Goal: Information Seeking & Learning: Learn about a topic

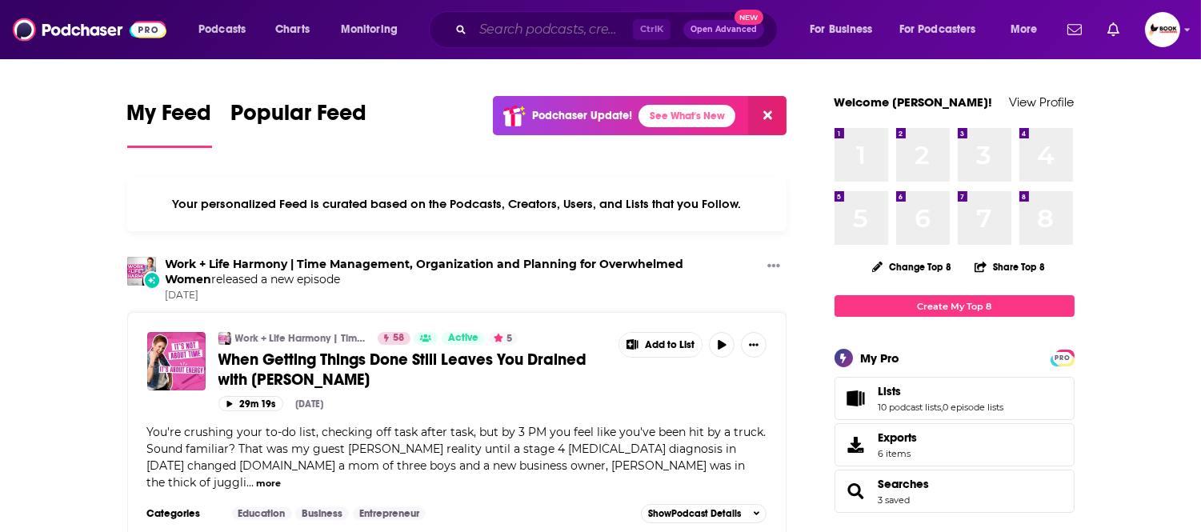
click at [547, 21] on input "Search podcasts, credits, & more..." at bounding box center [553, 30] width 160 height 26
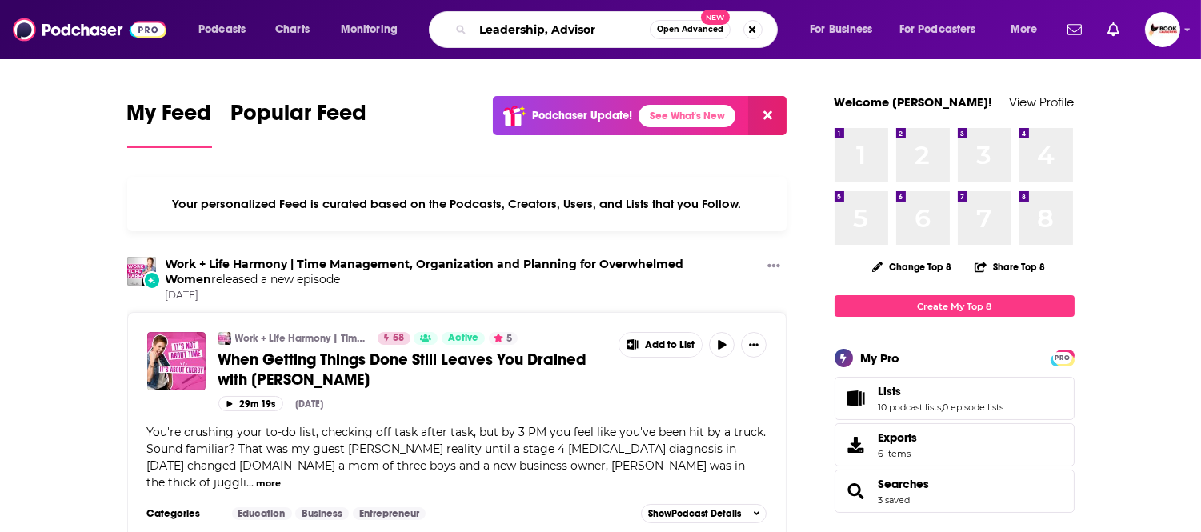
drag, startPoint x: 549, startPoint y: 30, endPoint x: 595, endPoint y: 27, distance: 45.7
click at [595, 27] on input "Leadership, Advisor" at bounding box center [561, 30] width 177 height 26
paste input "Essential Skills"
type input "Leadership, Essential Skills"
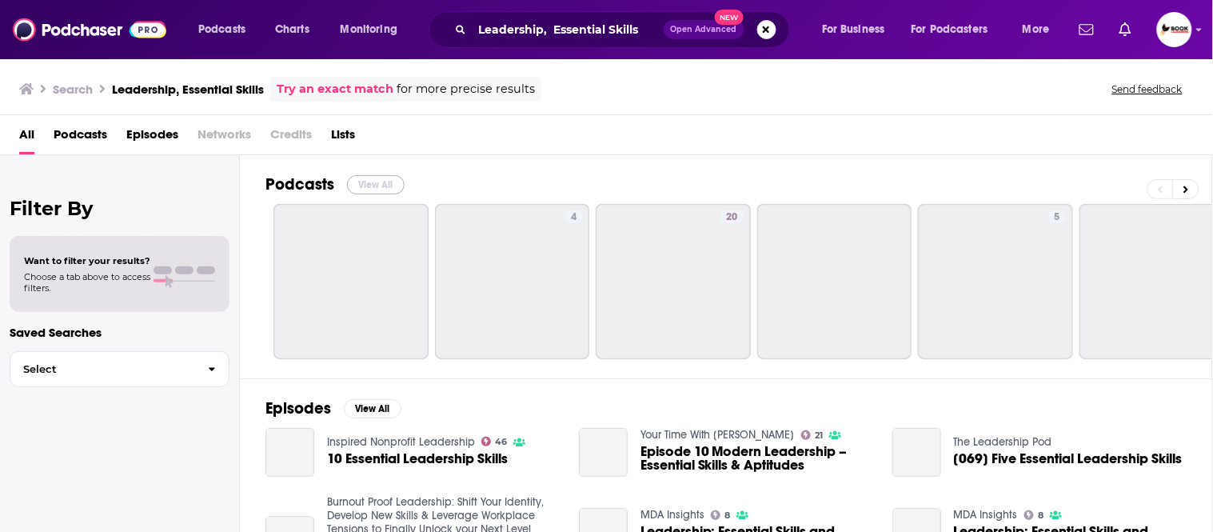
click at [382, 189] on button "View All" at bounding box center [376, 184] width 58 height 19
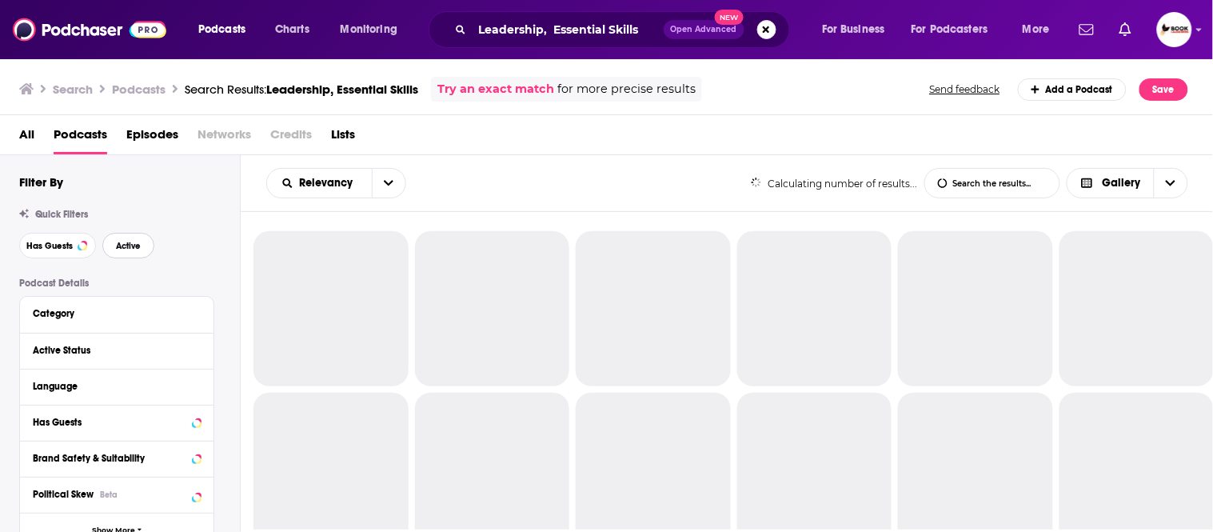
click at [120, 245] on span "Active" at bounding box center [128, 246] width 25 height 9
click at [50, 245] on span "Has Guests" at bounding box center [49, 246] width 46 height 9
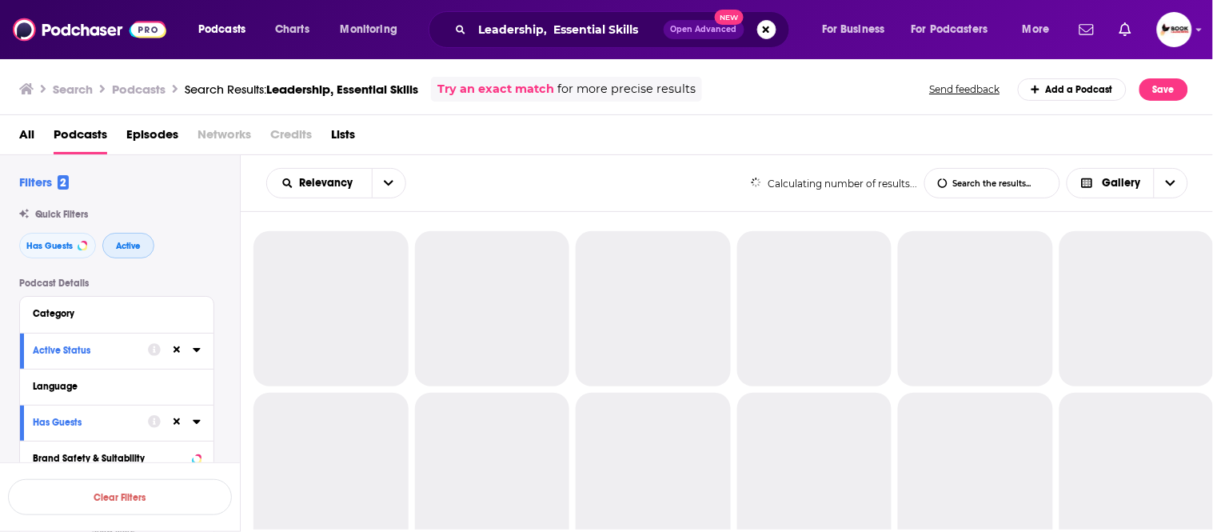
click at [138, 245] on span "Active" at bounding box center [128, 246] width 25 height 9
click at [54, 244] on span "Has Guests" at bounding box center [49, 246] width 46 height 9
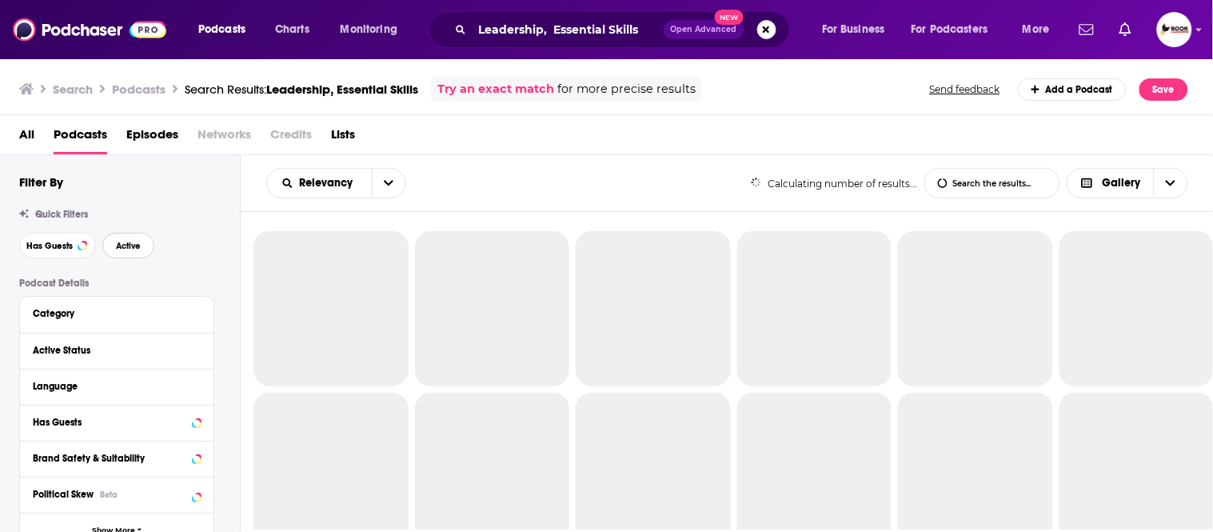
click at [122, 244] on span "Active" at bounding box center [128, 246] width 25 height 9
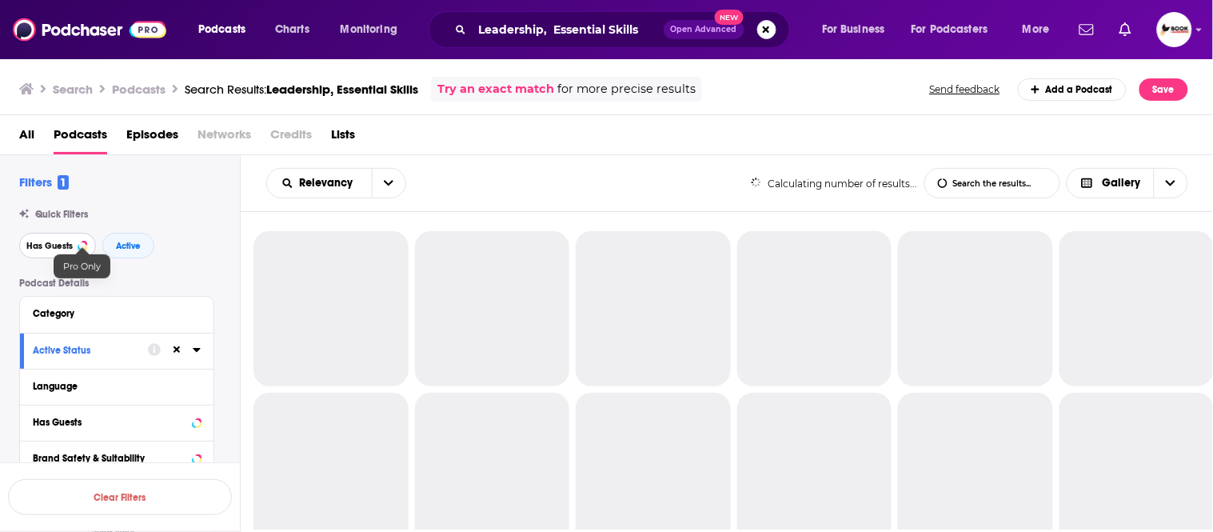
click at [50, 244] on span "Has Guests" at bounding box center [49, 246] width 46 height 9
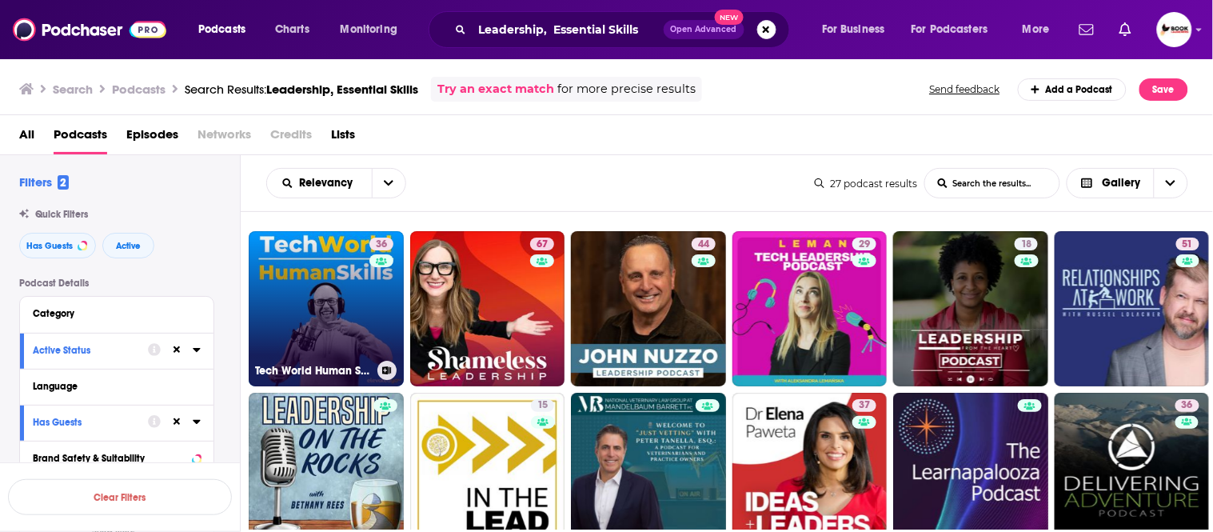
click at [314, 312] on link "36 Tech World Human Skills" at bounding box center [326, 308] width 155 height 155
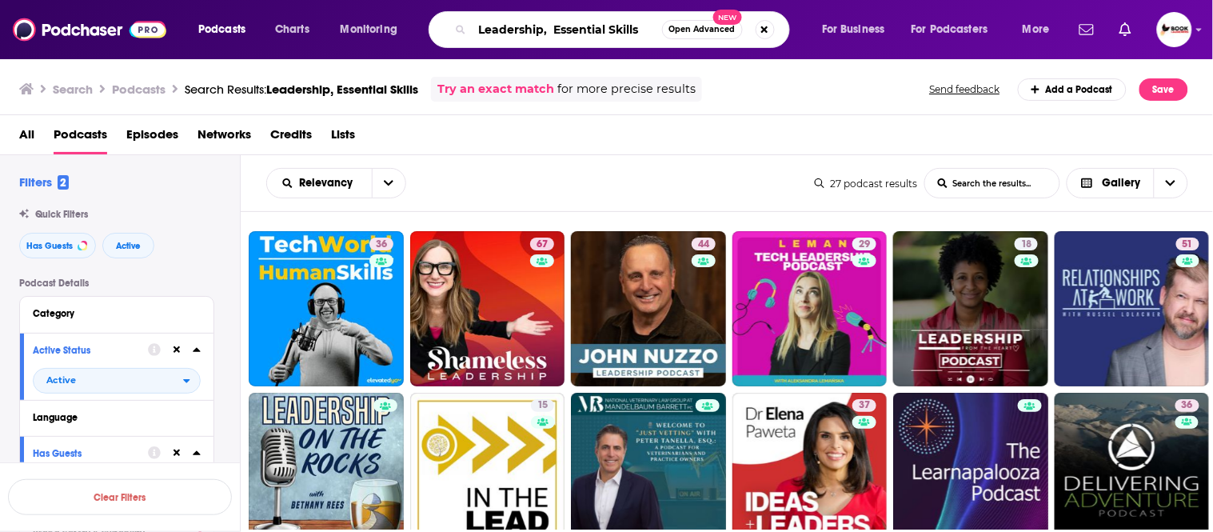
drag, startPoint x: 477, startPoint y: 29, endPoint x: 637, endPoint y: 26, distance: 160.0
click at [637, 26] on input "Leadership, Essential Skills" at bounding box center [568, 30] width 190 height 26
paste input "resilience"
type input "Widow, resilience"
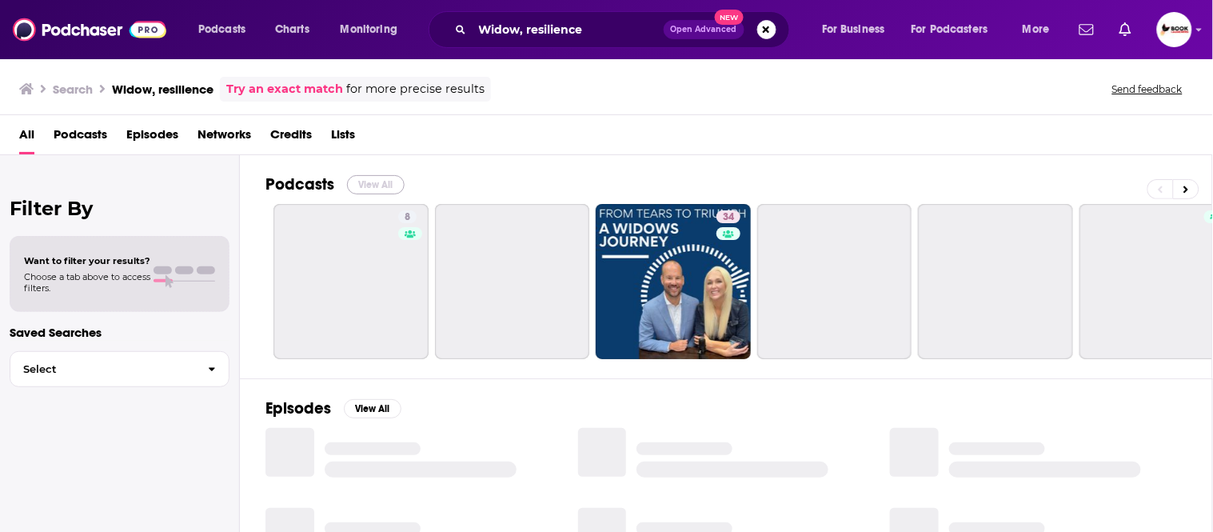
click at [364, 186] on button "View All" at bounding box center [376, 184] width 58 height 19
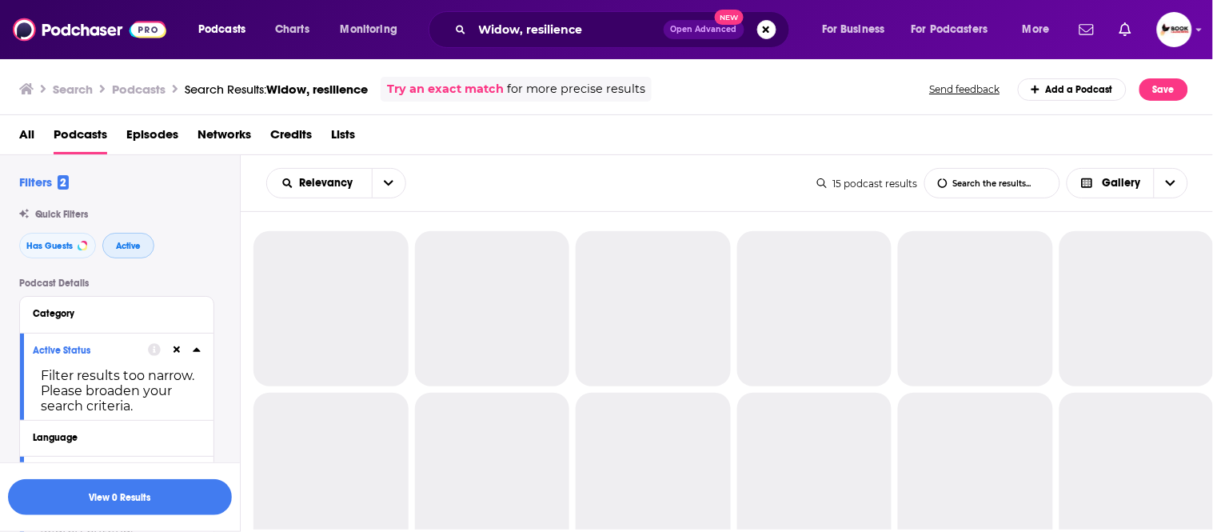
click at [128, 246] on span "Active" at bounding box center [128, 246] width 25 height 9
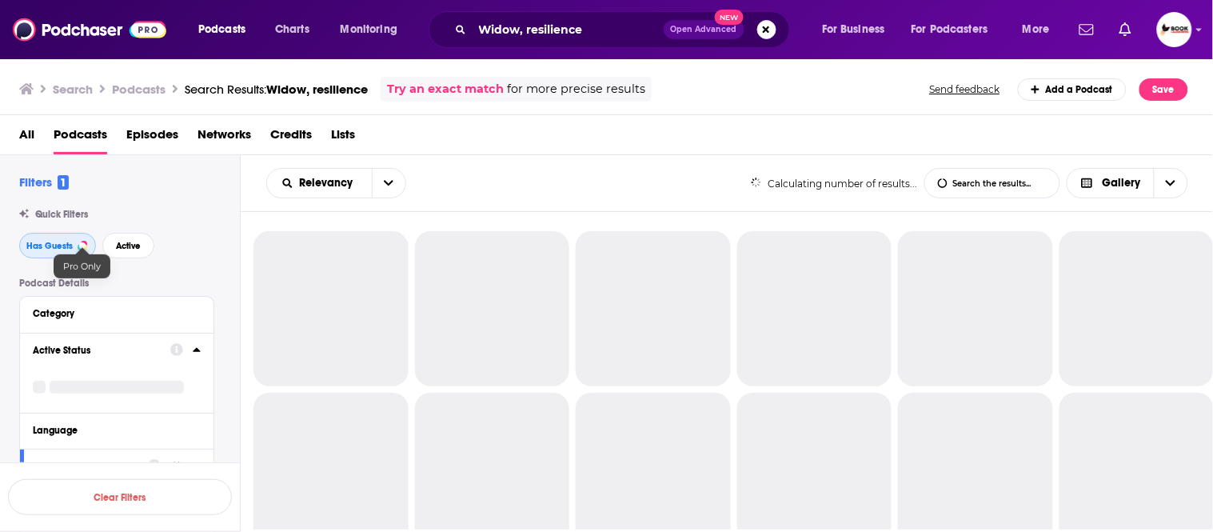
click at [52, 246] on span "Has Guests" at bounding box center [49, 246] width 46 height 9
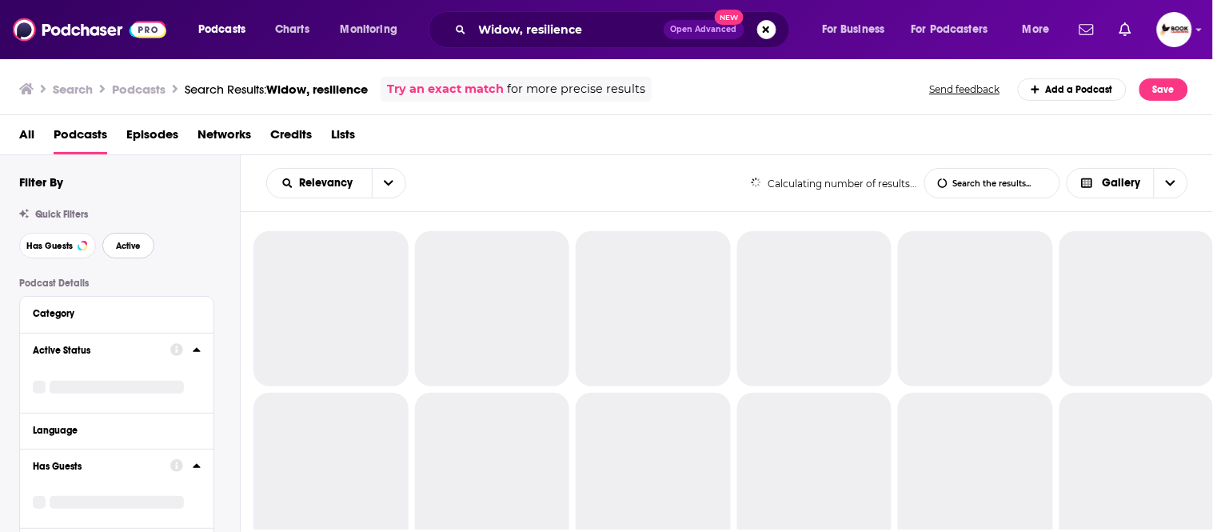
click at [126, 245] on span "Active" at bounding box center [128, 246] width 25 height 9
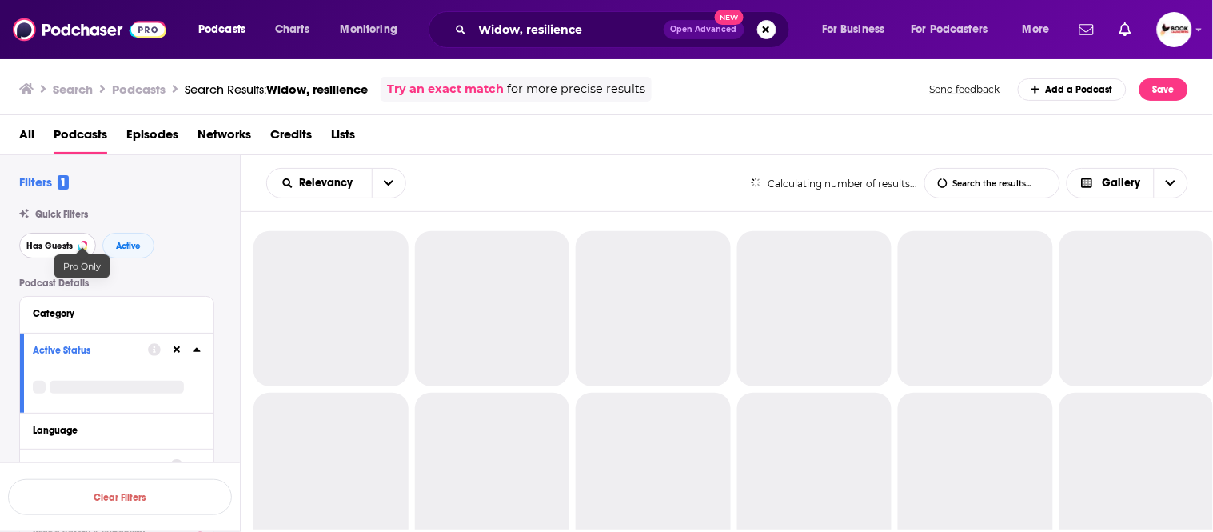
click at [53, 245] on span "Has Guests" at bounding box center [49, 246] width 46 height 9
click at [125, 245] on span "Active" at bounding box center [128, 246] width 25 height 9
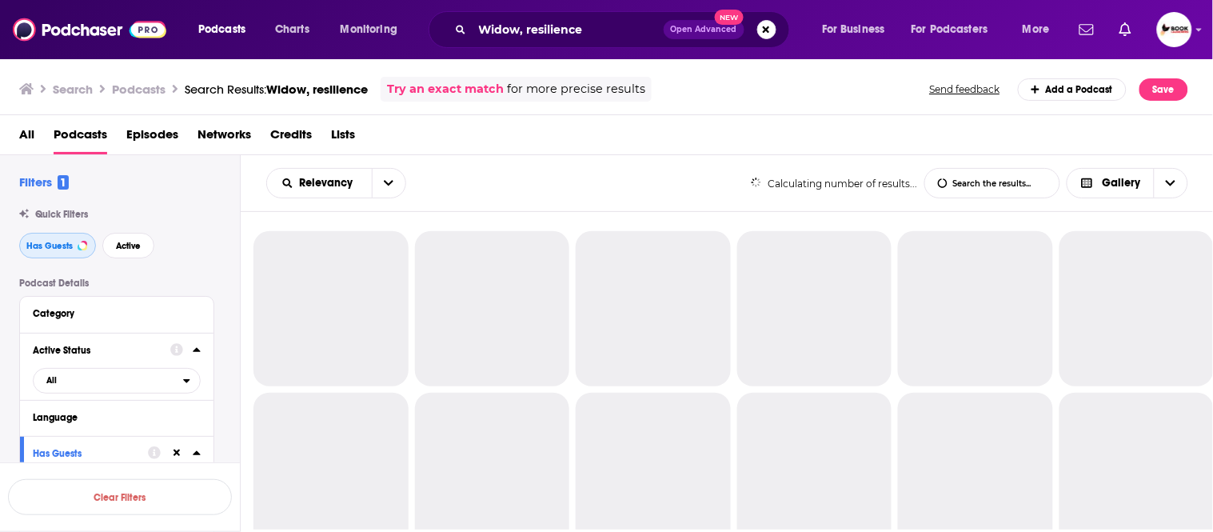
click at [35, 242] on span "Has Guests" at bounding box center [49, 246] width 46 height 9
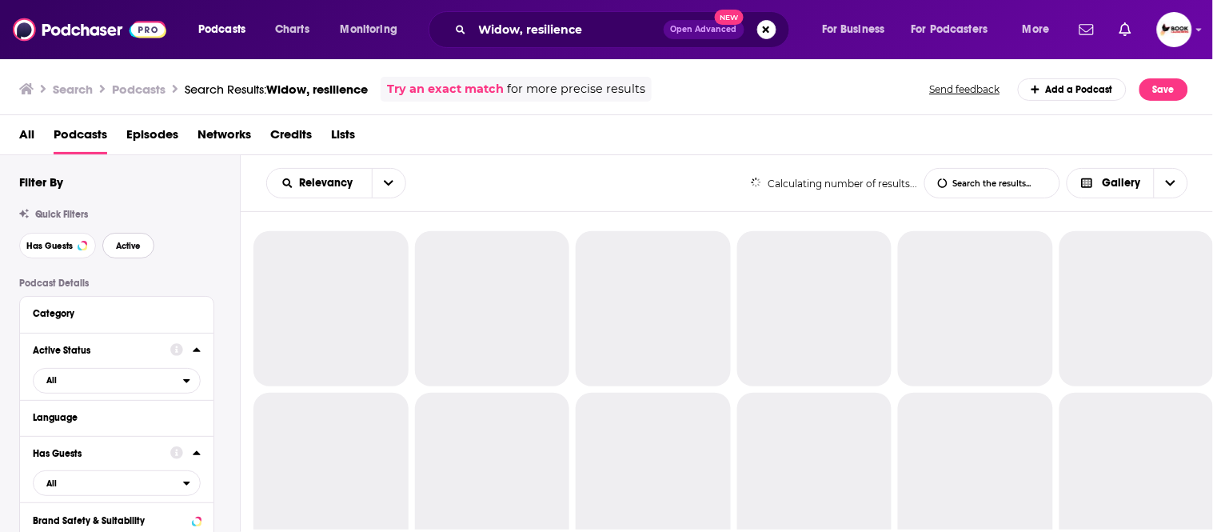
click at [112, 249] on button "Active" at bounding box center [128, 246] width 52 height 26
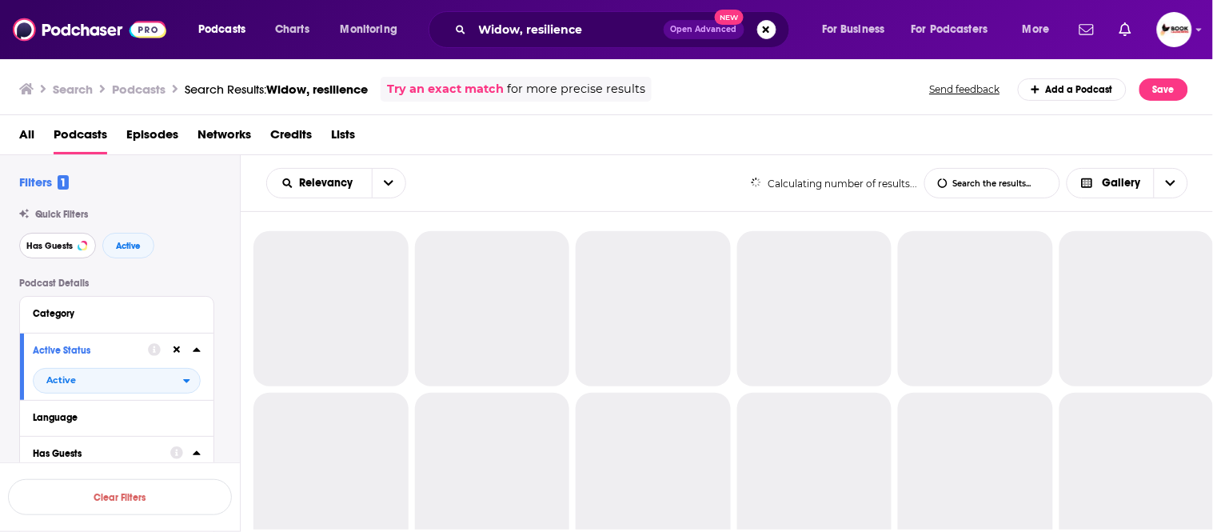
click at [45, 248] on span "Has Guests" at bounding box center [49, 246] width 46 height 9
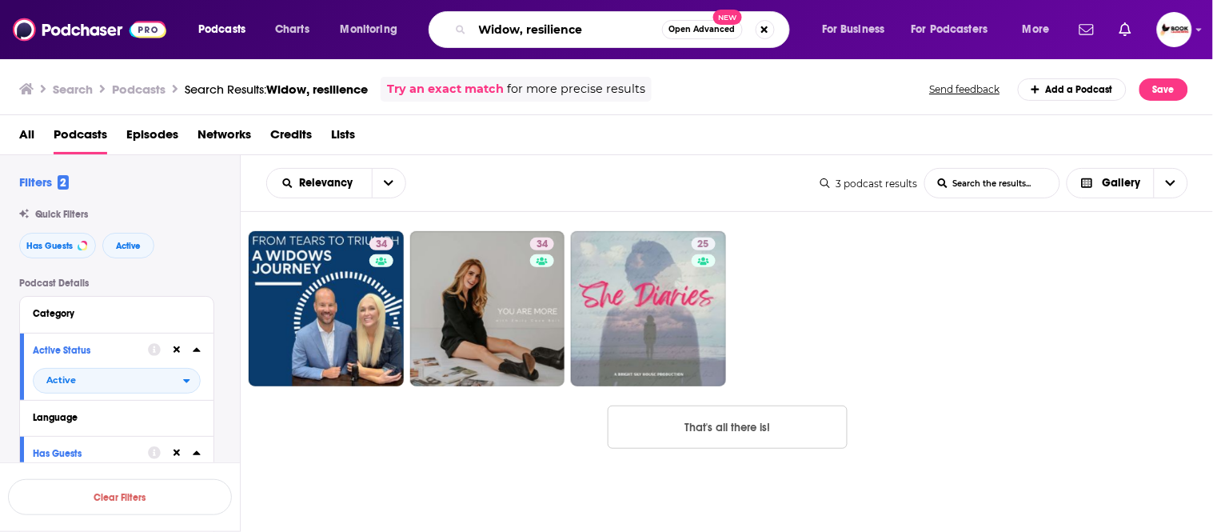
drag, startPoint x: 520, startPoint y: 30, endPoint x: 614, endPoint y: 30, distance: 94.4
click at [614, 30] on input "Widow, resilience" at bounding box center [568, 30] width 190 height 26
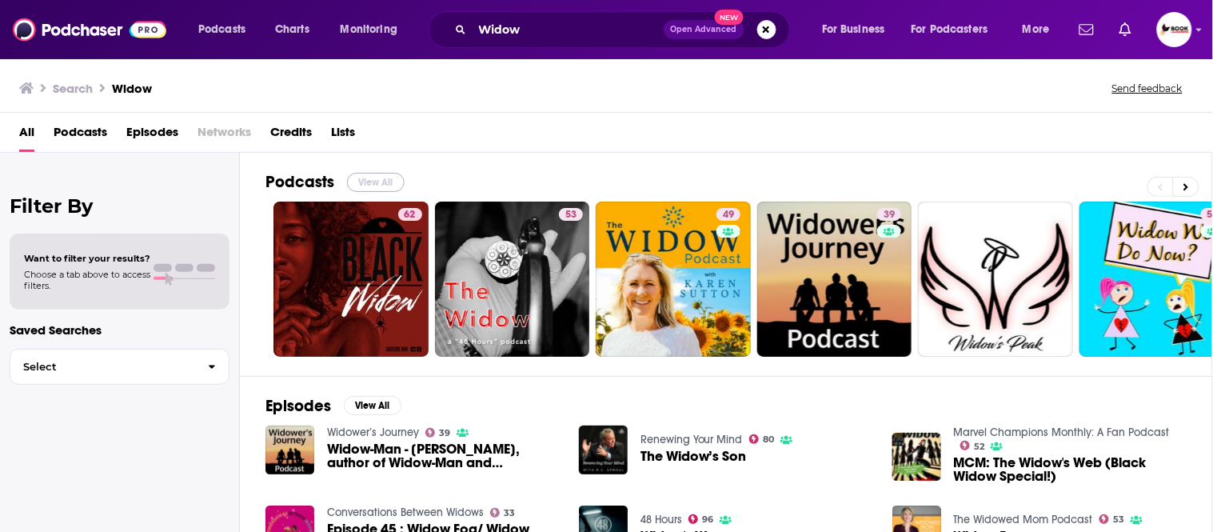
click at [388, 186] on button "View All" at bounding box center [376, 182] width 58 height 19
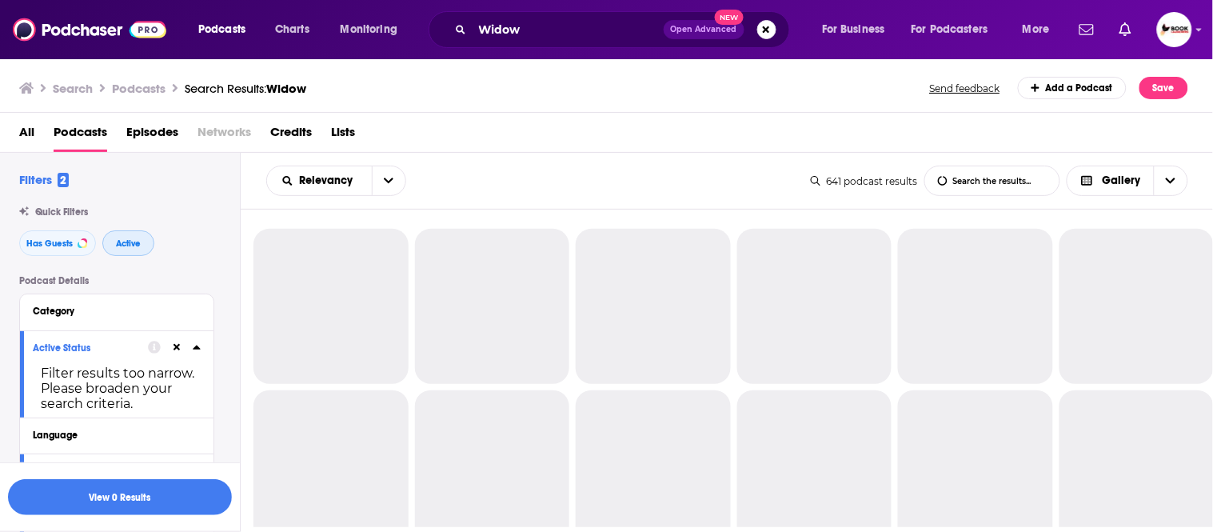
click at [137, 244] on span "Active" at bounding box center [128, 243] width 25 height 9
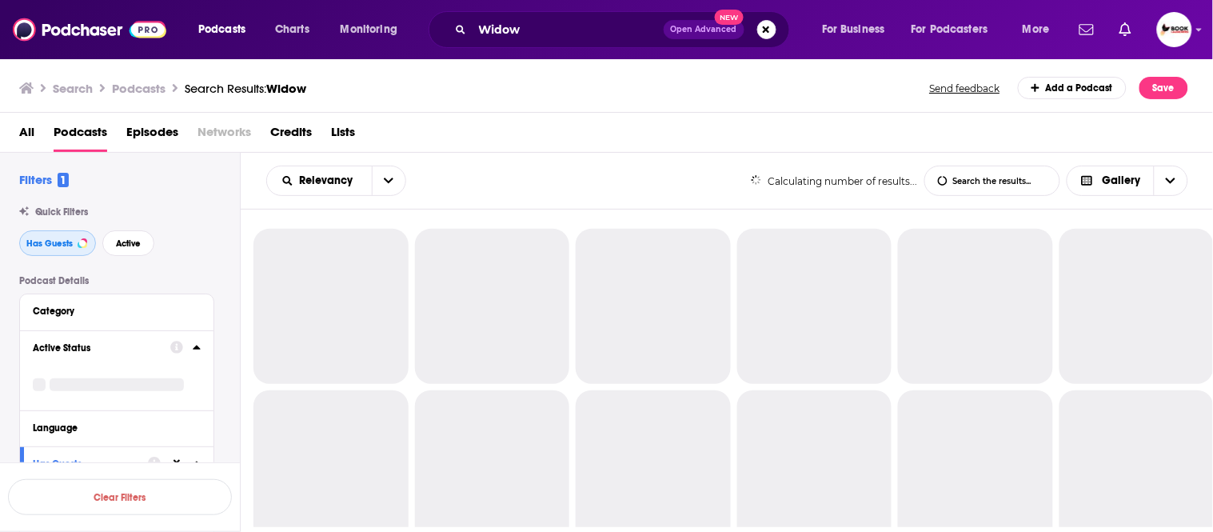
click at [43, 244] on span "Has Guests" at bounding box center [49, 243] width 46 height 9
click at [130, 245] on span "Active" at bounding box center [128, 243] width 25 height 9
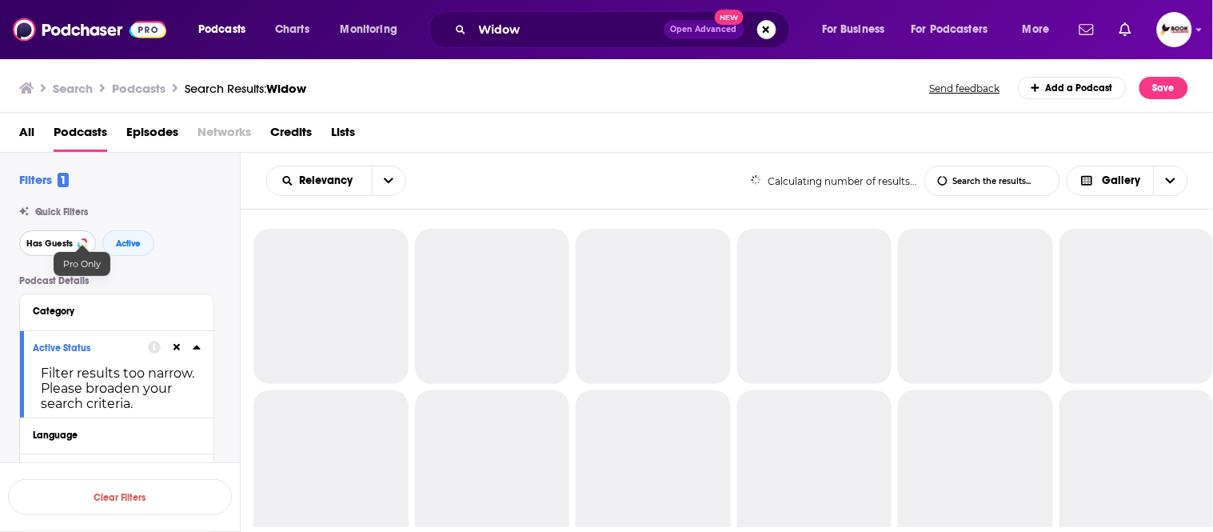
click at [70, 246] on span "Has Guests" at bounding box center [49, 243] width 46 height 9
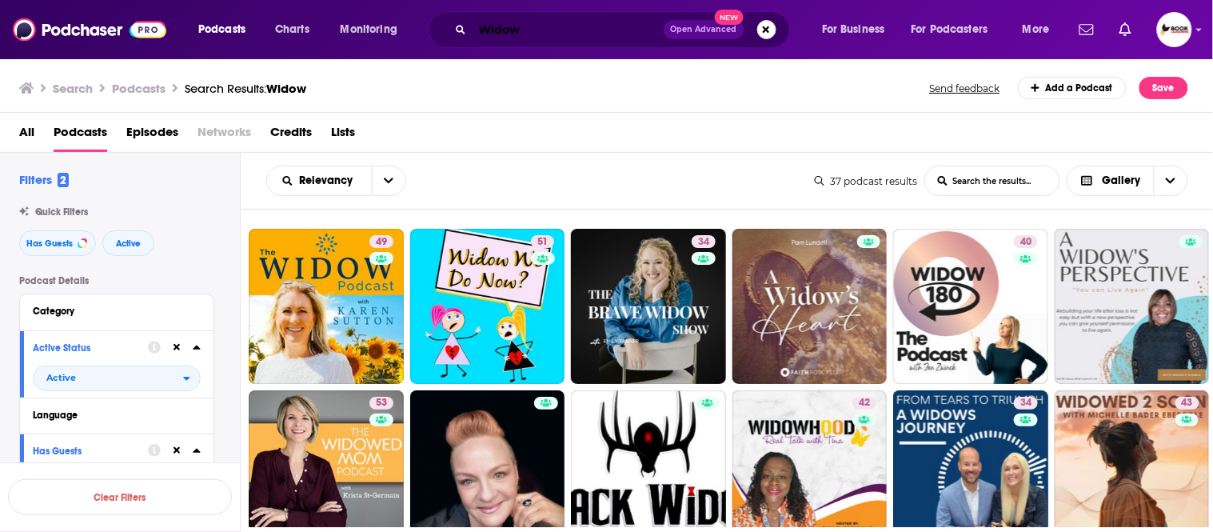
click at [541, 34] on input "Widow" at bounding box center [568, 30] width 191 height 26
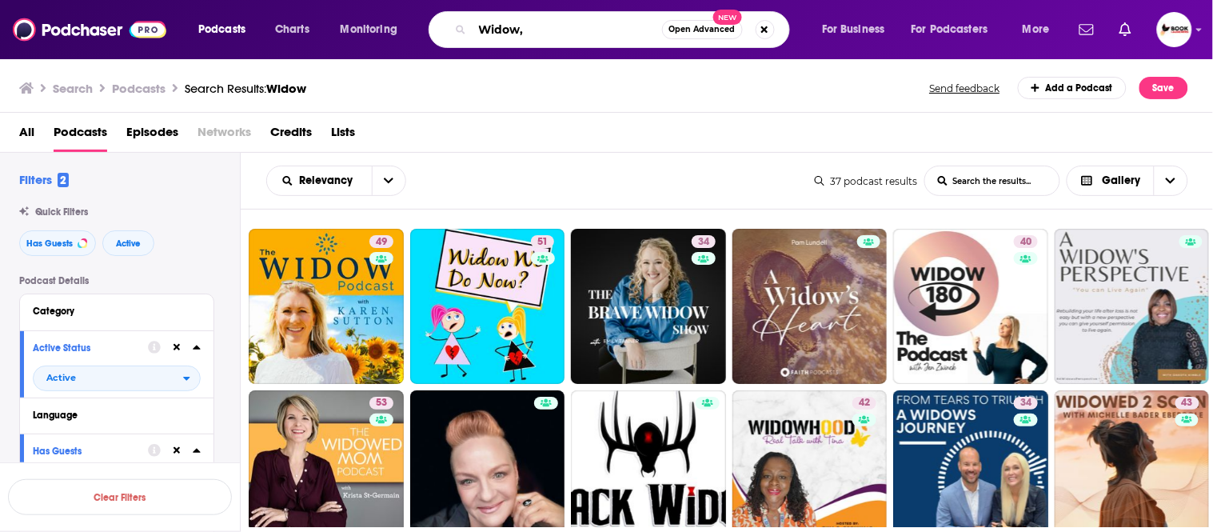
paste input "grief"
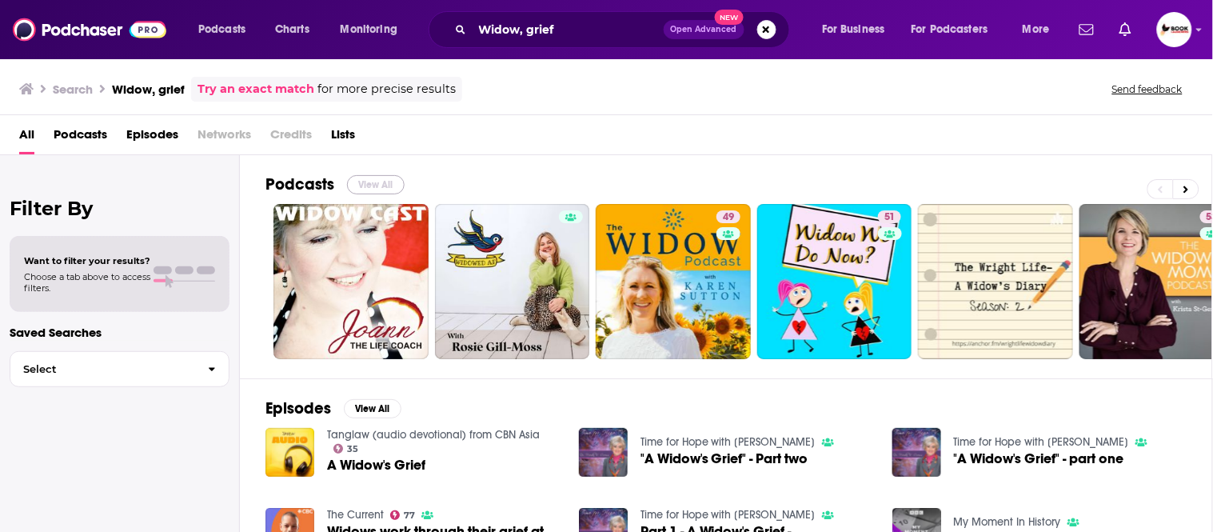
click at [379, 185] on button "View All" at bounding box center [376, 184] width 58 height 19
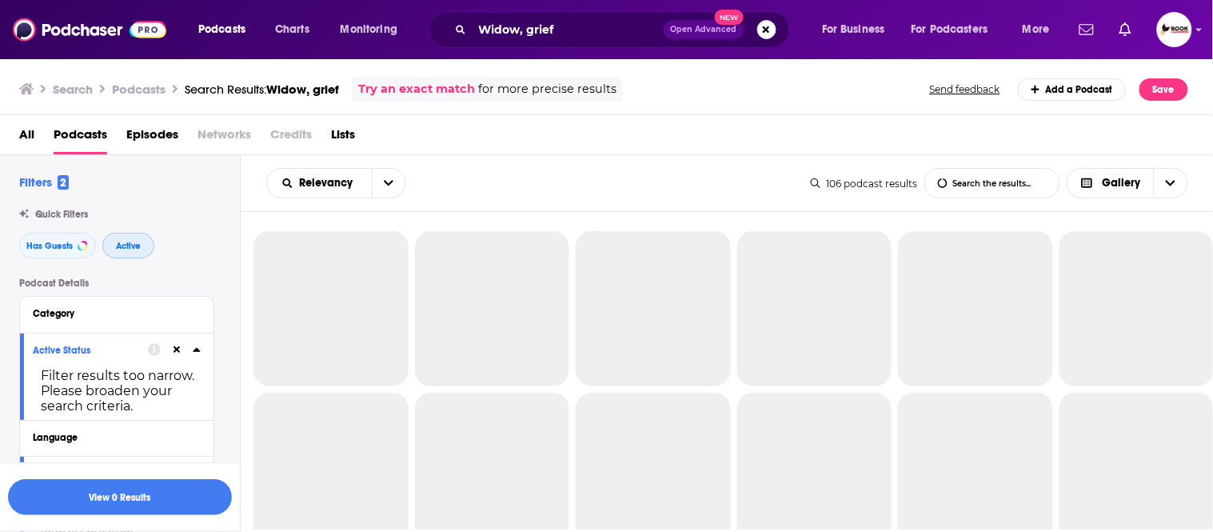
click at [132, 242] on span "Active" at bounding box center [128, 246] width 25 height 9
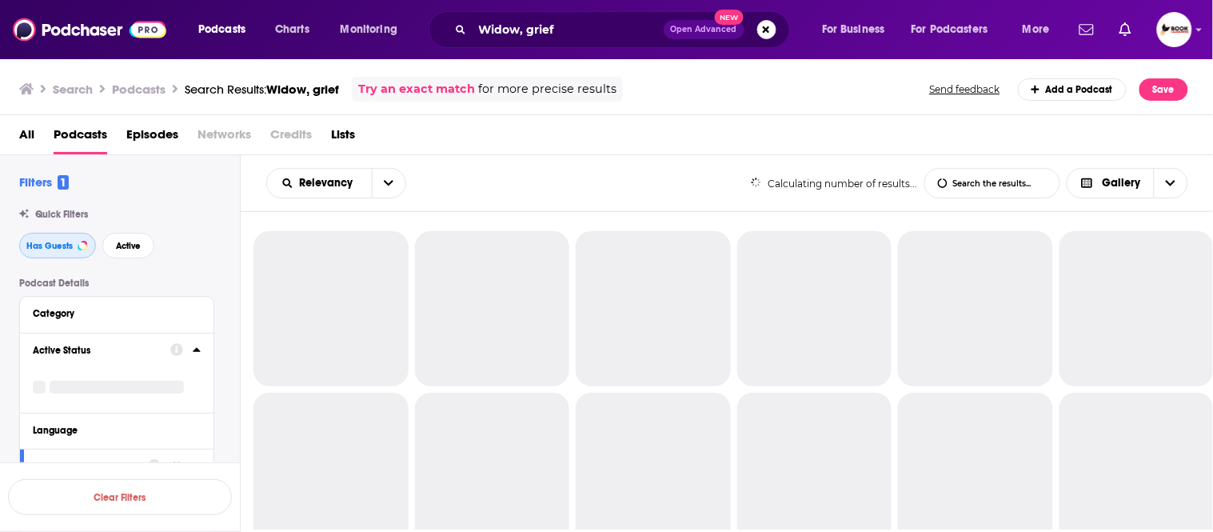
click at [50, 244] on span "Has Guests" at bounding box center [49, 246] width 46 height 9
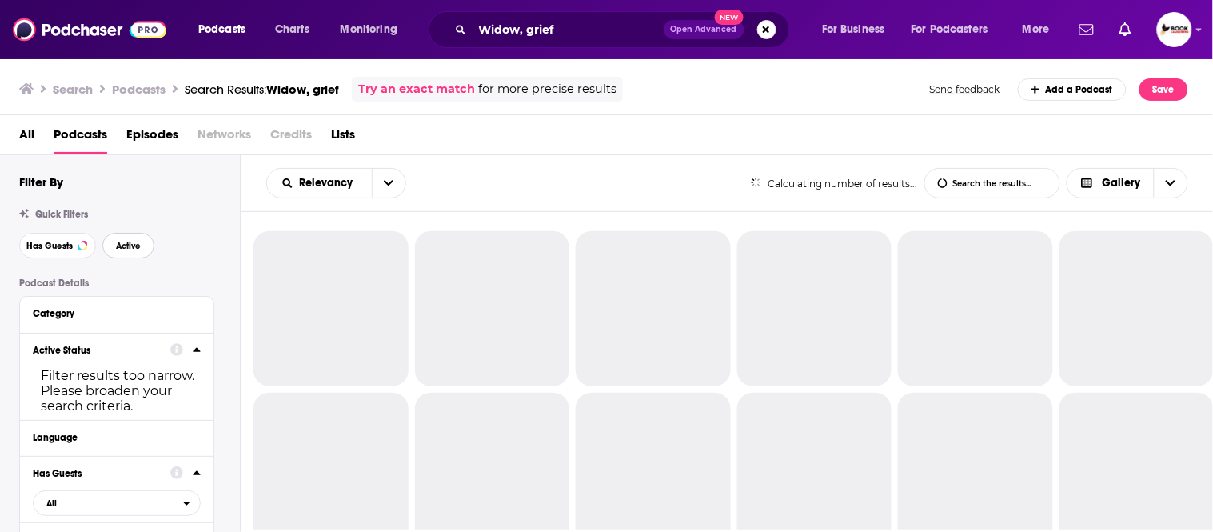
click at [133, 246] on span "Active" at bounding box center [128, 246] width 25 height 9
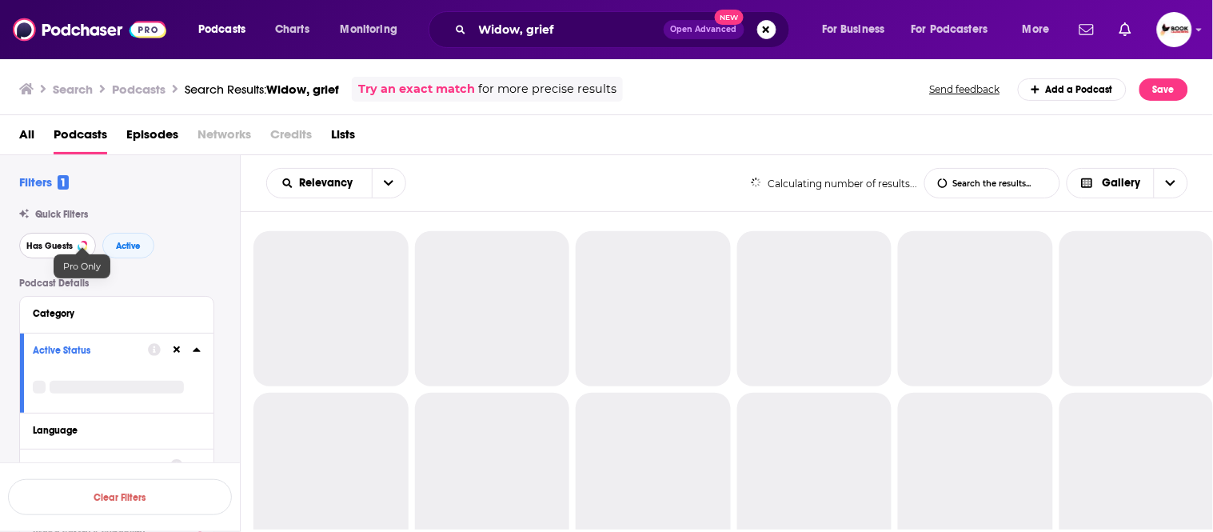
click at [62, 248] on span "Has Guests" at bounding box center [49, 246] width 46 height 9
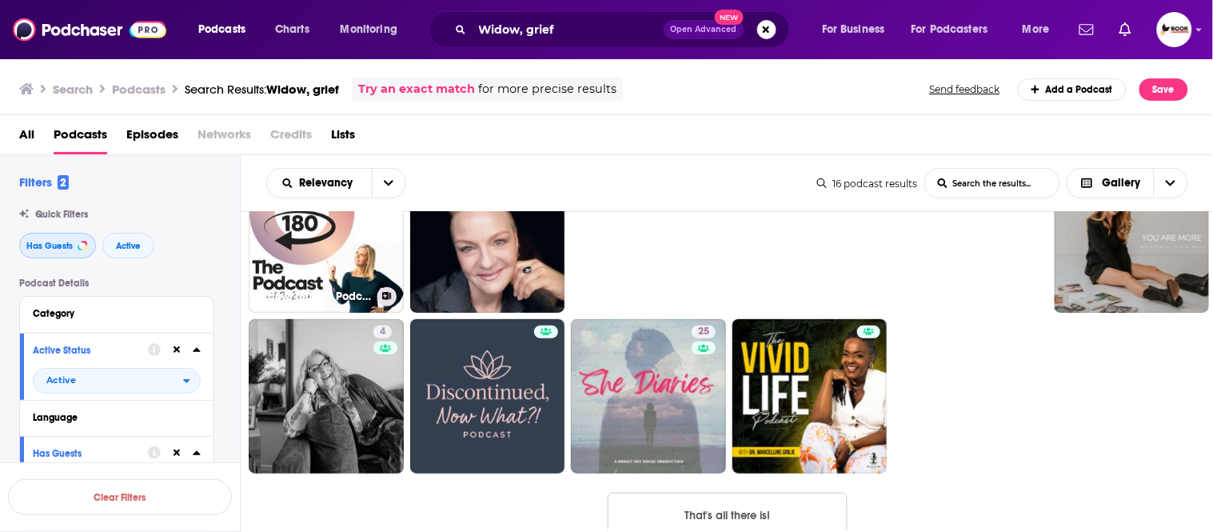
scroll to position [266, 0]
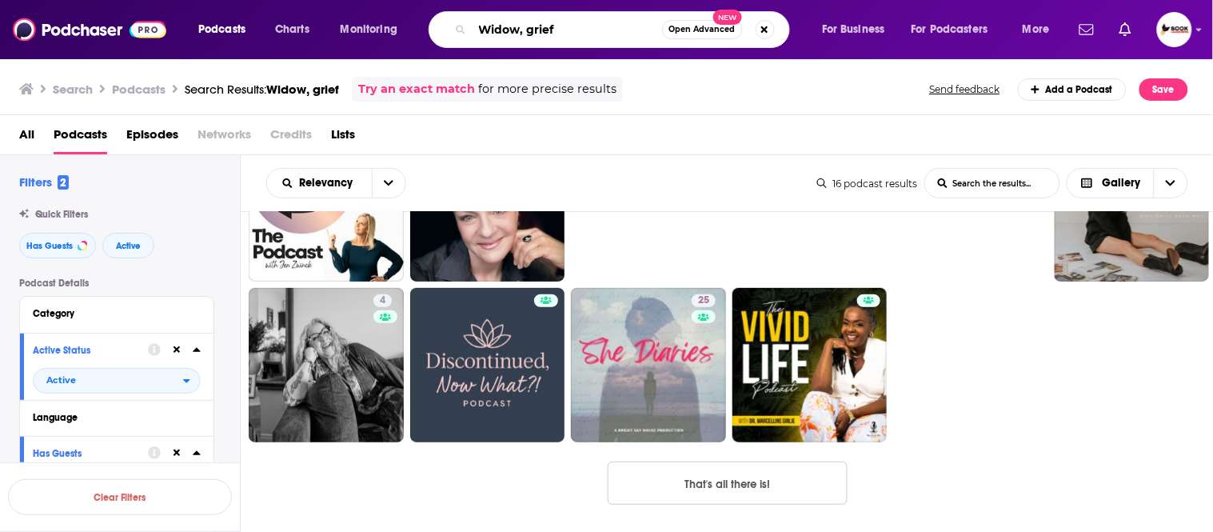
click at [529, 28] on input "Widow, grief" at bounding box center [568, 30] width 190 height 26
drag, startPoint x: 526, startPoint y: 30, endPoint x: 593, endPoint y: 30, distance: 67.2
click at [593, 30] on input "Widow, grief" at bounding box center [568, 30] width 190 height 26
paste input "loss"
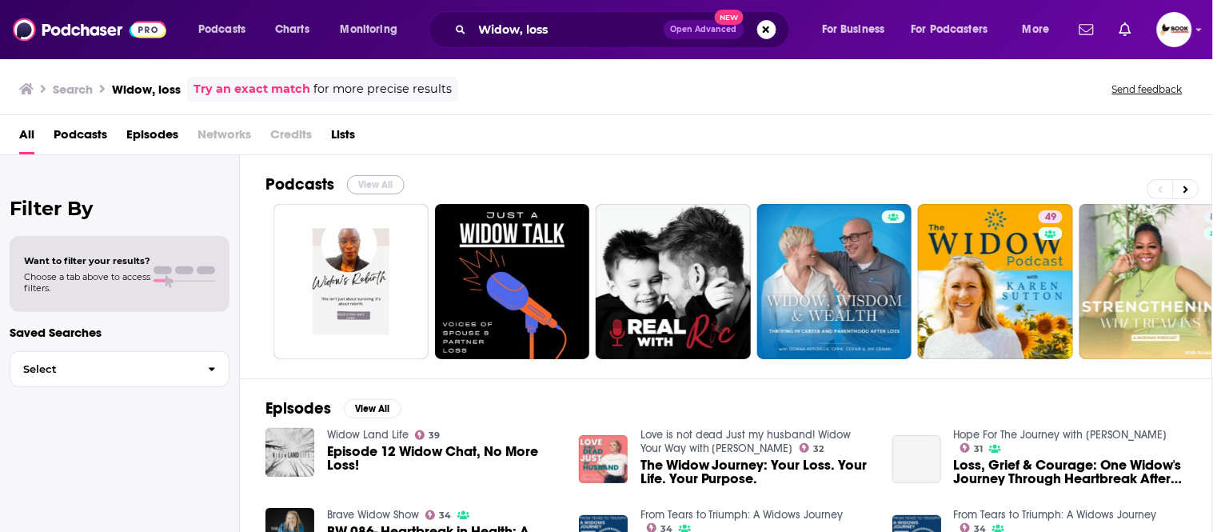
click at [377, 186] on button "View All" at bounding box center [376, 184] width 58 height 19
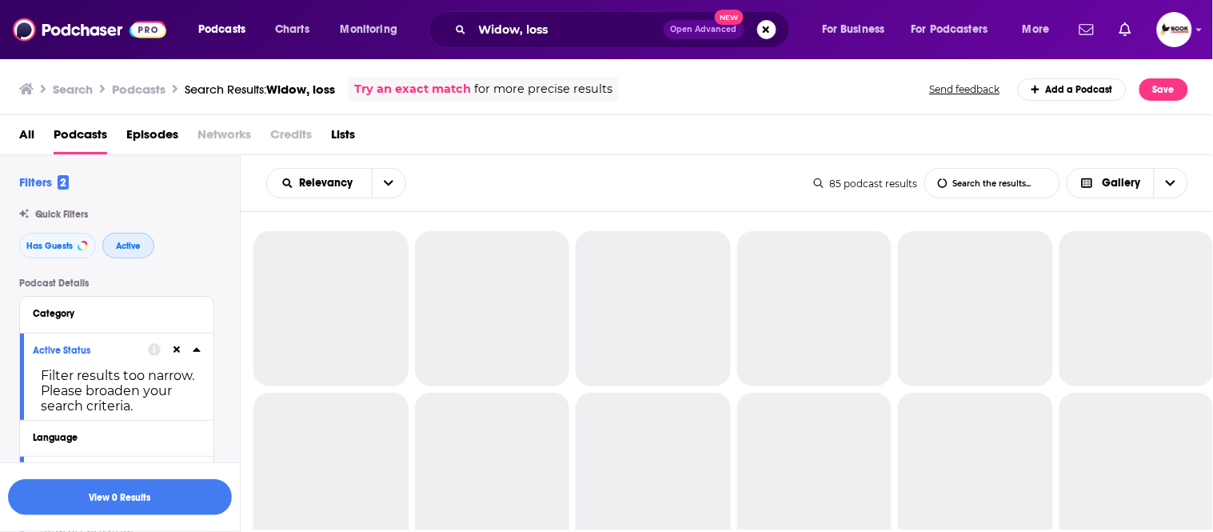
click at [124, 242] on span "Active" at bounding box center [128, 246] width 25 height 9
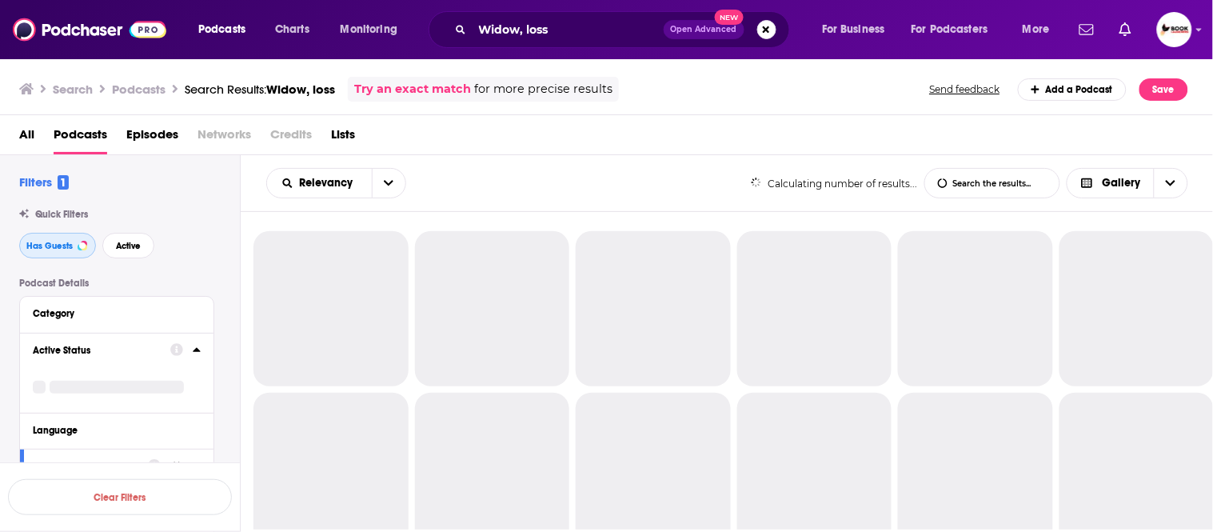
click at [40, 243] on span "Has Guests" at bounding box center [49, 246] width 46 height 9
click at [134, 242] on span "Active" at bounding box center [128, 246] width 25 height 9
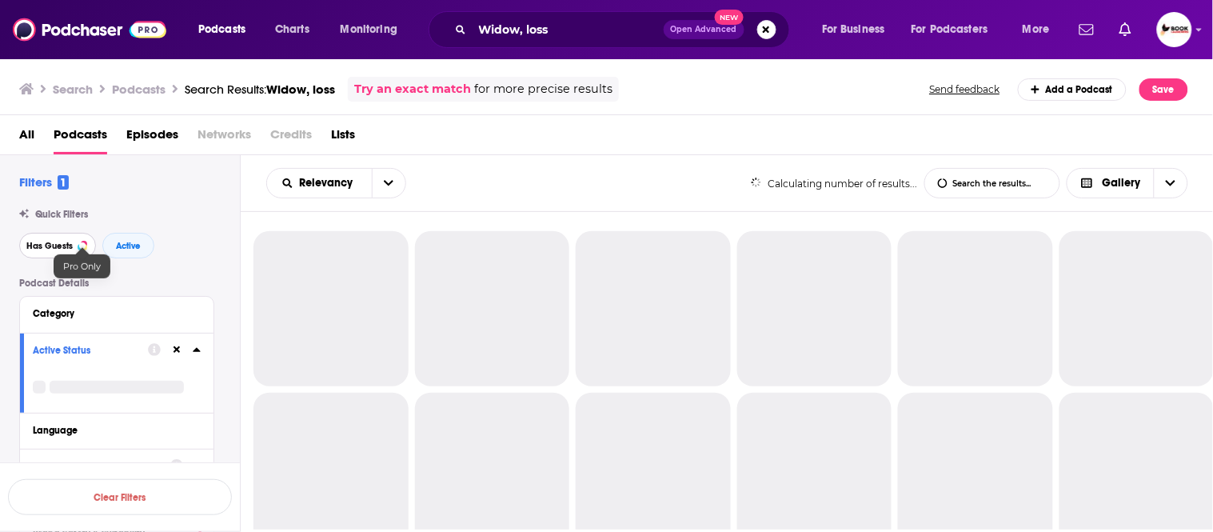
click at [54, 244] on span "Has Guests" at bounding box center [49, 246] width 46 height 9
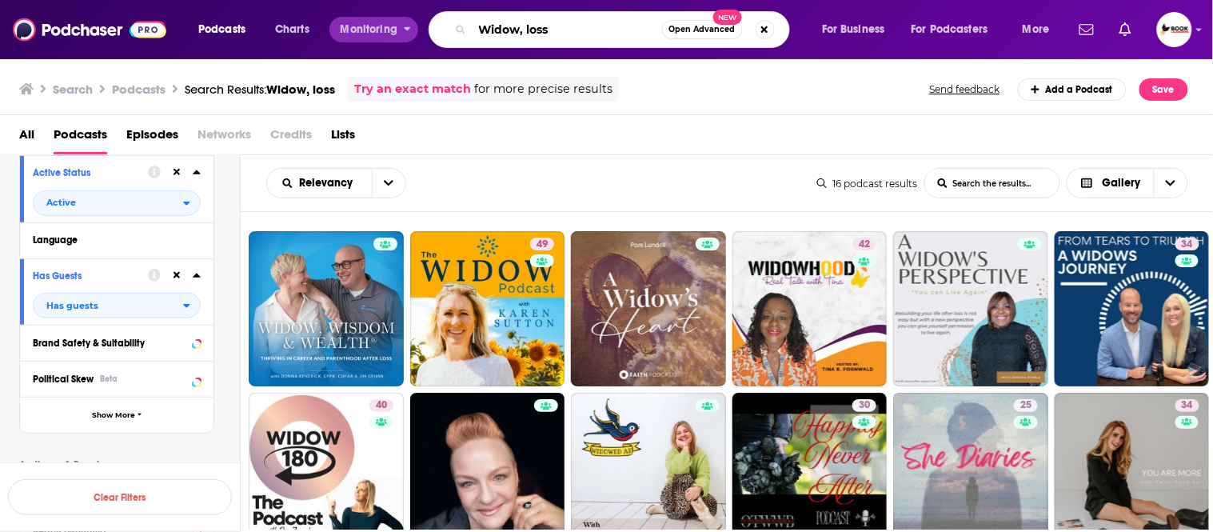
drag, startPoint x: 557, startPoint y: 30, endPoint x: 398, endPoint y: 30, distance: 159.2
click at [398, 30] on div "Podcasts Charts Monitoring Widow, loss Open Advanced New For Business For Podca…" at bounding box center [626, 29] width 878 height 37
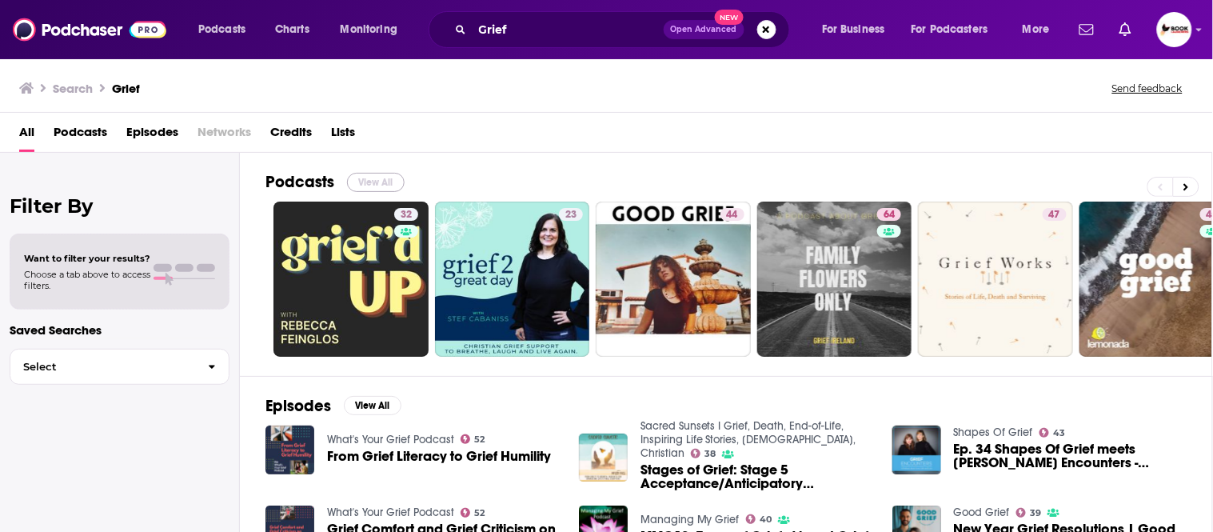
click at [370, 185] on button "View All" at bounding box center [376, 182] width 58 height 19
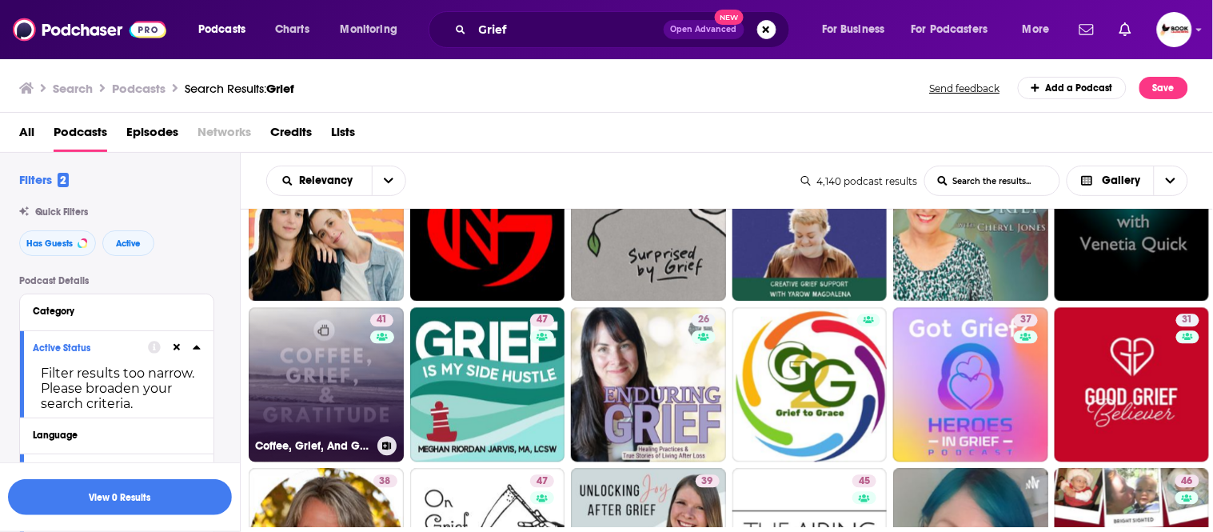
scroll to position [977, 0]
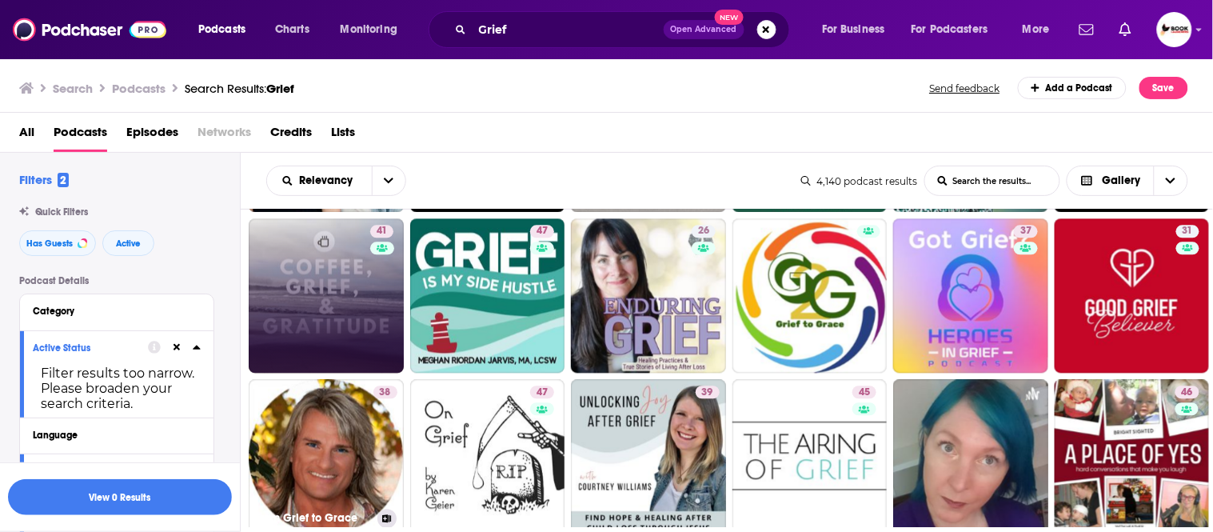
drag, startPoint x: 352, startPoint y: 387, endPoint x: 342, endPoint y: 294, distance: 94.2
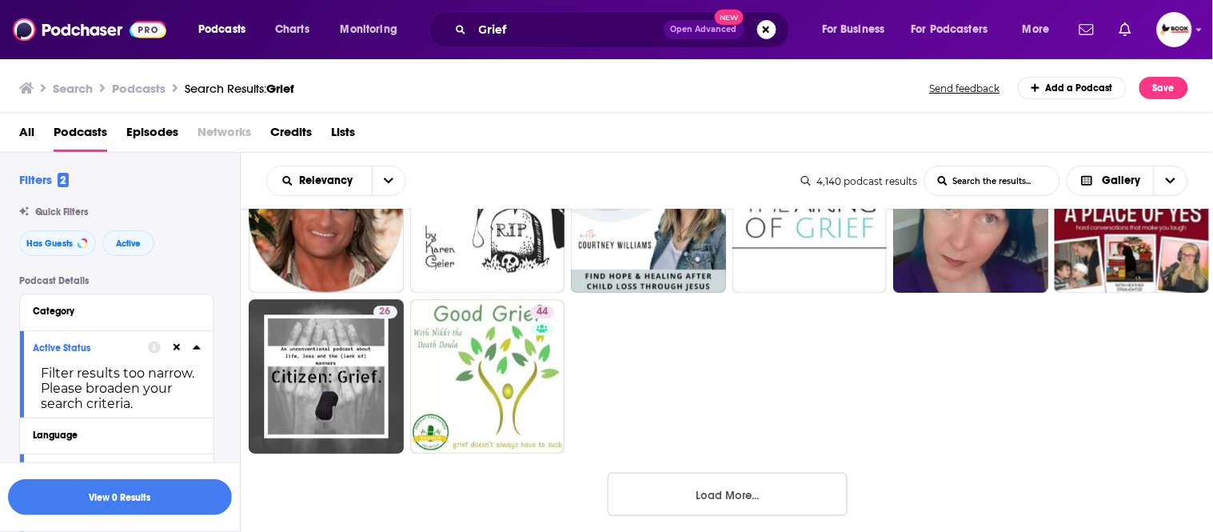
scroll to position [1233, 0]
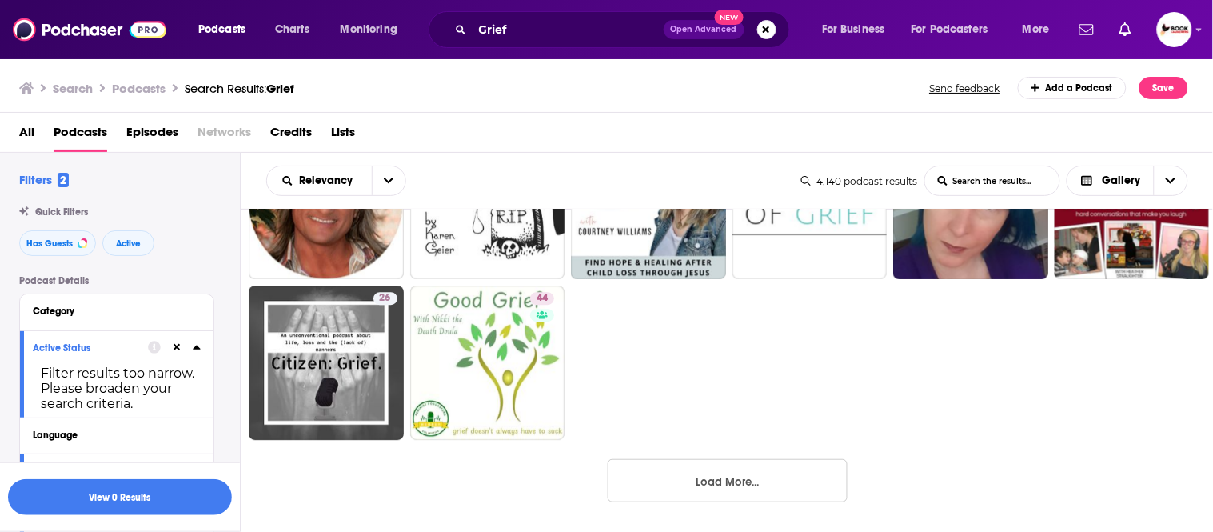
click at [718, 478] on button "Load More..." at bounding box center [728, 480] width 240 height 43
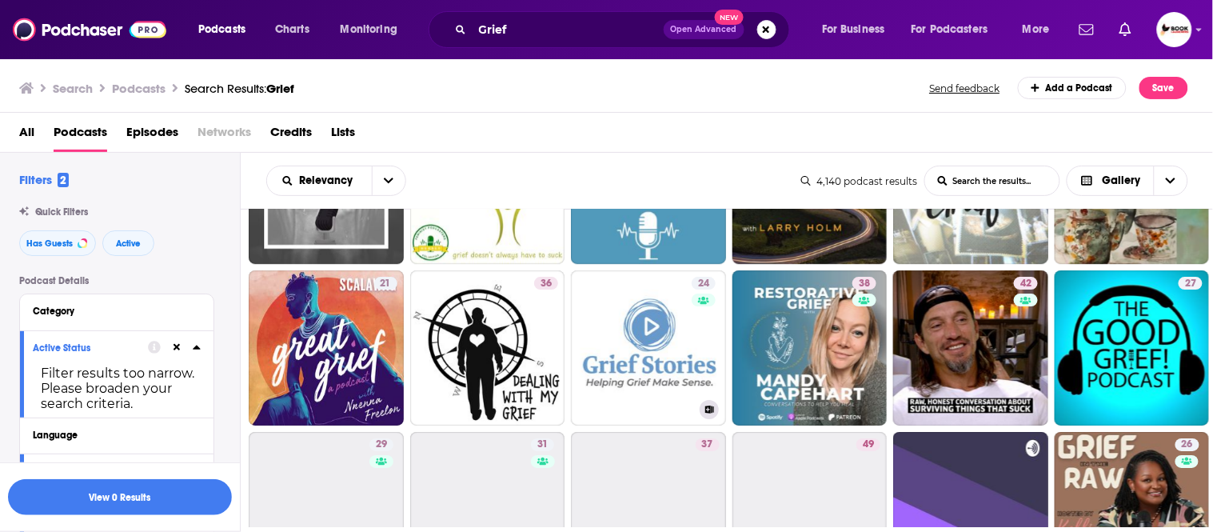
scroll to position [1411, 0]
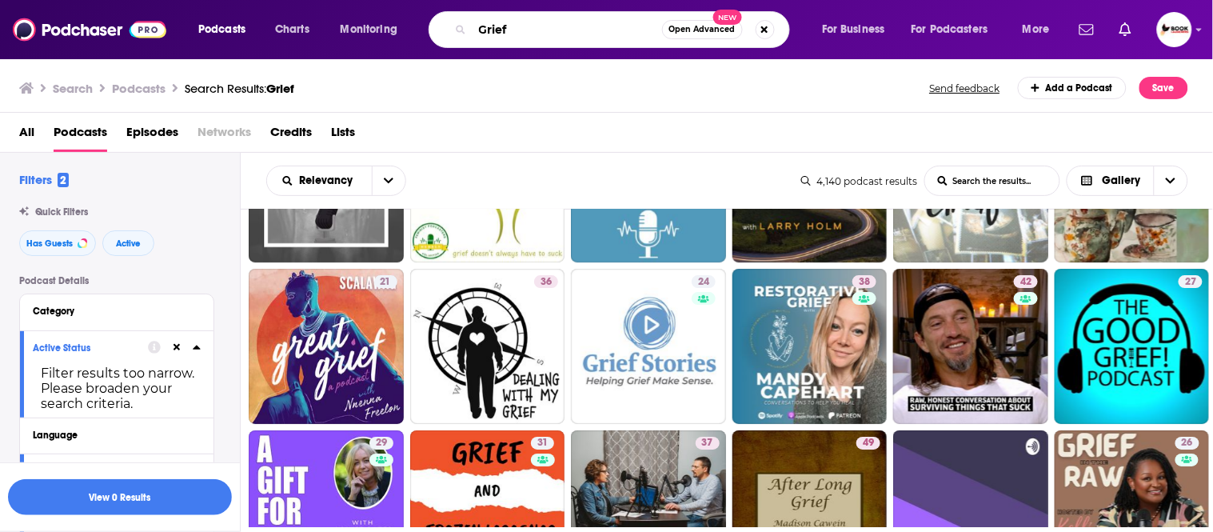
drag, startPoint x: 534, startPoint y: 30, endPoint x: 454, endPoint y: 30, distance: 80.0
click at [454, 30] on div "Grief Open Advanced New" at bounding box center [610, 29] width 362 height 37
paste input "Retirement"
type input "Retirement, Financial"
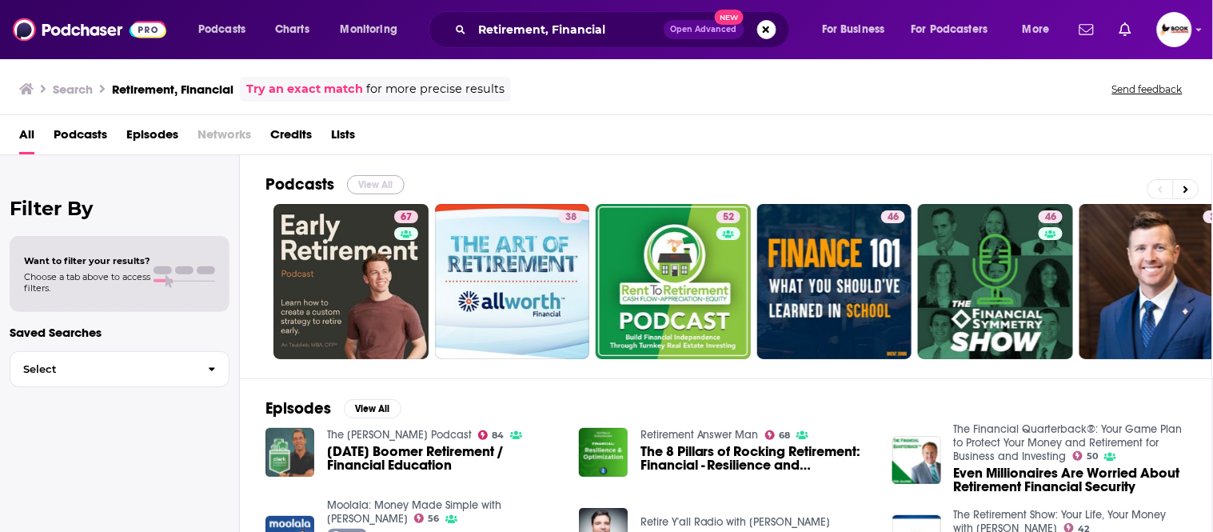
click at [373, 180] on button "View All" at bounding box center [376, 184] width 58 height 19
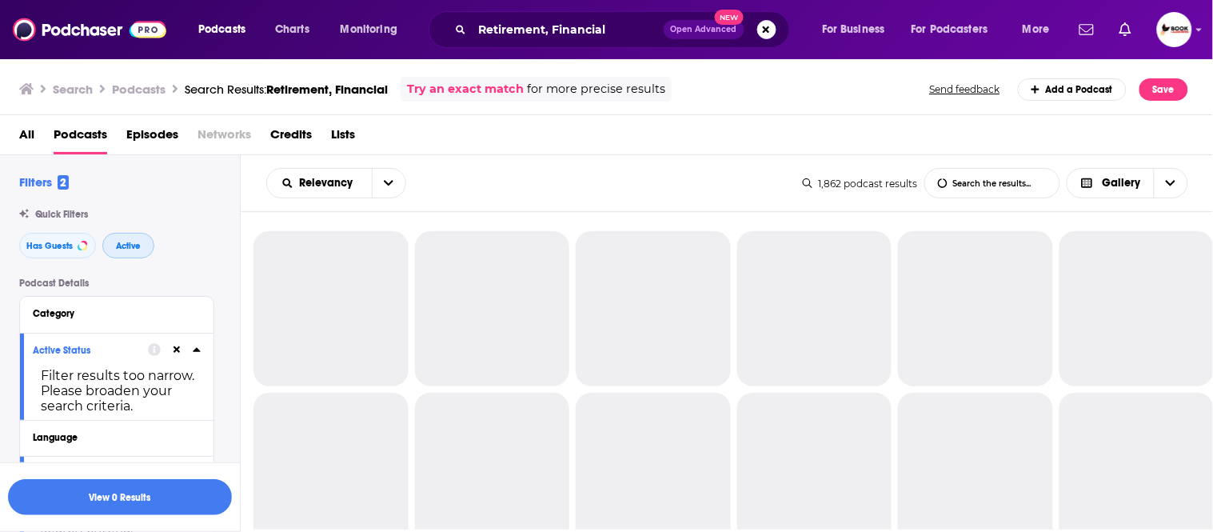
click at [123, 242] on span "Active" at bounding box center [128, 246] width 25 height 9
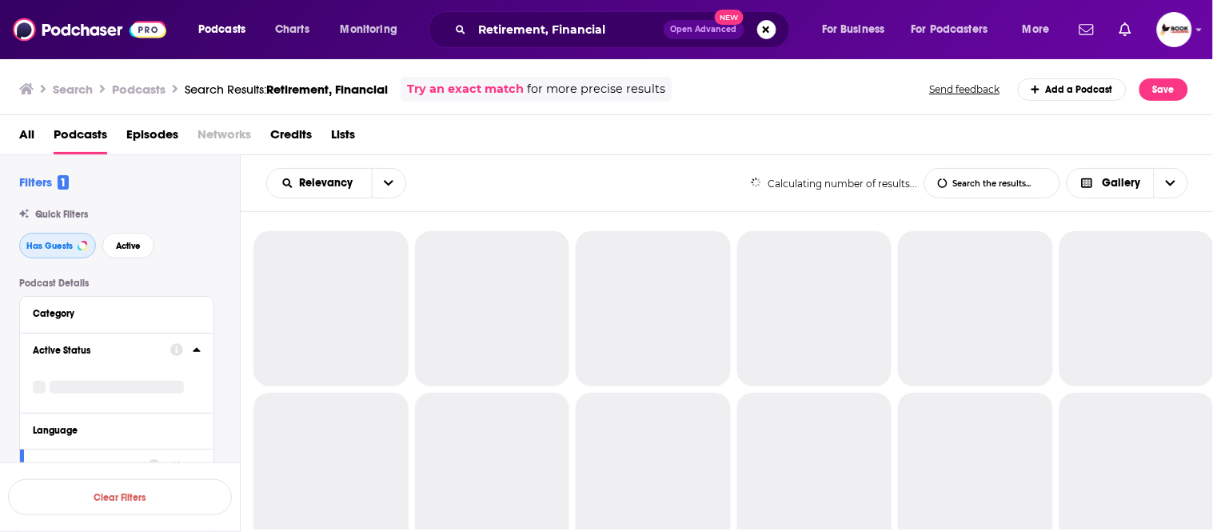
click at [50, 242] on span "Has Guests" at bounding box center [49, 246] width 46 height 9
click at [140, 242] on span "Active" at bounding box center [128, 246] width 25 height 9
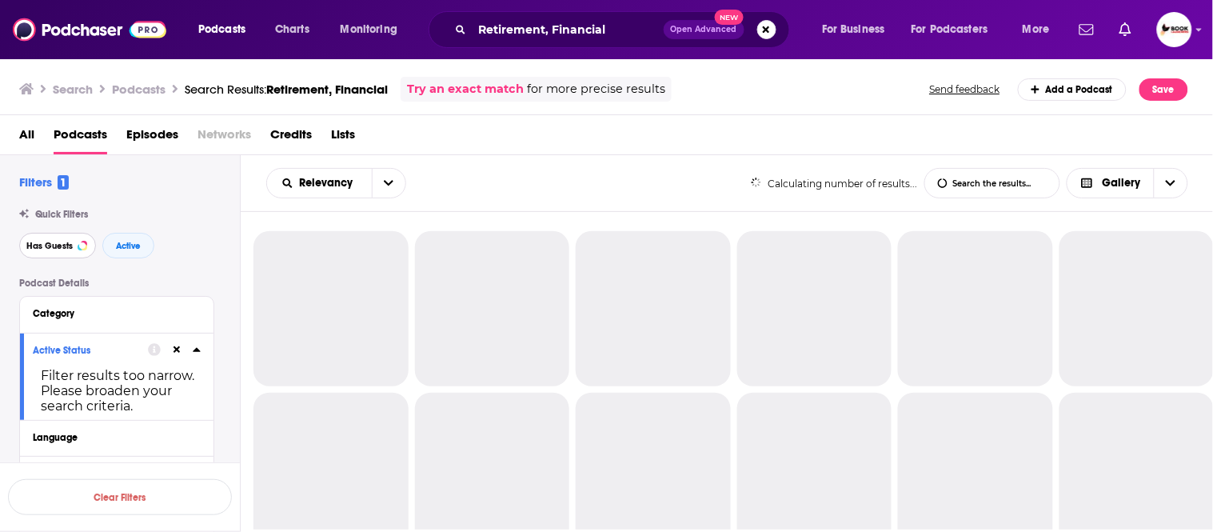
click at [50, 242] on span "Has Guests" at bounding box center [49, 246] width 46 height 9
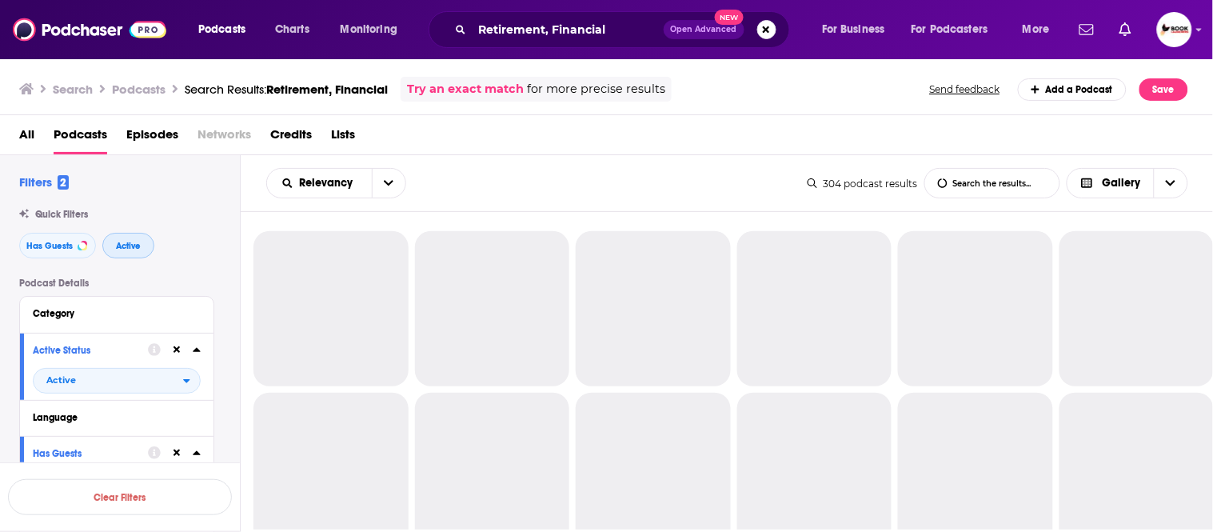
click at [142, 250] on button "Active" at bounding box center [128, 246] width 52 height 26
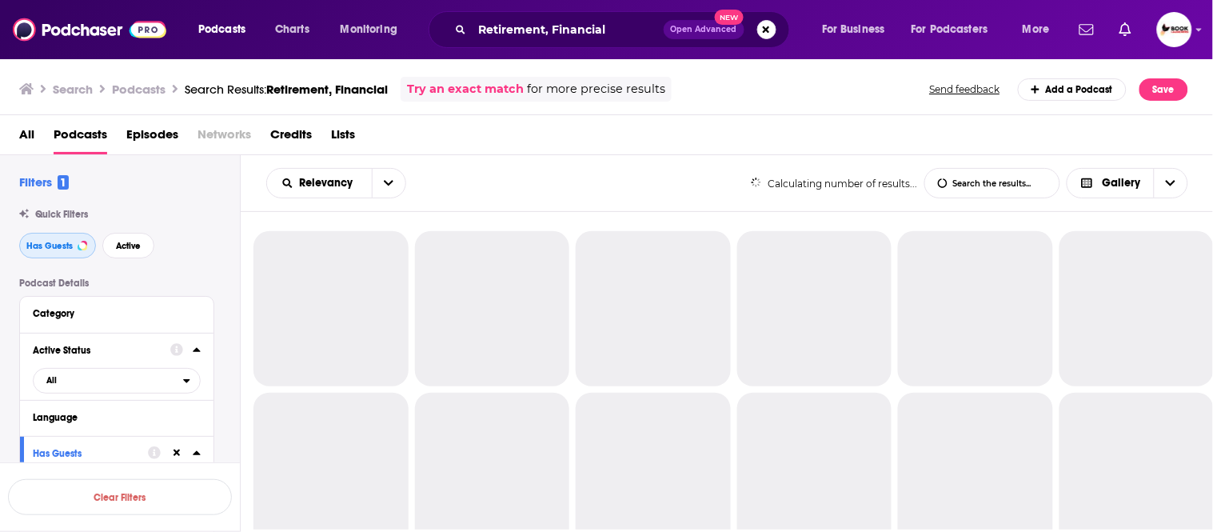
click at [54, 250] on span "Has Guests" at bounding box center [49, 246] width 46 height 9
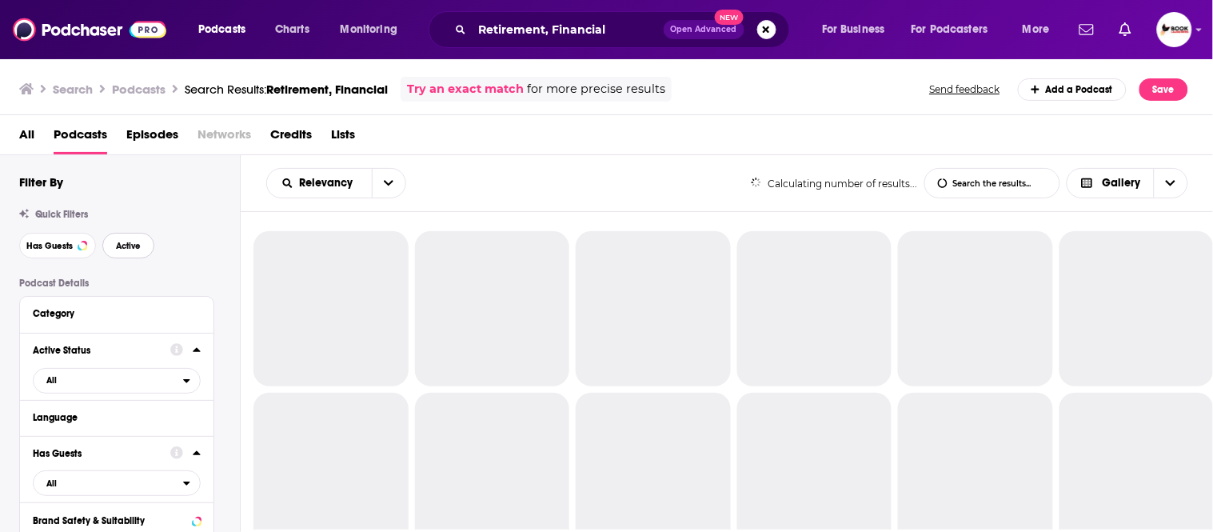
click at [130, 249] on span "Active" at bounding box center [128, 246] width 25 height 9
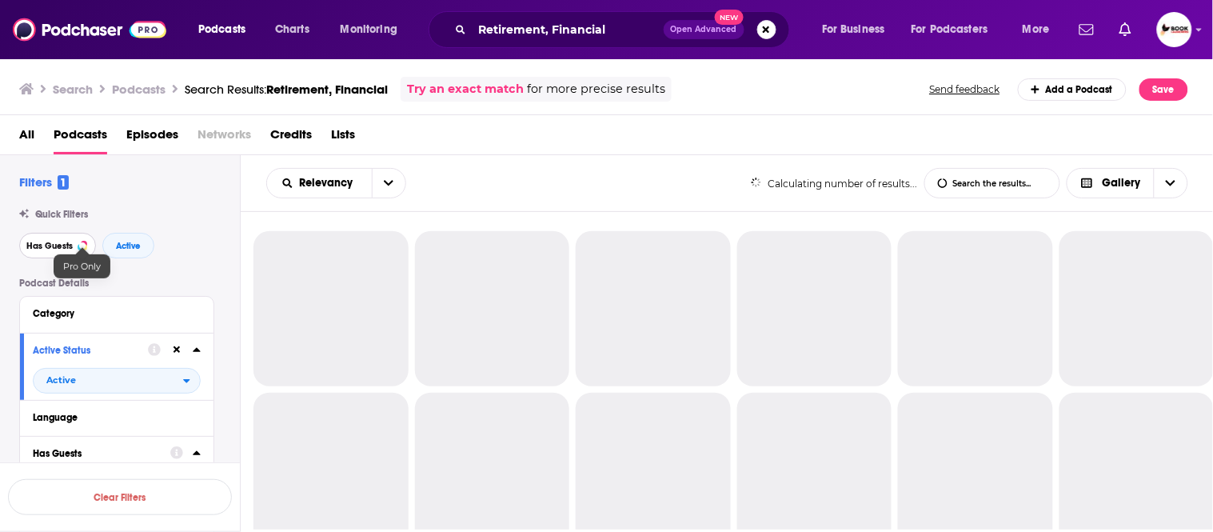
click at [52, 246] on span "Has Guests" at bounding box center [49, 246] width 46 height 9
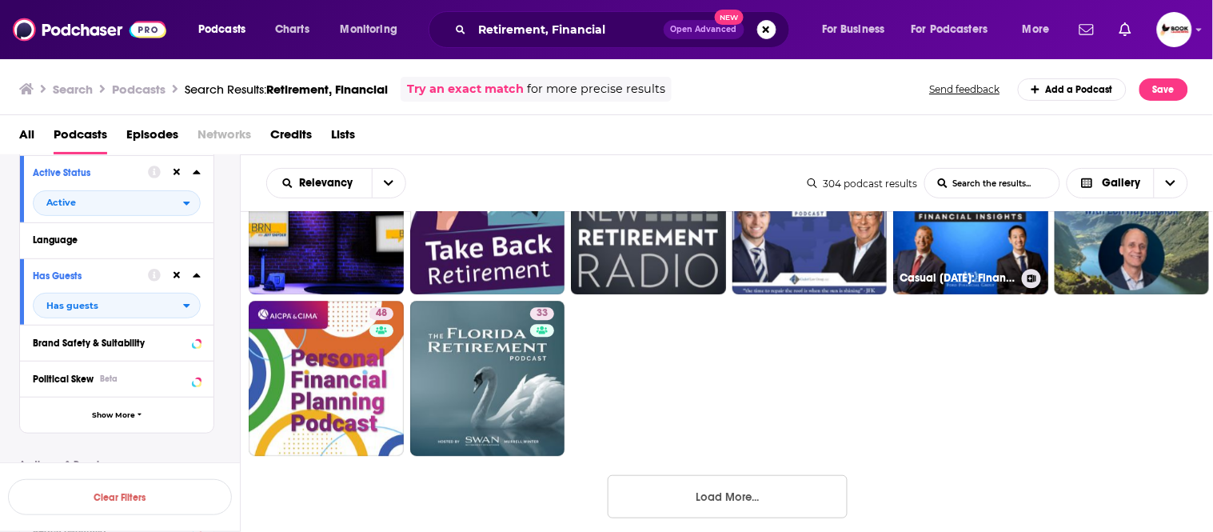
scroll to position [1233, 0]
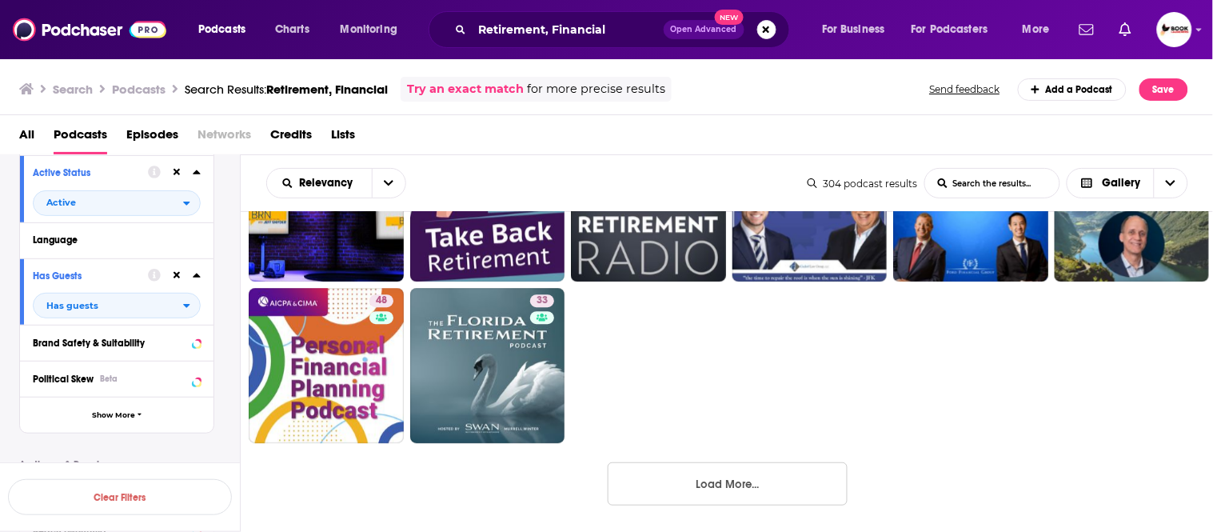
click at [692, 473] on button "Load More..." at bounding box center [728, 483] width 240 height 43
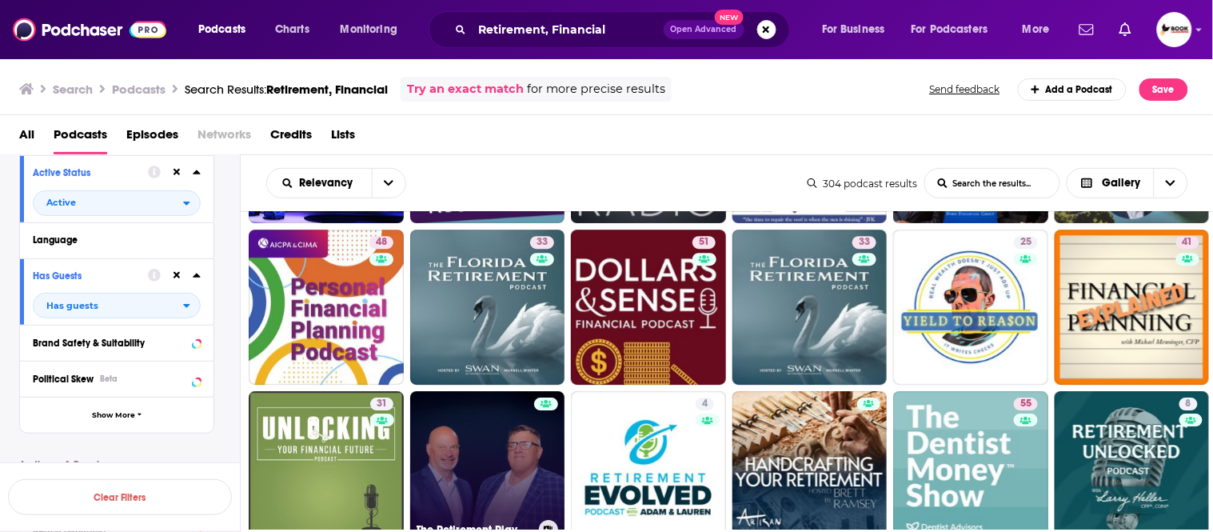
scroll to position [1322, 0]
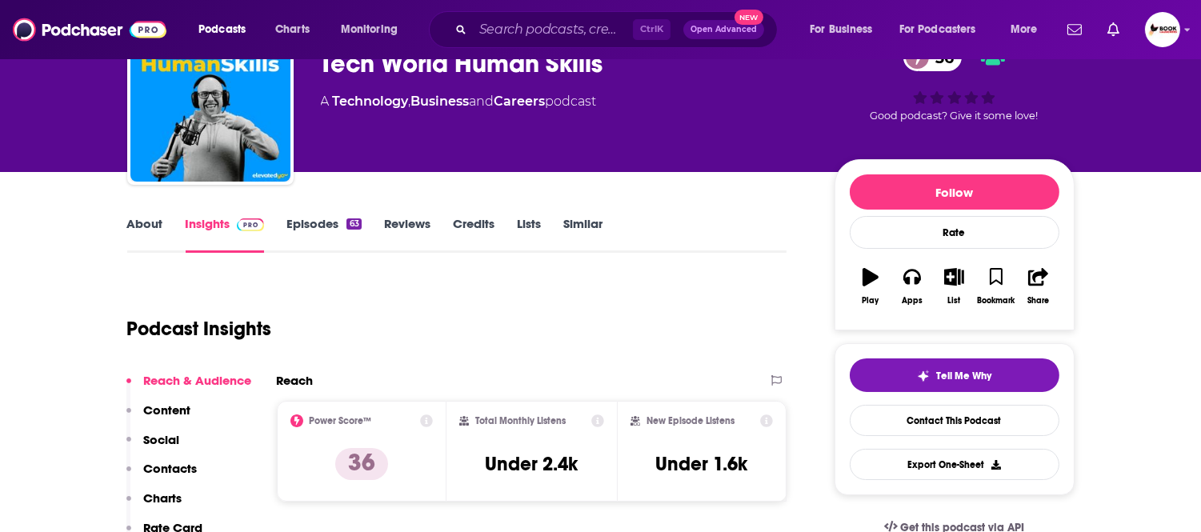
click at [179, 470] on p "Contacts" at bounding box center [171, 468] width 54 height 15
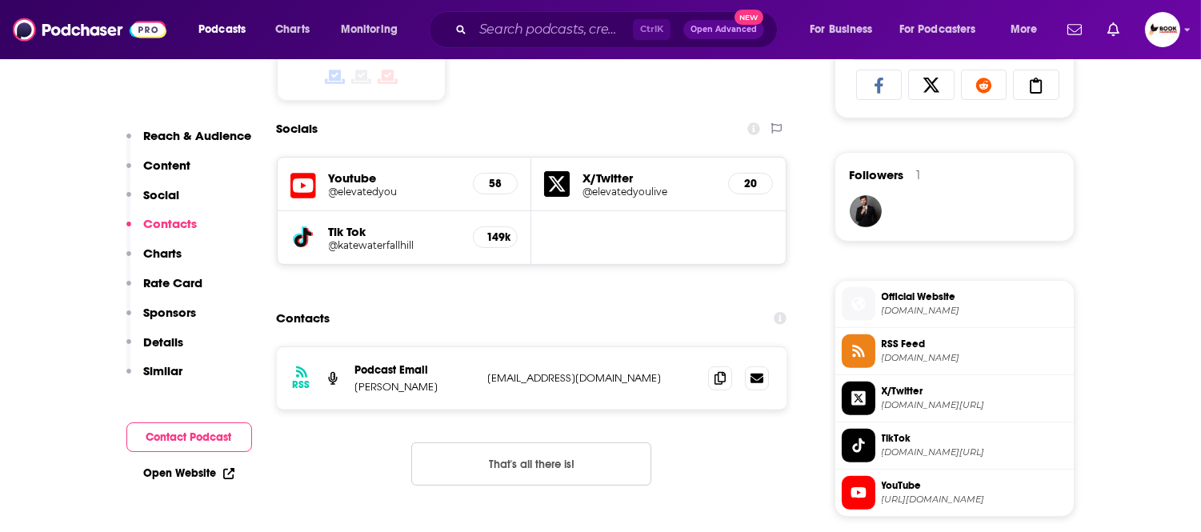
scroll to position [1160, 0]
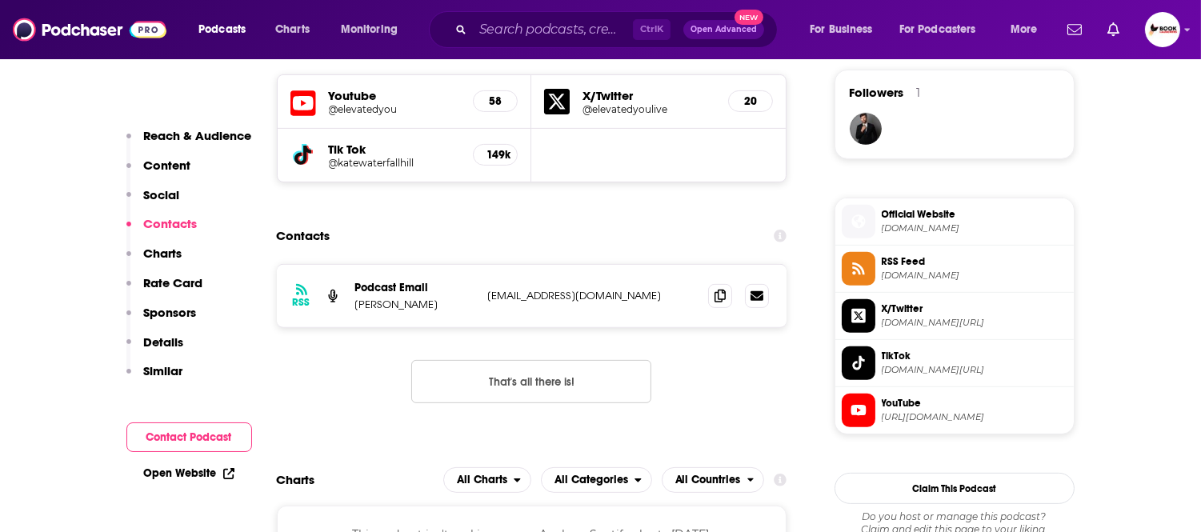
drag, startPoint x: 201, startPoint y: 132, endPoint x: 213, endPoint y: 155, distance: 26.1
click at [201, 132] on p "Reach & Audience" at bounding box center [198, 135] width 108 height 15
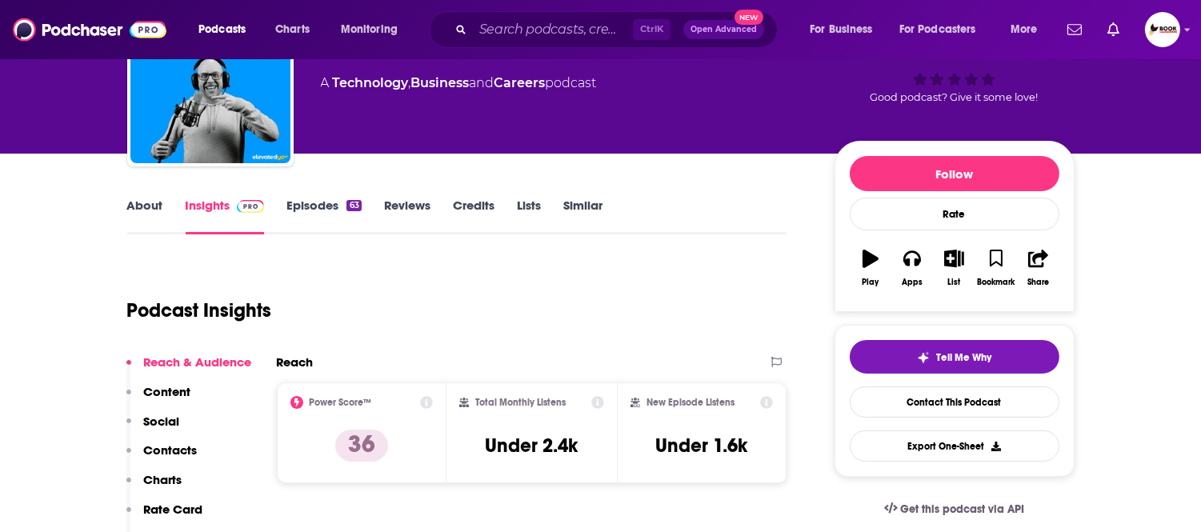
scroll to position [0, 0]
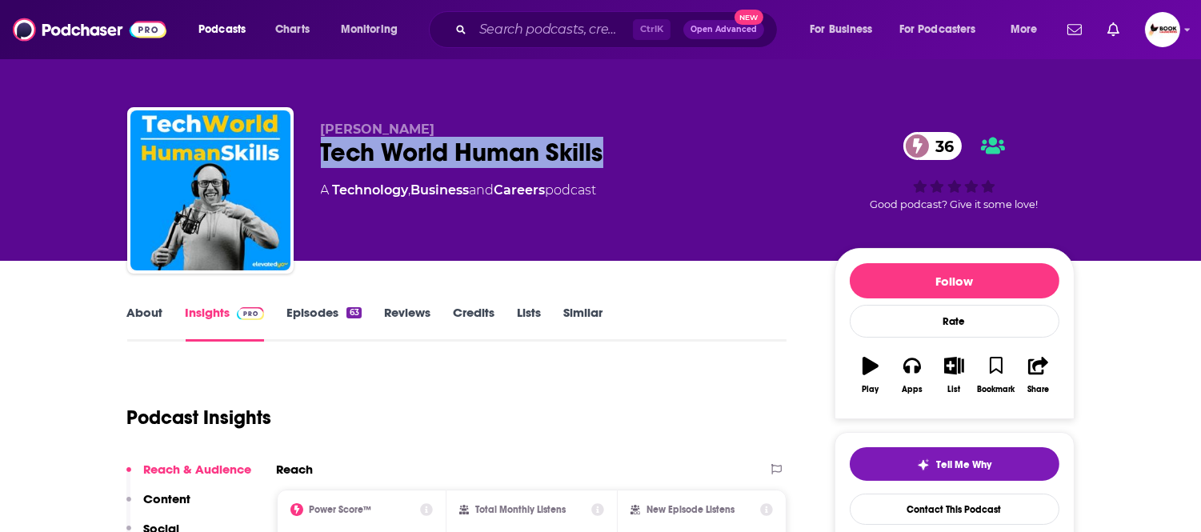
drag, startPoint x: 321, startPoint y: 150, endPoint x: 612, endPoint y: 150, distance: 291.1
click at [612, 150] on div "Tech World Human Skills 36" at bounding box center [565, 152] width 488 height 31
copy h2 "Tech World Human Skills"
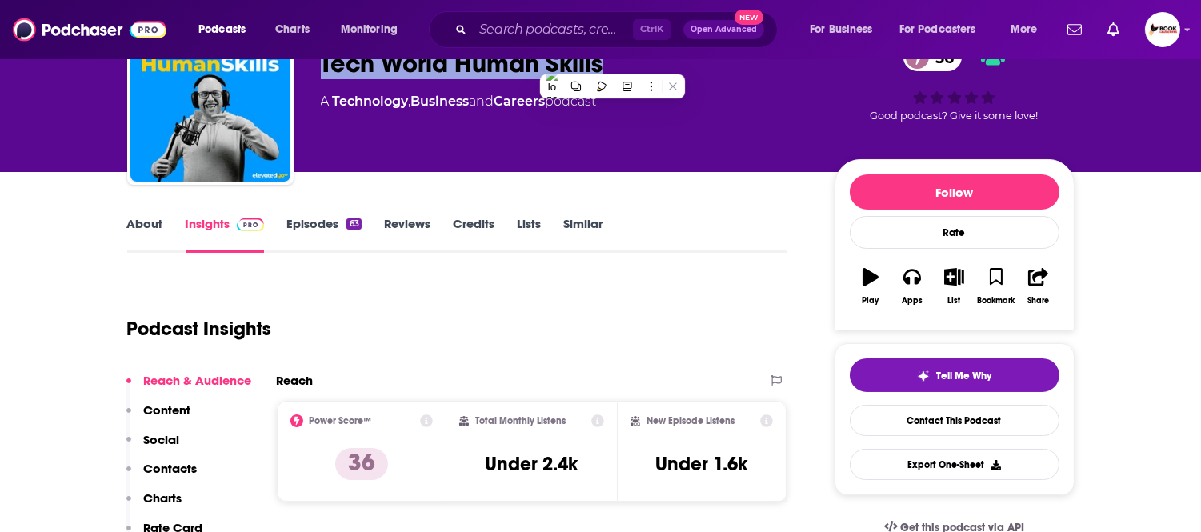
click at [180, 473] on p "Contacts" at bounding box center [171, 468] width 54 height 15
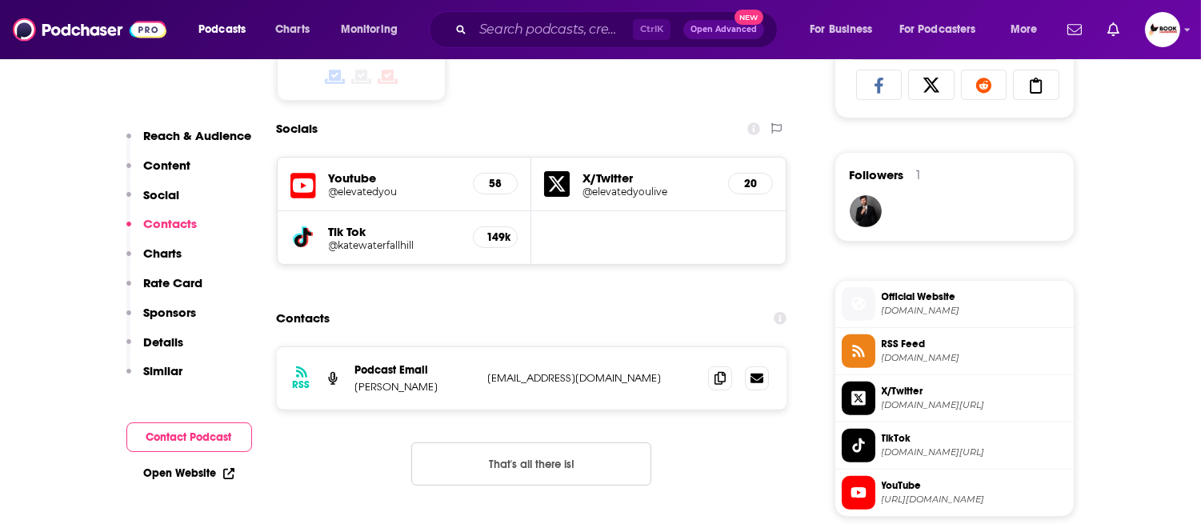
scroll to position [1160, 0]
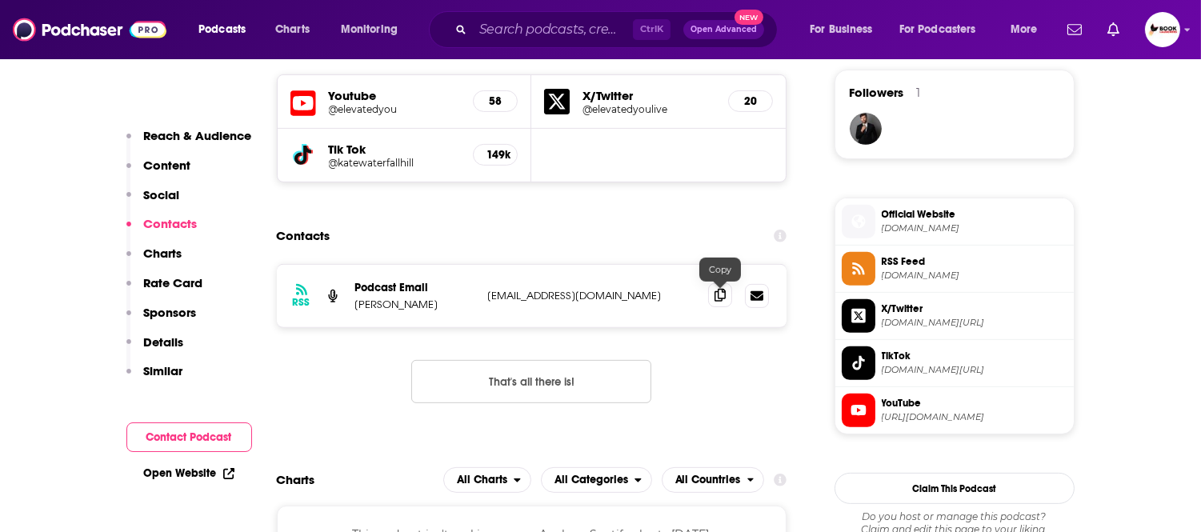
click at [717, 297] on icon at bounding box center [719, 295] width 11 height 13
click at [210, 141] on p "Reach & Audience" at bounding box center [198, 135] width 108 height 15
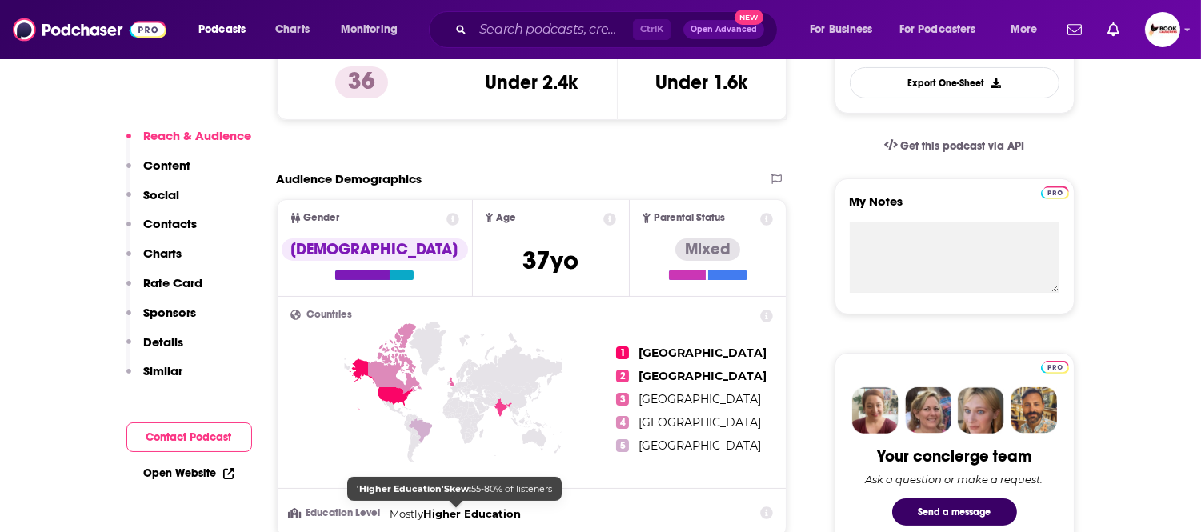
scroll to position [0, 0]
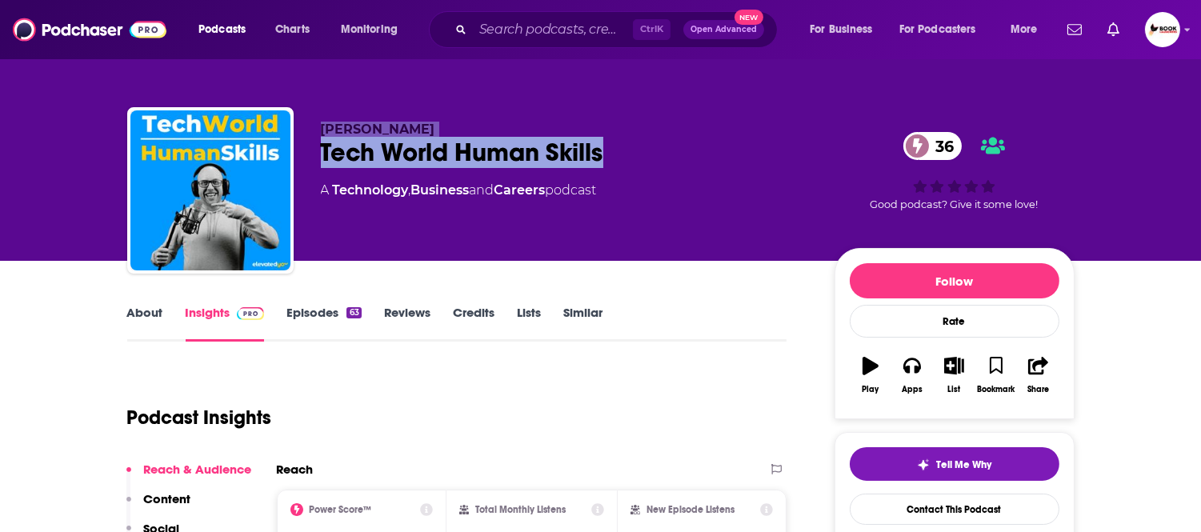
drag, startPoint x: 446, startPoint y: 147, endPoint x: 405, endPoint y: 158, distance: 43.1
click at [293, 134] on div "Ben Pearce Tech World Human Skills 36 A Technology , Business and Careers podca…" at bounding box center [600, 193] width 947 height 173
copy div "Ben Pearce Tech World Human Skills"
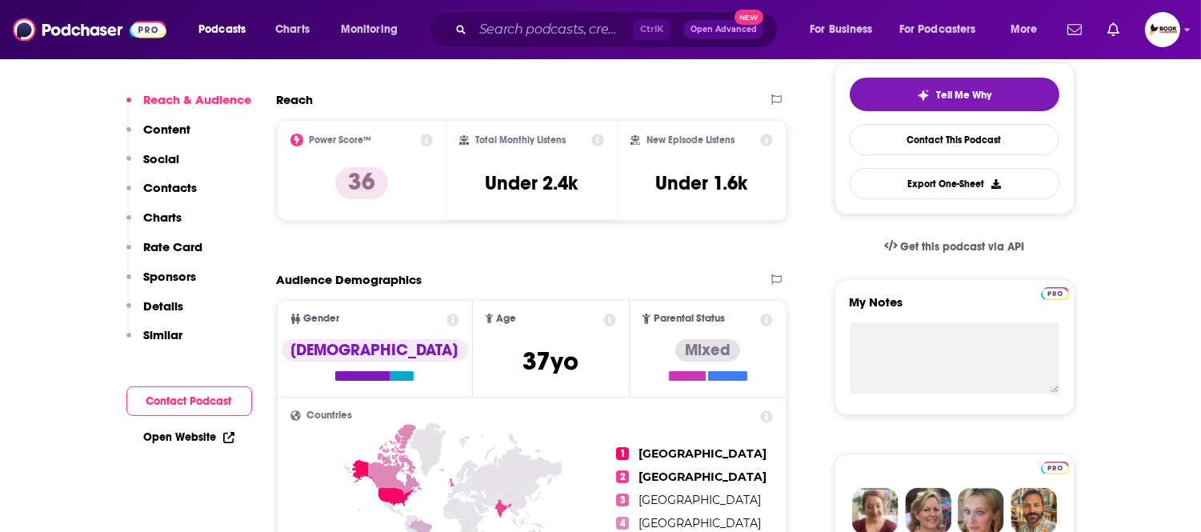
scroll to position [710, 0]
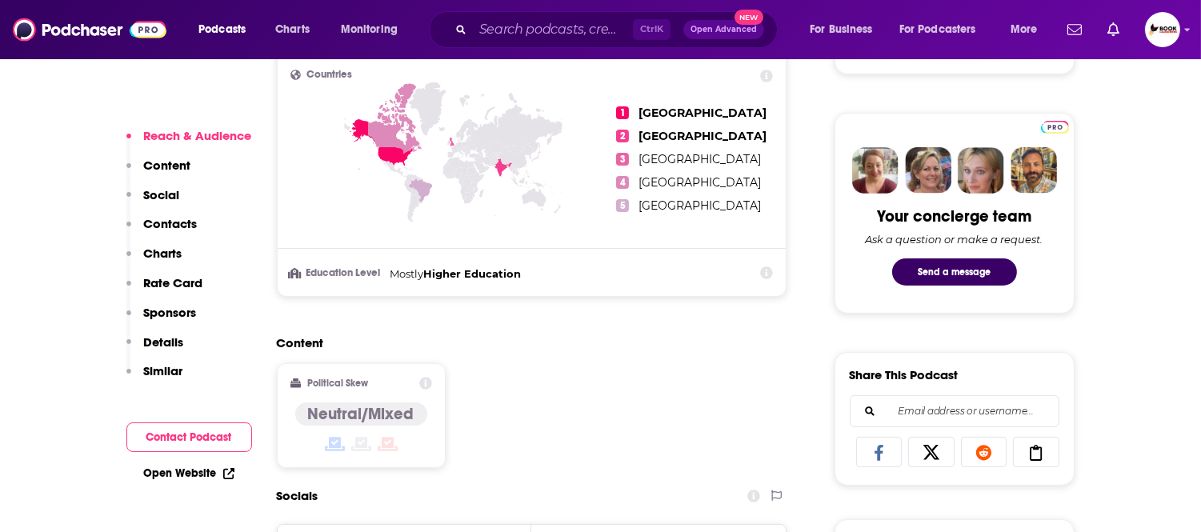
click at [202, 472] on link "Open Website" at bounding box center [189, 473] width 90 height 14
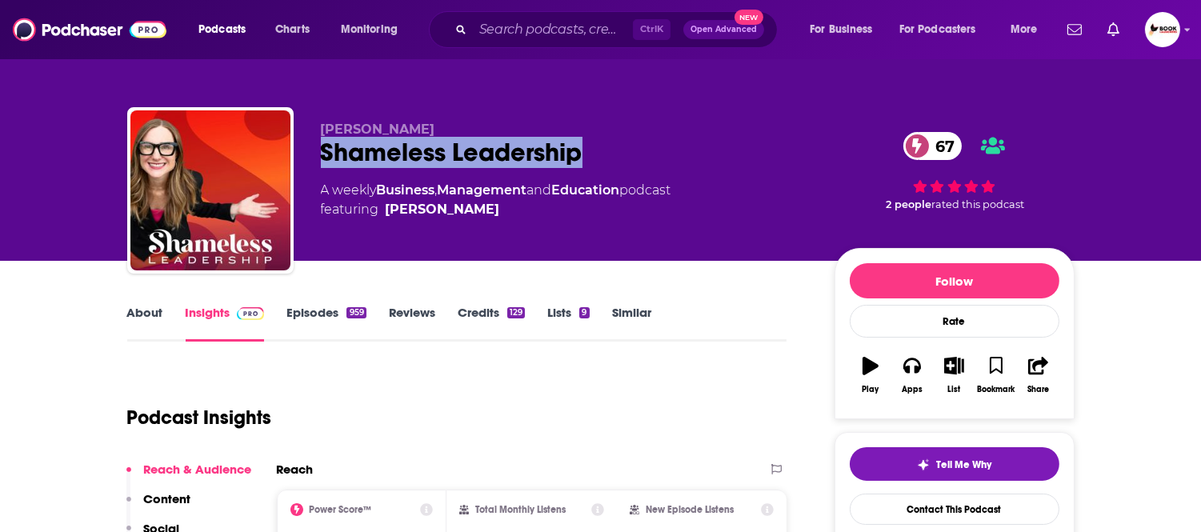
drag, startPoint x: 589, startPoint y: 157, endPoint x: 315, endPoint y: 157, distance: 274.3
click at [315, 157] on div "Sara Dean Shameless Leadership 67 A weekly Business , Management and Education …" at bounding box center [600, 193] width 947 height 173
copy h2 "Shameless Leadership"
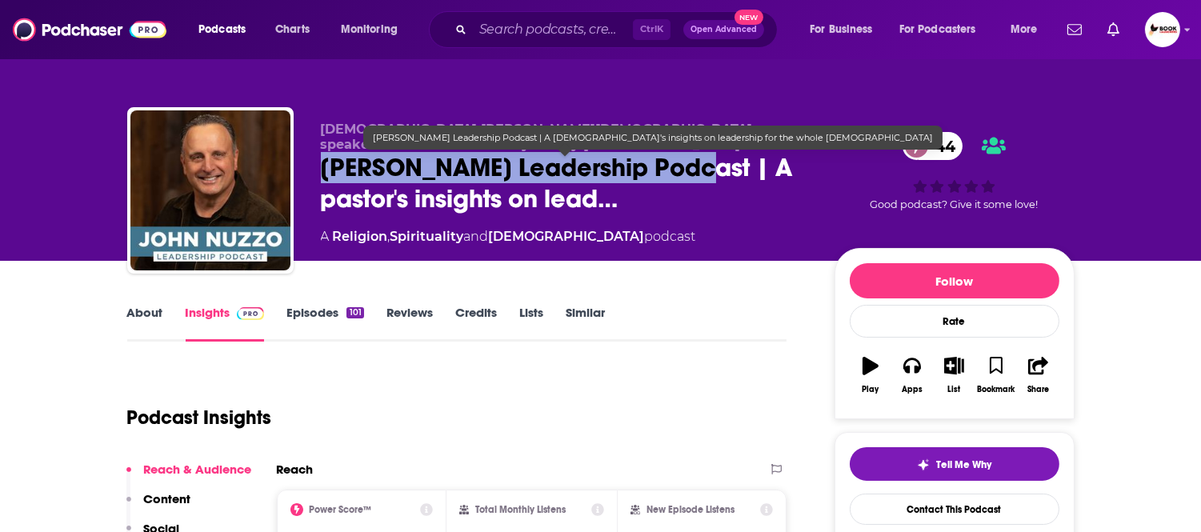
drag, startPoint x: 320, startPoint y: 177, endPoint x: 691, endPoint y: 177, distance: 371.1
click at [691, 177] on span "John Nuzzo Leadership Podcast | A pastor's insights on lead…" at bounding box center [565, 183] width 488 height 62
copy h2 "John Nuzzo Leadership Podcast"
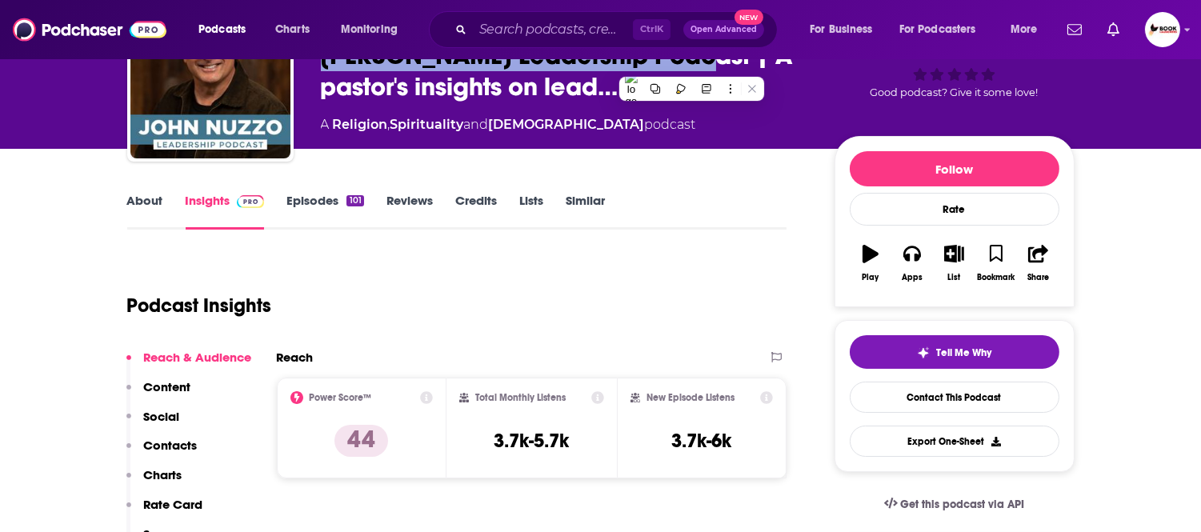
scroll to position [266, 0]
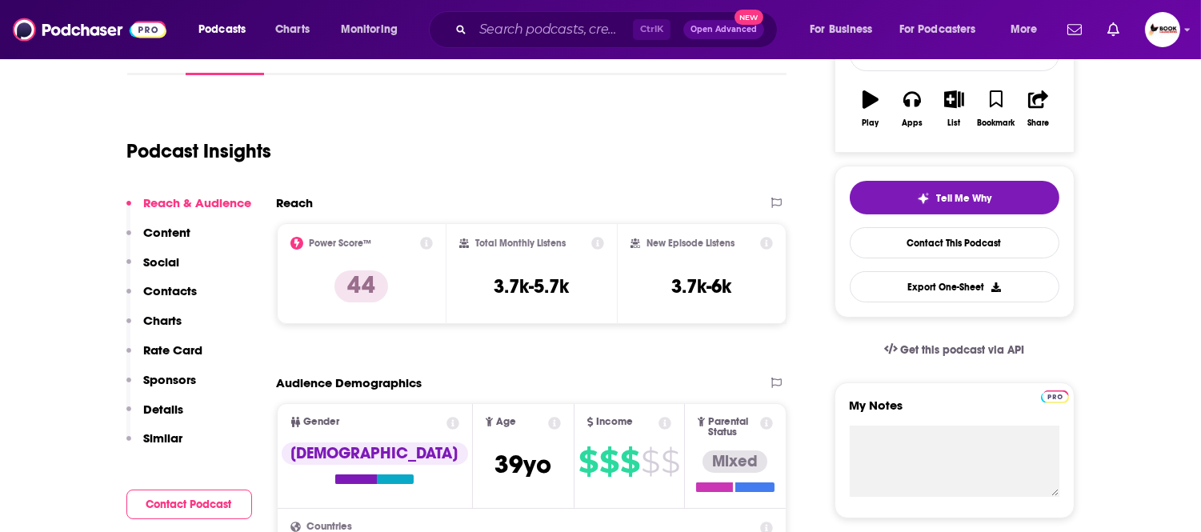
click at [193, 288] on p "Contacts" at bounding box center [171, 290] width 54 height 15
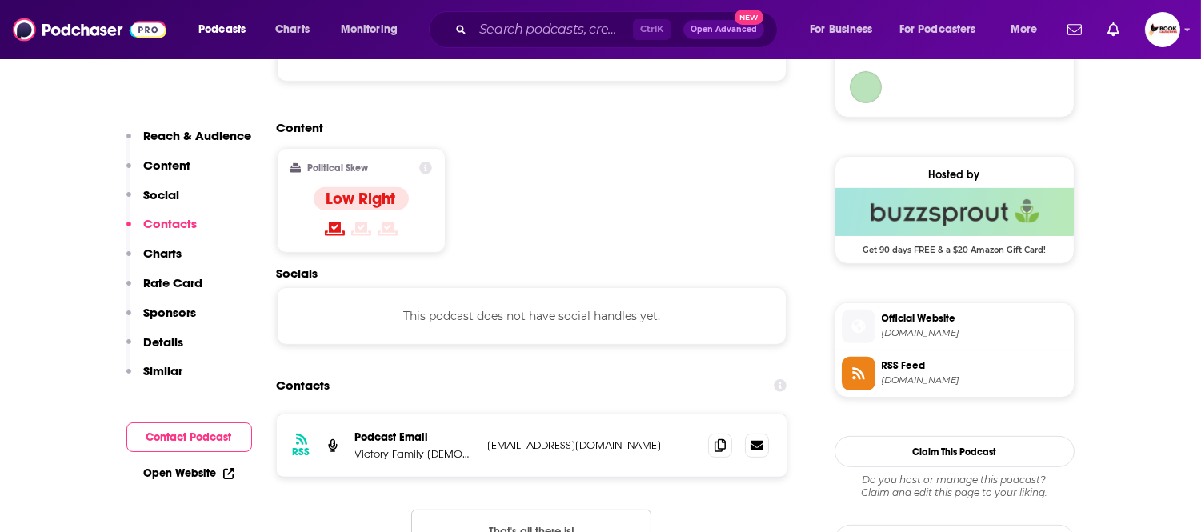
scroll to position [1289, 0]
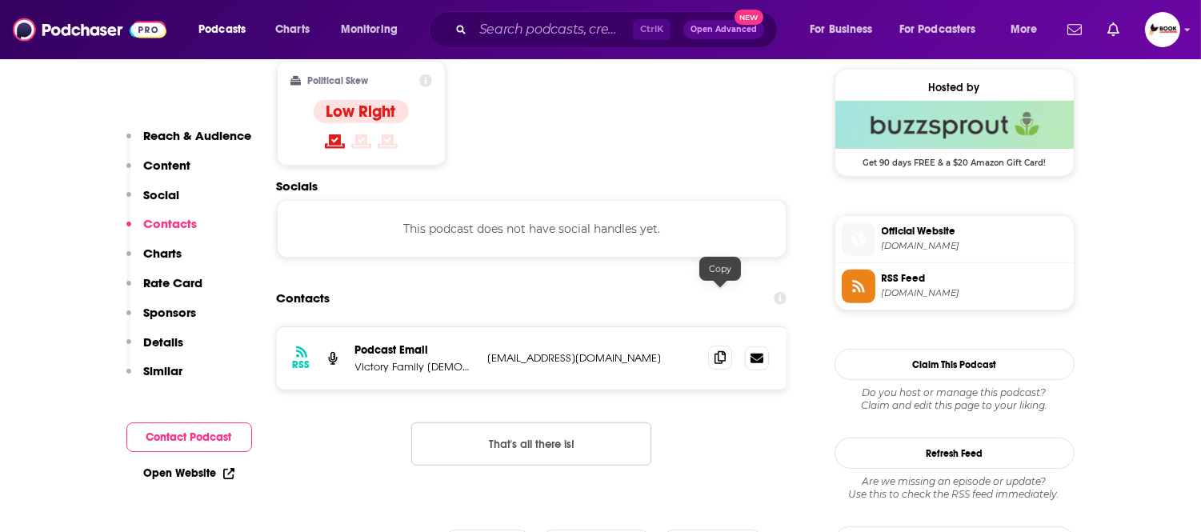
click at [717, 351] on icon at bounding box center [719, 357] width 11 height 13
click at [217, 134] on p "Reach & Audience" at bounding box center [198, 135] width 108 height 15
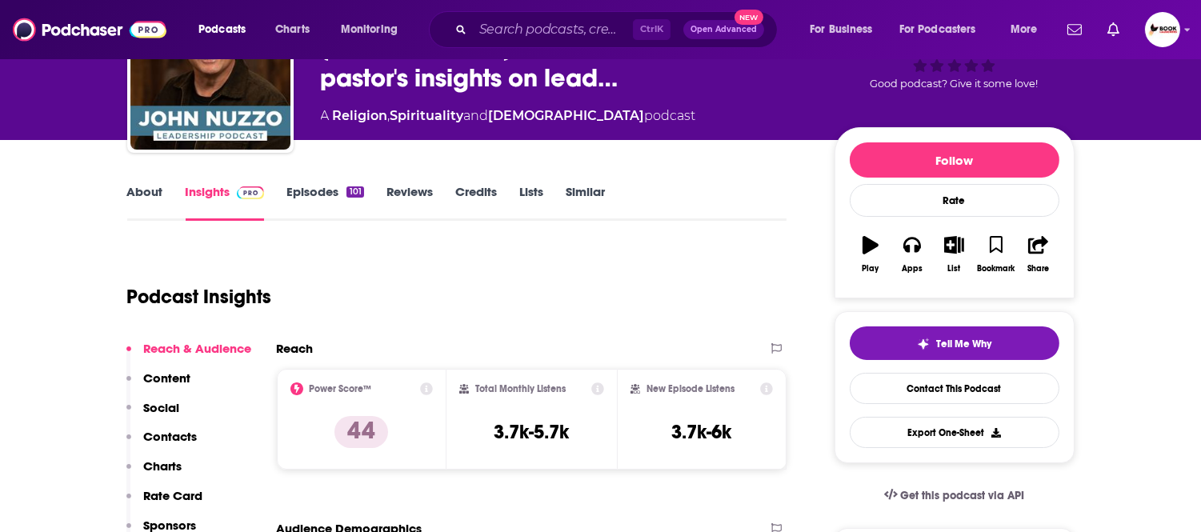
scroll to position [0, 0]
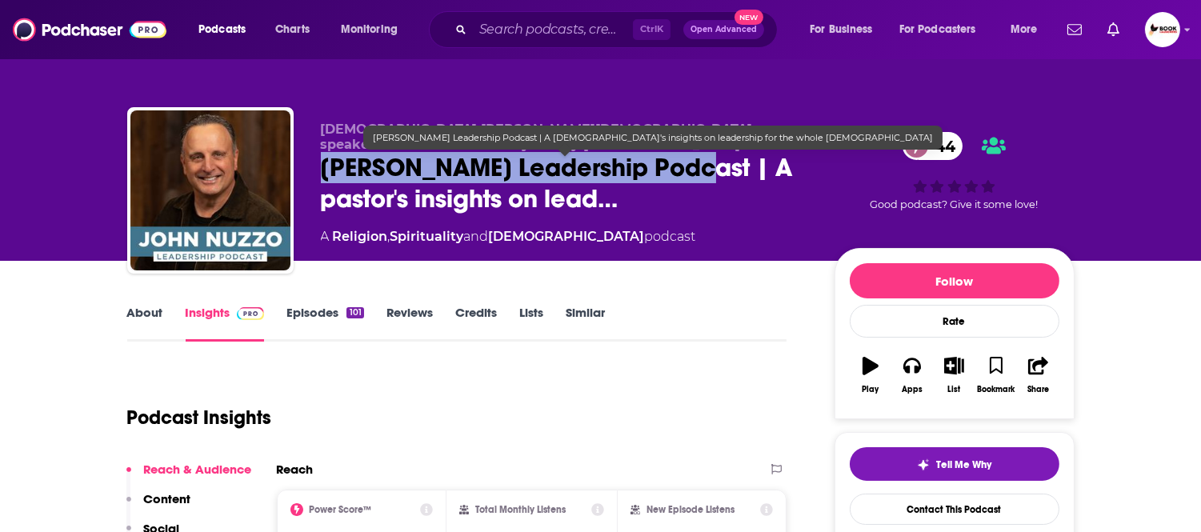
drag, startPoint x: 693, startPoint y: 174, endPoint x: 322, endPoint y: 169, distance: 370.4
click at [322, 169] on span "John Nuzzo Leadership Podcast | A pastor's insights on lead…" at bounding box center [565, 183] width 488 height 62
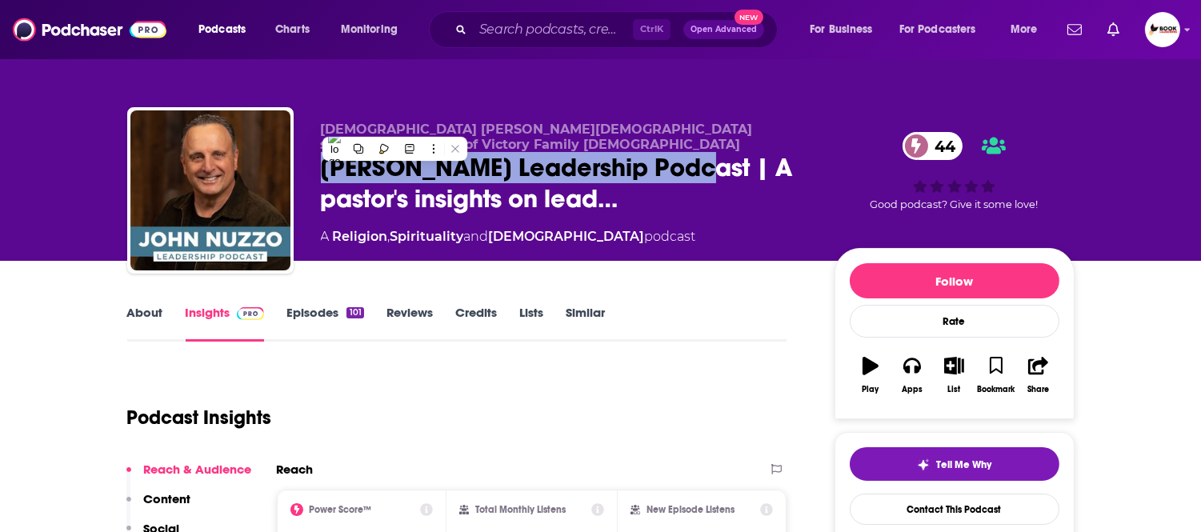
copy h2 "John Nuzzo Leadership Podcast"
click at [141, 308] on link "About" at bounding box center [145, 323] width 36 height 37
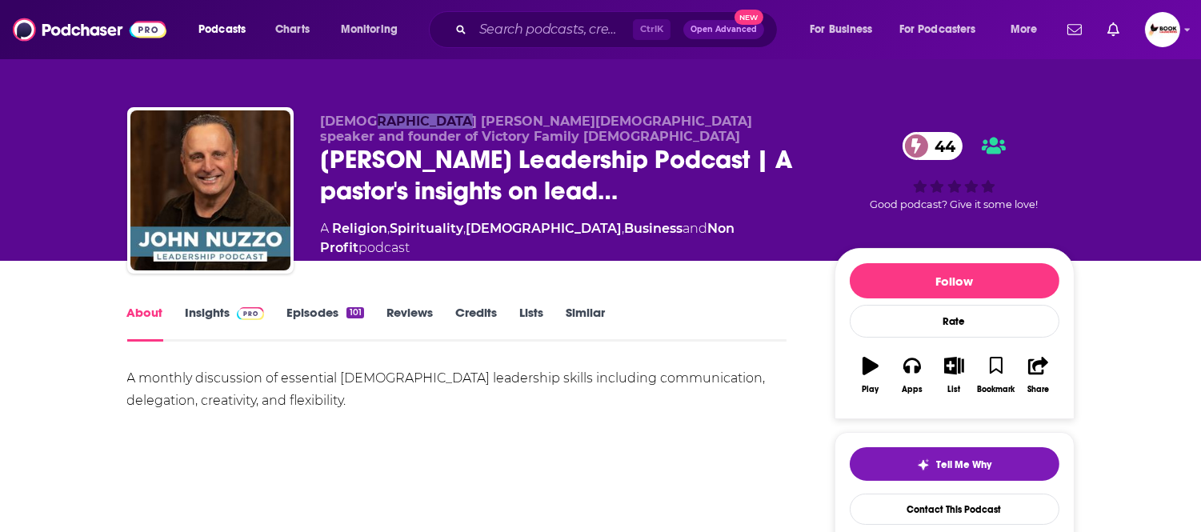
drag, startPoint x: 365, startPoint y: 130, endPoint x: 444, endPoint y: 130, distance: 79.2
click at [444, 130] on span "Pastor John Nuzzo - Christian speaker and founder of Victory Family Church" at bounding box center [537, 129] width 432 height 30
copy span "John Nuzzo"
click at [200, 331] on link "Insights" at bounding box center [225, 323] width 79 height 37
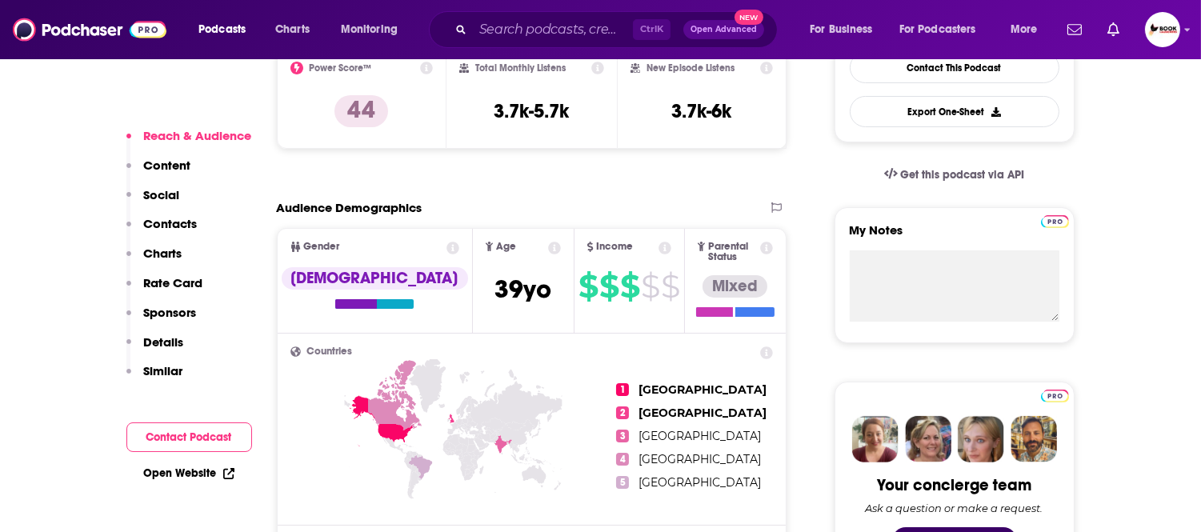
scroll to position [444, 0]
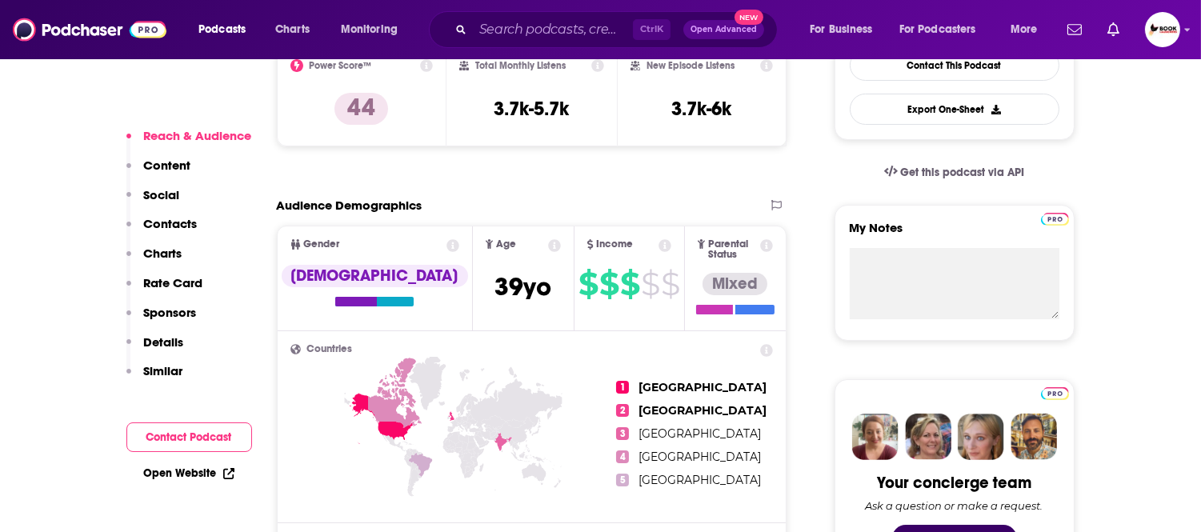
click at [198, 473] on link "Open Website" at bounding box center [189, 473] width 90 height 14
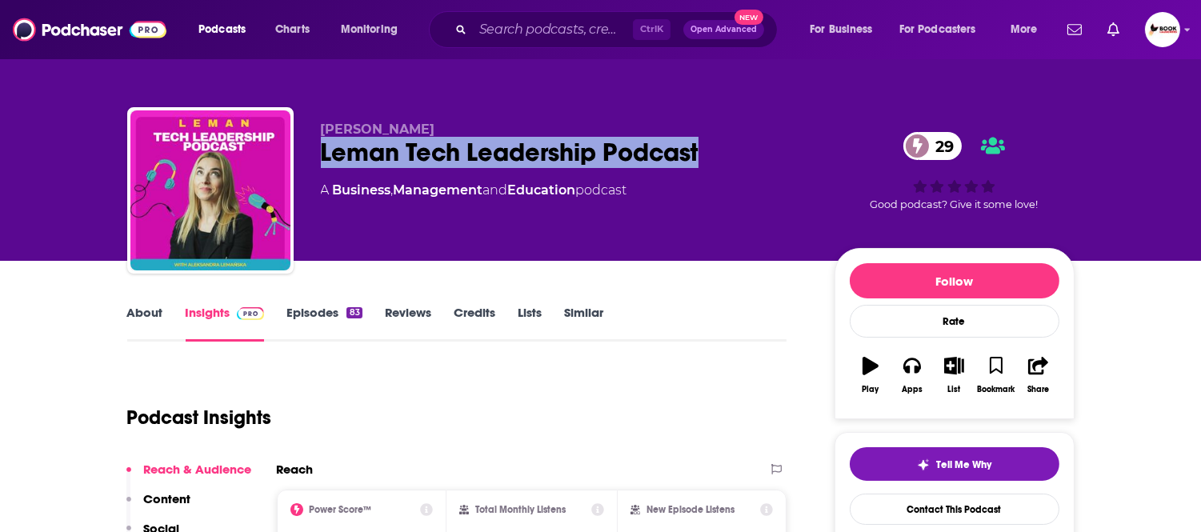
drag, startPoint x: 316, startPoint y: 164, endPoint x: 709, endPoint y: 165, distance: 393.5
click at [709, 165] on div "[PERSON_NAME] Tech Leadership Podcast 29 A Business , Management and Education …" at bounding box center [600, 193] width 947 height 173
copy h2 "Leman Tech Leadership Podcast"
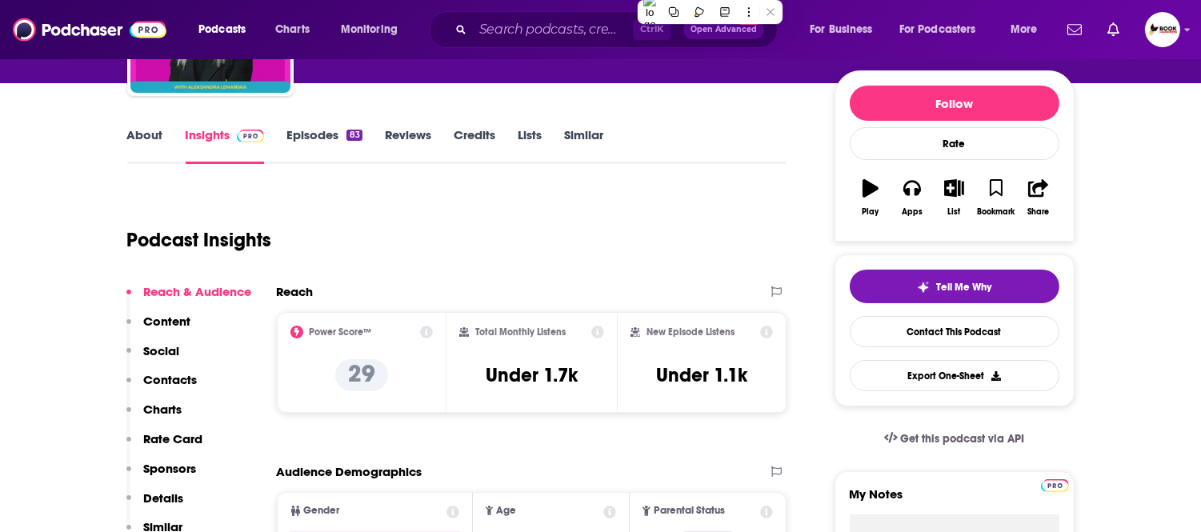
click at [187, 374] on p "Contacts" at bounding box center [171, 379] width 54 height 15
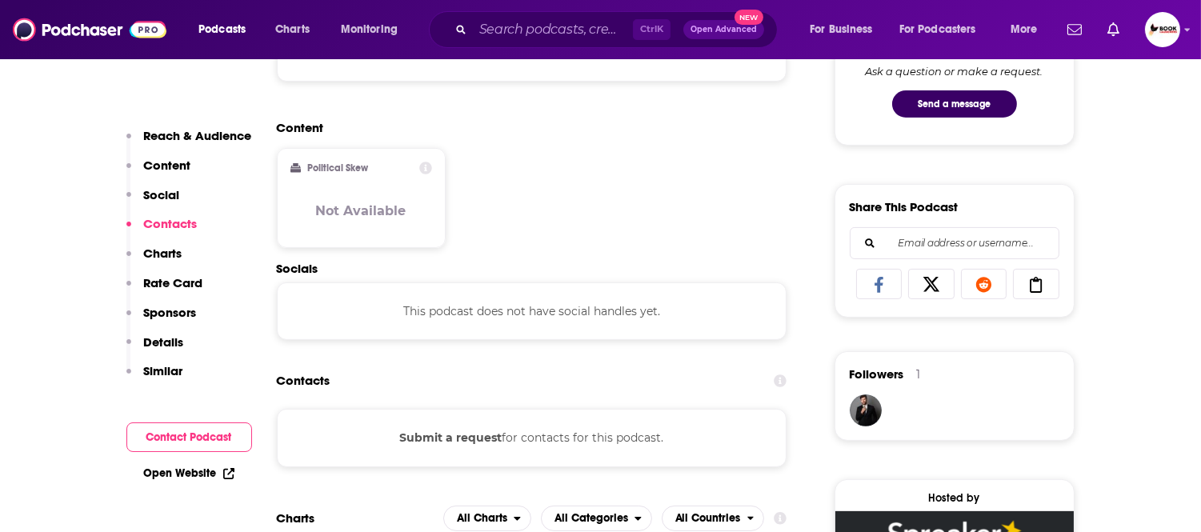
scroll to position [1024, 0]
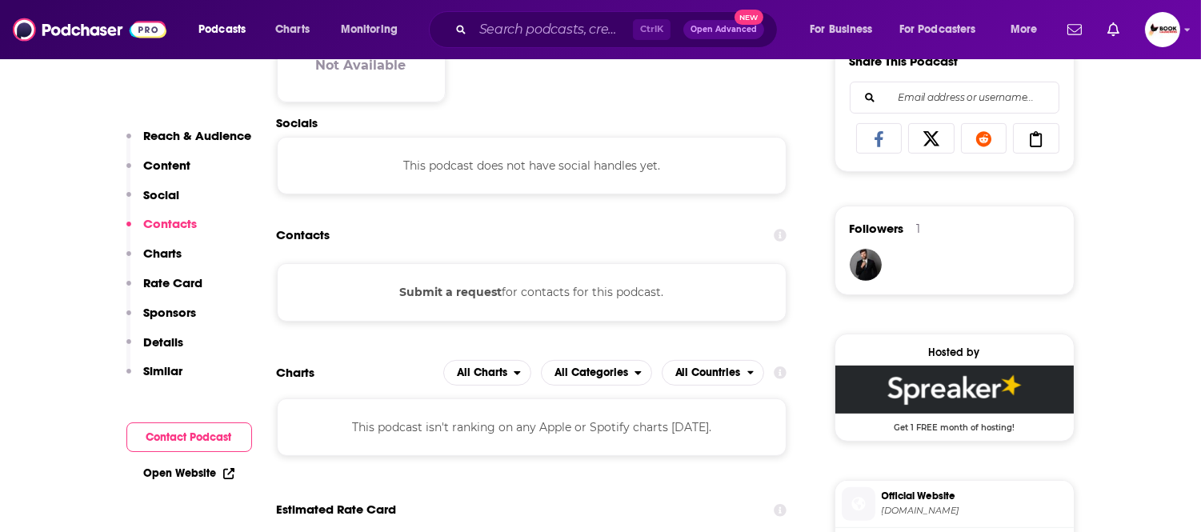
click at [221, 468] on link "Open Website" at bounding box center [189, 473] width 90 height 14
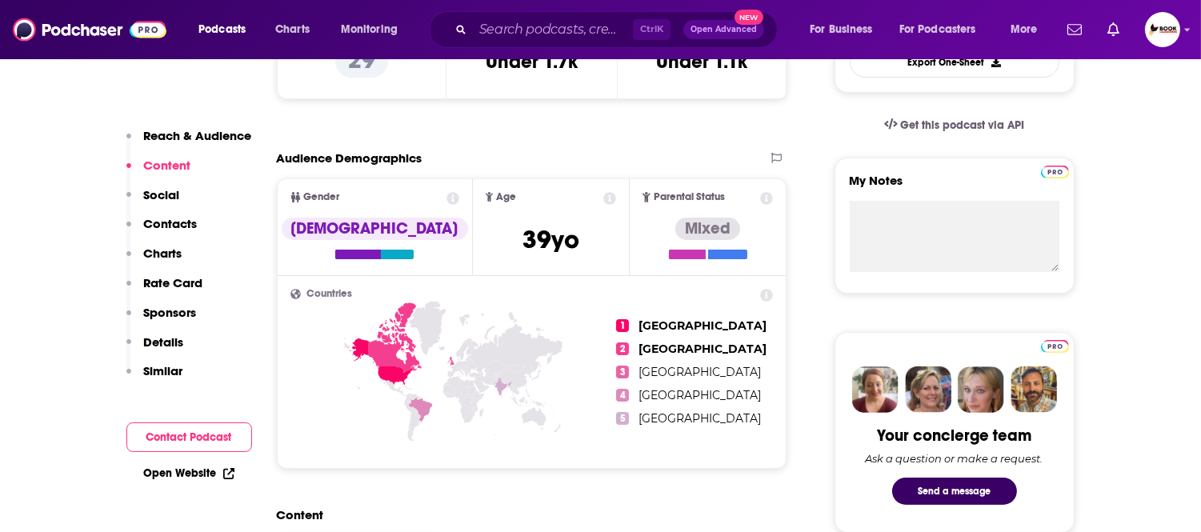
scroll to position [490, 0]
click at [214, 131] on p "Reach & Audience" at bounding box center [198, 135] width 108 height 15
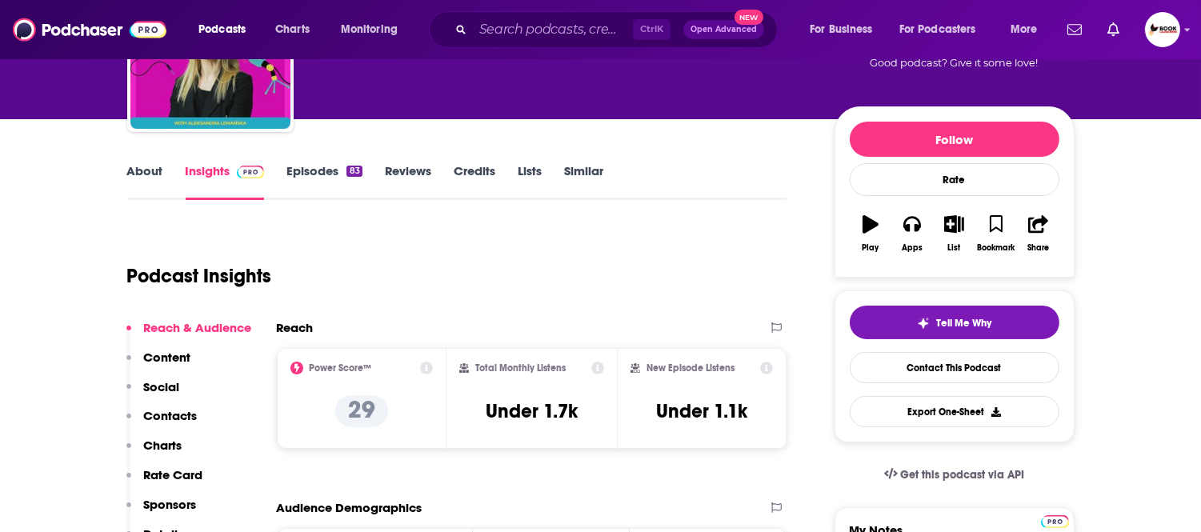
scroll to position [0, 0]
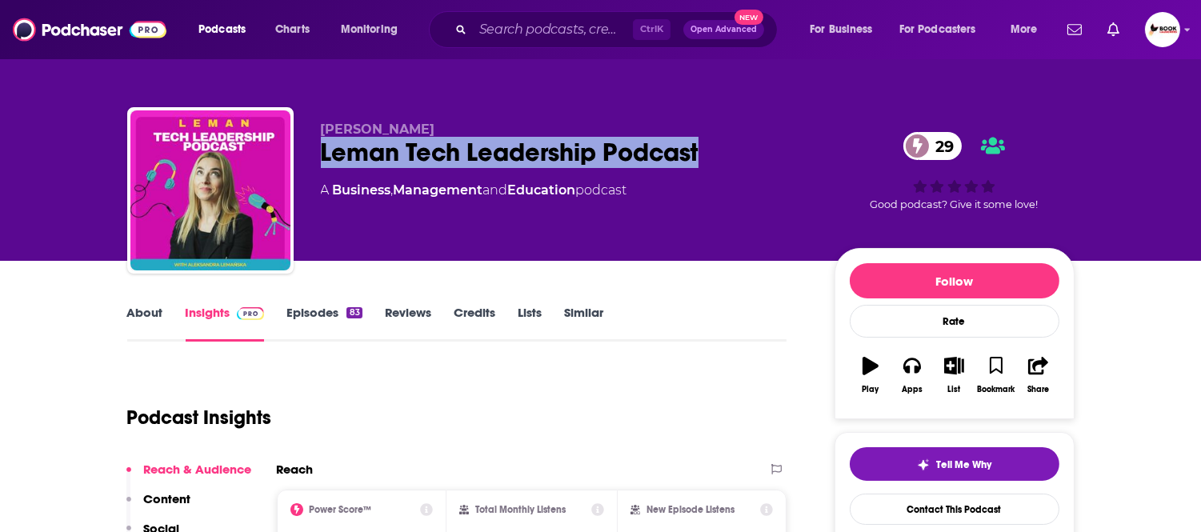
drag, startPoint x: 505, startPoint y: 123, endPoint x: 320, endPoint y: 126, distance: 185.6
click at [321, 126] on p "Aleksandra Lemańska" at bounding box center [565, 129] width 488 height 15
copy span "Aleksandra Lemańska"
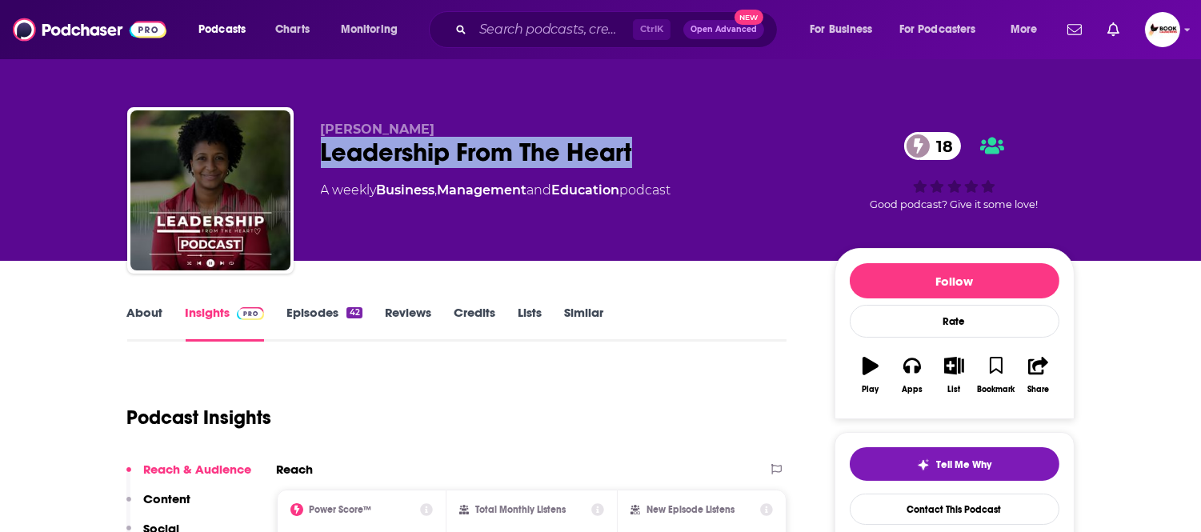
drag, startPoint x: 317, startPoint y: 162, endPoint x: 645, endPoint y: 158, distance: 327.9
click at [645, 158] on div "[PERSON_NAME] Leadership From The Heart 18 A weekly Business , Management and E…" at bounding box center [600, 193] width 947 height 173
copy h2 "Leadership From The Heart"
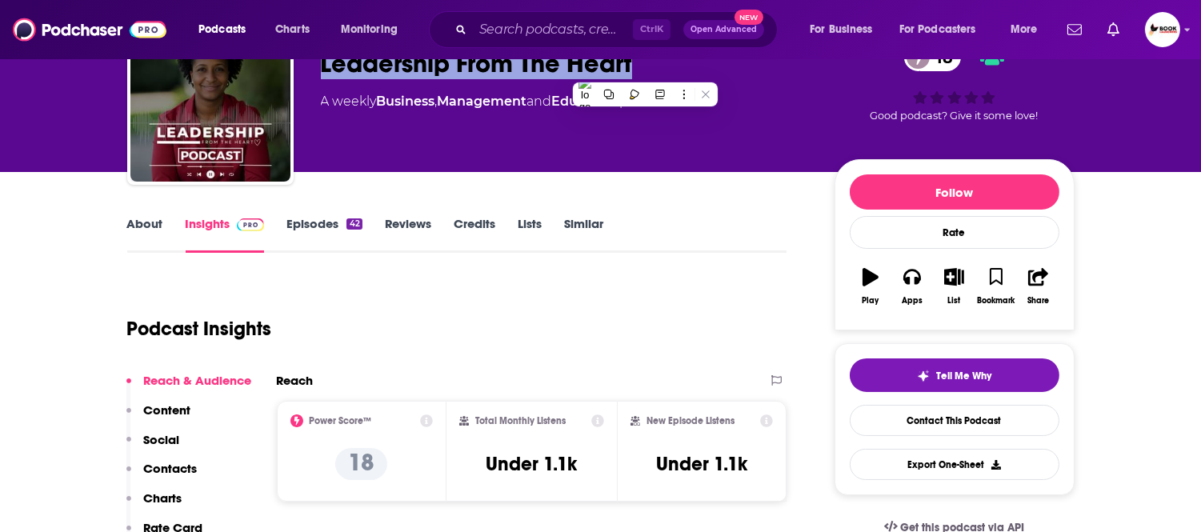
click at [188, 473] on p "Contacts" at bounding box center [171, 468] width 54 height 15
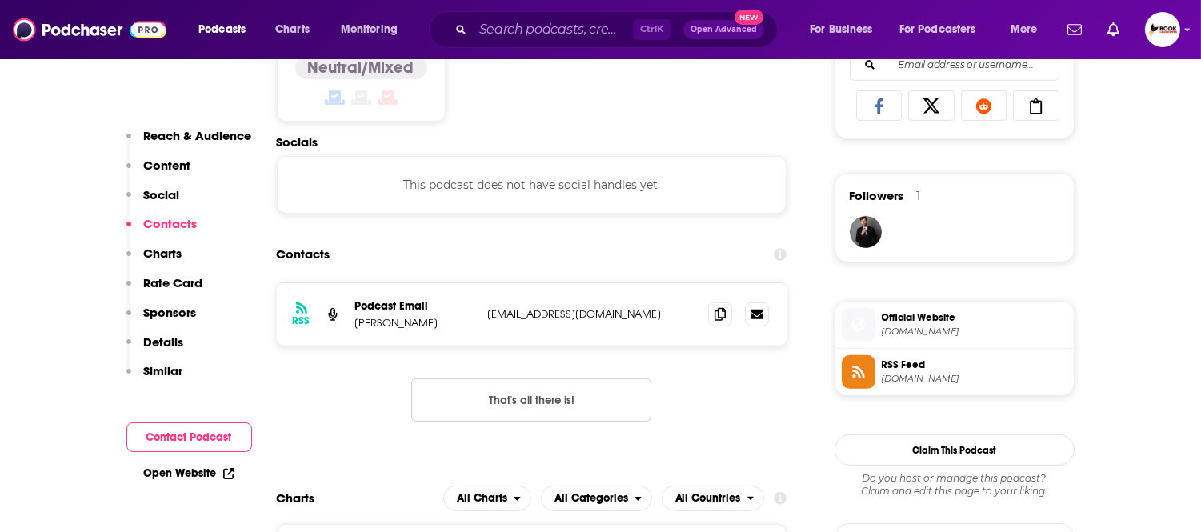
scroll to position [1076, 0]
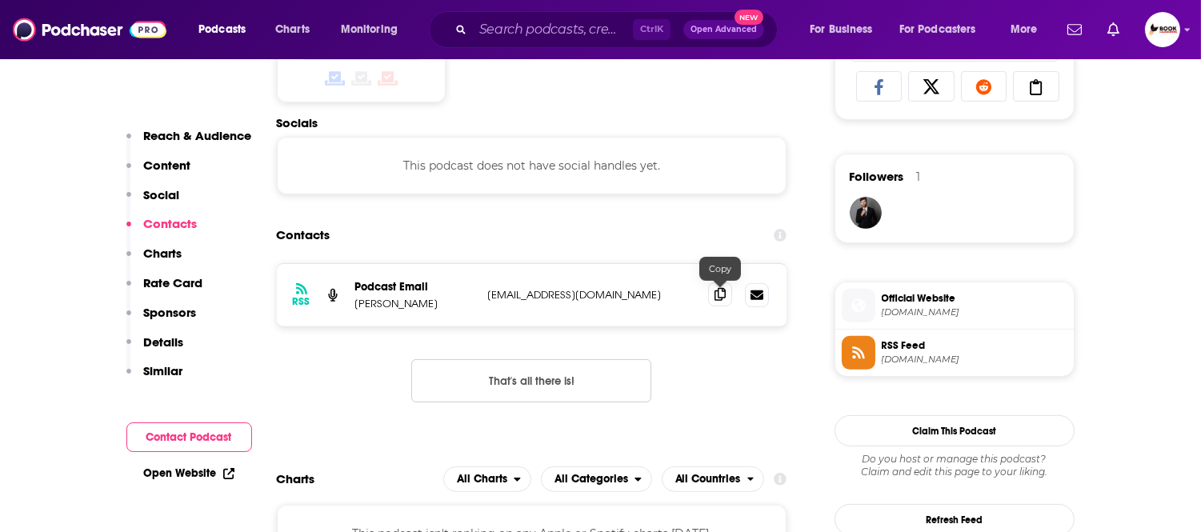
click at [721, 298] on icon at bounding box center [719, 294] width 11 height 13
click at [165, 137] on p "Reach & Audience" at bounding box center [198, 135] width 108 height 15
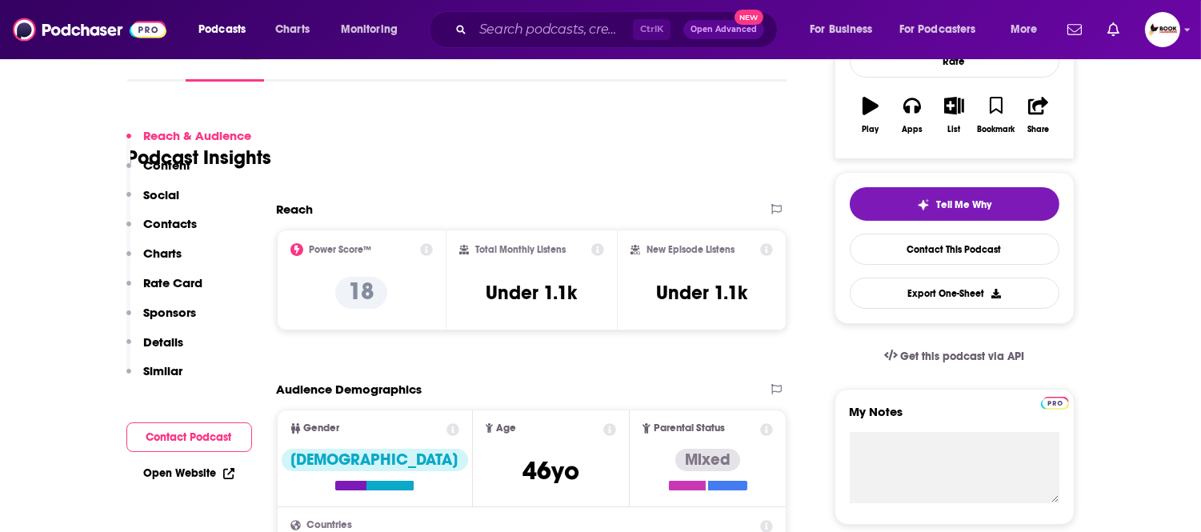
scroll to position [0, 0]
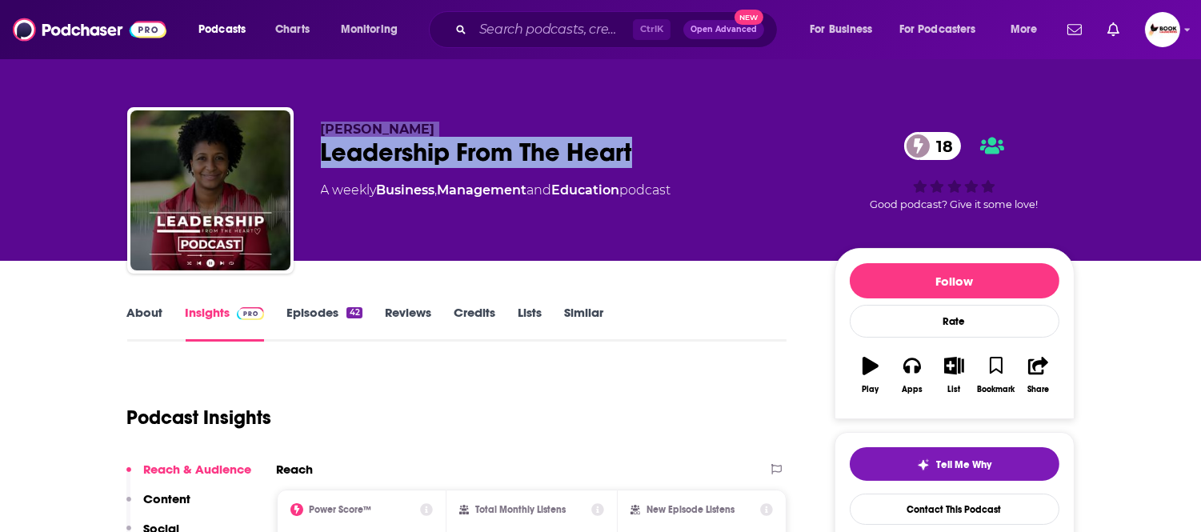
drag, startPoint x: 492, startPoint y: 155, endPoint x: 315, endPoint y: 131, distance: 178.4
click at [315, 131] on div "Romie Montpeiorus Leadership From The Heart 18 A weekly Business , Management a…" at bounding box center [600, 193] width 947 height 173
copy div "Romie Montpeiorus Leadership From The Heart"
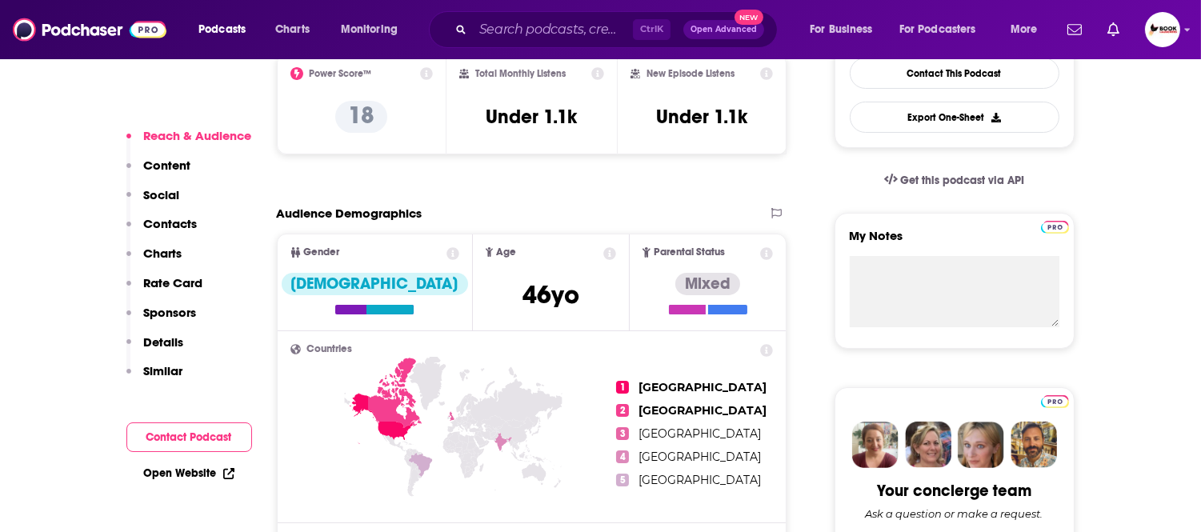
scroll to position [444, 0]
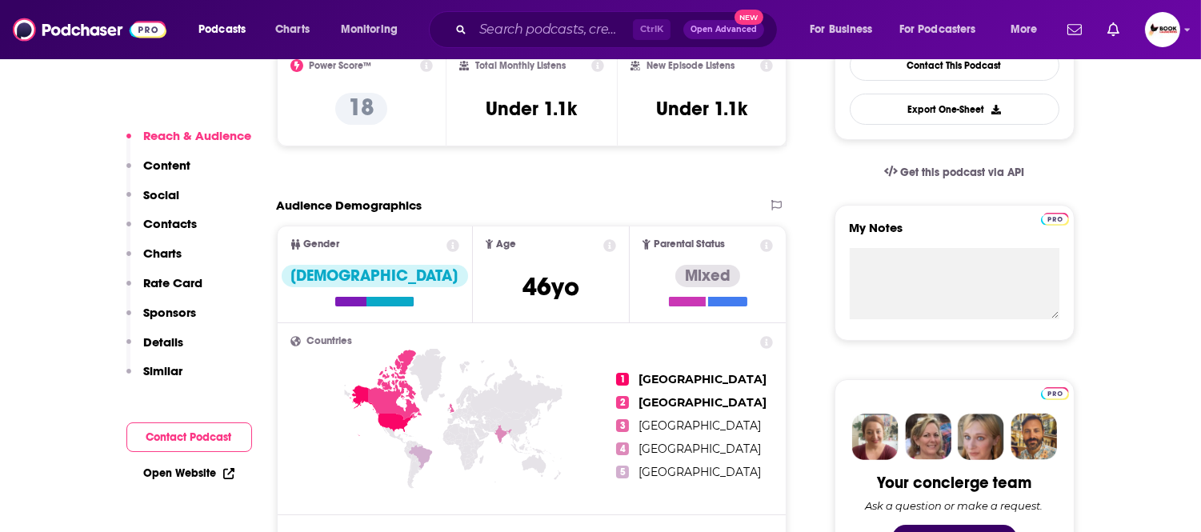
click at [200, 473] on link "Open Website" at bounding box center [189, 473] width 90 height 14
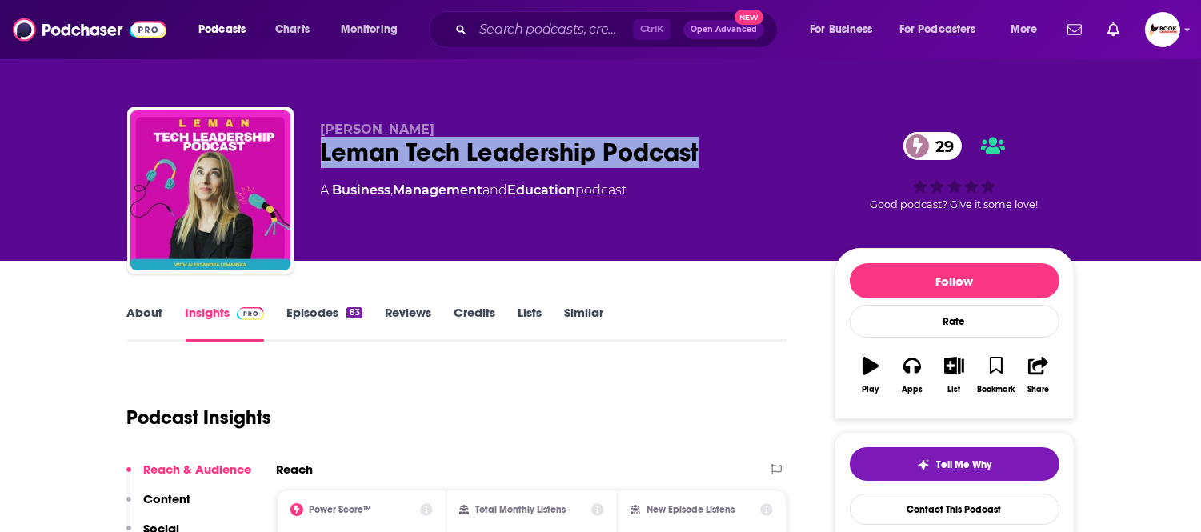
drag, startPoint x: 723, startPoint y: 157, endPoint x: 308, endPoint y: 163, distance: 415.2
click at [308, 163] on div "[PERSON_NAME] Tech Leadership Podcast 29 A Business , Management and Education …" at bounding box center [600, 193] width 947 height 173
copy h2 "Leman Tech Leadership Podcast"
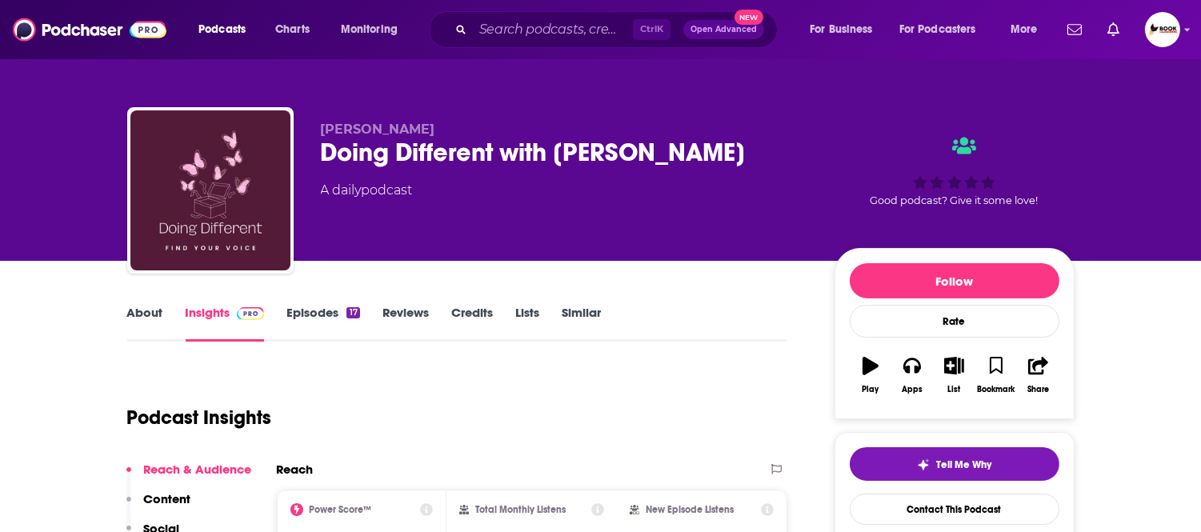
scroll to position [89, 0]
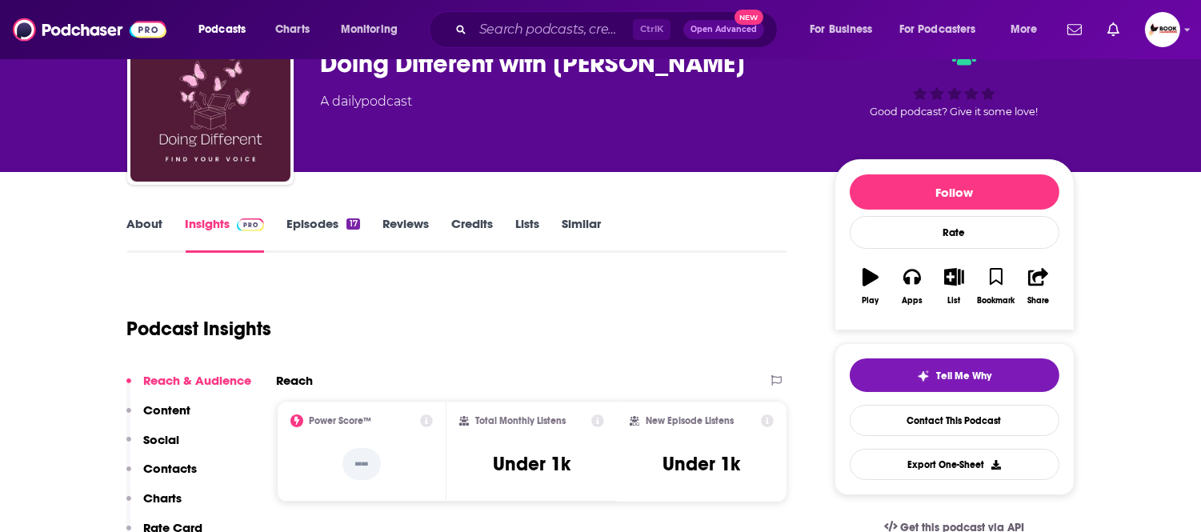
click at [186, 470] on p "Contacts" at bounding box center [171, 468] width 54 height 15
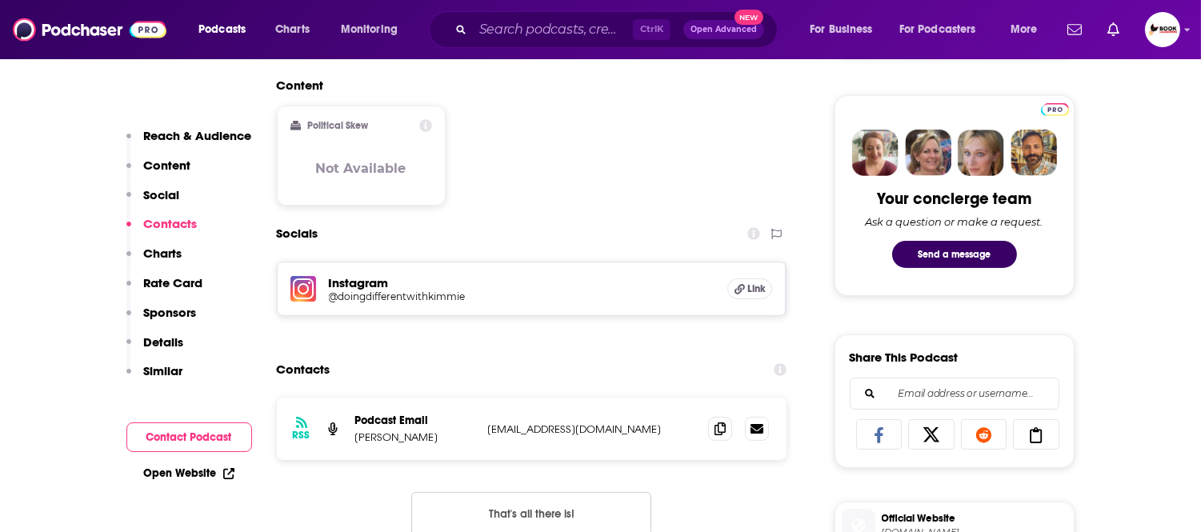
scroll to position [861, 0]
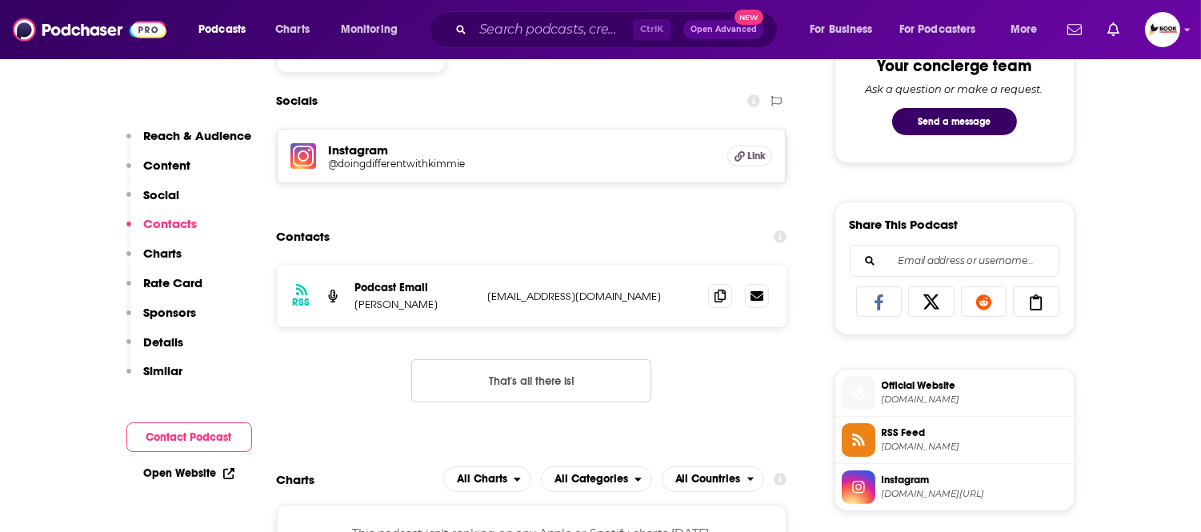
click at [225, 134] on p "Reach & Audience" at bounding box center [198, 135] width 108 height 15
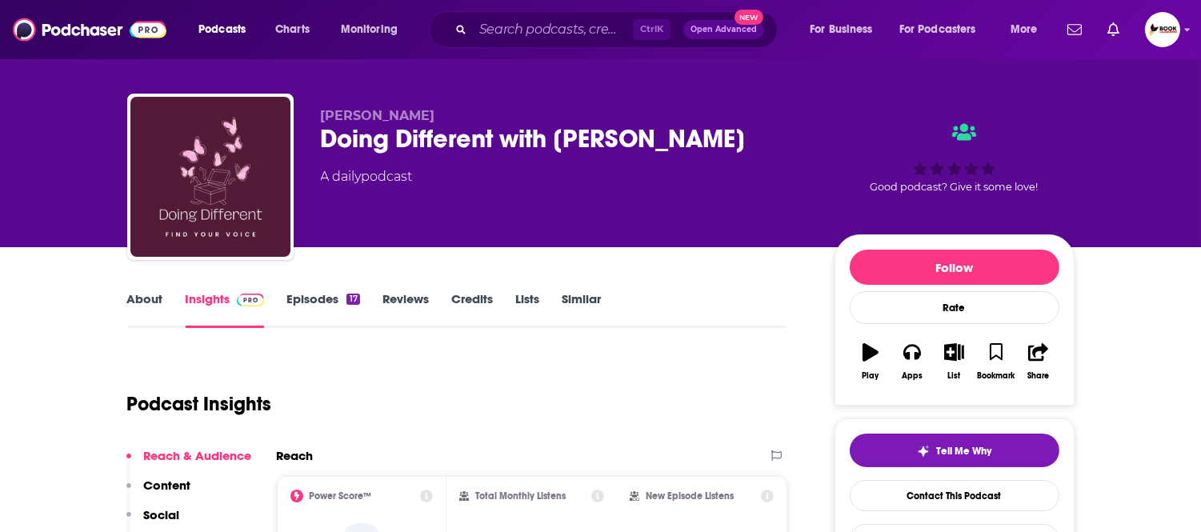
scroll to position [0, 0]
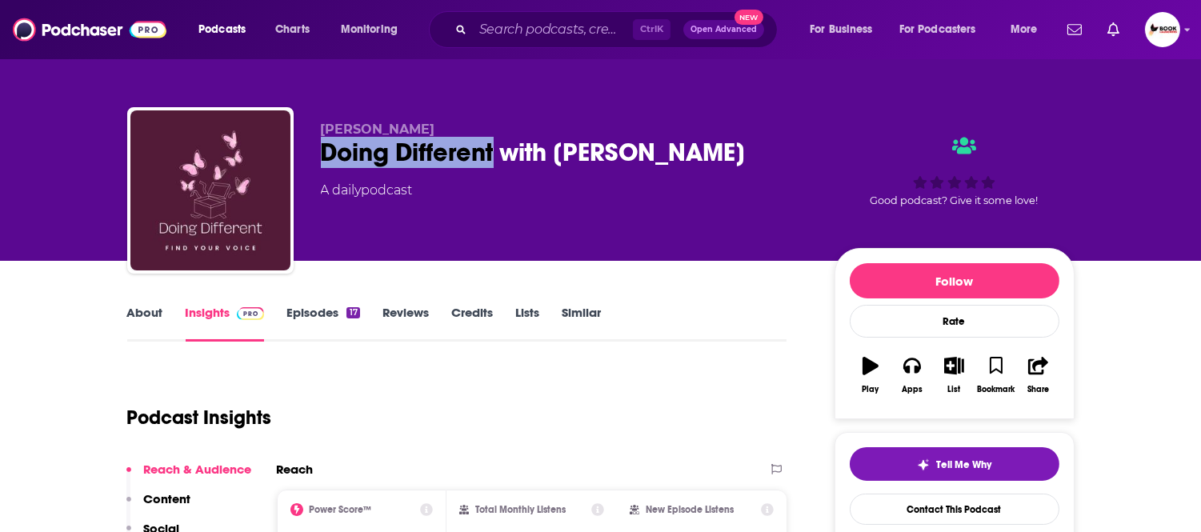
drag, startPoint x: 309, startPoint y: 152, endPoint x: 493, endPoint y: 154, distance: 184.8
click at [493, 154] on div "Kim Baker Doing Different with Kimmie A daily podcast Good podcast? Give it som…" at bounding box center [600, 193] width 947 height 173
copy h2 "Doing Different"
click at [156, 315] on link "About" at bounding box center [145, 323] width 36 height 37
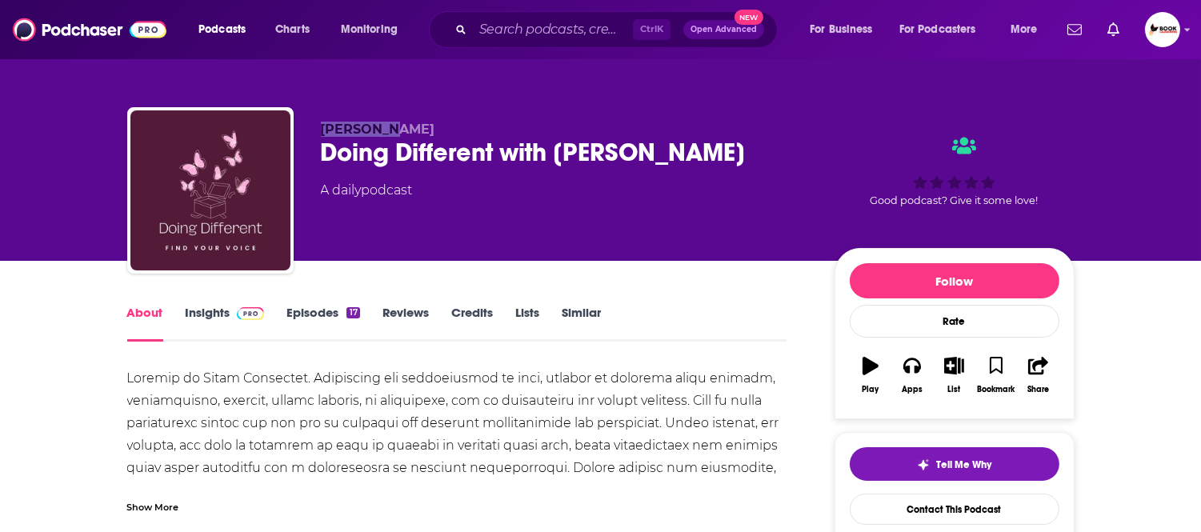
drag, startPoint x: 320, startPoint y: 133, endPoint x: 404, endPoint y: 133, distance: 84.0
click at [404, 133] on p "Kim Baker" at bounding box center [565, 129] width 488 height 15
copy span "Kim Baker"
click at [640, 176] on div "Kim Baker Doing Different with Kimmie A daily podcast" at bounding box center [565, 186] width 488 height 128
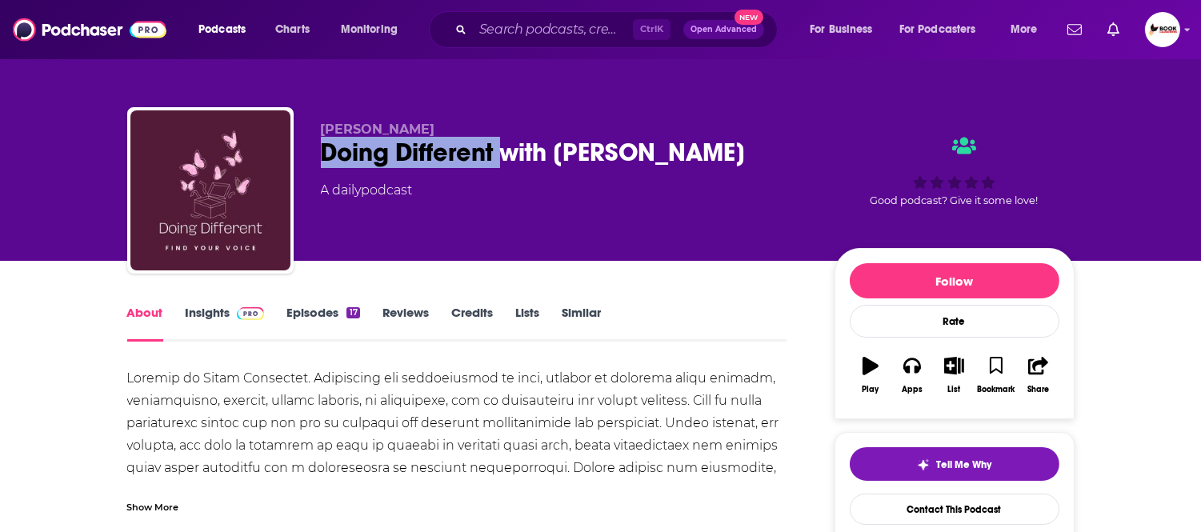
drag, startPoint x: 499, startPoint y: 162, endPoint x: 323, endPoint y: 160, distance: 176.0
click at [323, 160] on div "Doing Different with Kimmie" at bounding box center [565, 152] width 488 height 31
copy h1 "Doing Different"
click at [220, 310] on link "Insights" at bounding box center [225, 323] width 79 height 37
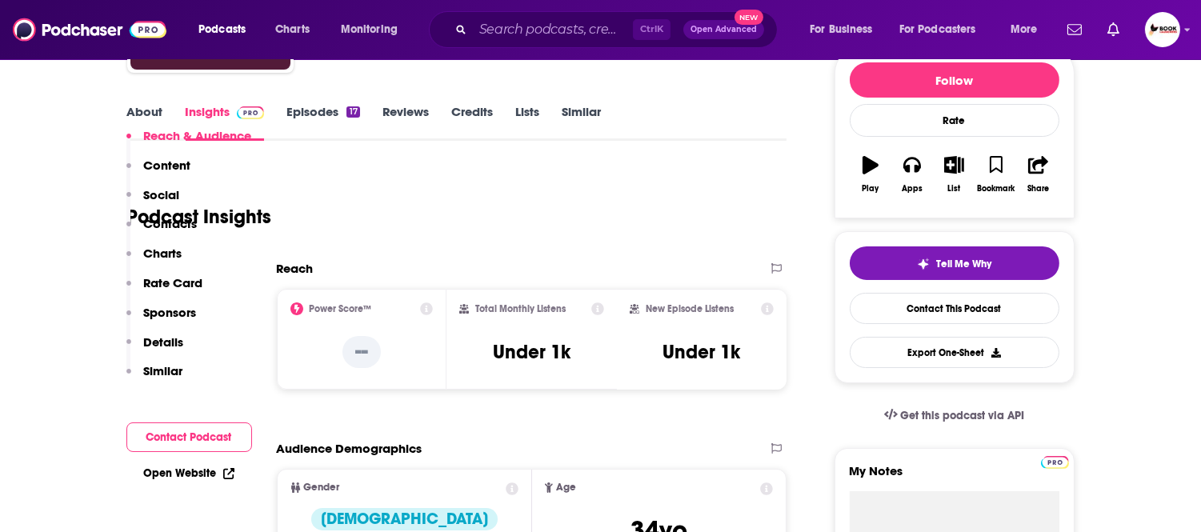
scroll to position [533, 0]
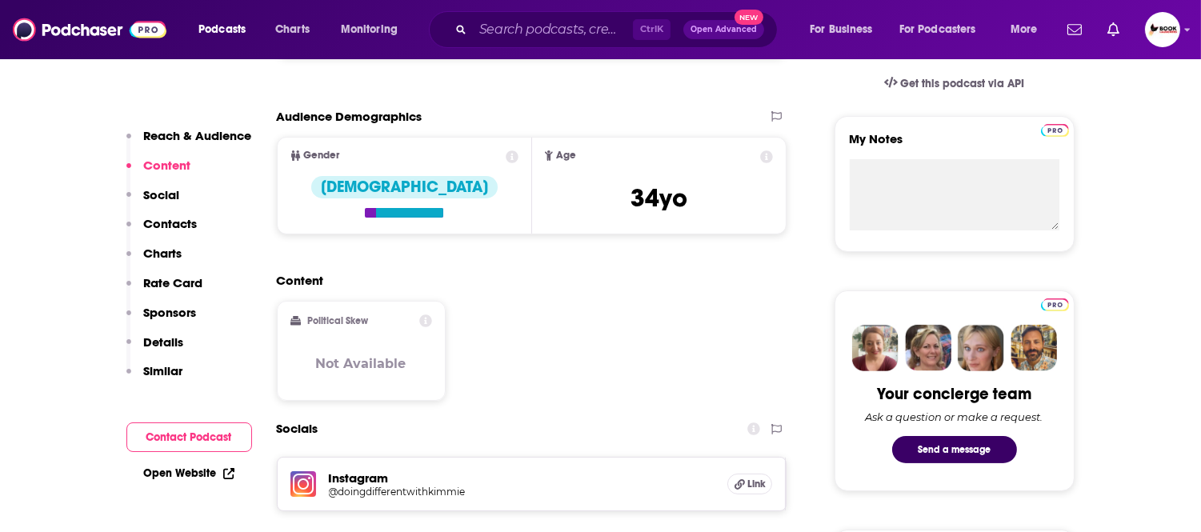
click at [162, 220] on p "Contacts" at bounding box center [171, 223] width 54 height 15
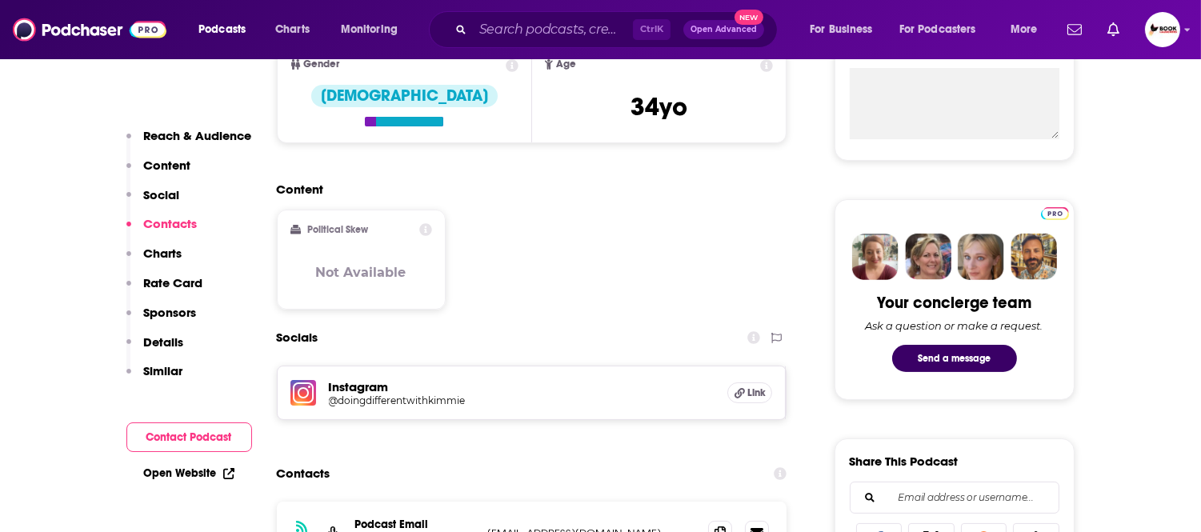
scroll to position [861, 0]
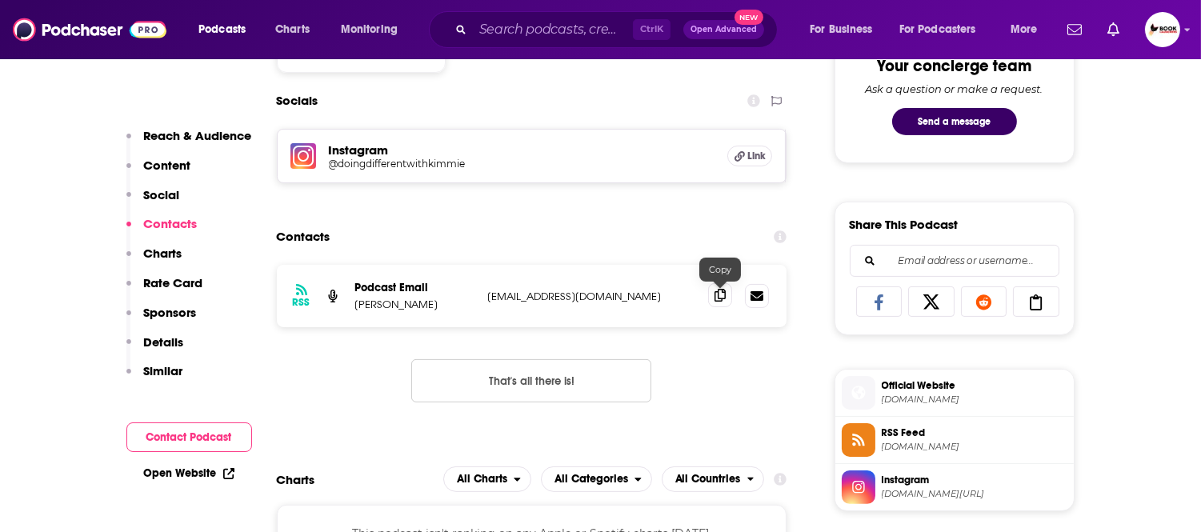
click at [717, 300] on icon at bounding box center [719, 295] width 11 height 13
click at [189, 470] on link "Open Website" at bounding box center [189, 473] width 90 height 14
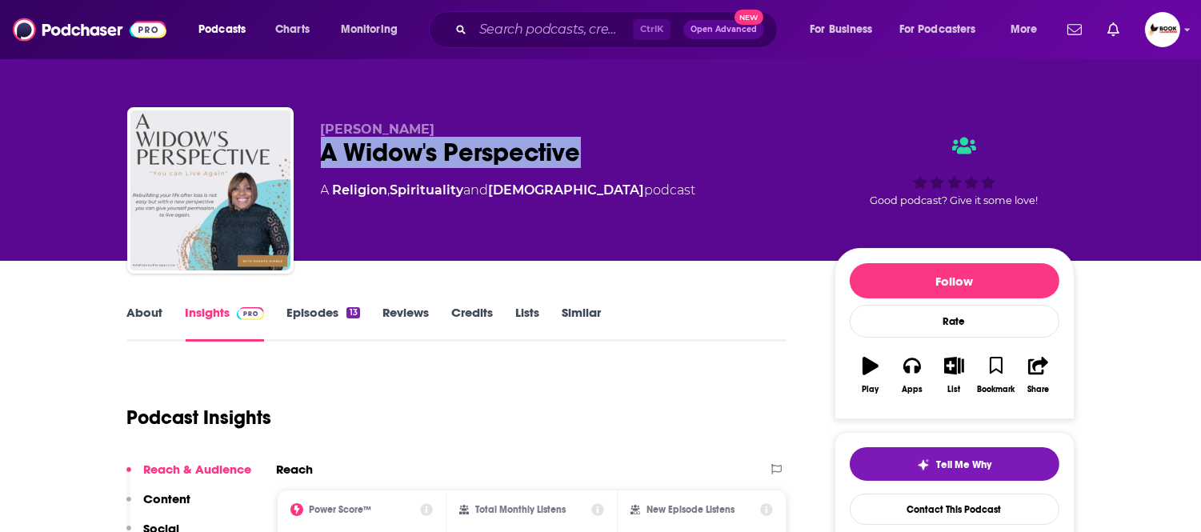
drag, startPoint x: 314, startPoint y: 160, endPoint x: 598, endPoint y: 156, distance: 284.8
click at [598, 156] on div "[PERSON_NAME] A Widow's Perspective A Religion , Spirituality and [DEMOGRAPHIC_…" at bounding box center [600, 193] width 947 height 173
copy h2 "A Widow's Perspective"
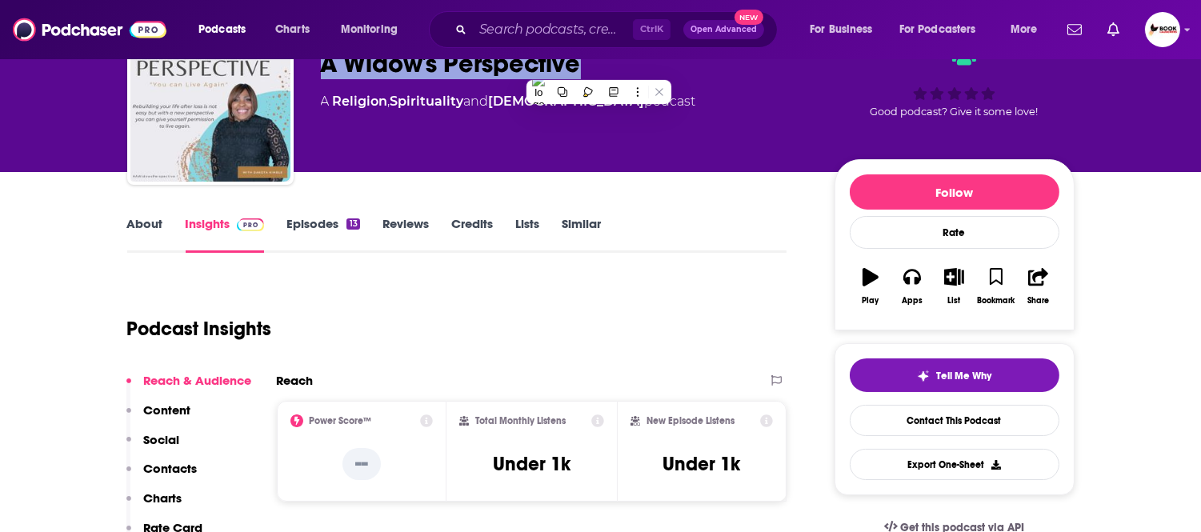
drag, startPoint x: 185, startPoint y: 467, endPoint x: 196, endPoint y: 465, distance: 11.5
click at [185, 467] on p "Contacts" at bounding box center [171, 468] width 54 height 15
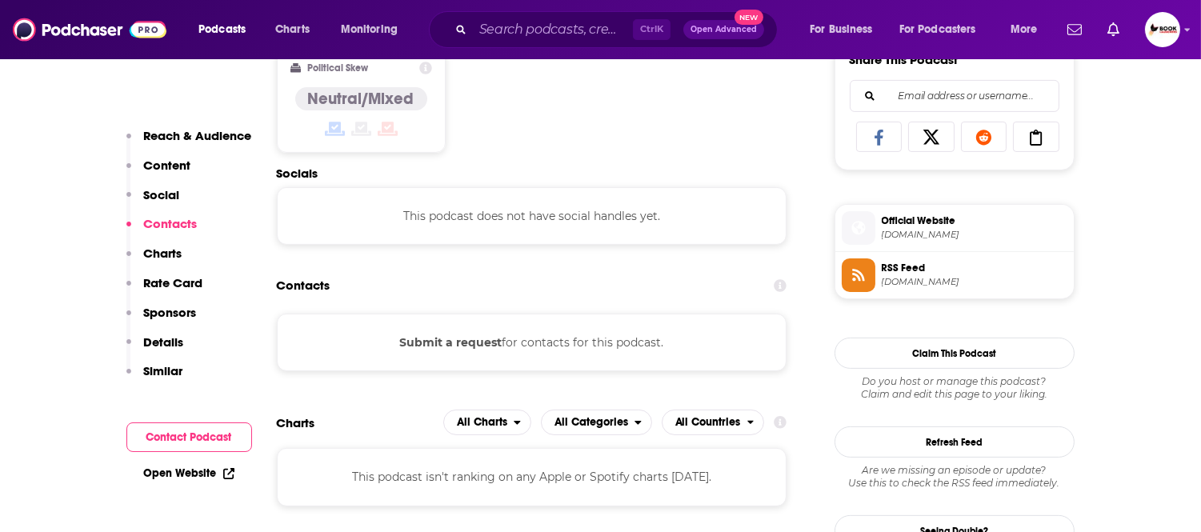
scroll to position [1076, 0]
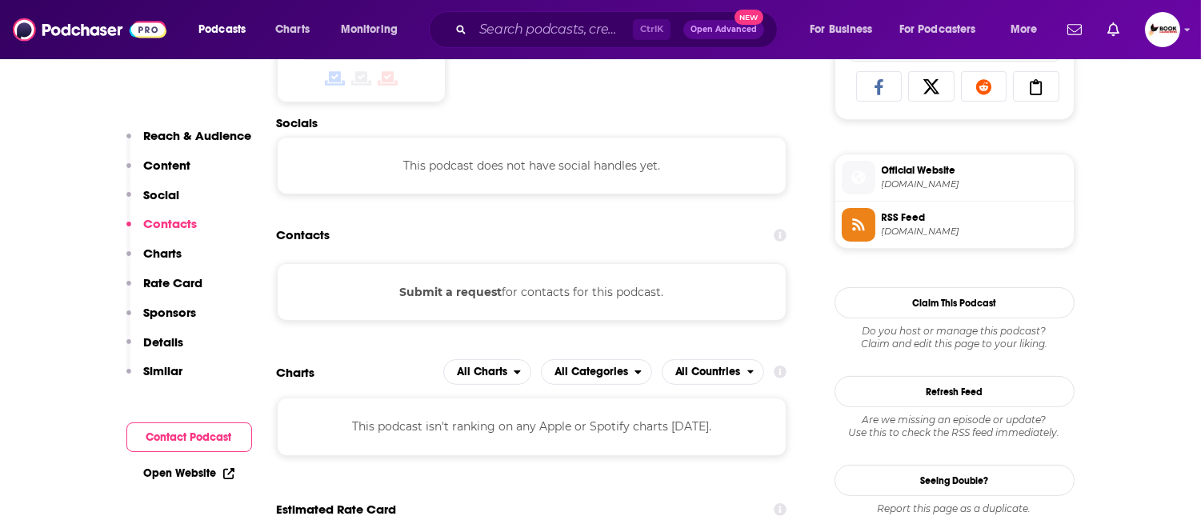
click at [186, 473] on link "Open Website" at bounding box center [189, 473] width 90 height 14
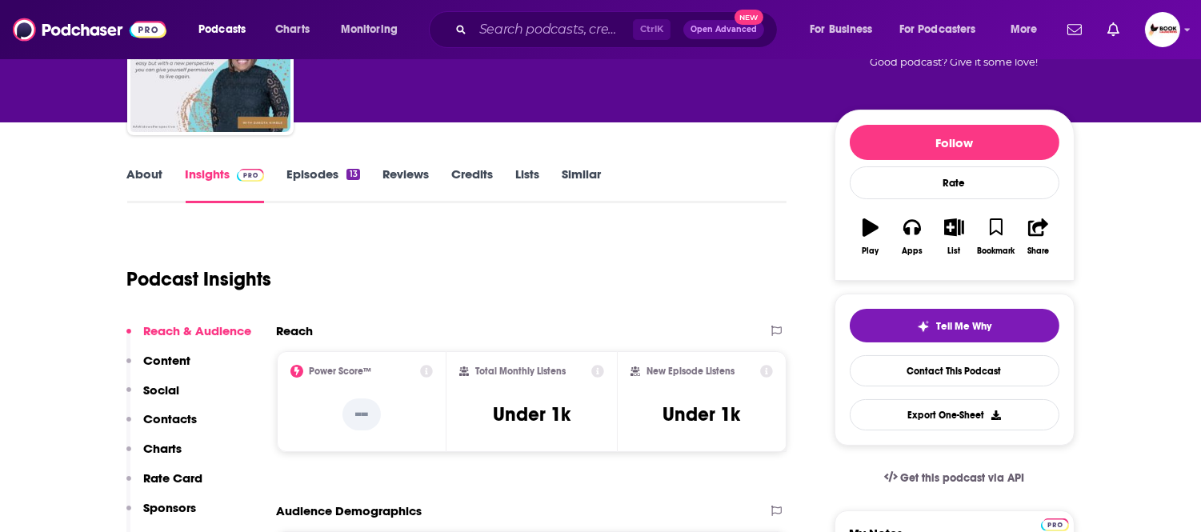
scroll to position [0, 0]
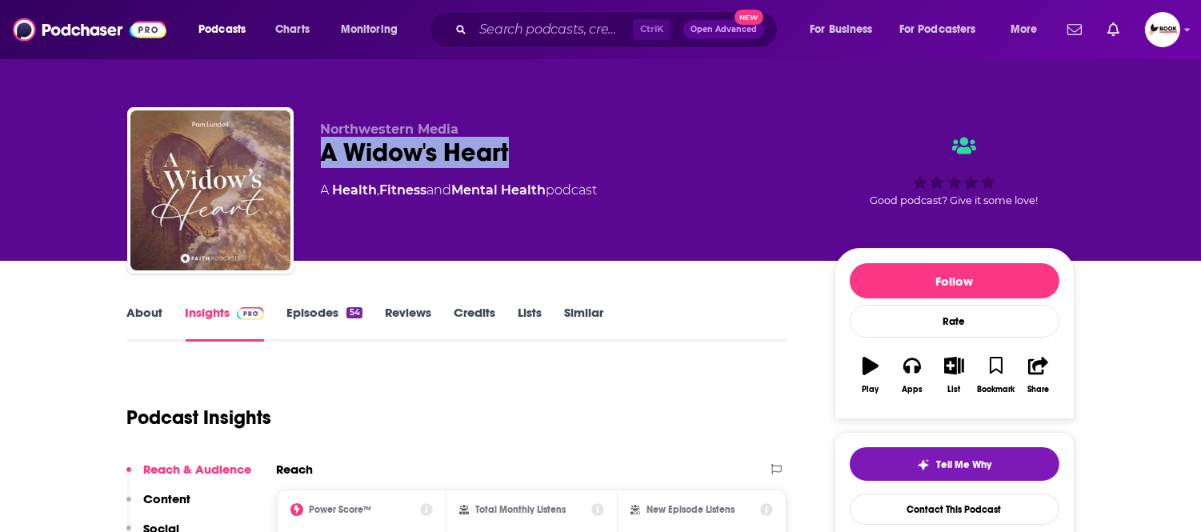
drag, startPoint x: 314, startPoint y: 161, endPoint x: 563, endPoint y: 162, distance: 249.5
click at [563, 162] on div "Northwestern Media A Widow's Heart A Health , Fitness and Mental Health podcast…" at bounding box center [600, 193] width 947 height 173
copy h2 "A Widow's Heart"
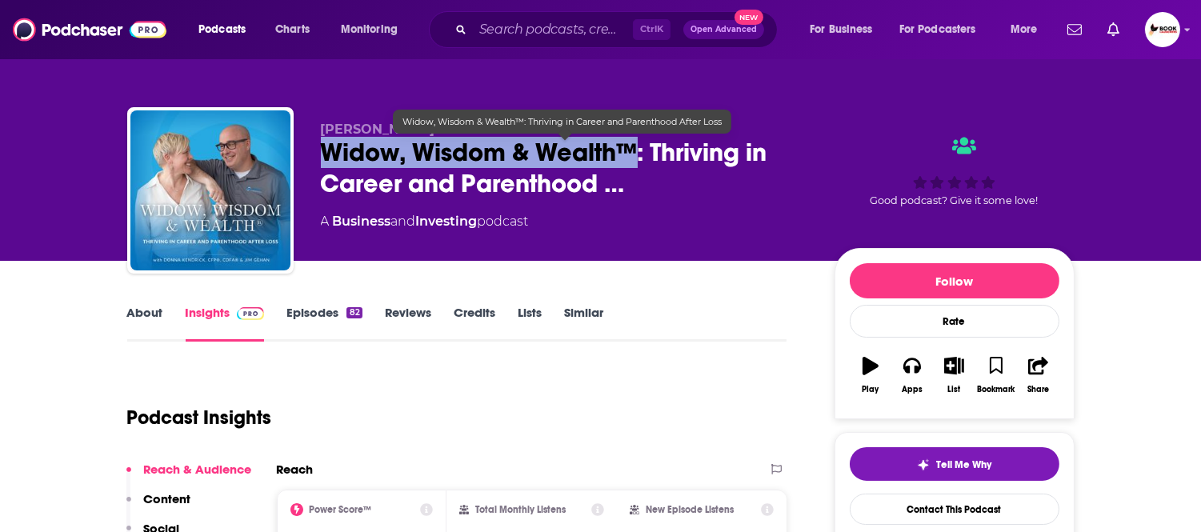
drag, startPoint x: 635, startPoint y: 155, endPoint x: 325, endPoint y: 155, distance: 310.3
click at [325, 155] on span "Widow, Wisdom & Wealth™: Thriving in Career and Parenthood …" at bounding box center [565, 168] width 488 height 62
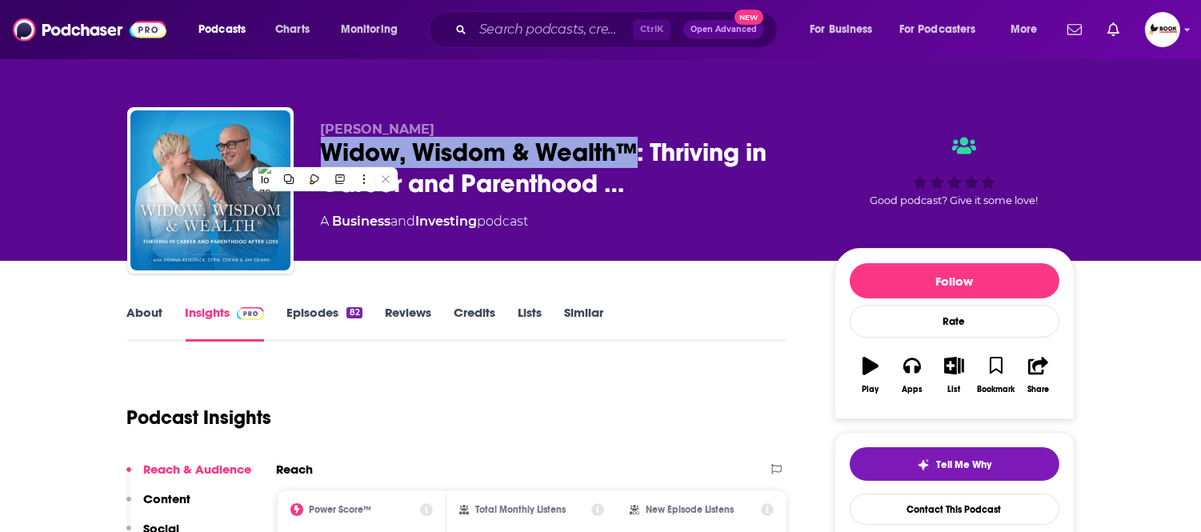
copy h2 "Widow, Wisdom & Wealth™"
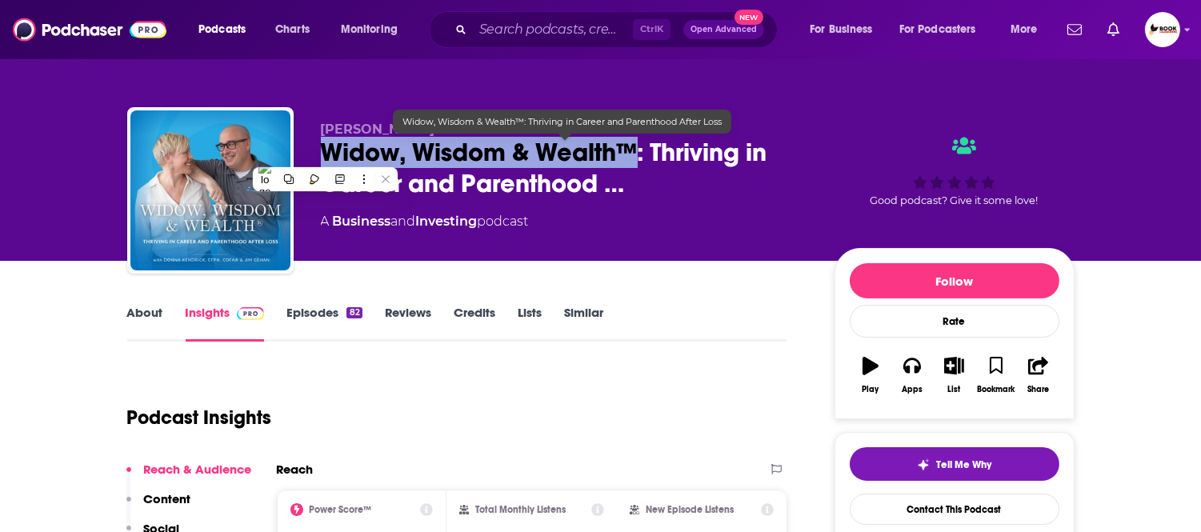
copy h2 "Widow, Wisdom & Wealth™"
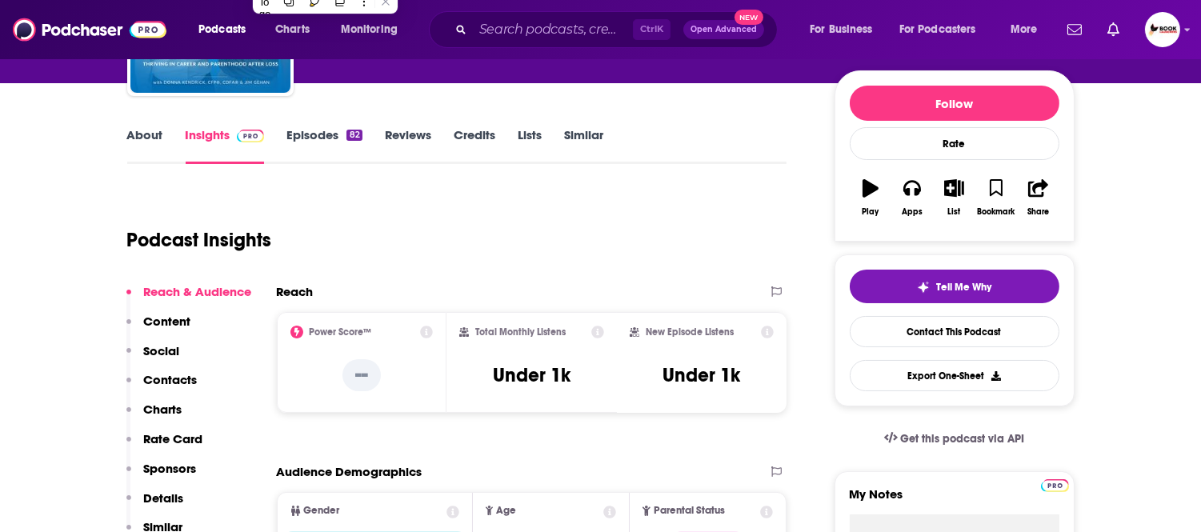
drag, startPoint x: 181, startPoint y: 378, endPoint x: 206, endPoint y: 376, distance: 24.8
click at [181, 378] on p "Contacts" at bounding box center [171, 379] width 54 height 15
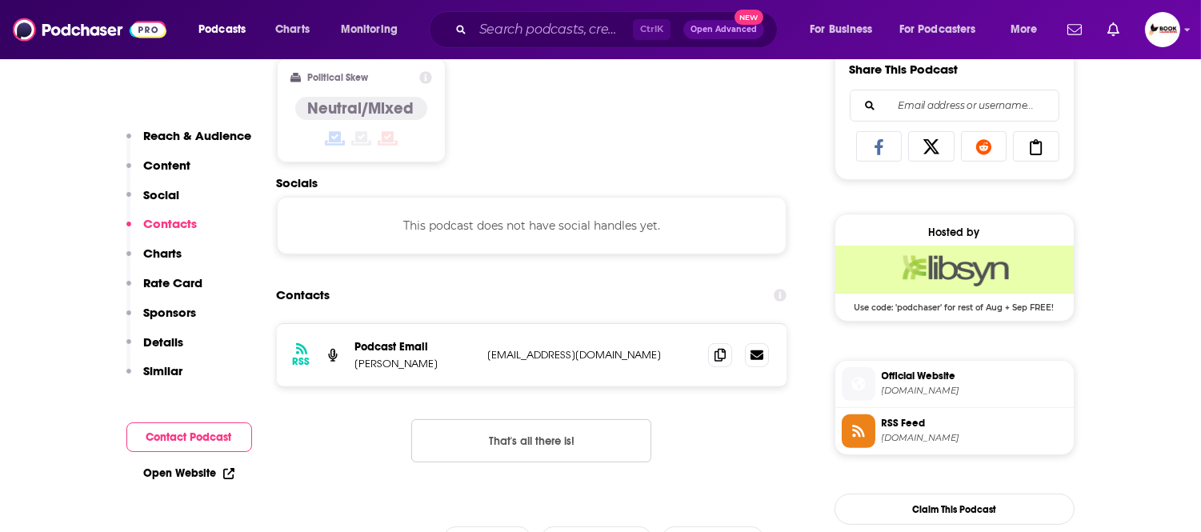
scroll to position [1076, 0]
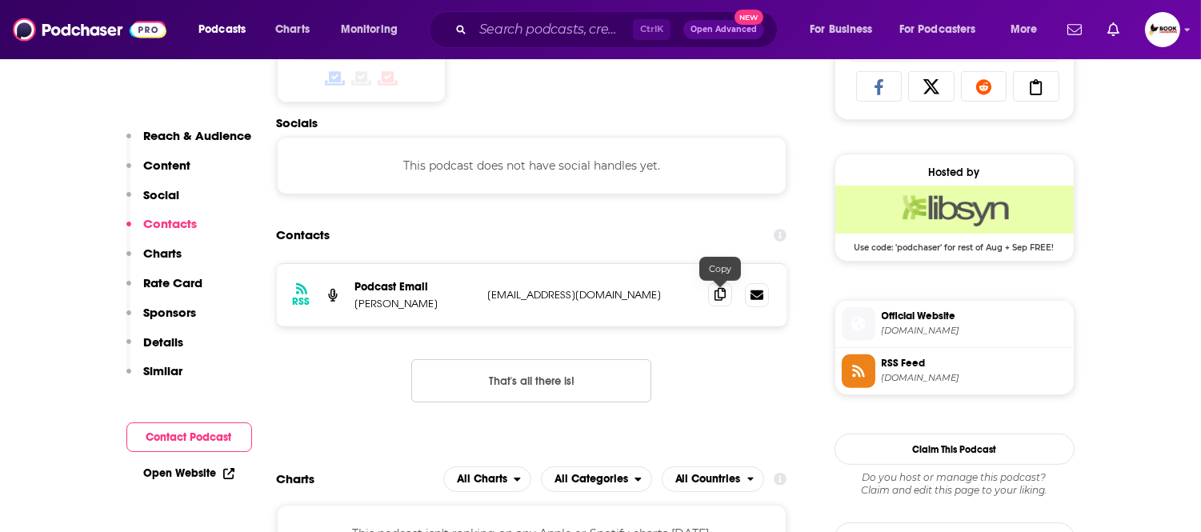
click at [717, 296] on icon at bounding box center [719, 294] width 11 height 13
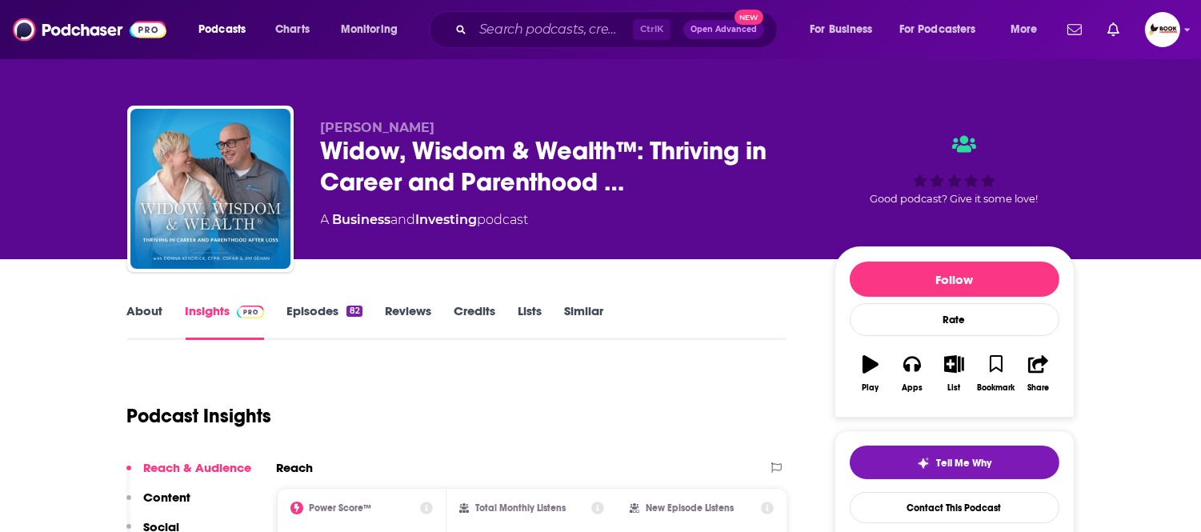
scroll to position [0, 0]
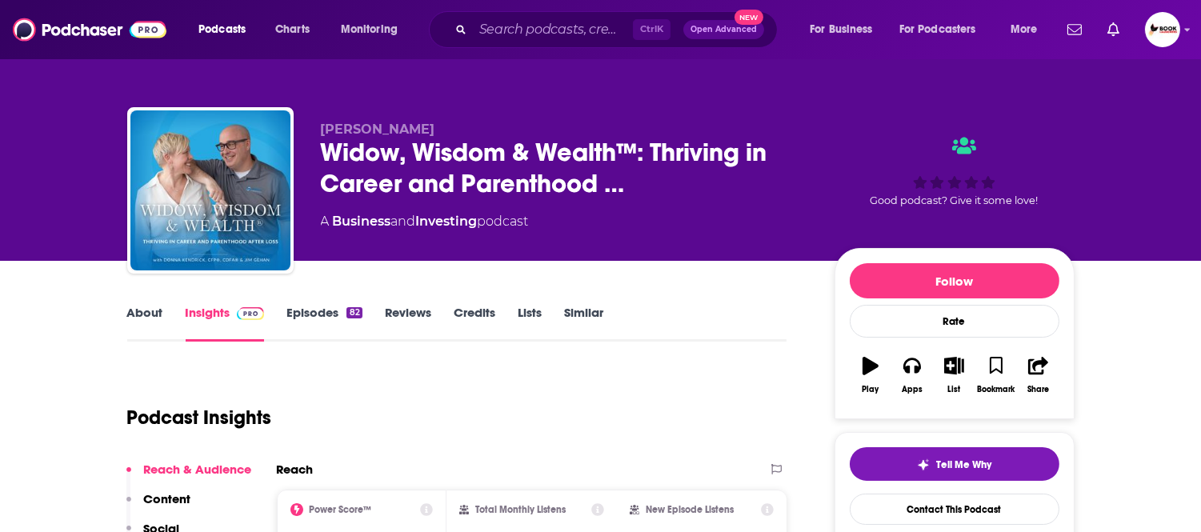
drag, startPoint x: 316, startPoint y: 132, endPoint x: 432, endPoint y: 134, distance: 116.0
click at [426, 132] on div "Donna Kendrick Widow, Wisdom & Wealth™: Thriving in Career and Parenthood … A B…" at bounding box center [600, 193] width 947 height 173
copy span "Donna Kendrick"
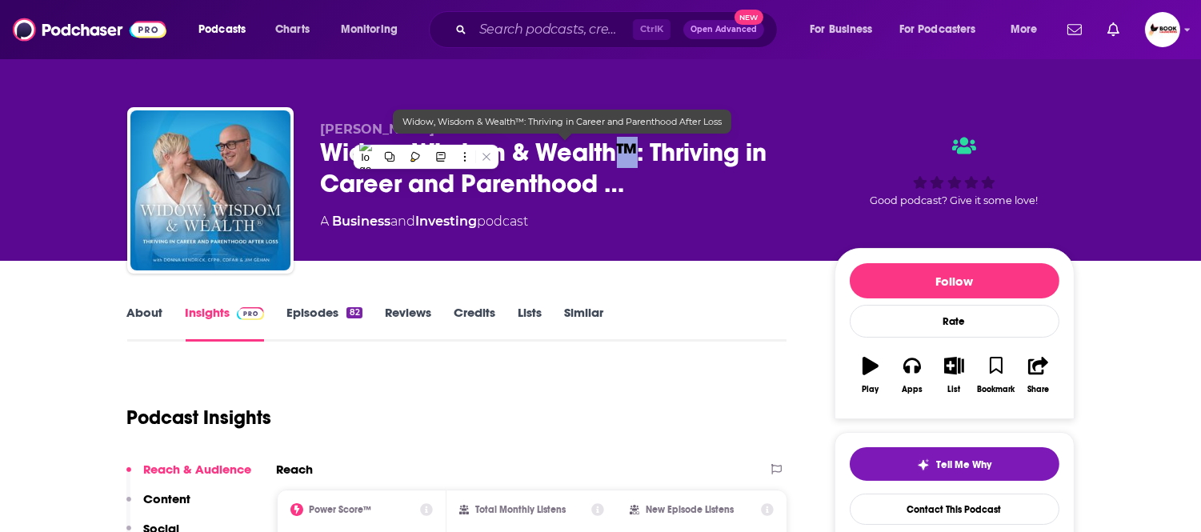
drag, startPoint x: 628, startPoint y: 165, endPoint x: 635, endPoint y: 157, distance: 10.8
click at [635, 157] on span "Widow, Wisdom & Wealth™: Thriving in Career and Parenthood …" at bounding box center [565, 168] width 488 height 62
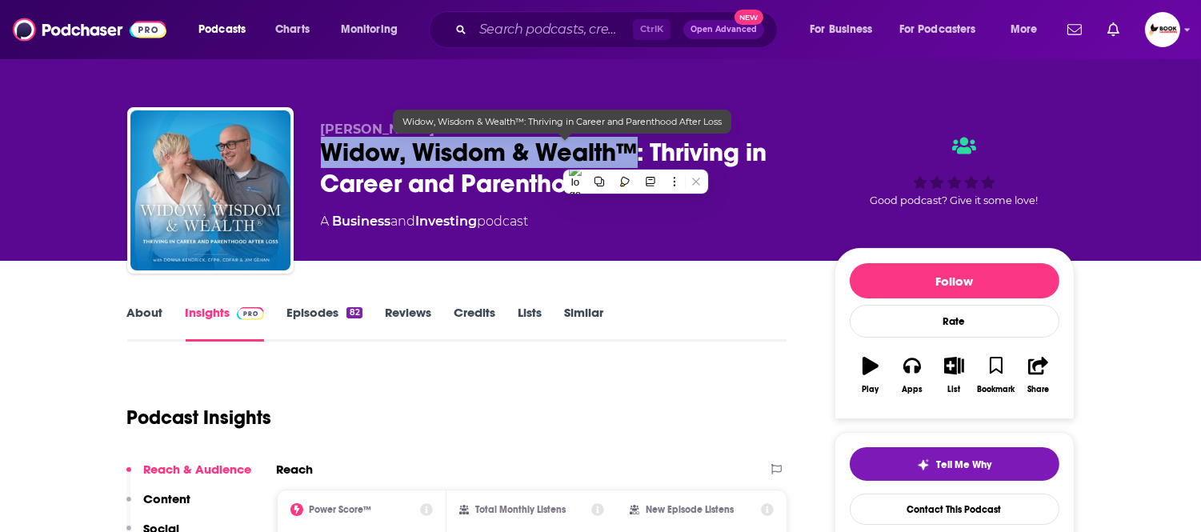
drag, startPoint x: 315, startPoint y: 162, endPoint x: 636, endPoint y: 161, distance: 320.7
click at [636, 161] on div "Donna Kendrick Widow, Wisdom & Wealth™: Thriving in Career and Parenthood … A B…" at bounding box center [600, 193] width 947 height 173
copy h2 "Widow, Wisdom & Wealth™"
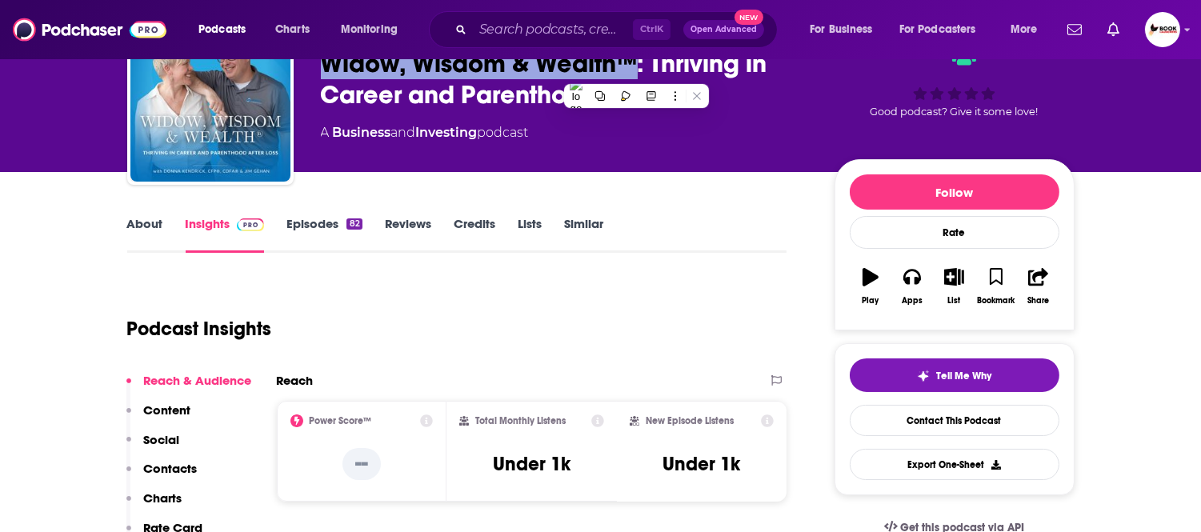
click at [173, 475] on p "Contacts" at bounding box center [171, 468] width 54 height 15
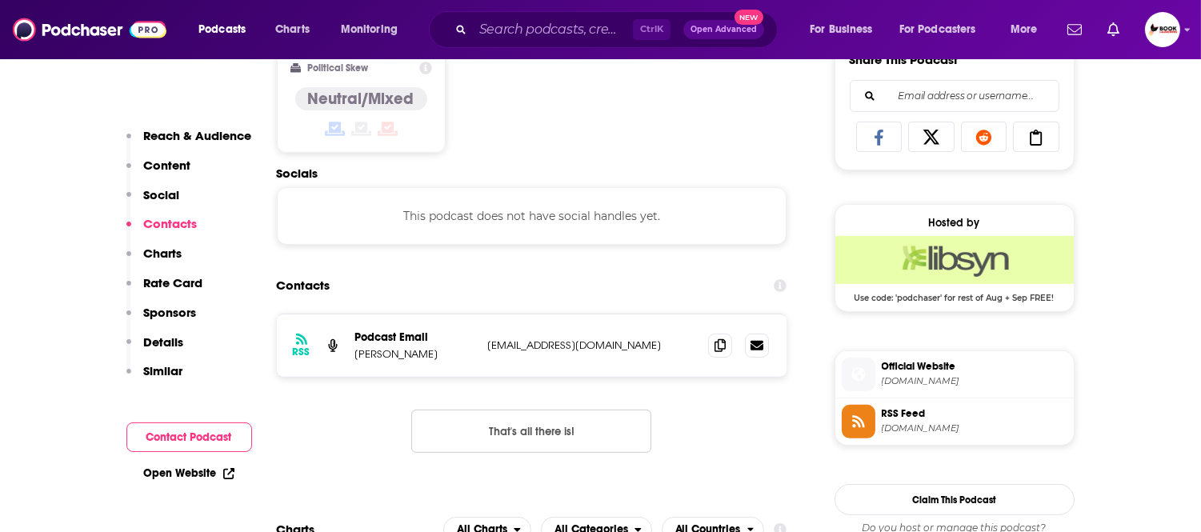
scroll to position [1076, 0]
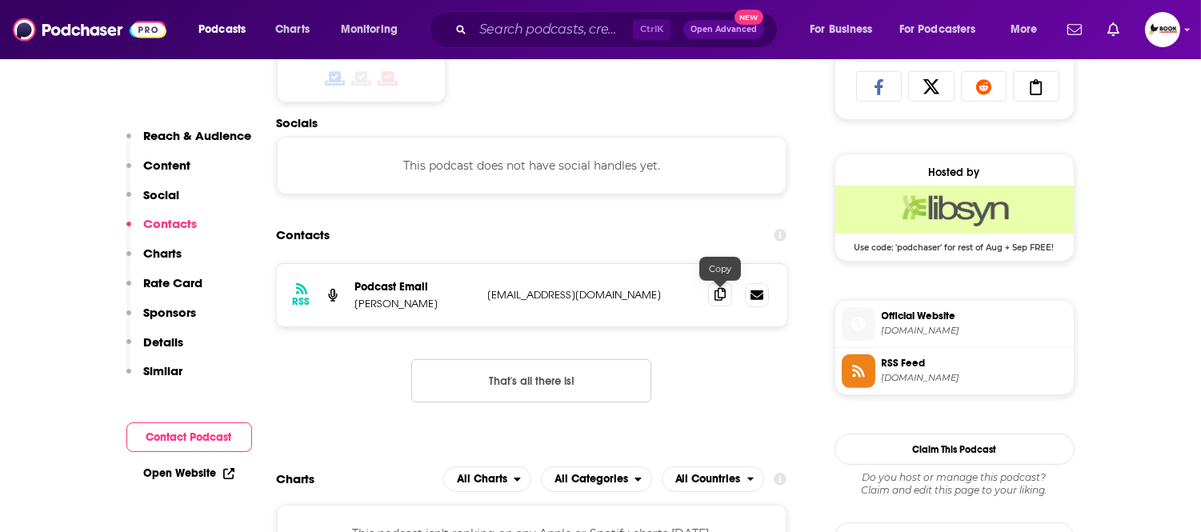
click at [718, 294] on icon at bounding box center [719, 294] width 11 height 13
click at [210, 476] on link "Open Website" at bounding box center [189, 473] width 90 height 14
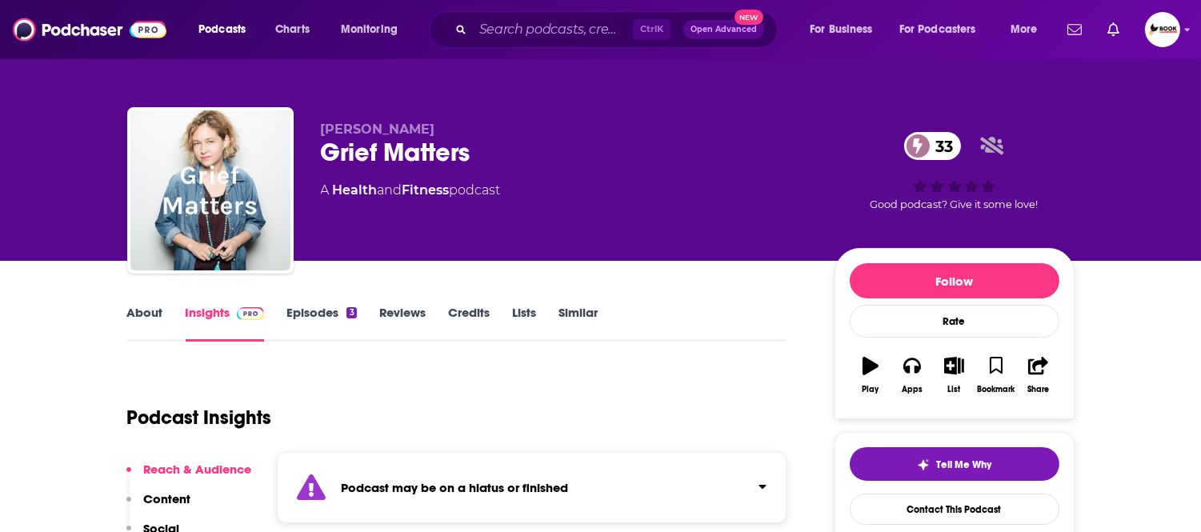
click at [158, 315] on link "About" at bounding box center [145, 323] width 36 height 37
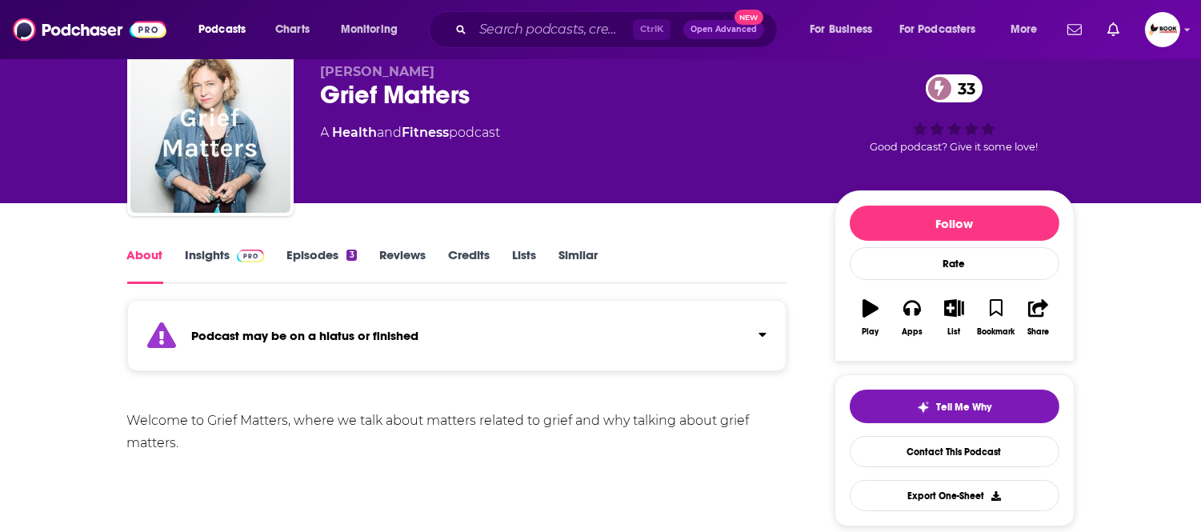
scroll to position [89, 0]
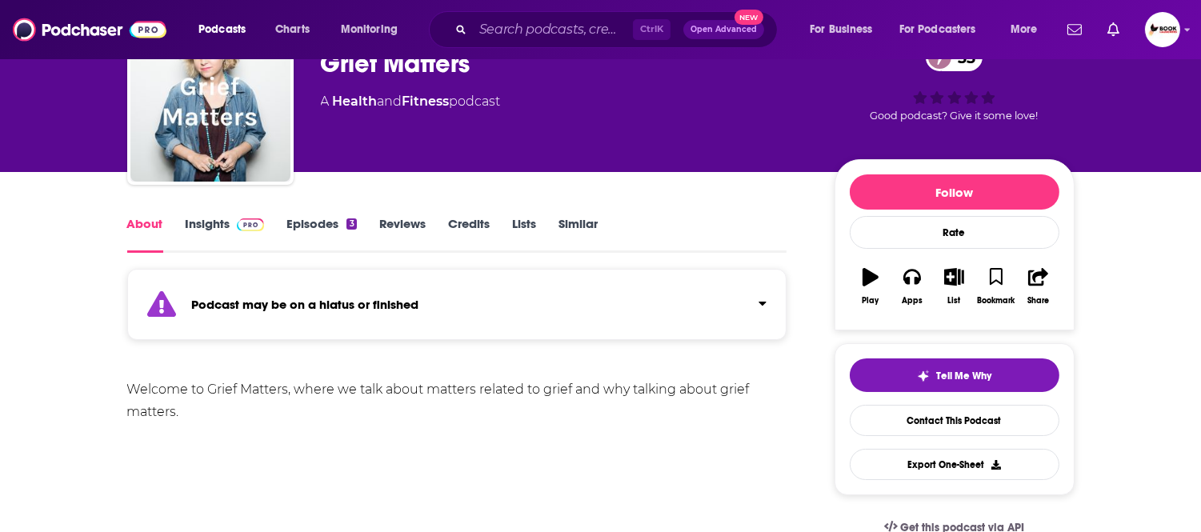
click at [764, 302] on icon "Click to expand status details" at bounding box center [762, 304] width 7 height 4
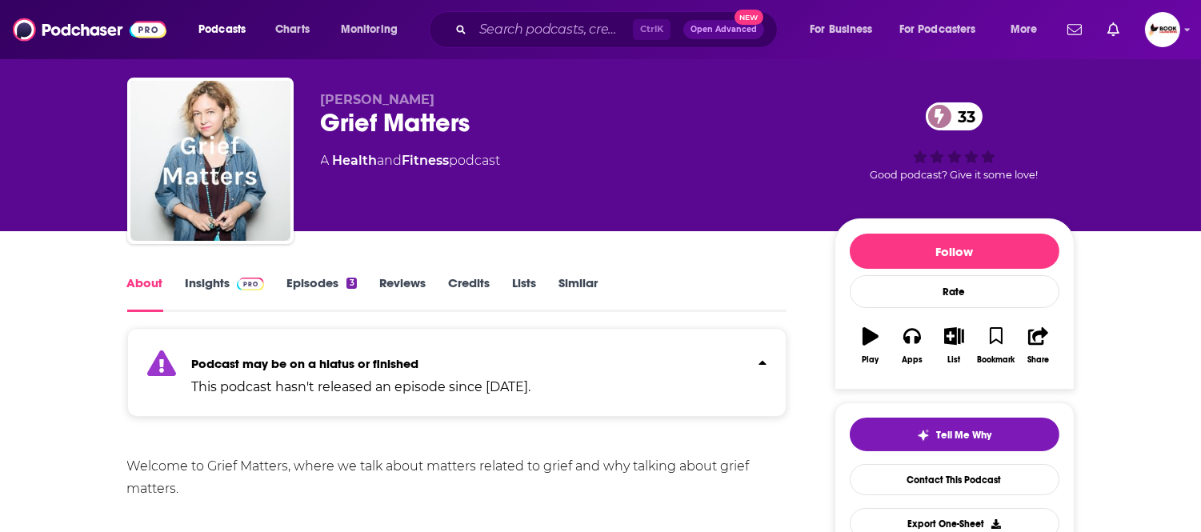
scroll to position [0, 0]
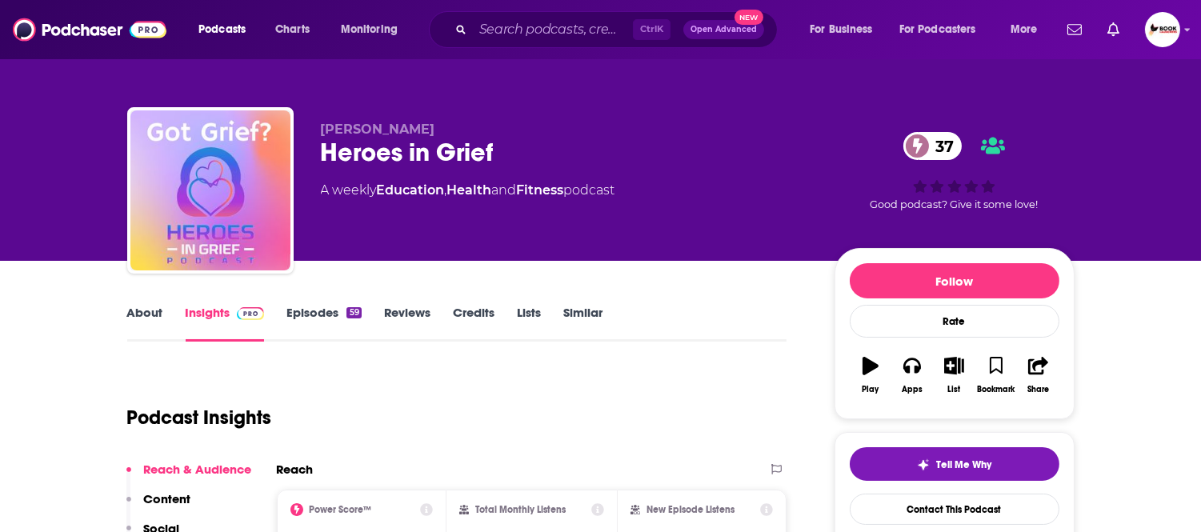
click at [141, 305] on link "About" at bounding box center [145, 323] width 36 height 37
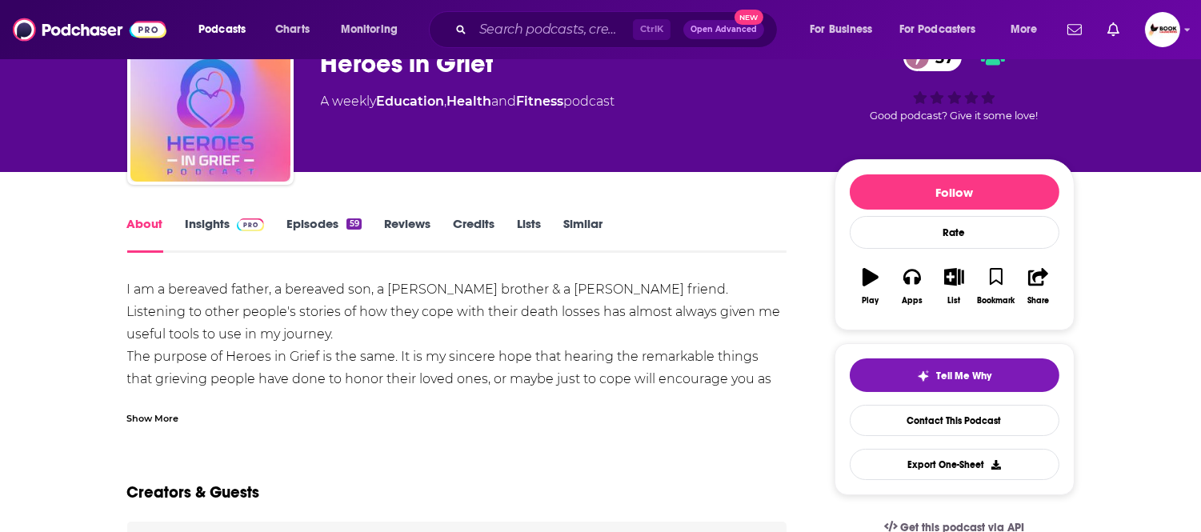
click at [200, 218] on link "Insights" at bounding box center [225, 234] width 79 height 37
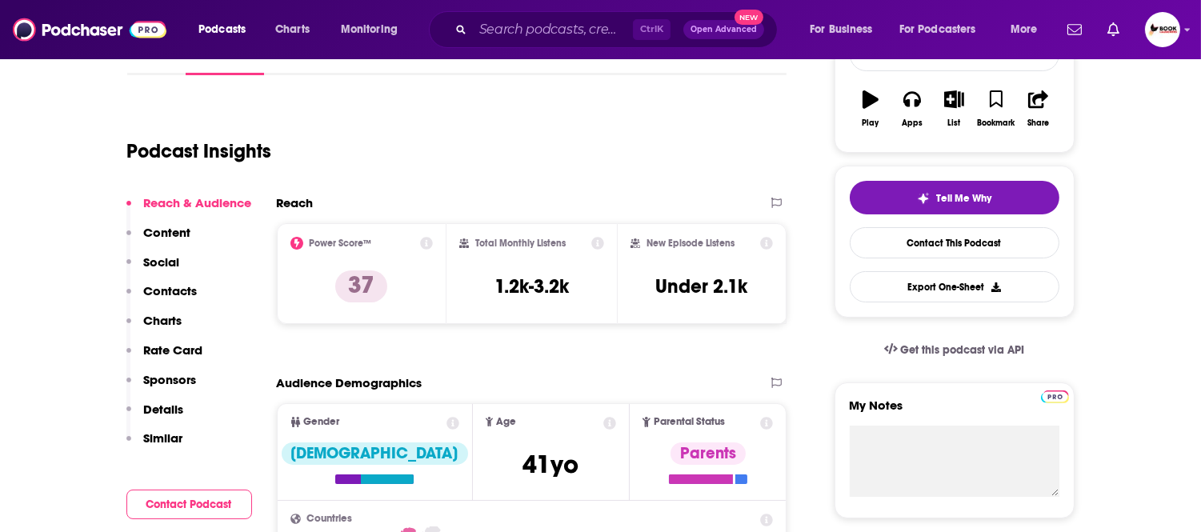
click at [172, 291] on p "Contacts" at bounding box center [171, 290] width 54 height 15
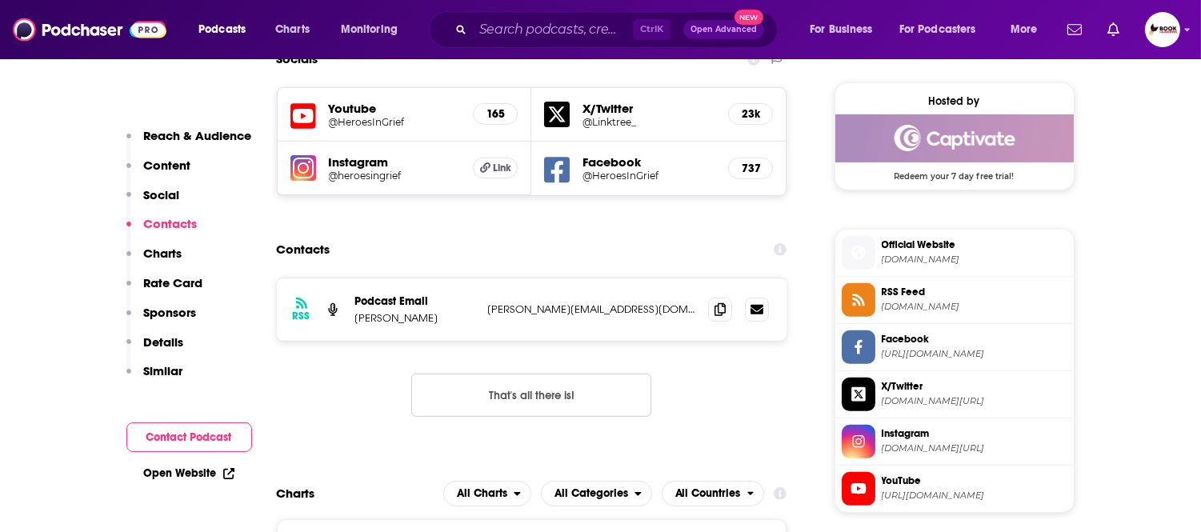
scroll to position [1161, 0]
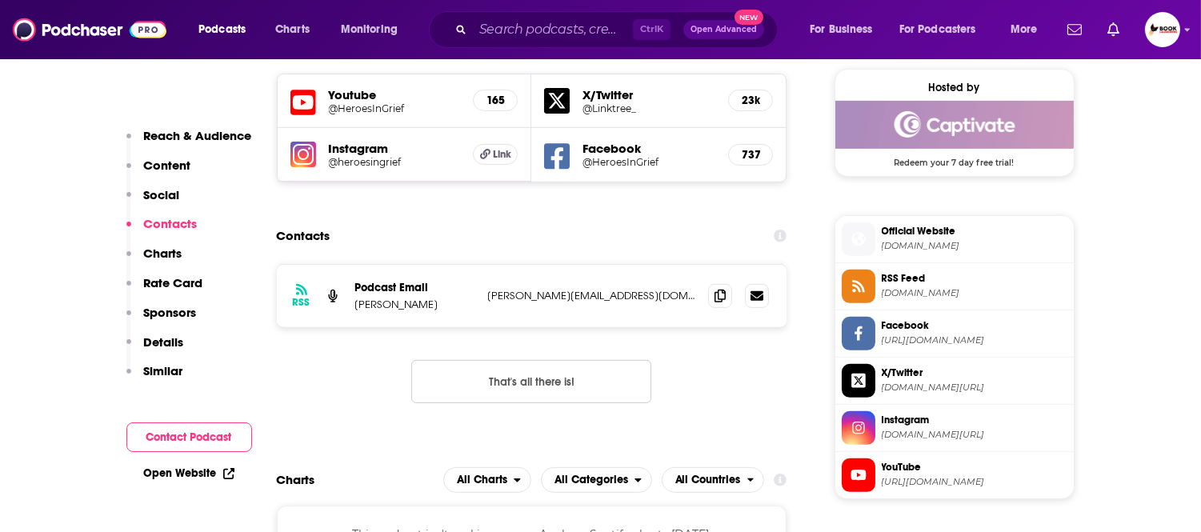
click at [202, 134] on p "Reach & Audience" at bounding box center [198, 135] width 108 height 15
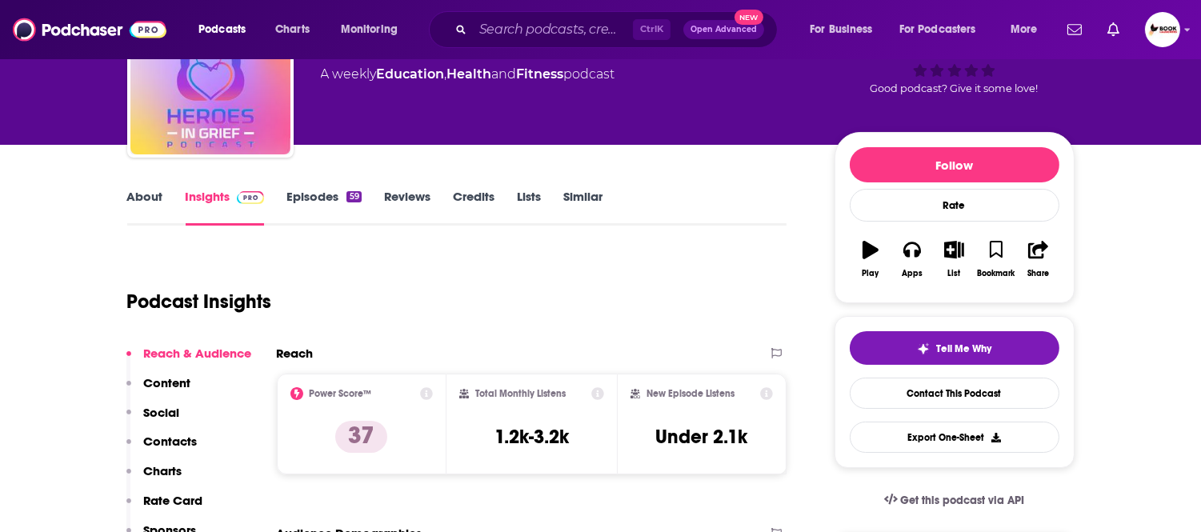
scroll to position [0, 0]
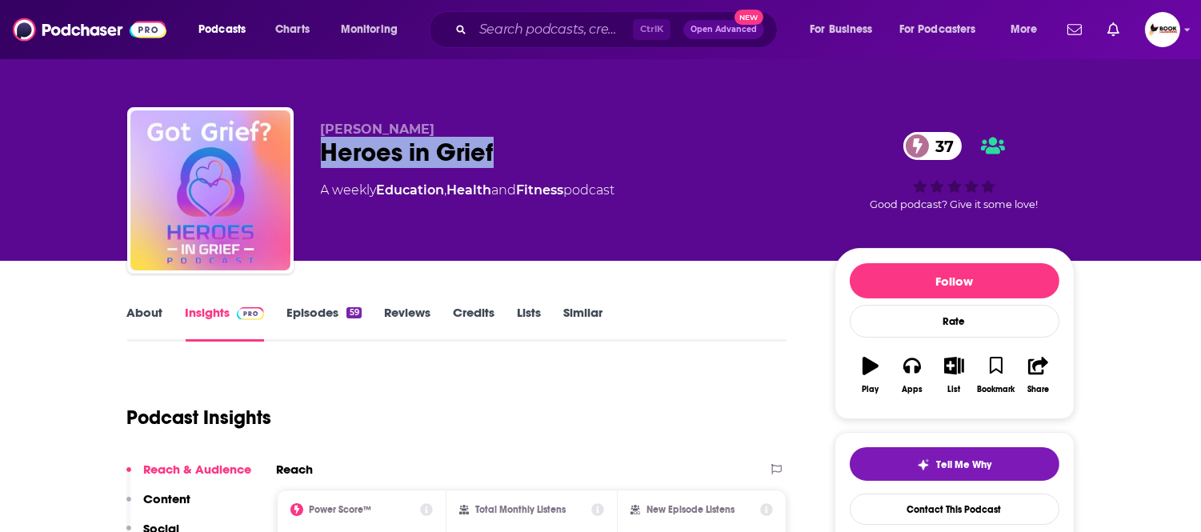
drag, startPoint x: 458, startPoint y: 160, endPoint x: 294, endPoint y: 160, distance: 164.0
click at [294, 160] on div "Tom Bender Heroes in Grief 37 A weekly Education , Health and Fitness podcast 3…" at bounding box center [600, 193] width 947 height 173
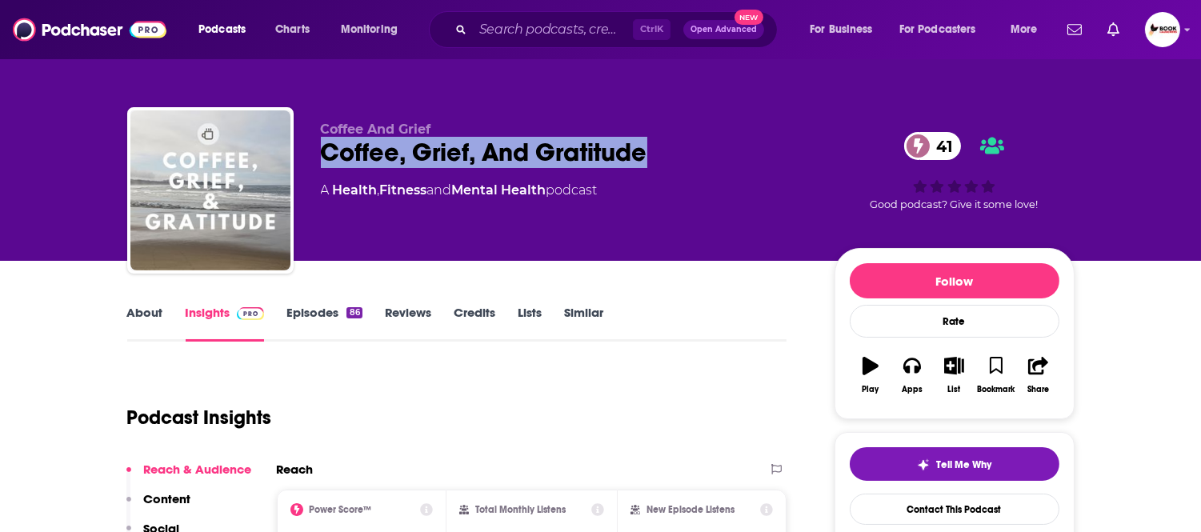
drag, startPoint x: 320, startPoint y: 160, endPoint x: 677, endPoint y: 205, distance: 360.3
click at [648, 162] on div "Coffee, Grief, And Gratitude 41" at bounding box center [565, 152] width 488 height 31
copy h2 "Coffee, Grief, And Gratitude"
click at [141, 317] on link "About" at bounding box center [145, 323] width 36 height 37
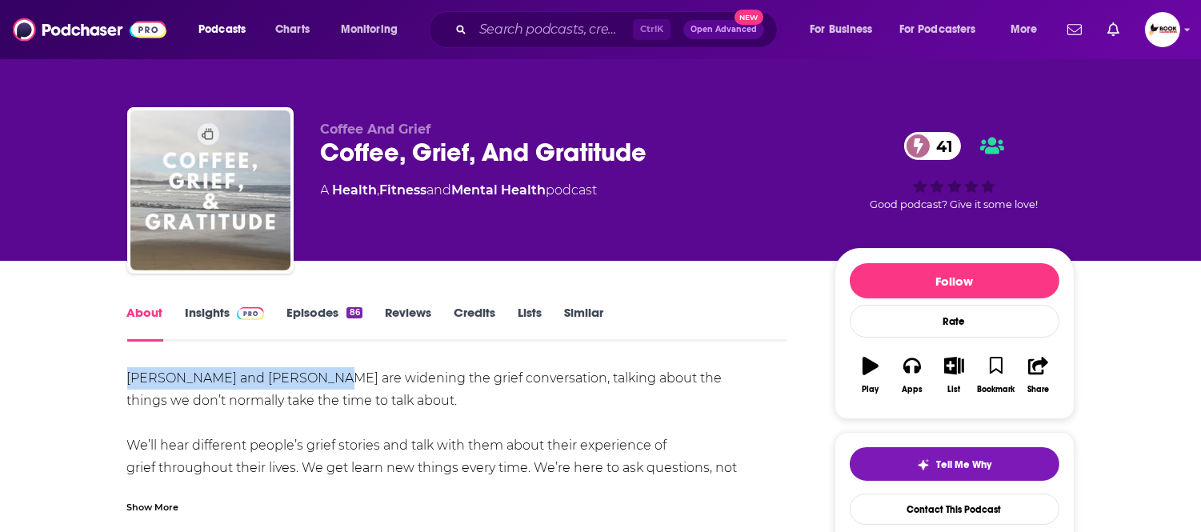
drag, startPoint x: 325, startPoint y: 381, endPoint x: 118, endPoint y: 381, distance: 206.4
copy div "Anne Gudger and Maria Gibson"
click at [195, 314] on link "Insights" at bounding box center [225, 323] width 79 height 37
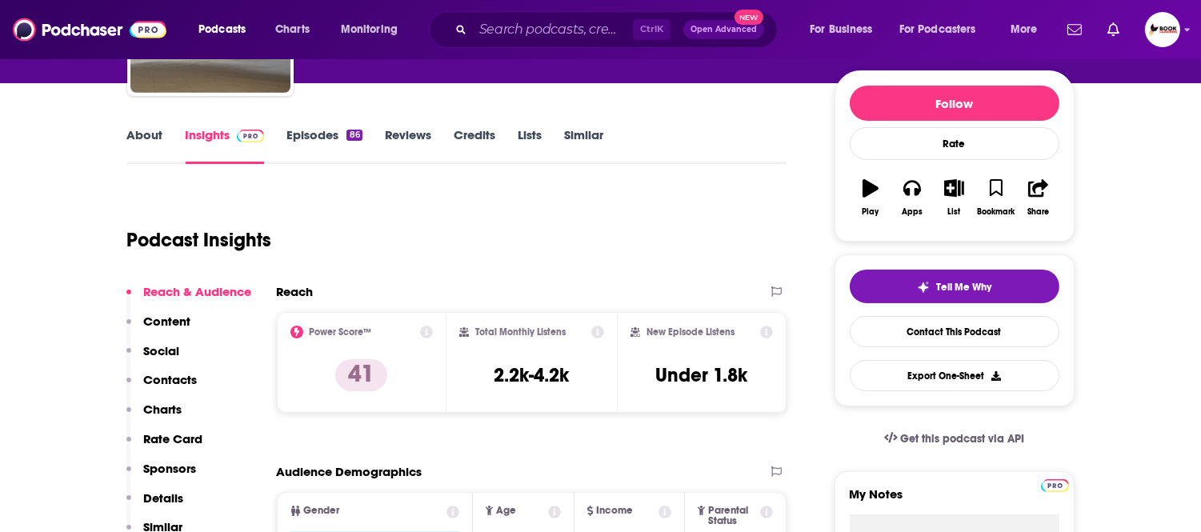
click at [178, 372] on p "Contacts" at bounding box center [171, 379] width 54 height 15
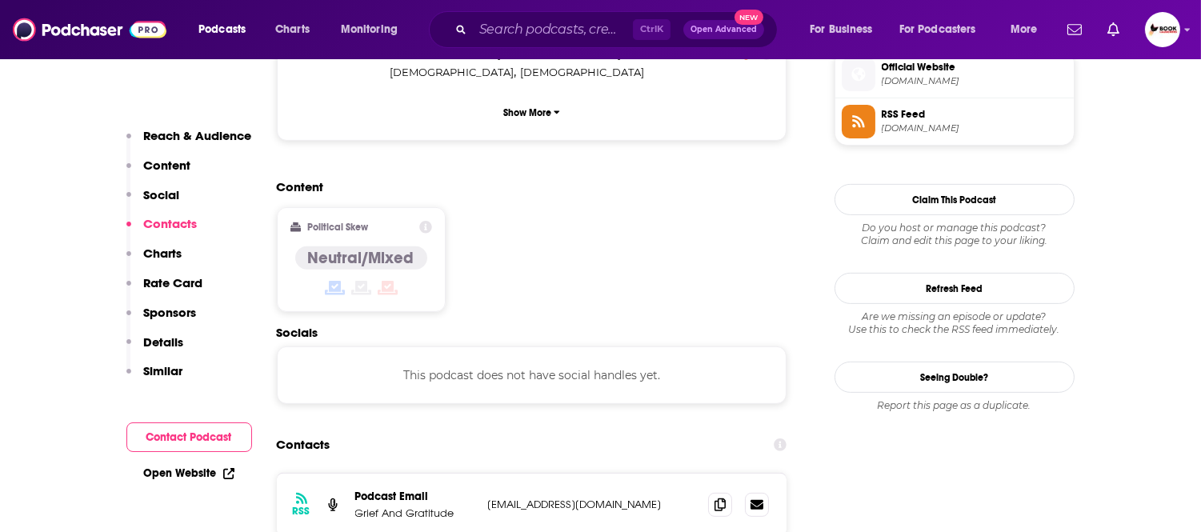
scroll to position [1269, 0]
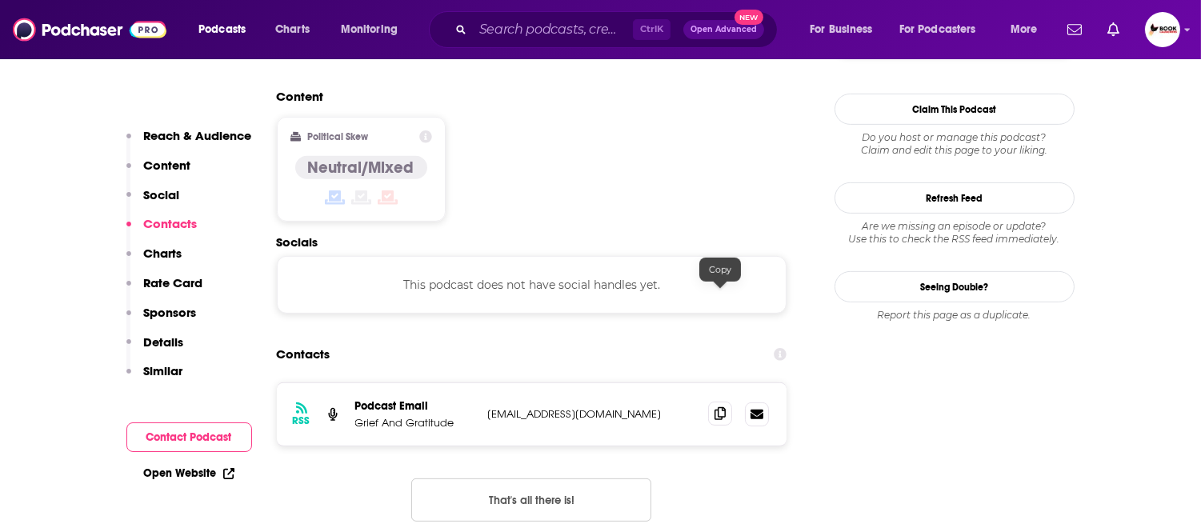
click at [717, 407] on icon at bounding box center [719, 413] width 11 height 13
click at [216, 470] on link "Open Website" at bounding box center [189, 473] width 90 height 14
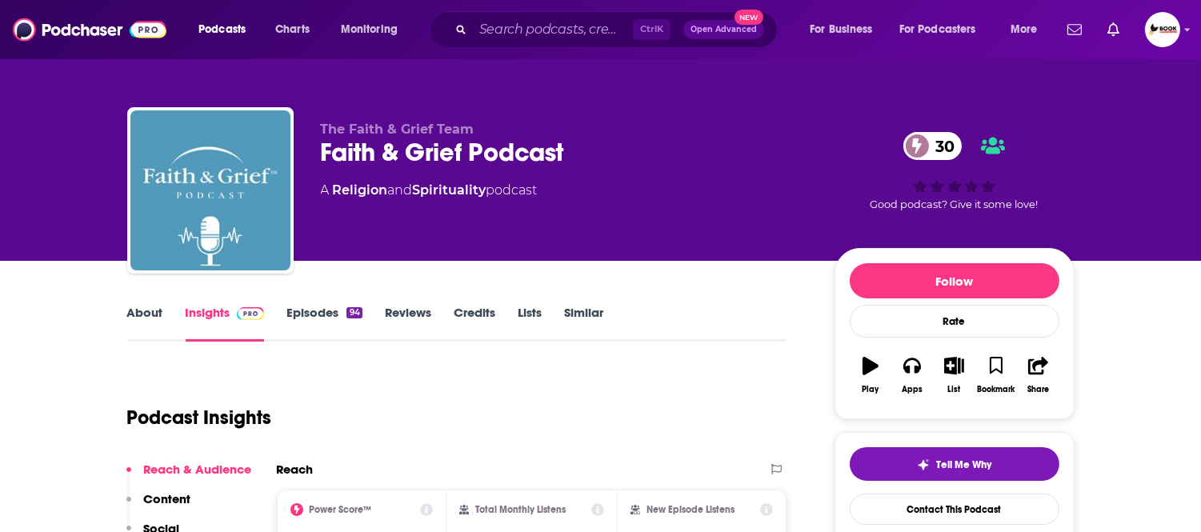
click at [156, 313] on link "About" at bounding box center [145, 323] width 36 height 37
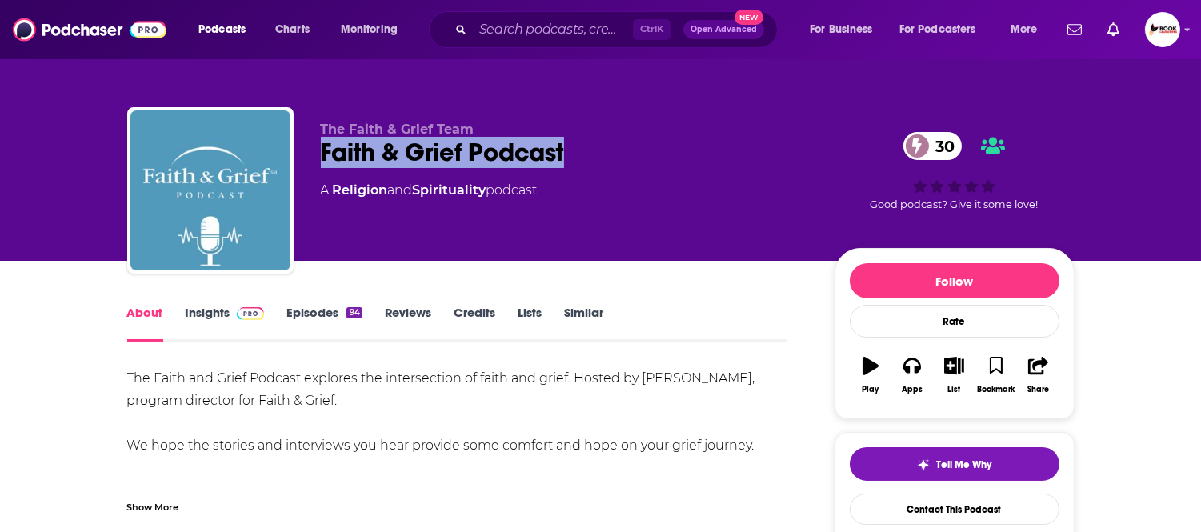
drag, startPoint x: 321, startPoint y: 160, endPoint x: 573, endPoint y: 155, distance: 252.0
click at [573, 155] on div "Faith & Grief Podcast 30" at bounding box center [565, 152] width 488 height 31
copy h1 "Faith & Grief Podcast"
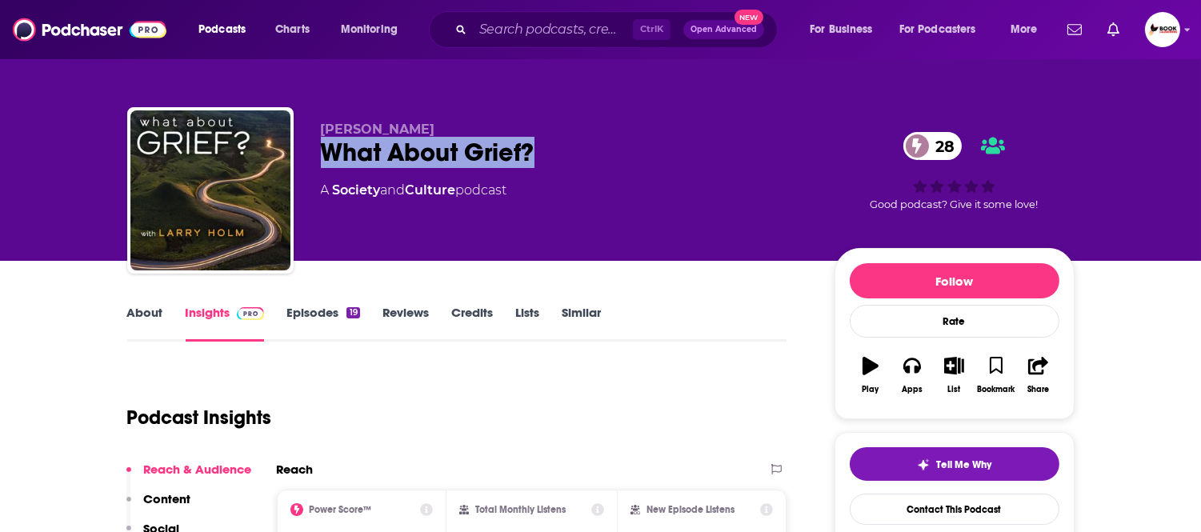
drag, startPoint x: 322, startPoint y: 165, endPoint x: 536, endPoint y: 162, distance: 214.4
click at [536, 162] on div "What About Grief? 28" at bounding box center [565, 152] width 488 height 31
copy h2 "What About Grief?"
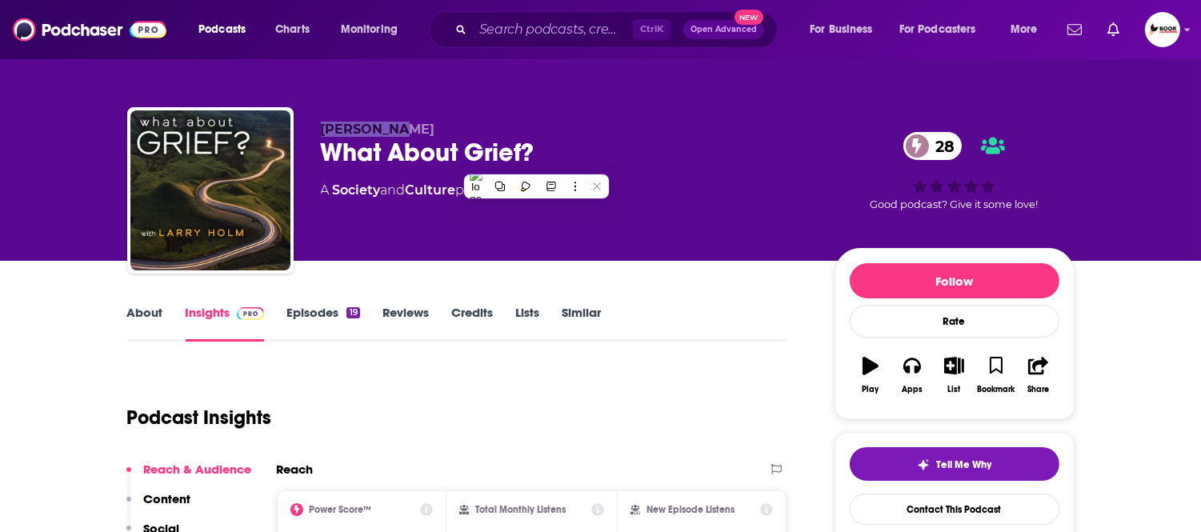
drag, startPoint x: 412, startPoint y: 132, endPoint x: 322, endPoint y: 132, distance: 90.4
click at [322, 132] on p "Larry Holm" at bounding box center [565, 129] width 488 height 15
copy span "Larry Holm"
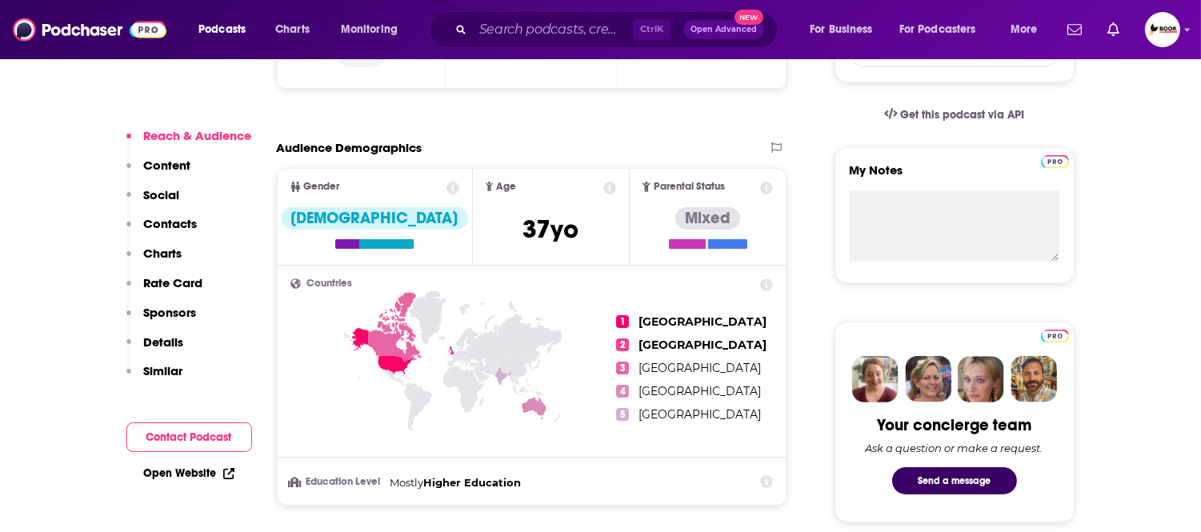
scroll to position [533, 0]
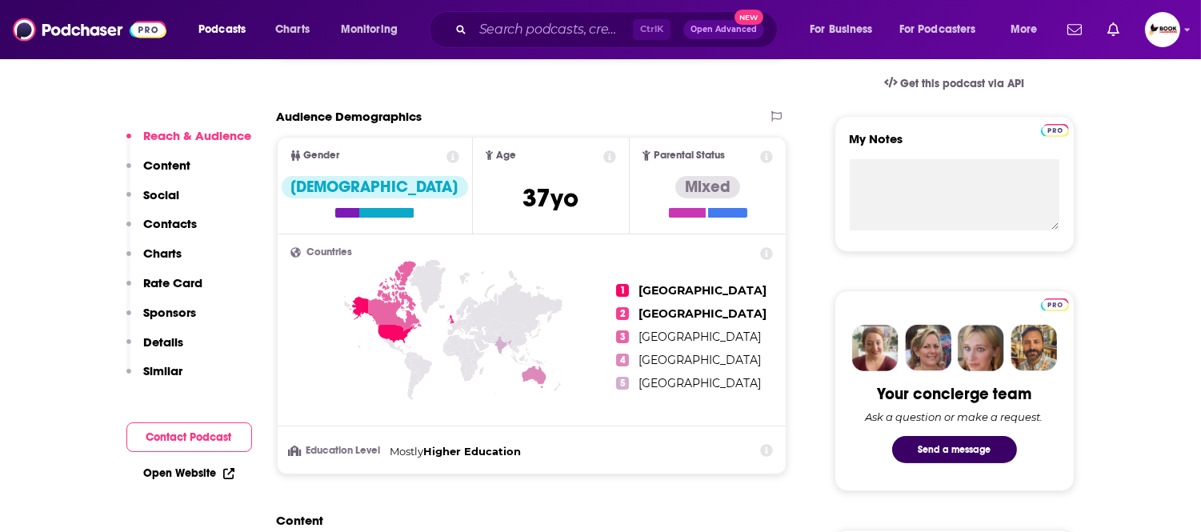
click at [193, 220] on p "Contacts" at bounding box center [171, 223] width 54 height 15
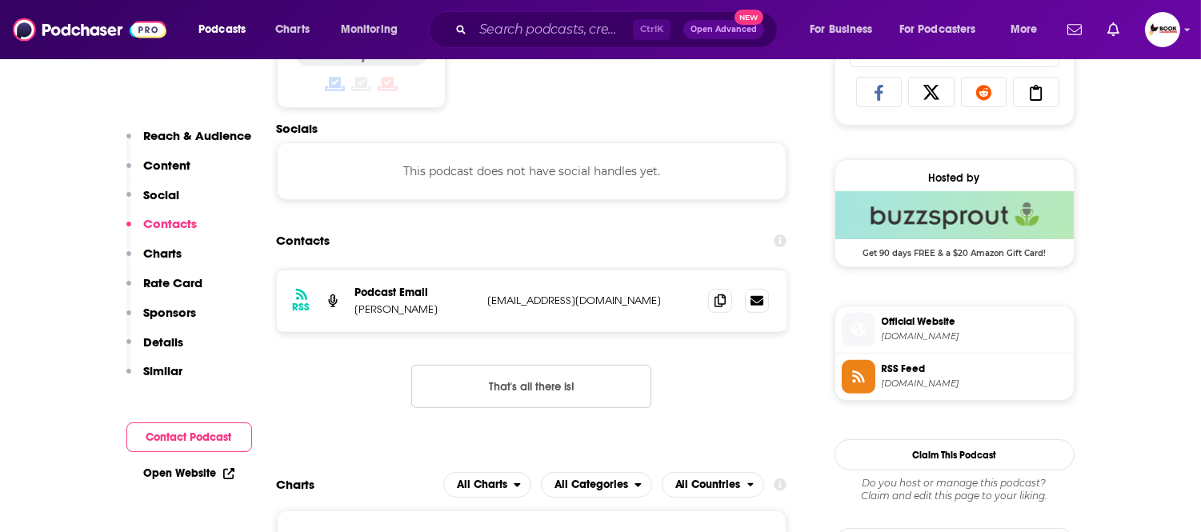
scroll to position [1076, 0]
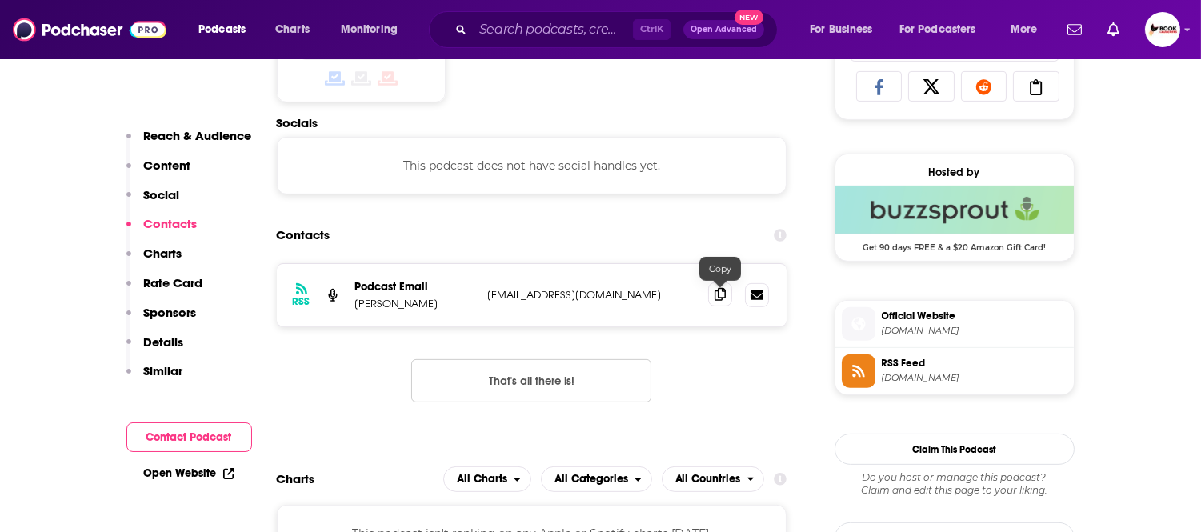
click at [723, 300] on icon at bounding box center [719, 294] width 11 height 13
click at [194, 474] on link "Open Website" at bounding box center [189, 473] width 90 height 14
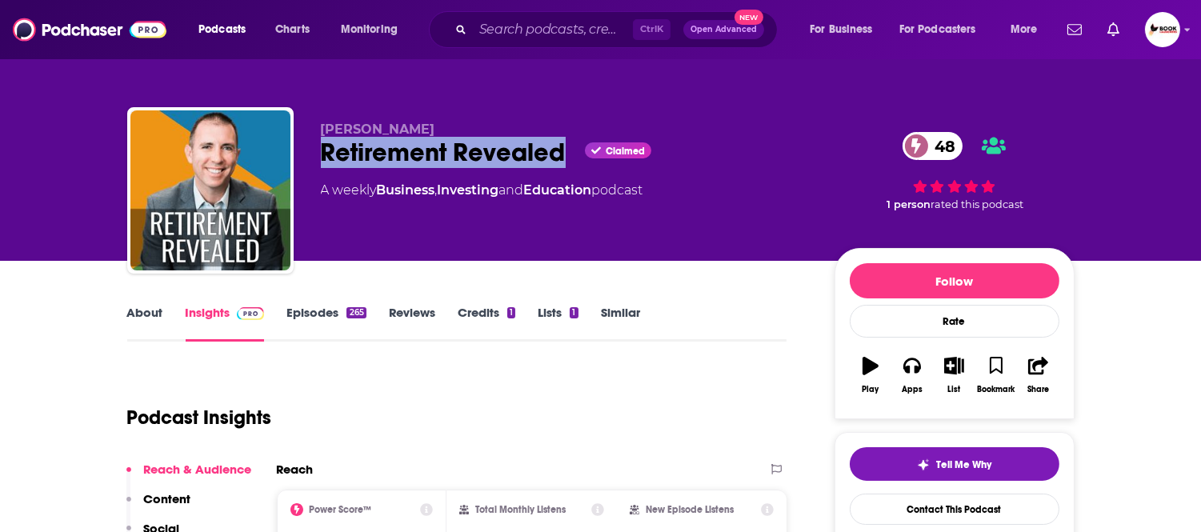
drag, startPoint x: 318, startPoint y: 160, endPoint x: 563, endPoint y: 160, distance: 245.5
click at [563, 160] on div "[PERSON_NAME] Retirement Revealed Claimed 48 A weekly Business , Investing and …" at bounding box center [600, 193] width 947 height 173
copy h2 "Retirement Revealed"
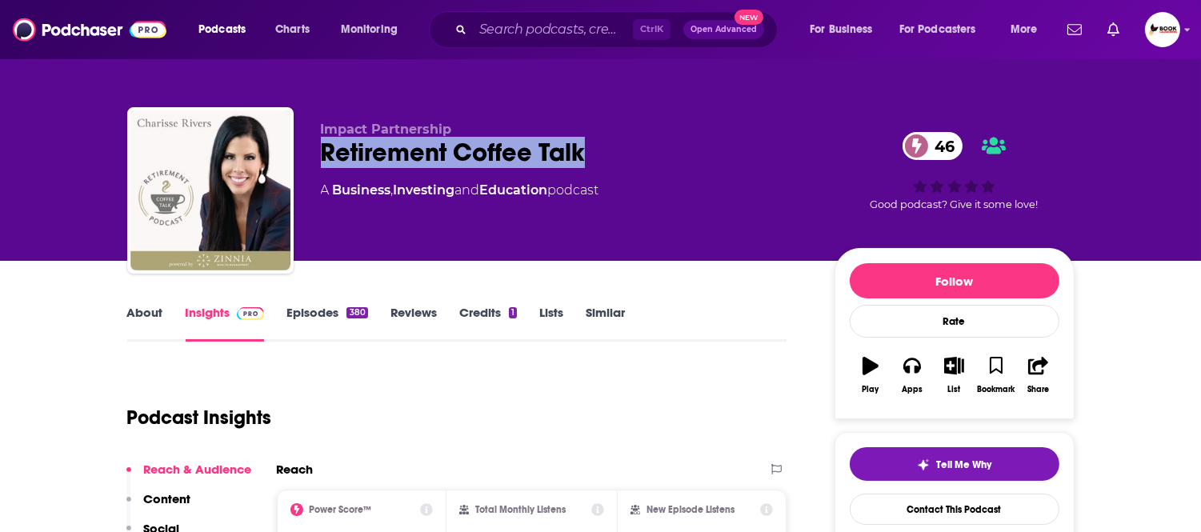
drag, startPoint x: 318, startPoint y: 158, endPoint x: 590, endPoint y: 162, distance: 272.0
click at [590, 162] on div "Impact Partnership Retirement Coffee Talk 46 A Business , Investing and Educati…" at bounding box center [600, 193] width 947 height 173
copy h2 "Retirement Coffee Talk"
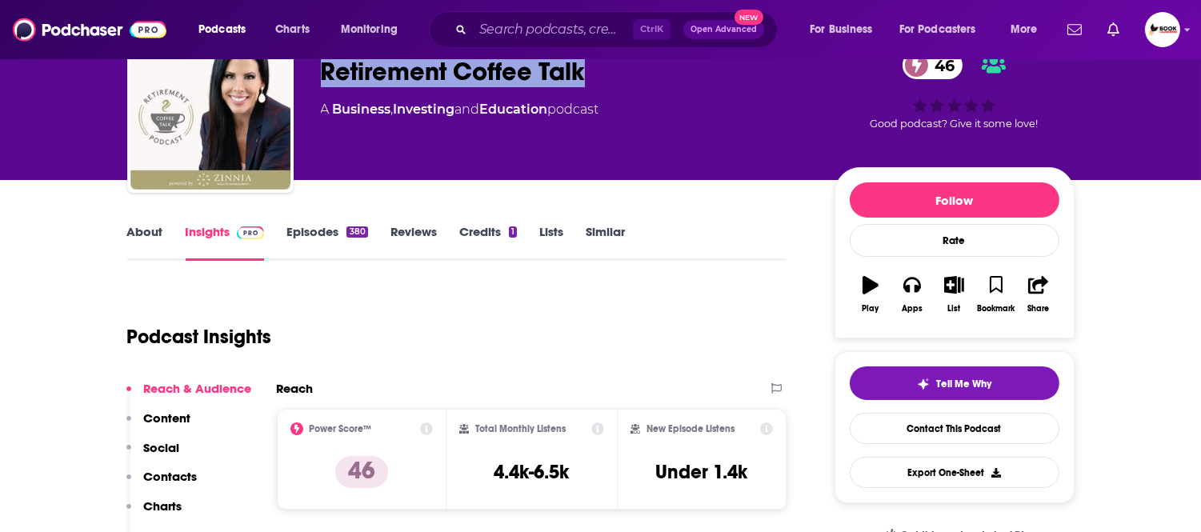
scroll to position [89, 0]
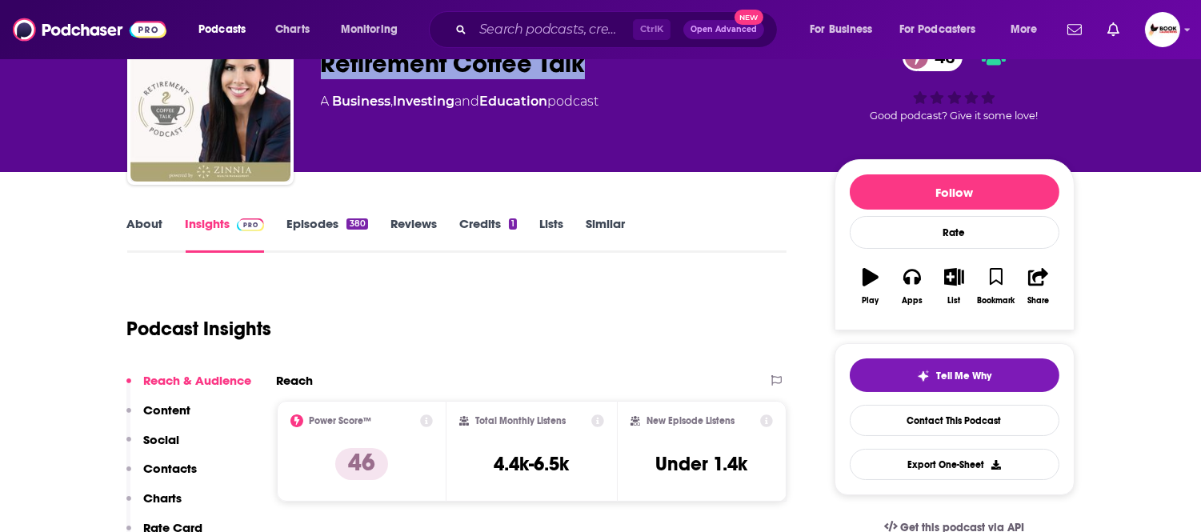
click at [144, 222] on link "About" at bounding box center [145, 234] width 36 height 37
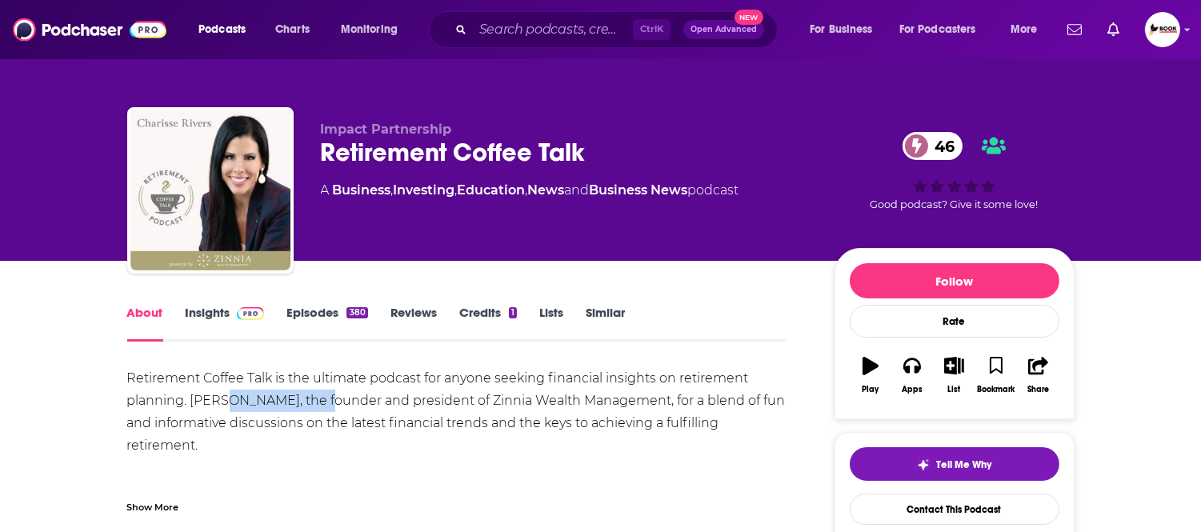
drag, startPoint x: 222, startPoint y: 406, endPoint x: 313, endPoint y: 406, distance: 91.2
click at [313, 406] on div "Retirement Coffee Talk is the ultimate podcast for anyone seeking financial ins…" at bounding box center [457, 490] width 660 height 246
copy div "Charisse Rivers"
click at [194, 313] on link "Insights" at bounding box center [225, 323] width 79 height 37
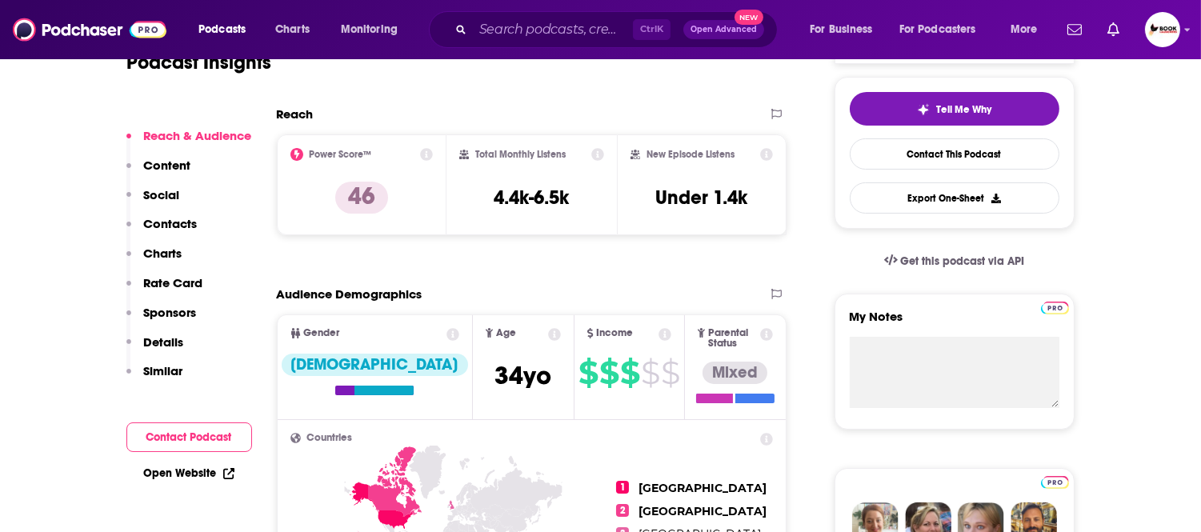
click at [196, 224] on p "Contacts" at bounding box center [171, 223] width 54 height 15
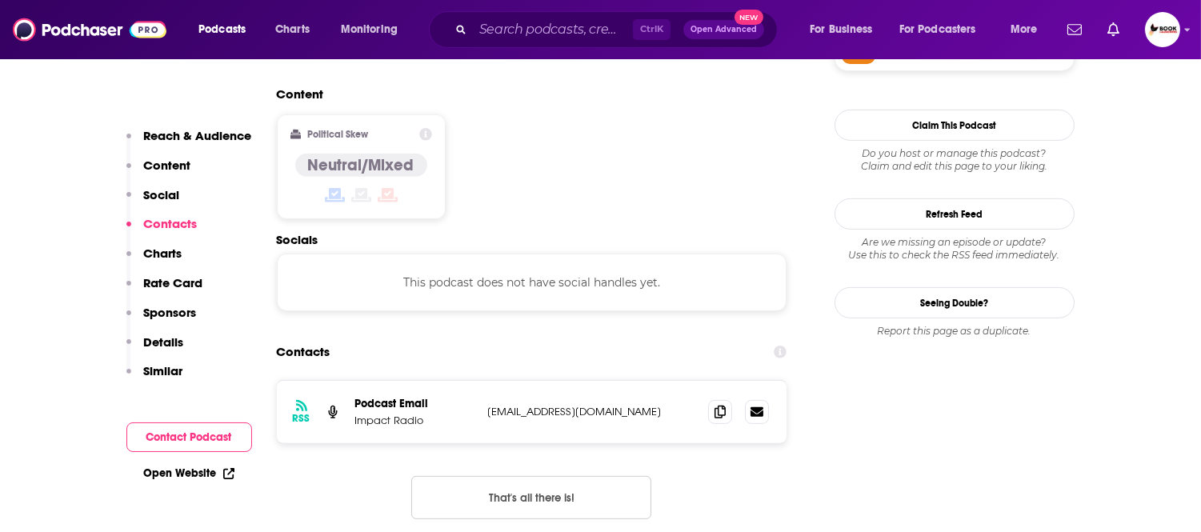
scroll to position [1289, 0]
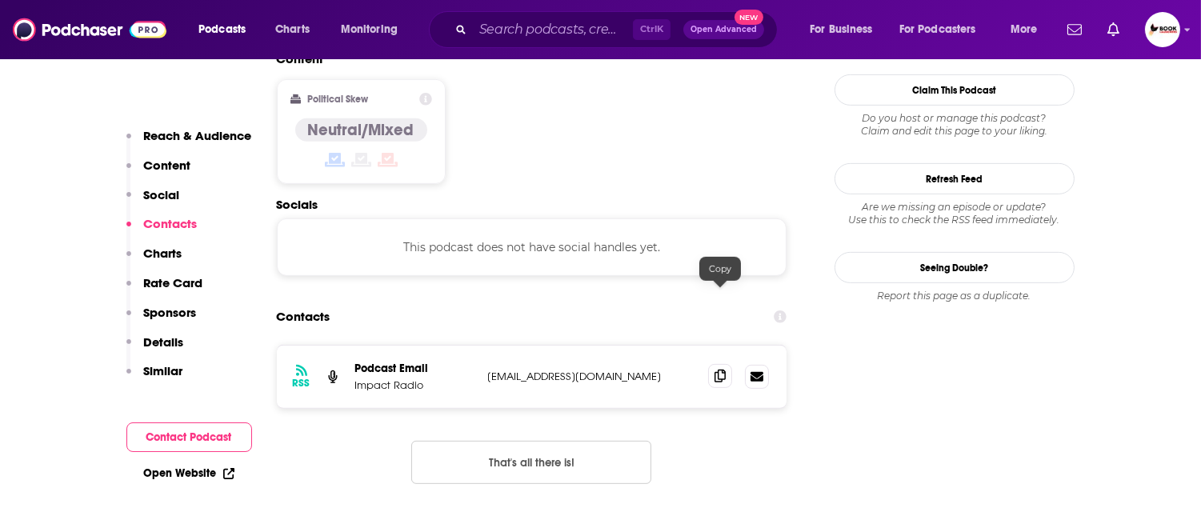
click at [716, 370] on icon at bounding box center [719, 376] width 11 height 13
click at [165, 476] on link "Open Website" at bounding box center [189, 473] width 90 height 14
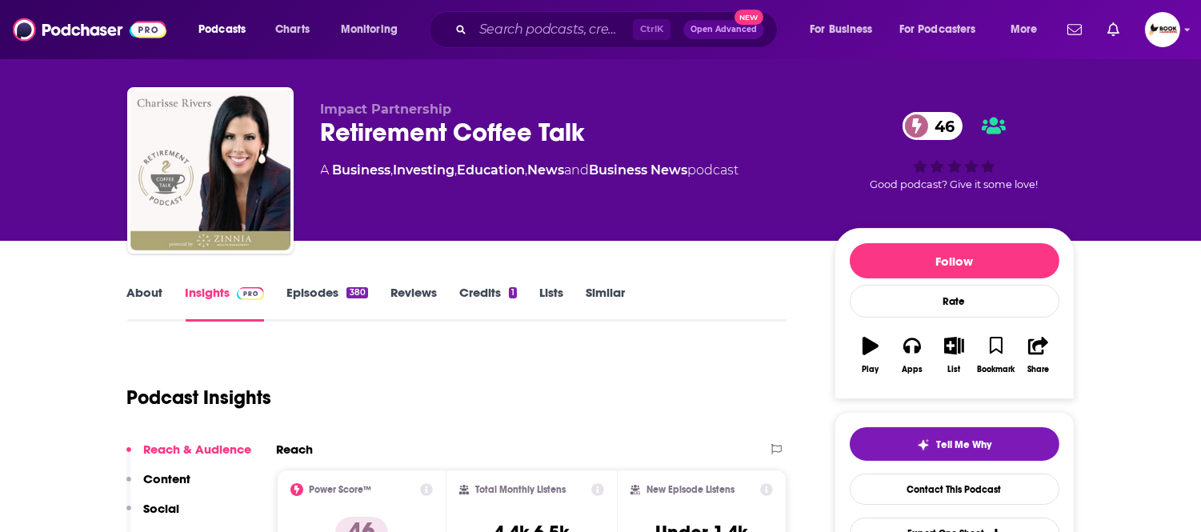
scroll to position [0, 0]
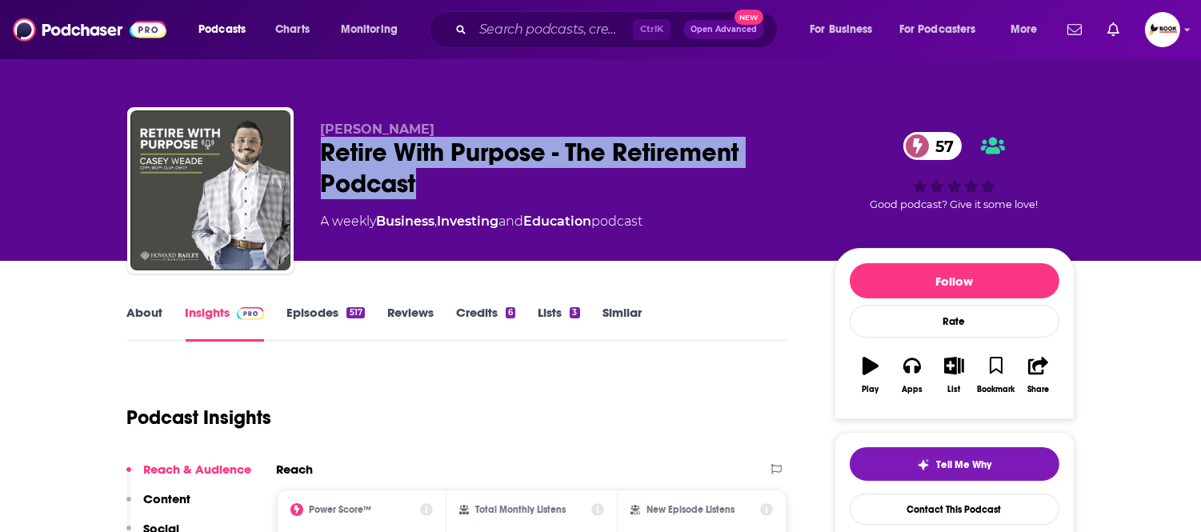
drag, startPoint x: 306, startPoint y: 162, endPoint x: 473, endPoint y: 174, distance: 167.5
click at [473, 174] on div "[PERSON_NAME] Retire With Purpose - The Retirement Podcast 57 A weekly Business…" at bounding box center [600, 193] width 947 height 173
copy h2 "Retire With Purpose - The Retirement Podcast"
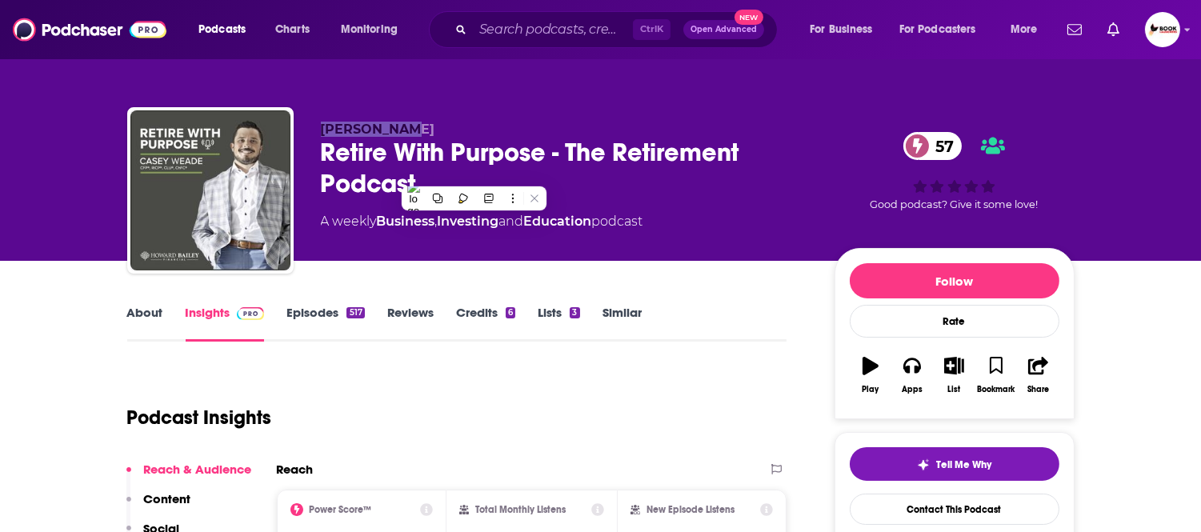
drag, startPoint x: 316, startPoint y: 128, endPoint x: 418, endPoint y: 128, distance: 102.4
click at [410, 128] on div "Casey Weade Retire With Purpose - The Retirement Podcast 57 A weekly Business ,…" at bounding box center [600, 193] width 947 height 173
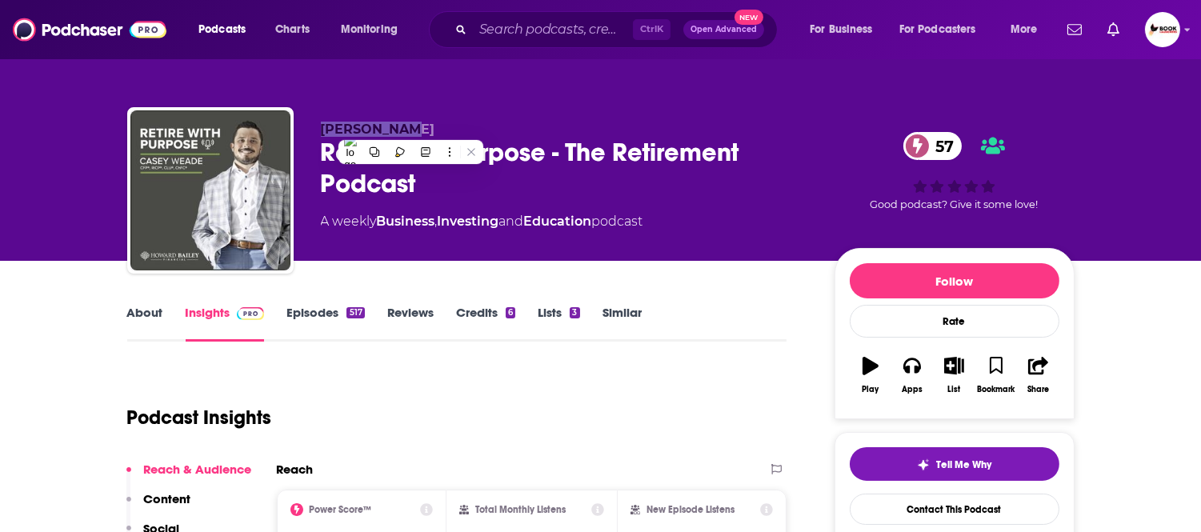
copy span "Casey Weade"
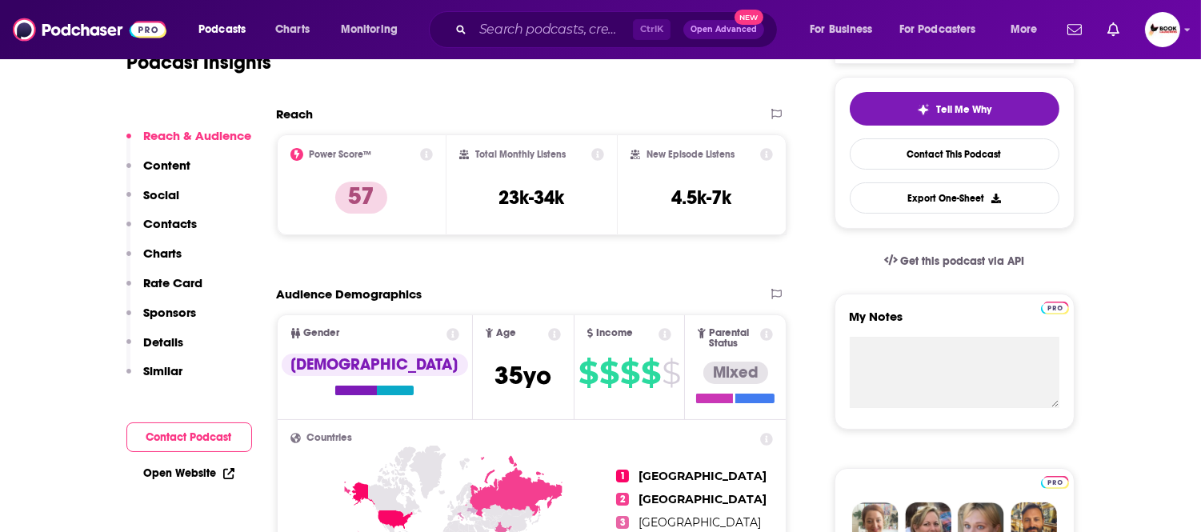
click at [192, 227] on p "Contacts" at bounding box center [171, 223] width 54 height 15
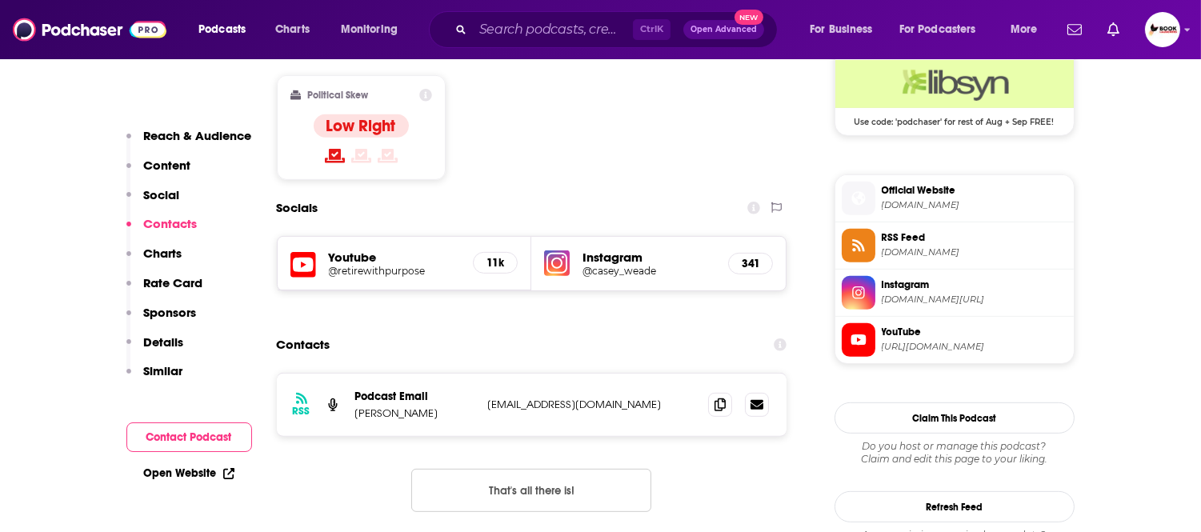
scroll to position [1338, 0]
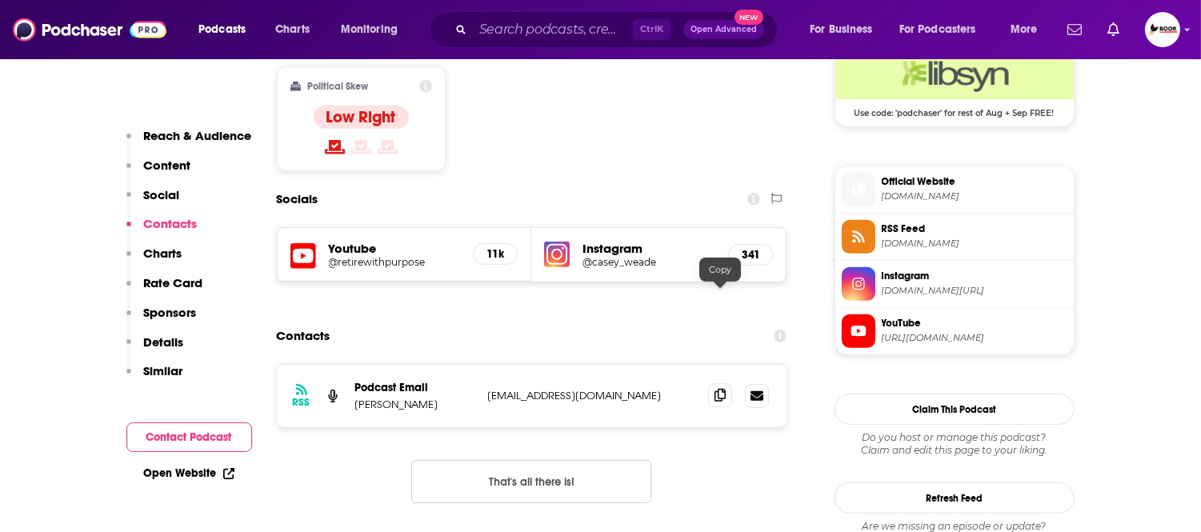
click at [716, 389] on icon at bounding box center [719, 395] width 11 height 13
click at [218, 133] on p "Reach & Audience" at bounding box center [198, 135] width 108 height 15
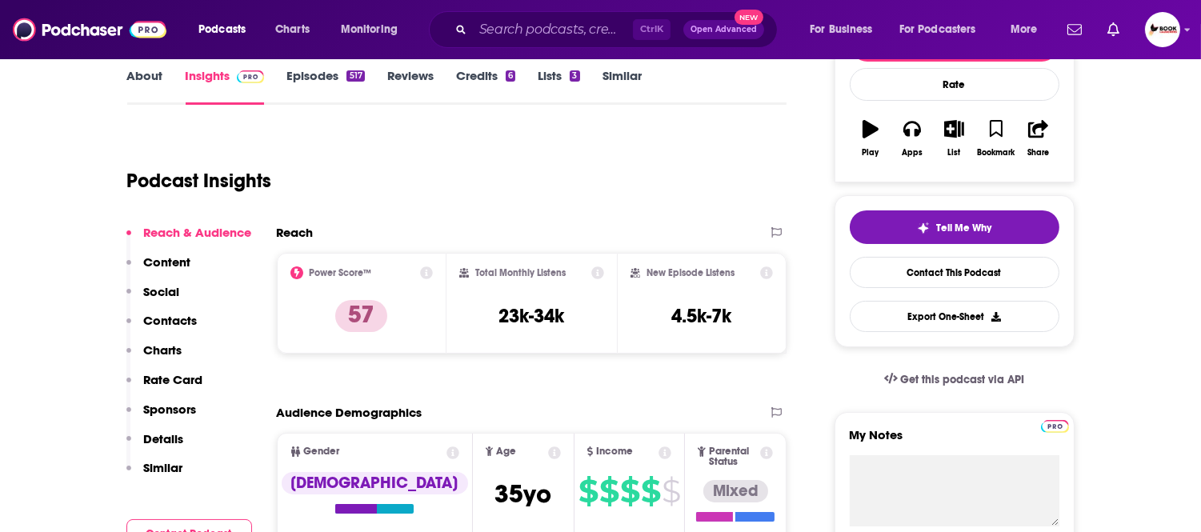
scroll to position [0, 0]
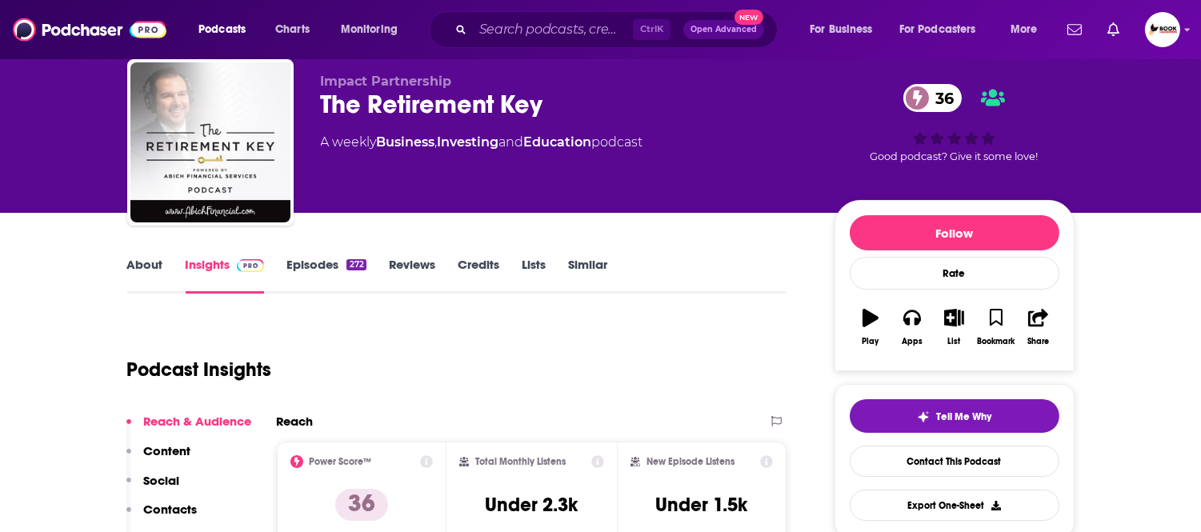
scroll to position [89, 0]
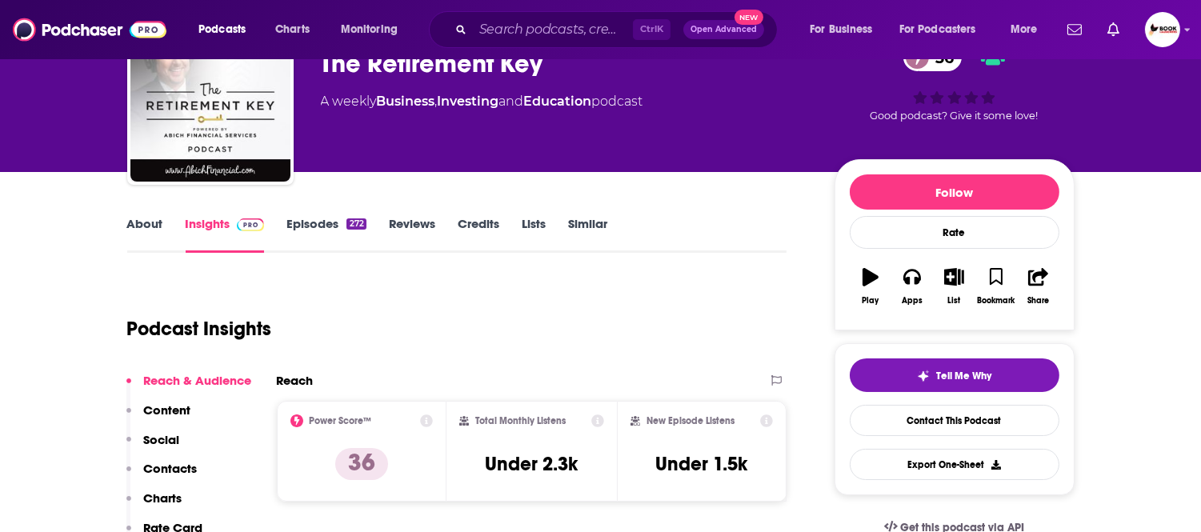
click at [152, 226] on link "About" at bounding box center [145, 234] width 36 height 37
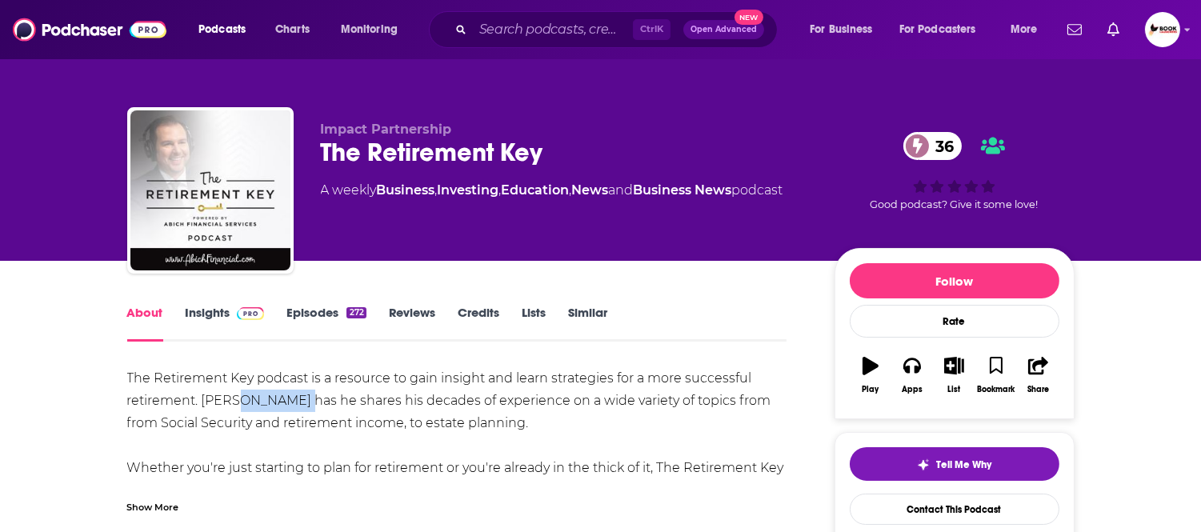
drag, startPoint x: 230, startPoint y: 406, endPoint x: 297, endPoint y: 404, distance: 66.4
copy div "[PERSON_NAME]"
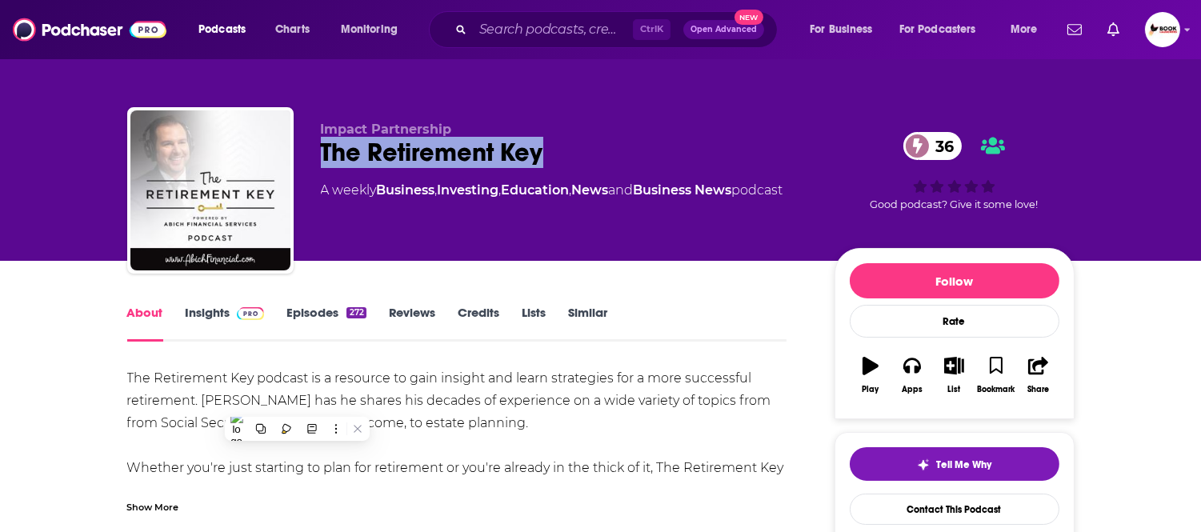
drag, startPoint x: 564, startPoint y: 162, endPoint x: 320, endPoint y: 156, distance: 244.0
click at [321, 156] on div "The Retirement Key 36" at bounding box center [565, 152] width 488 height 31
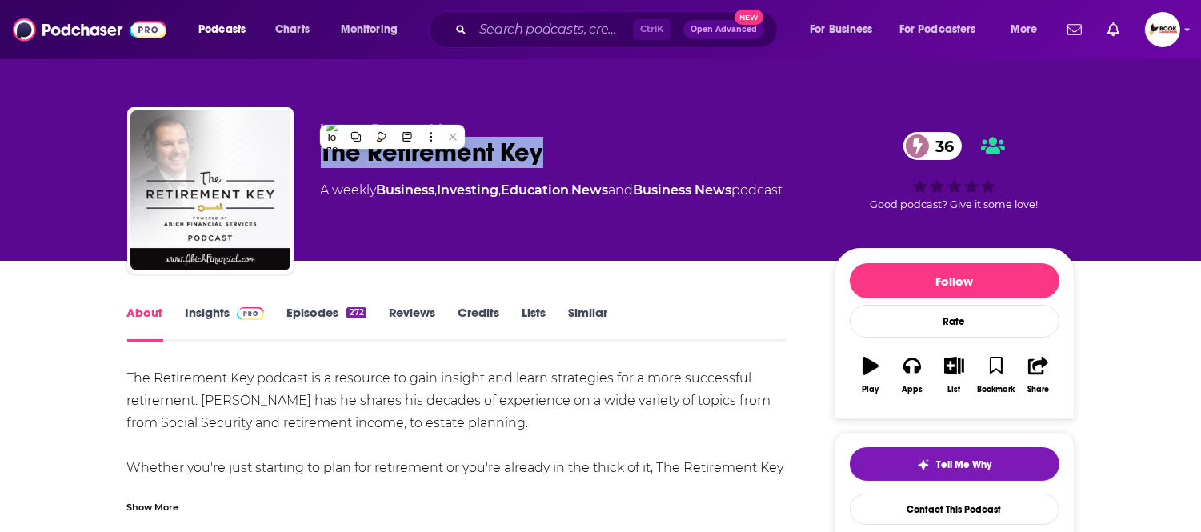
copy h1 "The Retirement Key"
click at [206, 310] on link "Insights" at bounding box center [225, 323] width 79 height 37
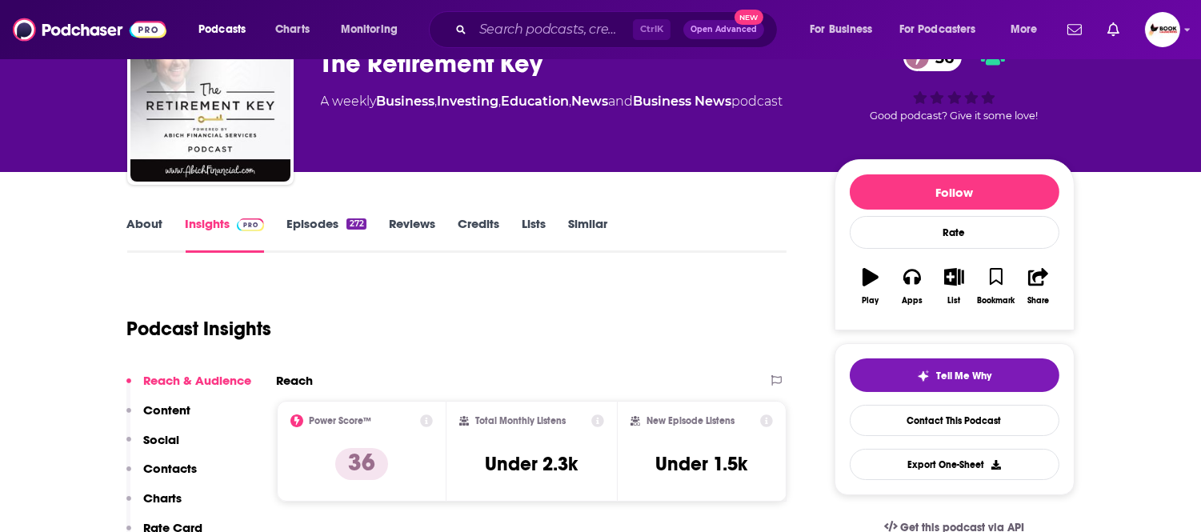
click at [180, 466] on p "Contacts" at bounding box center [171, 468] width 54 height 15
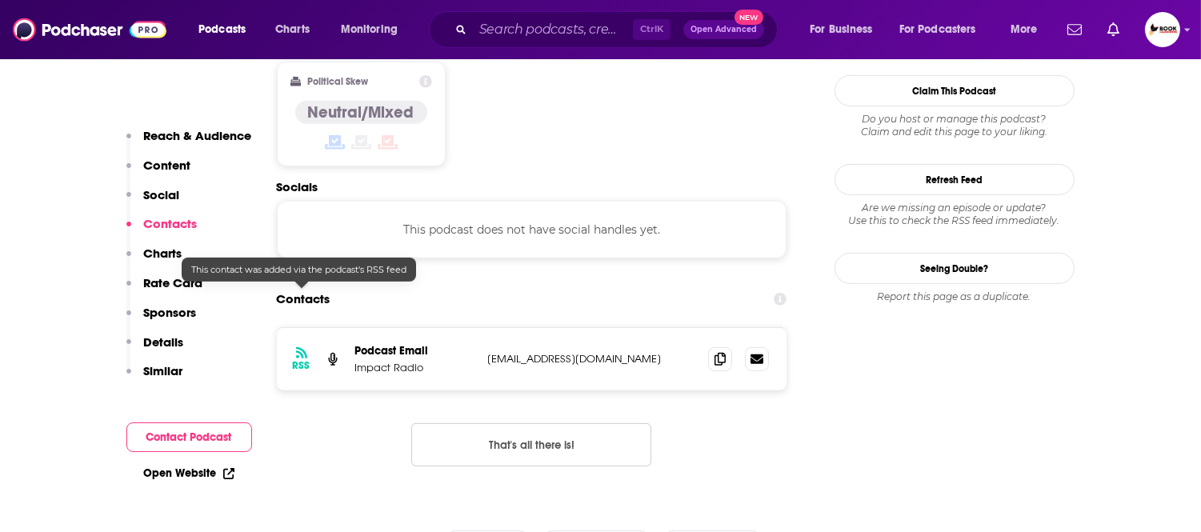
scroll to position [1289, 0]
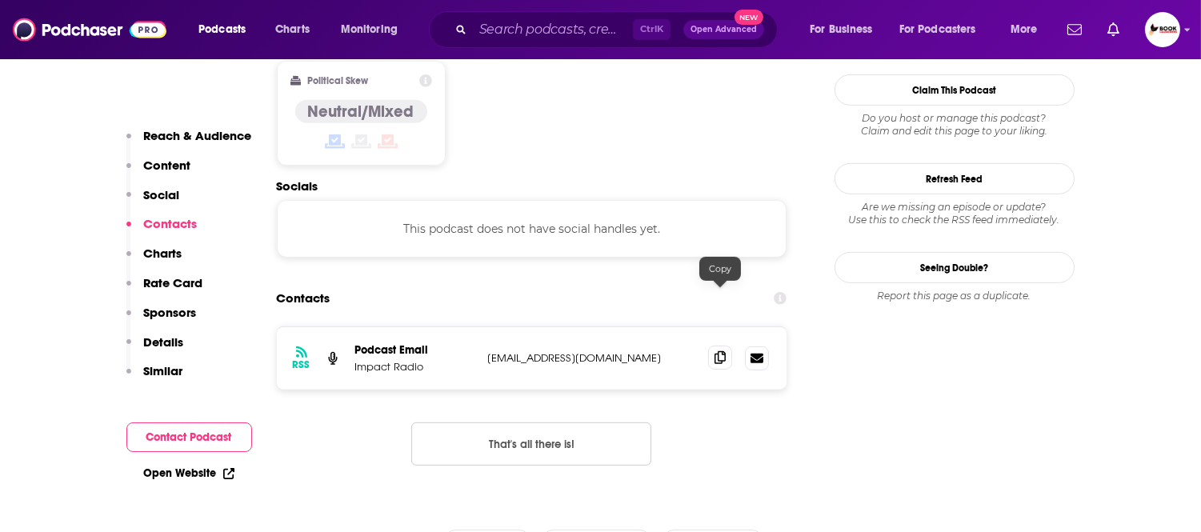
click at [720, 351] on icon at bounding box center [719, 357] width 11 height 13
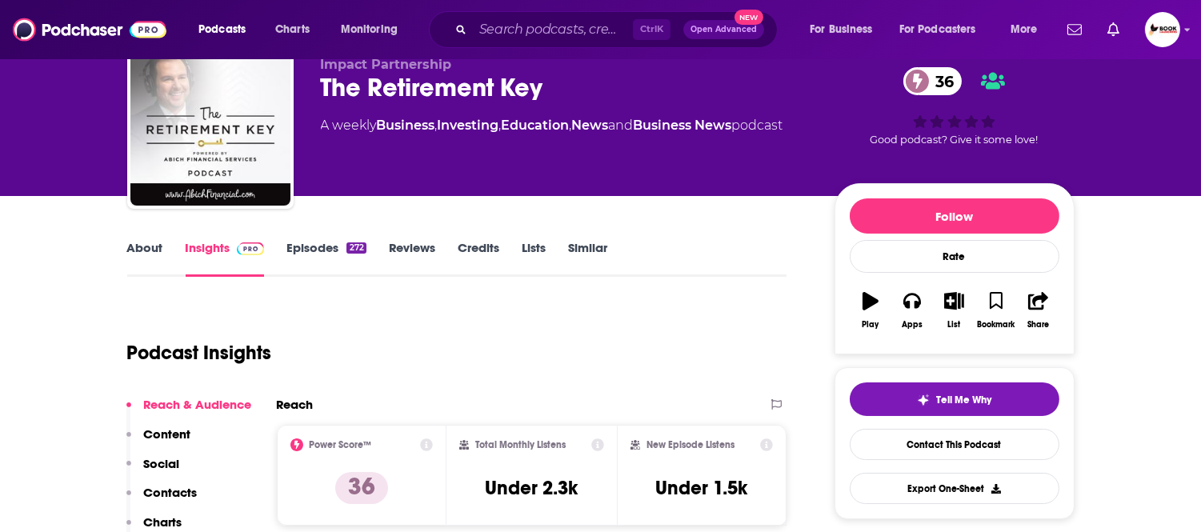
scroll to position [0, 0]
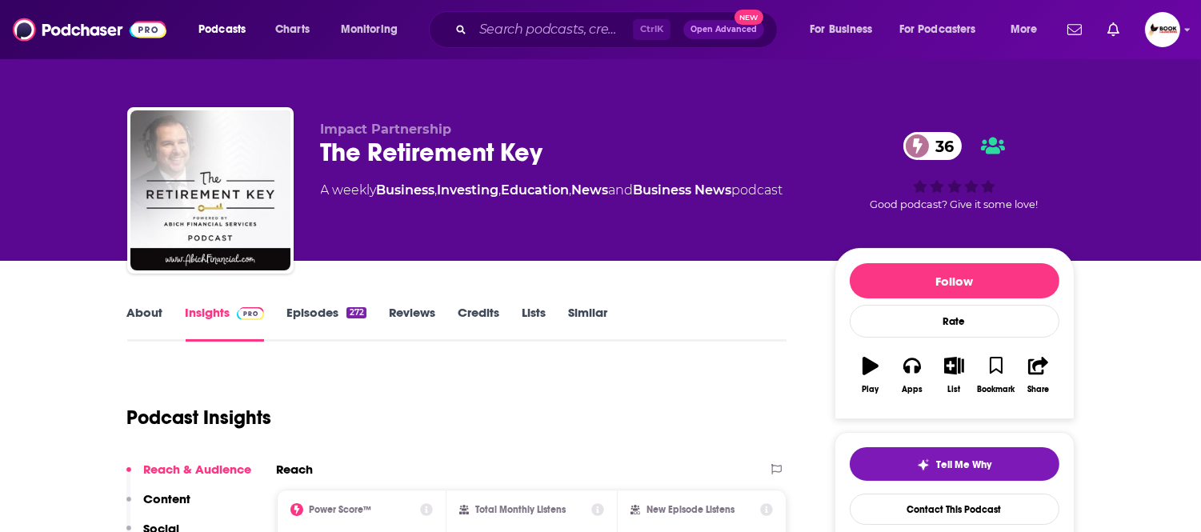
click at [142, 309] on link "About" at bounding box center [145, 323] width 36 height 37
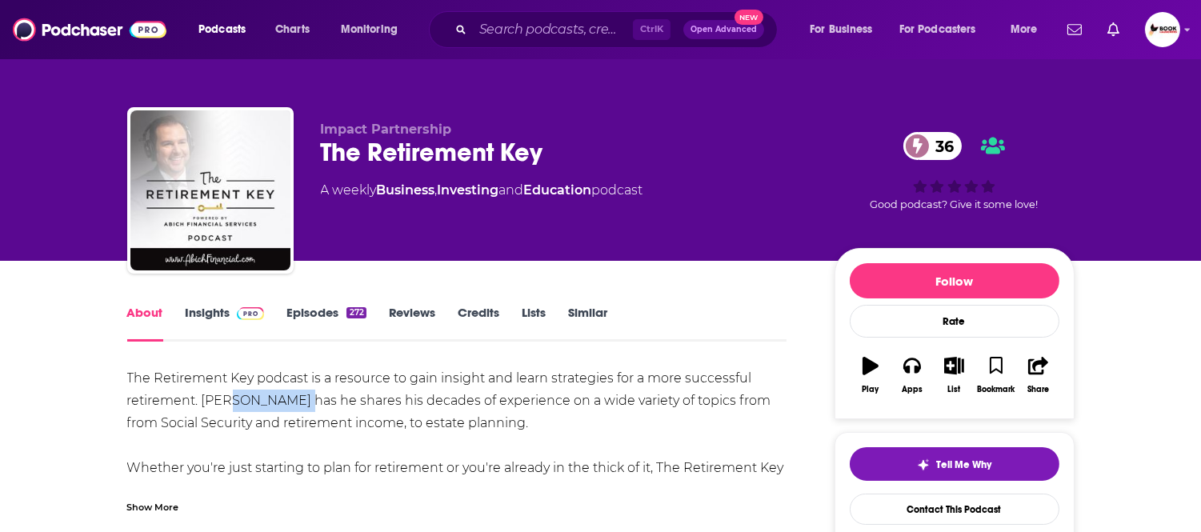
drag, startPoint x: 227, startPoint y: 404, endPoint x: 292, endPoint y: 405, distance: 64.8
copy div "[PERSON_NAME]"
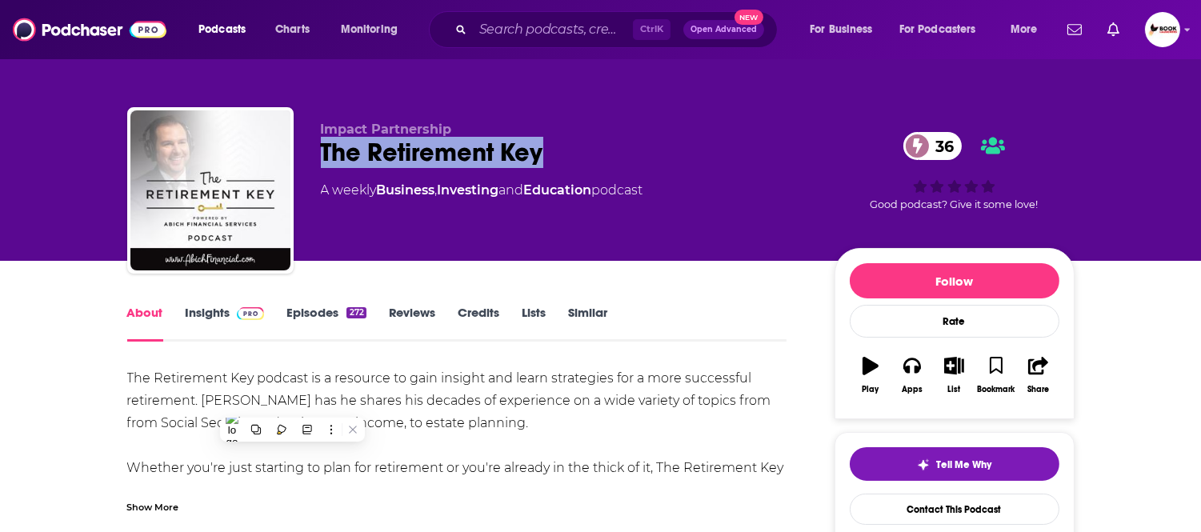
drag, startPoint x: 573, startPoint y: 150, endPoint x: 308, endPoint y: 150, distance: 264.7
click at [308, 150] on div "Impact Partnership The Retirement Key 36 A weekly Business , Investing and Educ…" at bounding box center [600, 193] width 947 height 173
copy h1 "The Retirement Key"
click at [194, 318] on link "Insights" at bounding box center [225, 323] width 79 height 37
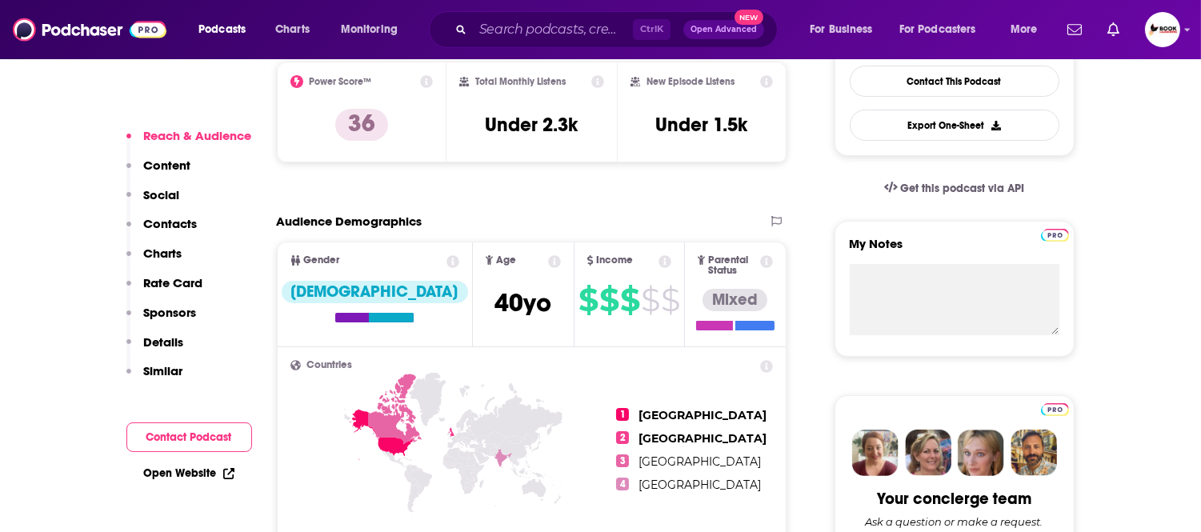
scroll to position [444, 0]
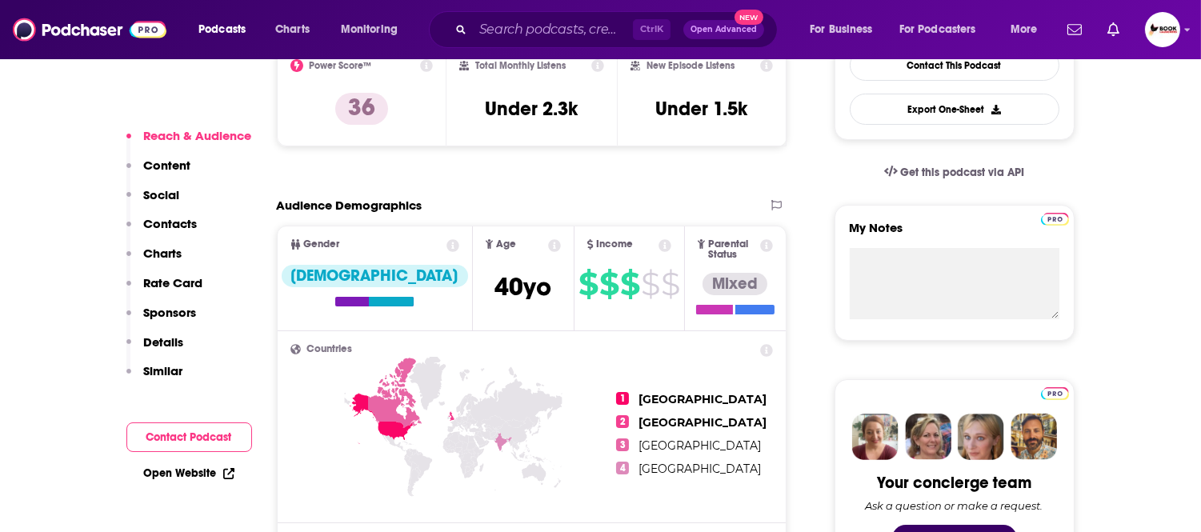
click at [193, 466] on link "Open Website" at bounding box center [189, 473] width 90 height 14
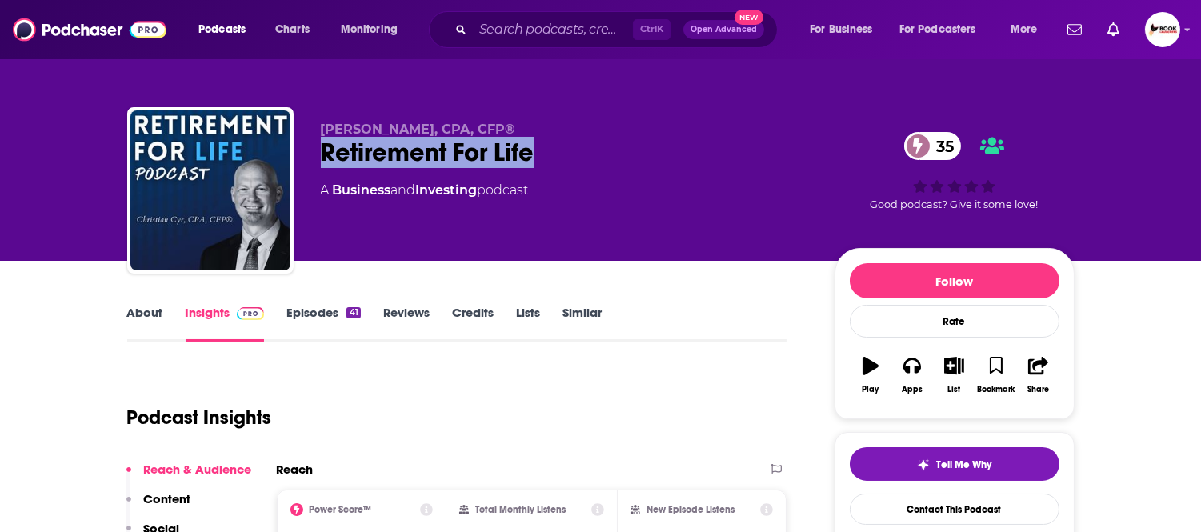
drag, startPoint x: 561, startPoint y: 156, endPoint x: 317, endPoint y: 161, distance: 244.0
click at [317, 161] on div "Christian Cyr, CPA, CFP® Retirement For Life 35 A Business and Investing podcas…" at bounding box center [600, 193] width 947 height 173
copy h2 "Retirement For Life"
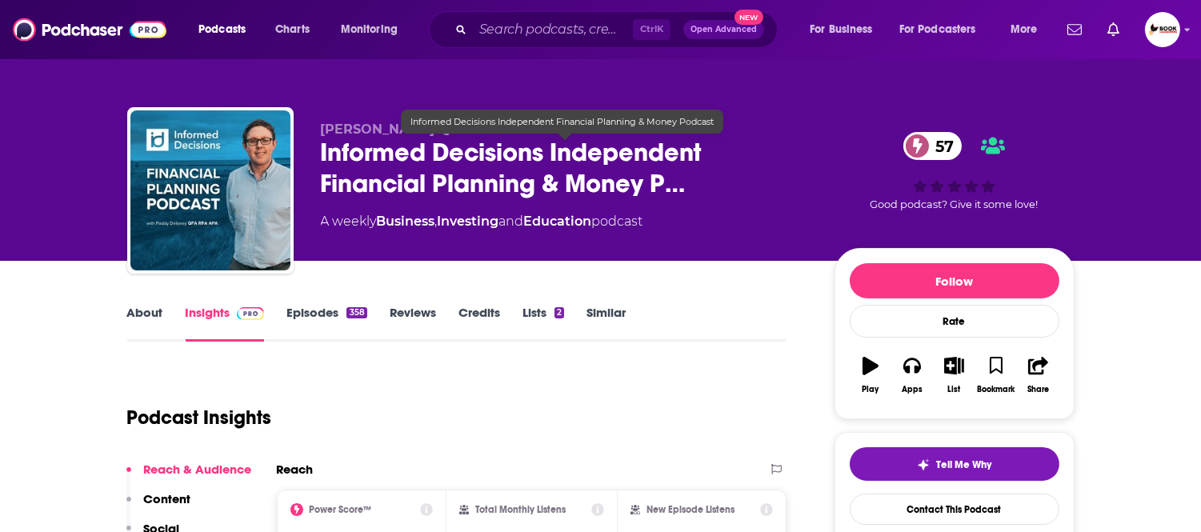
click at [659, 182] on span "Informed Decisions Independent Financial Planning & Money P…" at bounding box center [565, 168] width 488 height 62
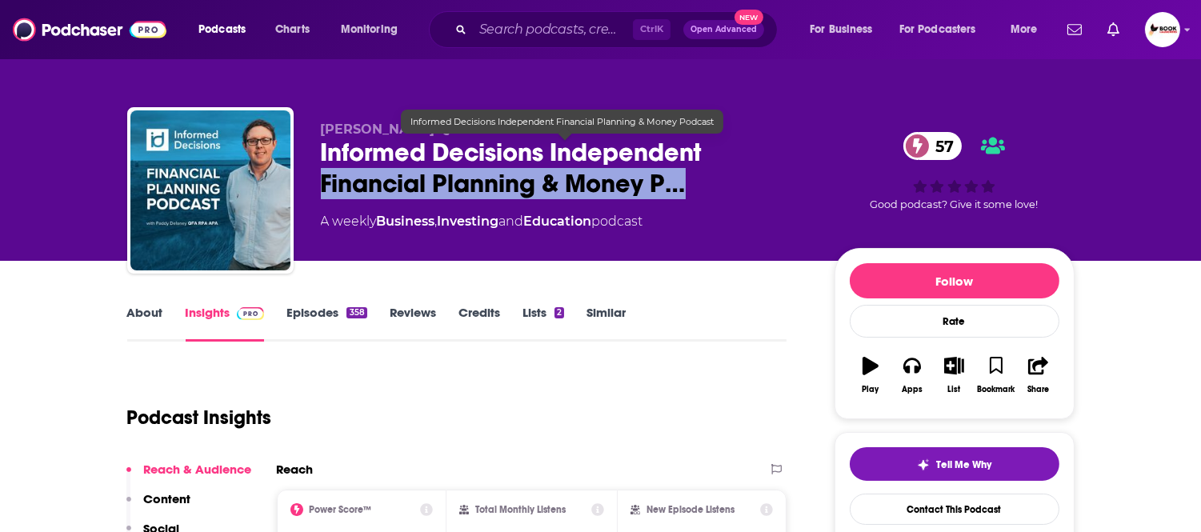
drag, startPoint x: 318, startPoint y: 186, endPoint x: 757, endPoint y: 186, distance: 439.1
click at [757, 186] on div "Paddy Delaney QFA RPA APA Informed Decisions Independent Financial Planning & M…" at bounding box center [600, 193] width 947 height 173
copy h2 "Financial Planning & Money P…"
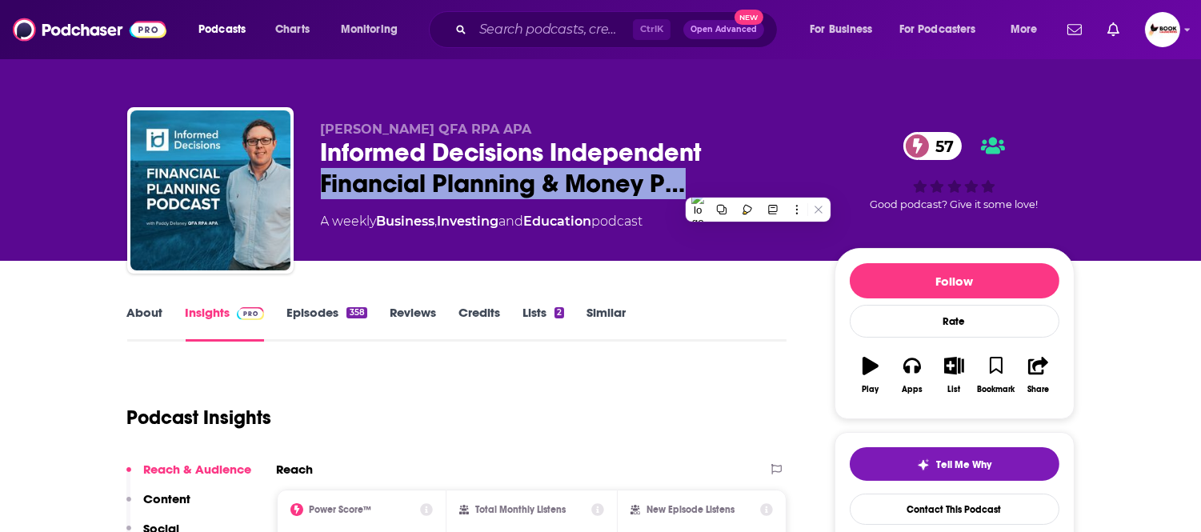
click at [136, 321] on link "About" at bounding box center [145, 323] width 36 height 37
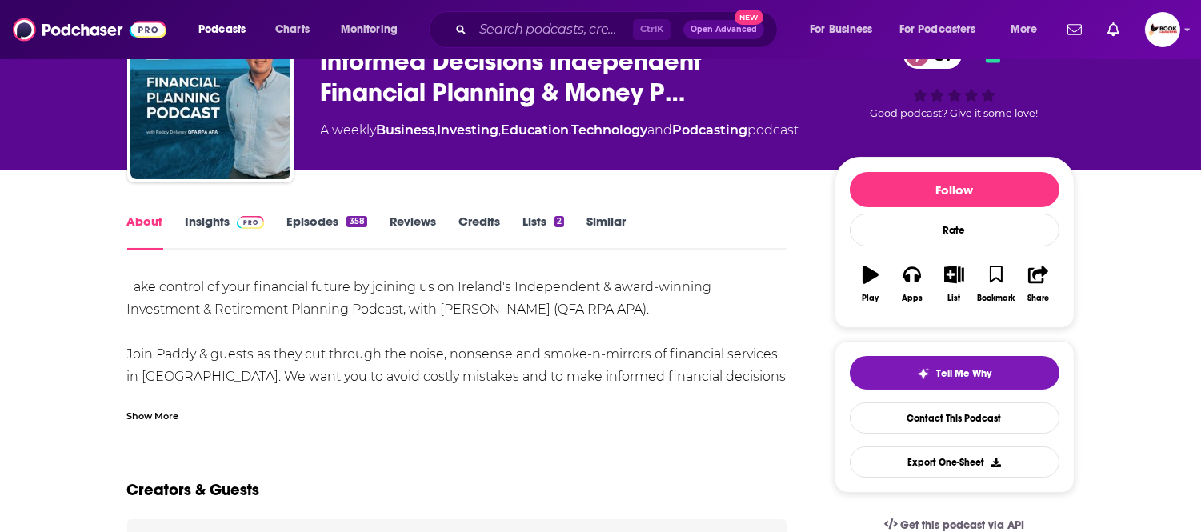
scroll to position [178, 0]
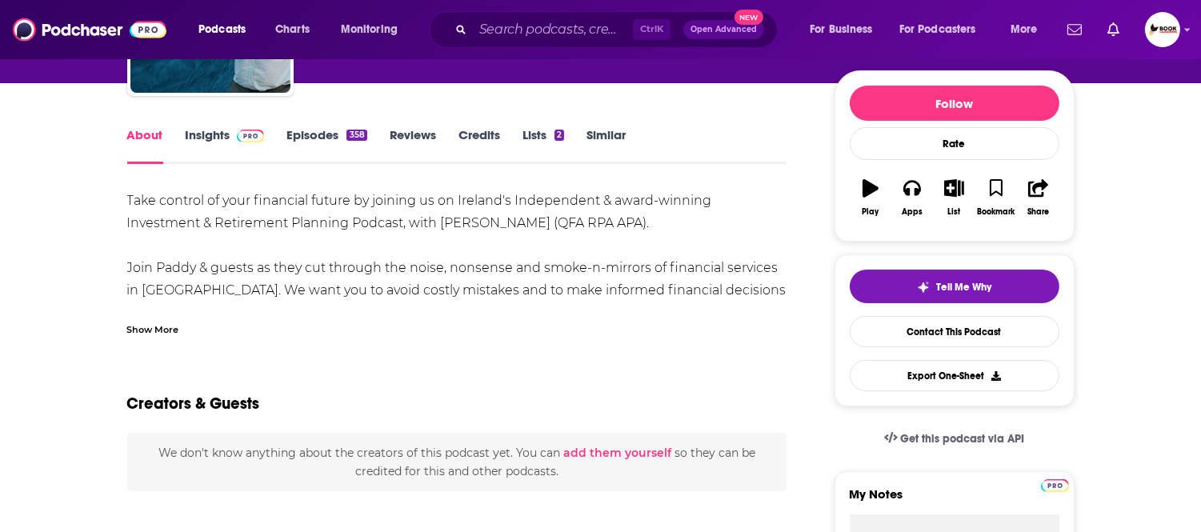
click at [177, 325] on div "Show More" at bounding box center [153, 328] width 52 height 15
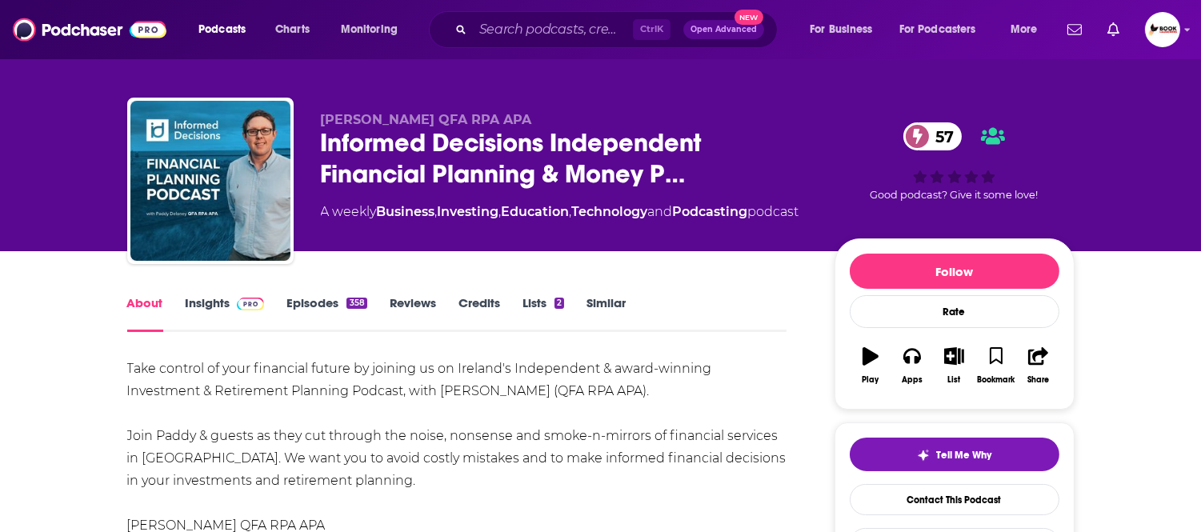
scroll to position [0, 0]
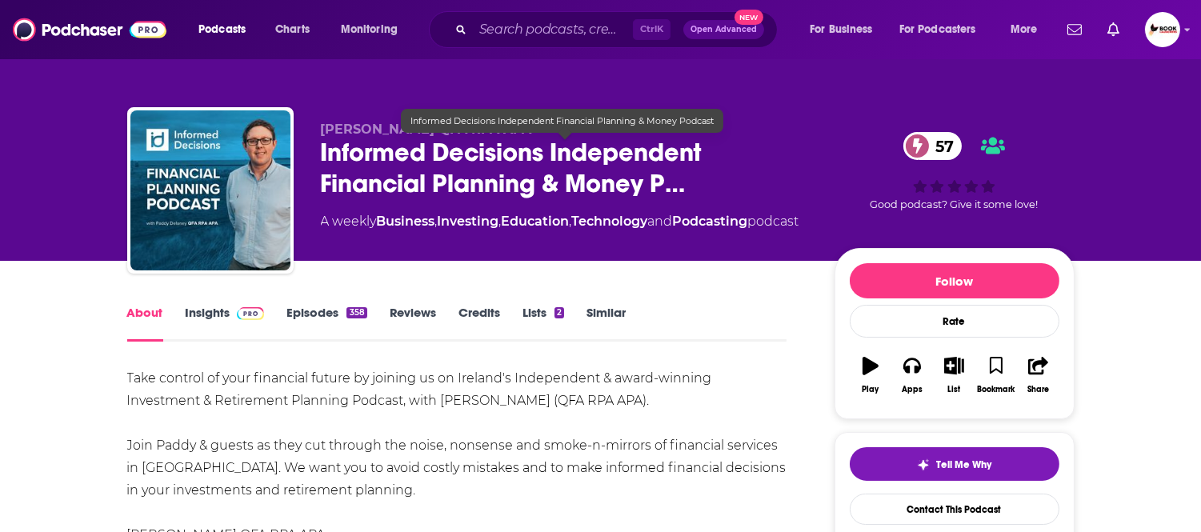
click at [338, 157] on span "Informed Decisions Independent Financial Planning & Money P…" at bounding box center [565, 168] width 488 height 62
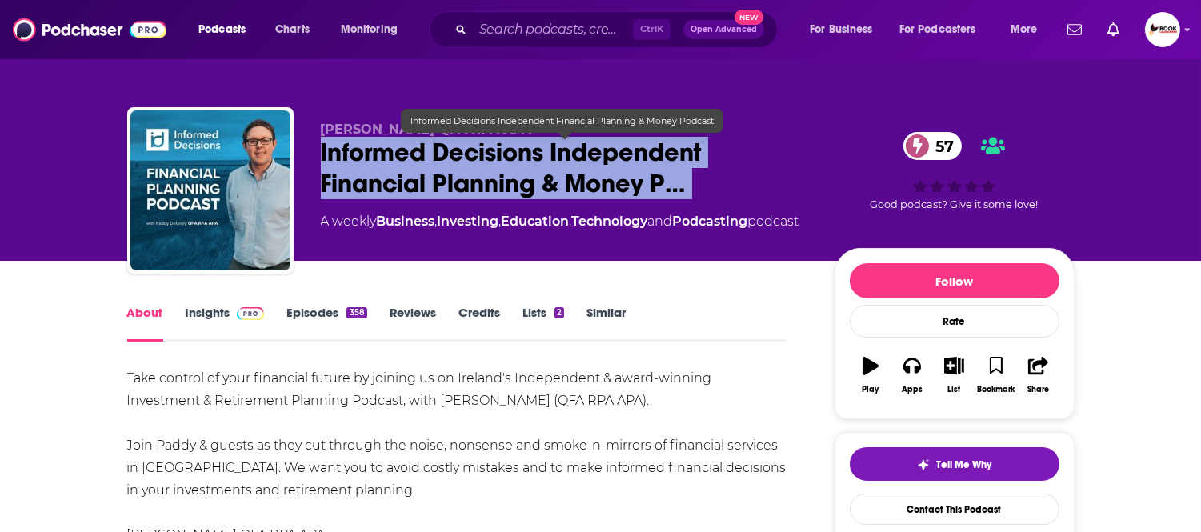
click at [338, 157] on span "Informed Decisions Independent Financial Planning & Money P…" at bounding box center [565, 168] width 488 height 62
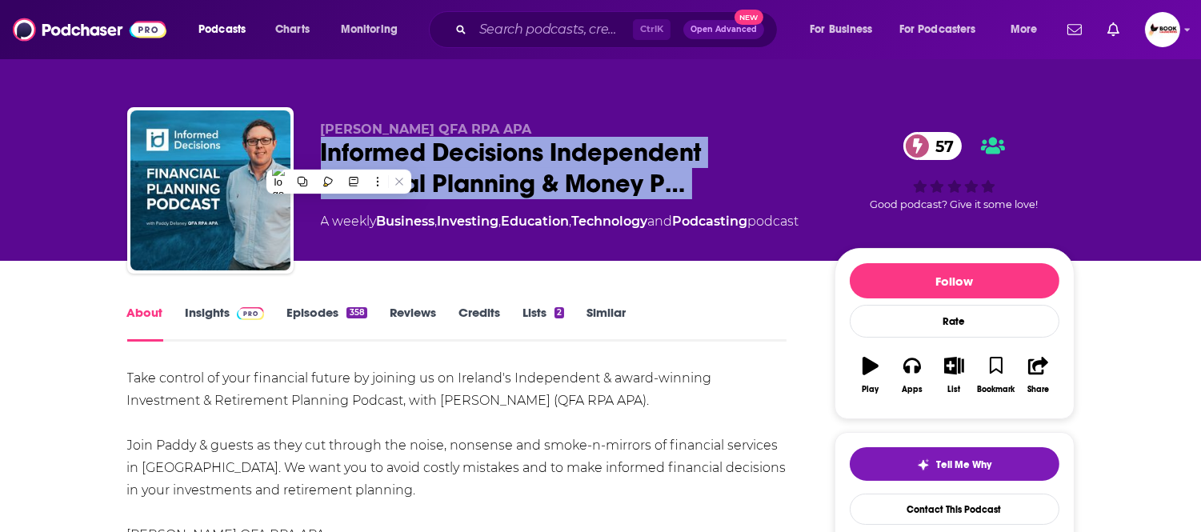
copy div "Informed Decisions Independent Financial Planning & Money P… 57"
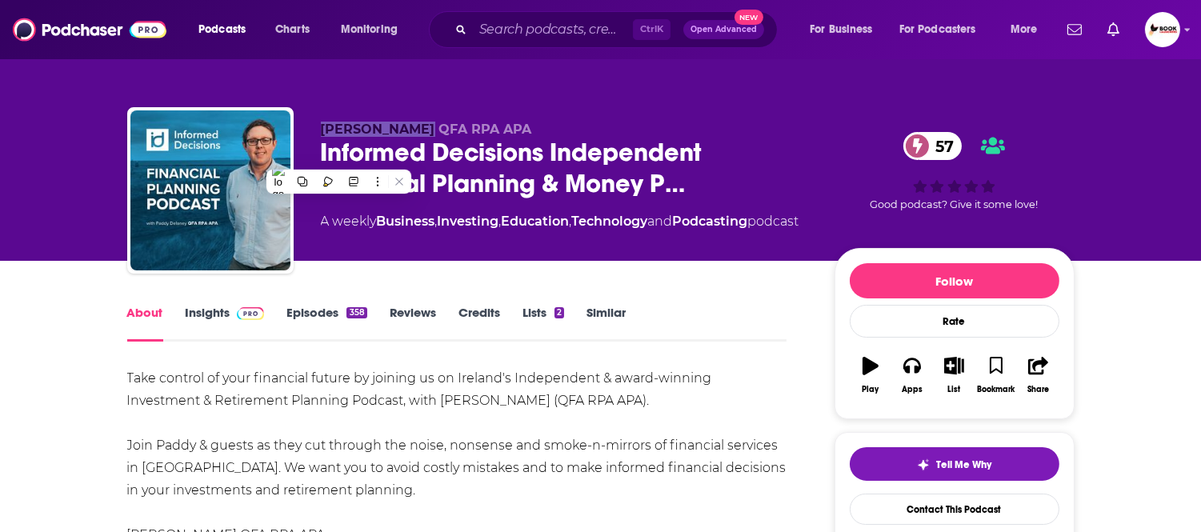
drag, startPoint x: 320, startPoint y: 110, endPoint x: 419, endPoint y: 114, distance: 99.2
click at [419, 114] on div "Paddy Delaney QFA RPA APA Informed Decisions Independent Financial Planning & M…" at bounding box center [600, 193] width 947 height 173
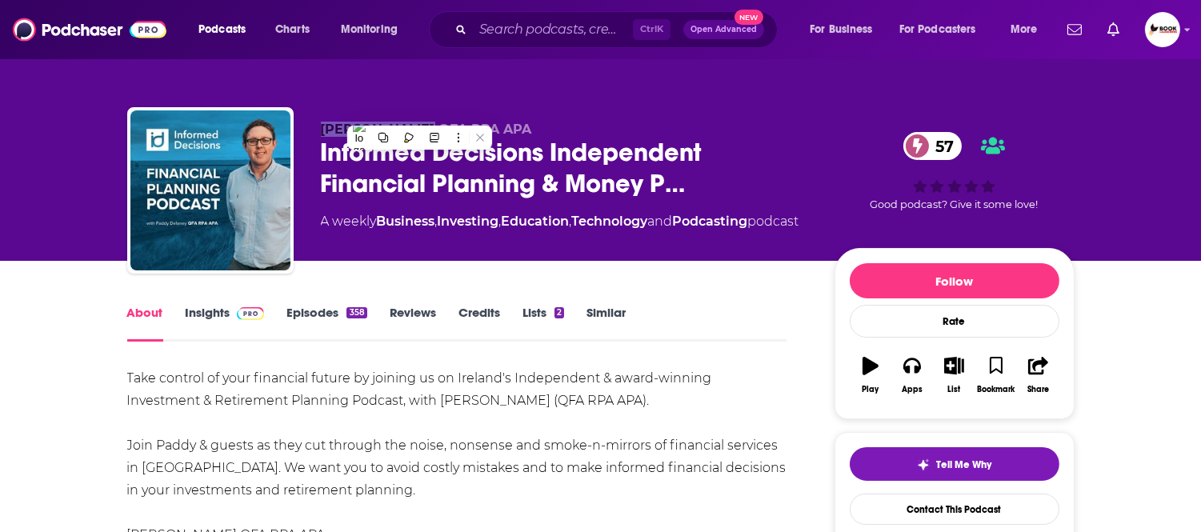
copy span "Paddy Delaney"
click at [212, 321] on link "Insights" at bounding box center [225, 323] width 79 height 37
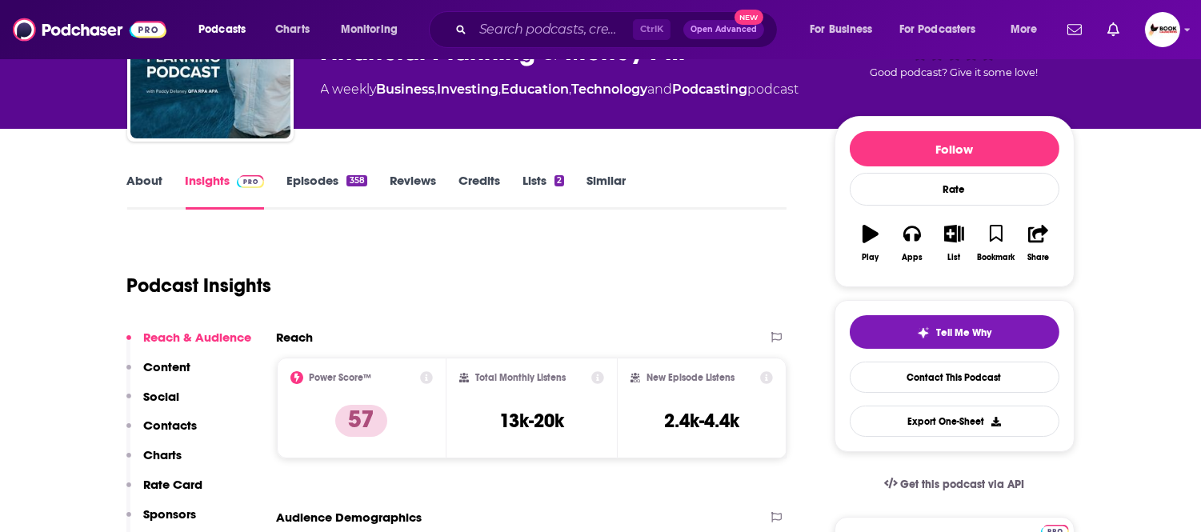
scroll to position [266, 0]
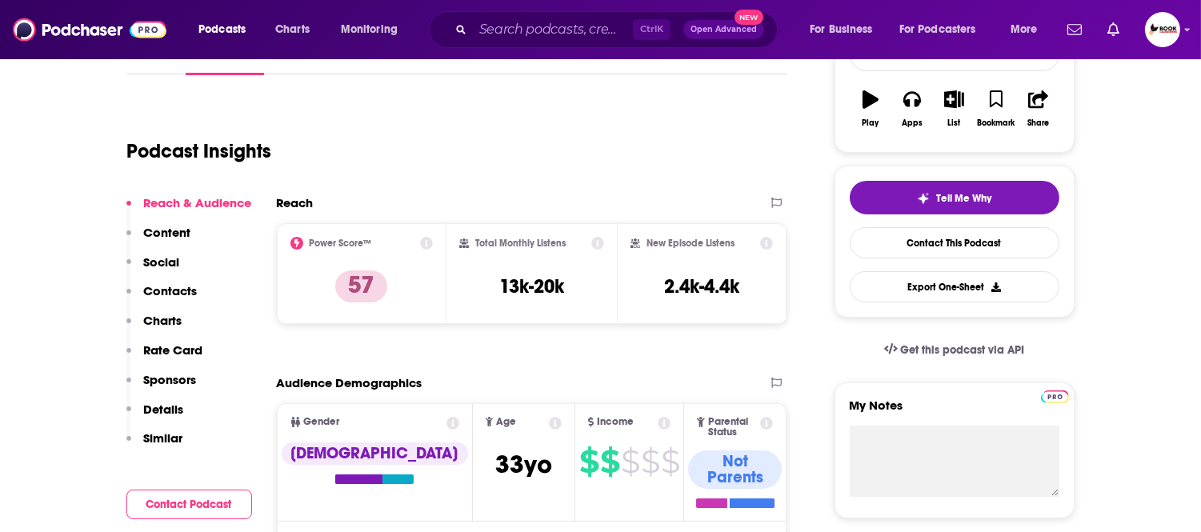
click at [187, 283] on p "Contacts" at bounding box center [171, 290] width 54 height 15
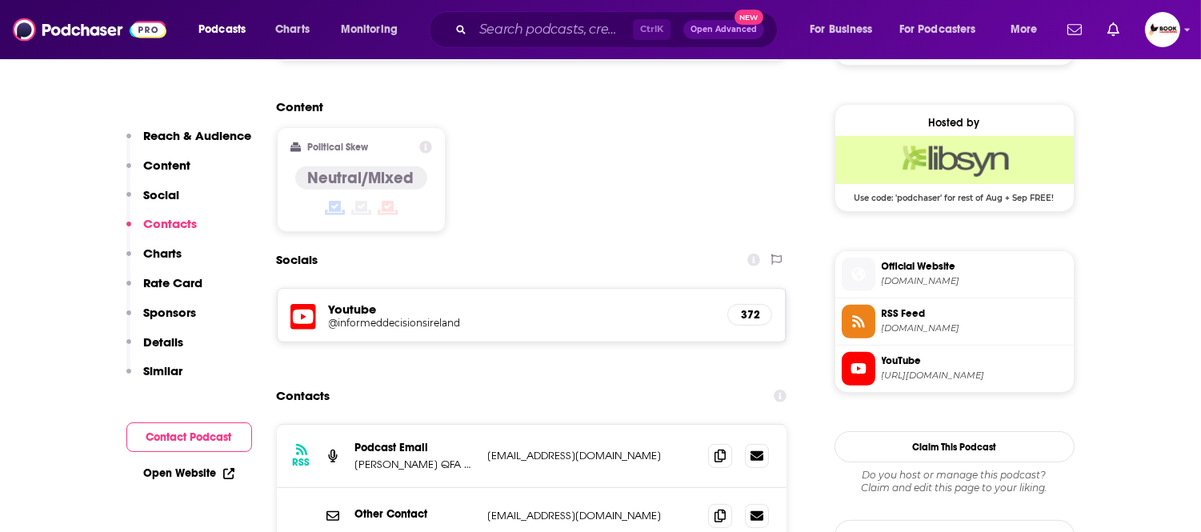
scroll to position [1300, 0]
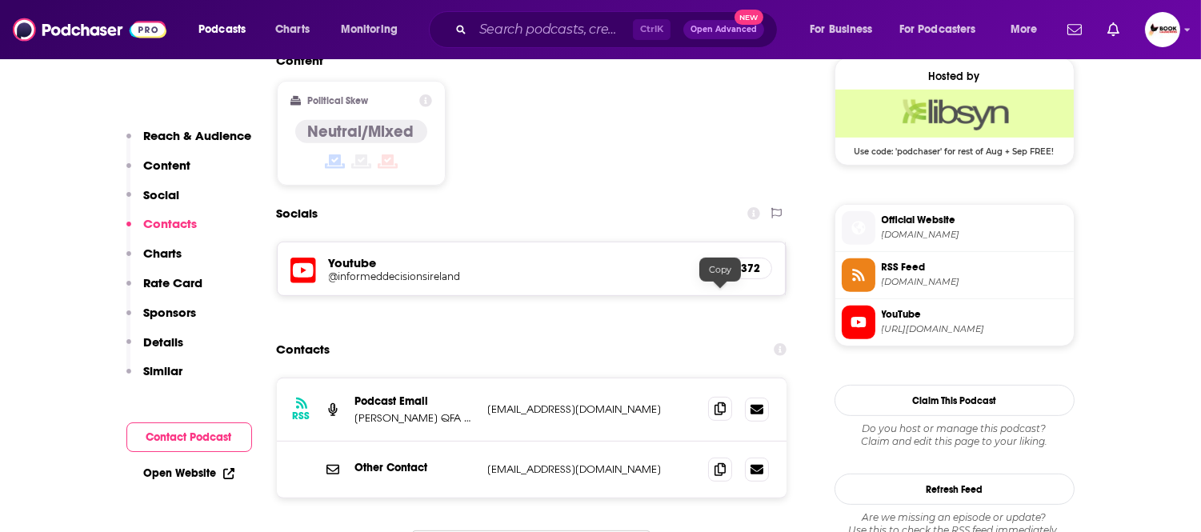
click at [718, 402] on icon at bounding box center [719, 408] width 11 height 13
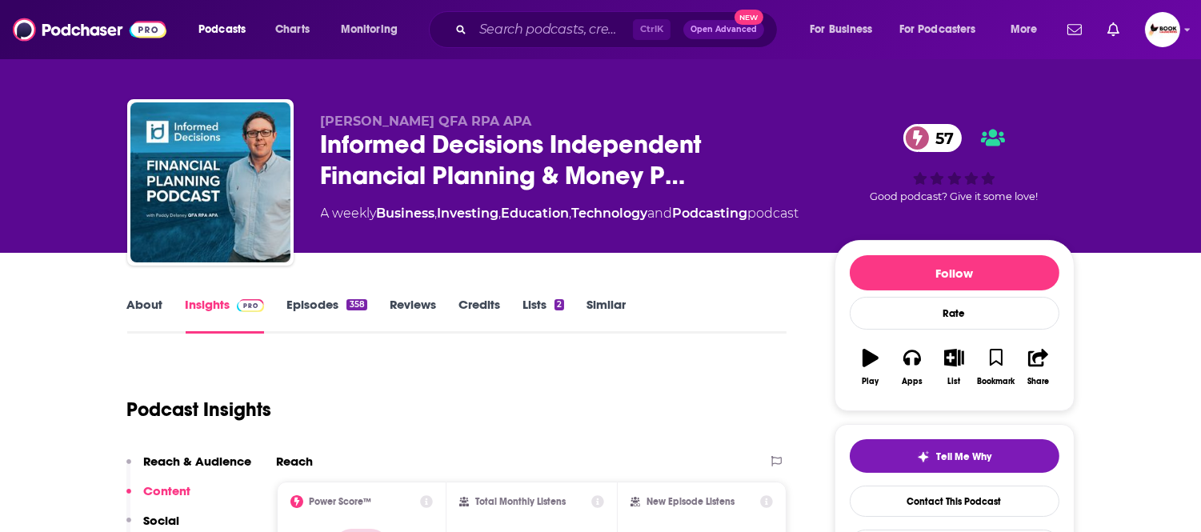
scroll to position [0, 0]
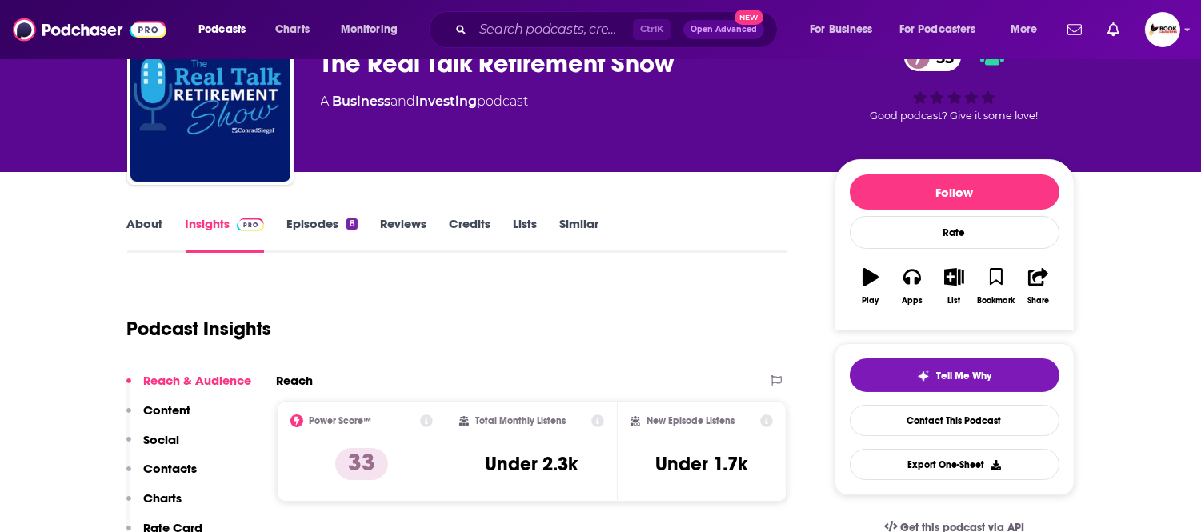
drag, startPoint x: 174, startPoint y: 466, endPoint x: 193, endPoint y: 465, distance: 18.4
click at [174, 466] on p "Contacts" at bounding box center [171, 468] width 54 height 15
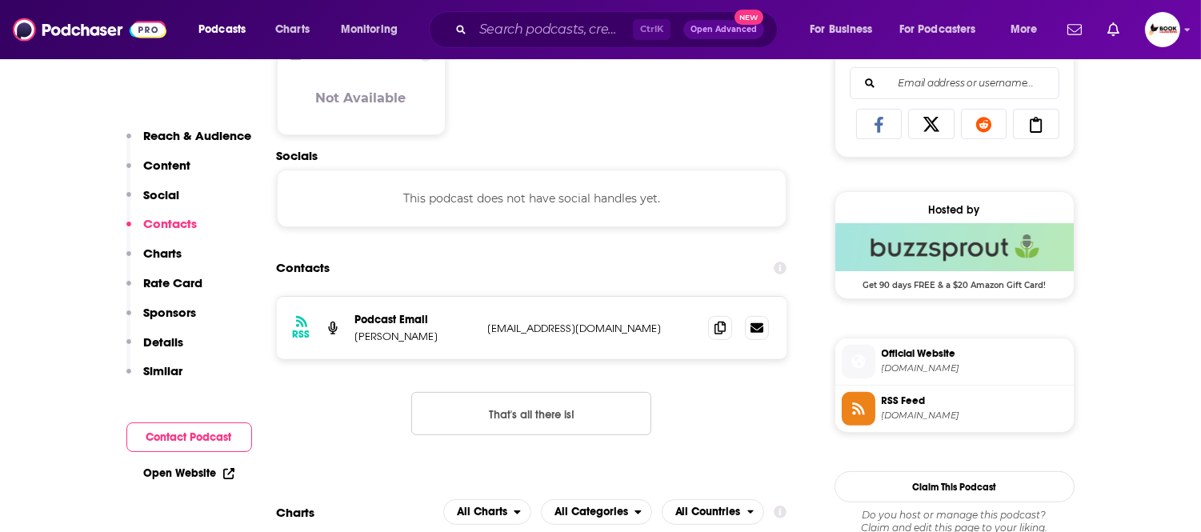
scroll to position [1070, 0]
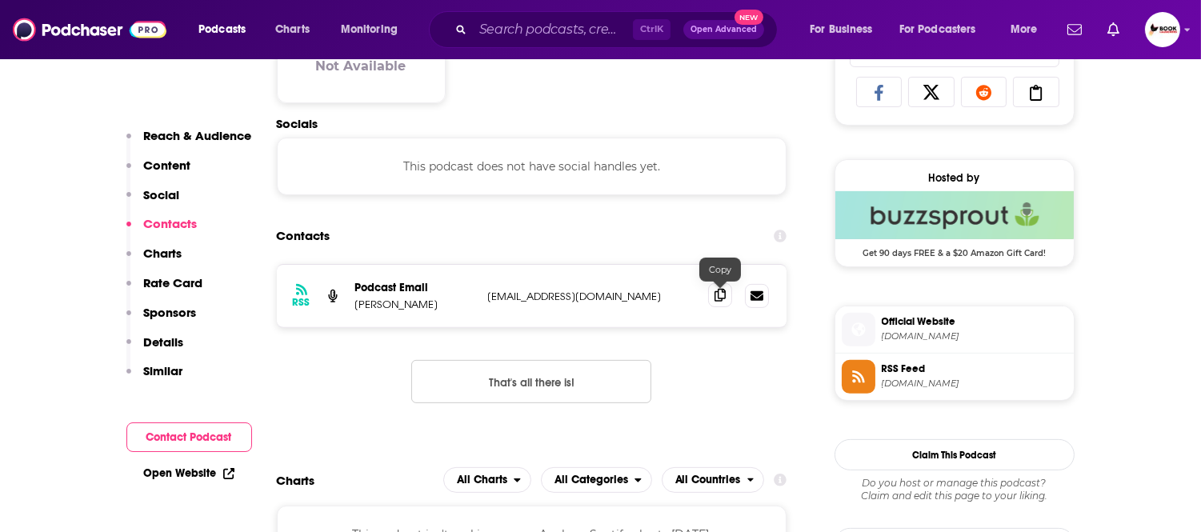
click at [718, 301] on icon at bounding box center [719, 295] width 11 height 13
click at [176, 141] on p "Reach & Audience" at bounding box center [198, 135] width 108 height 15
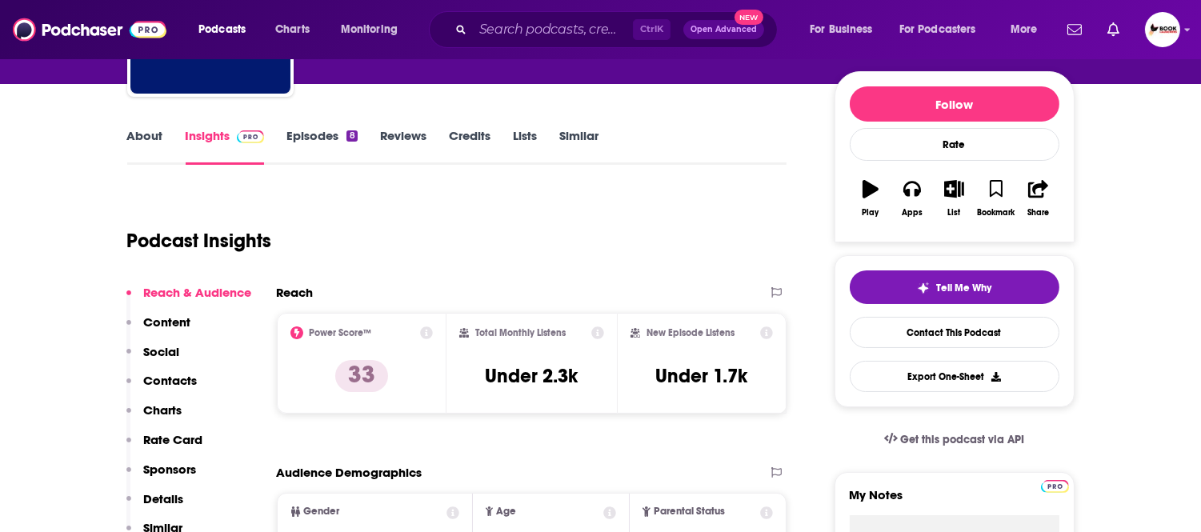
scroll to position [0, 0]
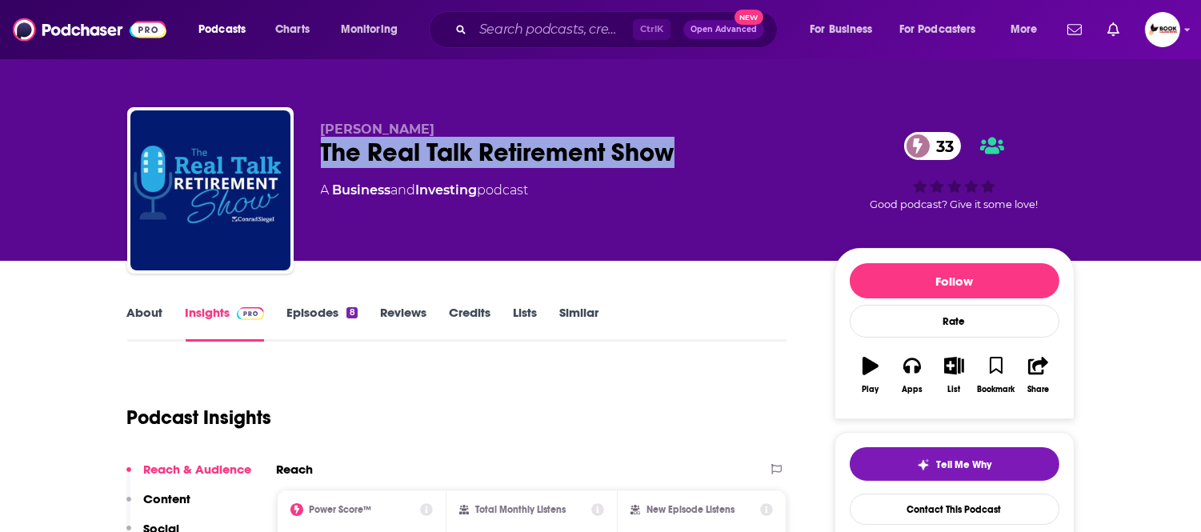
drag, startPoint x: 315, startPoint y: 158, endPoint x: 691, endPoint y: 158, distance: 375.9
click at [691, 158] on div "Conrad Siegel The Real Talk Retirement Show 33 A Business and Investing podcast…" at bounding box center [600, 193] width 947 height 173
copy h2 "The Real Talk Retirement Show"
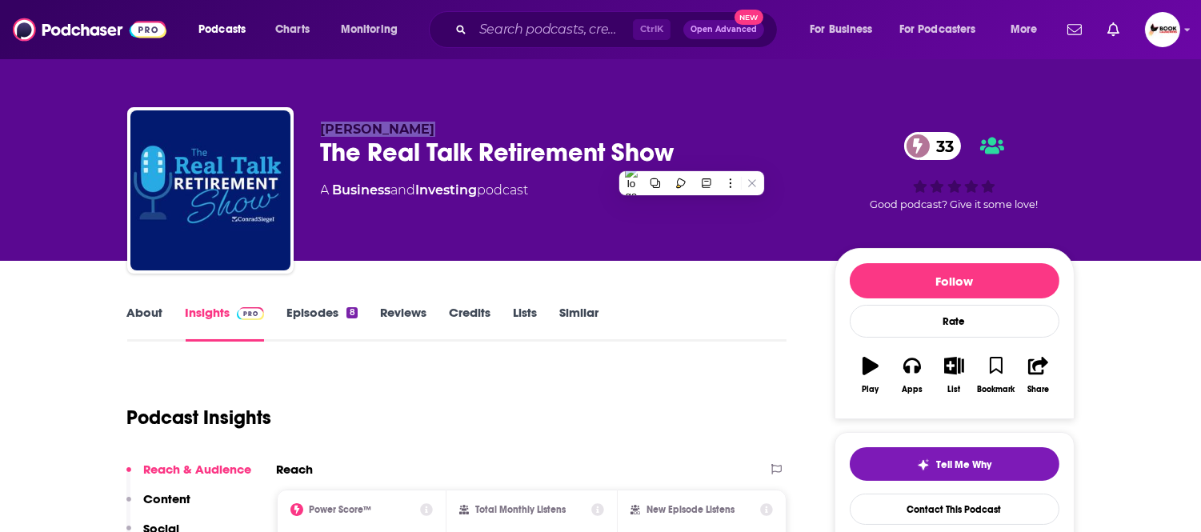
drag, startPoint x: 426, startPoint y: 123, endPoint x: 301, endPoint y: 125, distance: 125.6
click at [301, 125] on div "Conrad Siegel The Real Talk Retirement Show 33 A Business and Investing podcast…" at bounding box center [600, 193] width 947 height 173
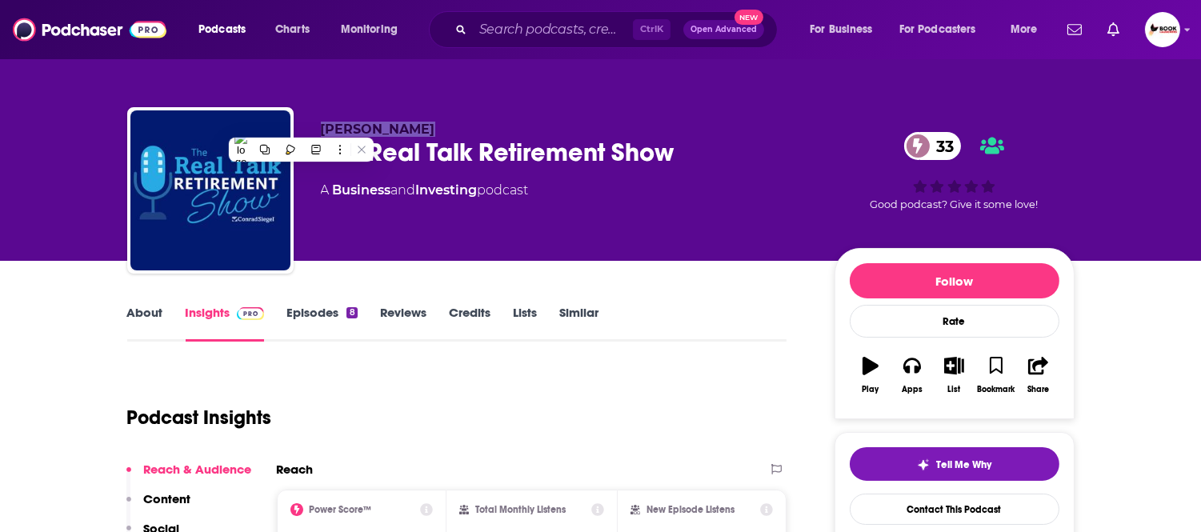
copy span "Conrad Siegel"
drag, startPoint x: 579, startPoint y: 209, endPoint x: 497, endPoint y: 230, distance: 84.4
click at [579, 209] on div "Conrad Siegel The Real Talk Retirement Show 33 A Business and Investing podcast" at bounding box center [565, 186] width 488 height 128
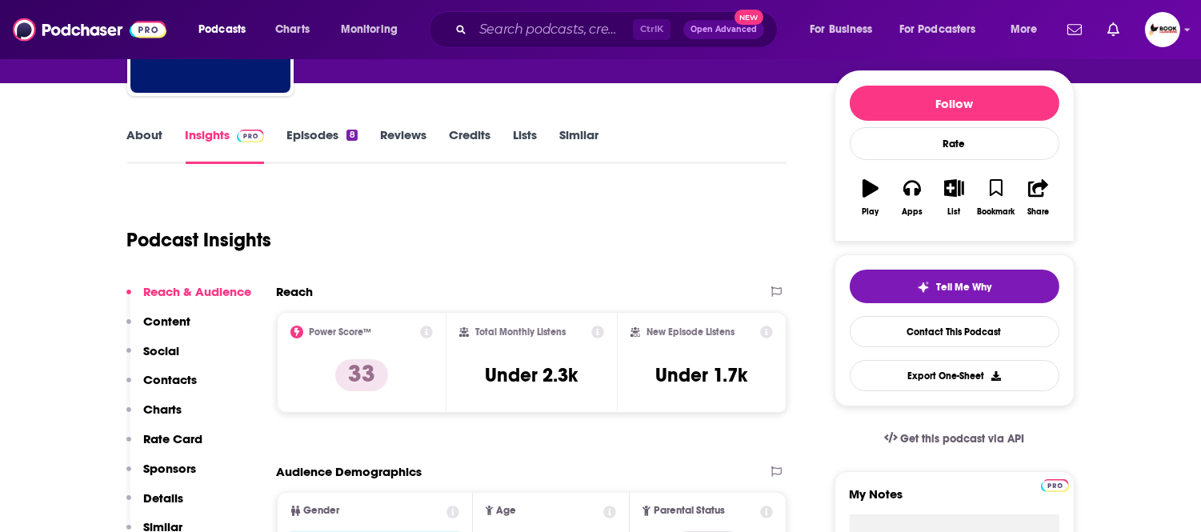
click at [179, 382] on p "Contacts" at bounding box center [171, 379] width 54 height 15
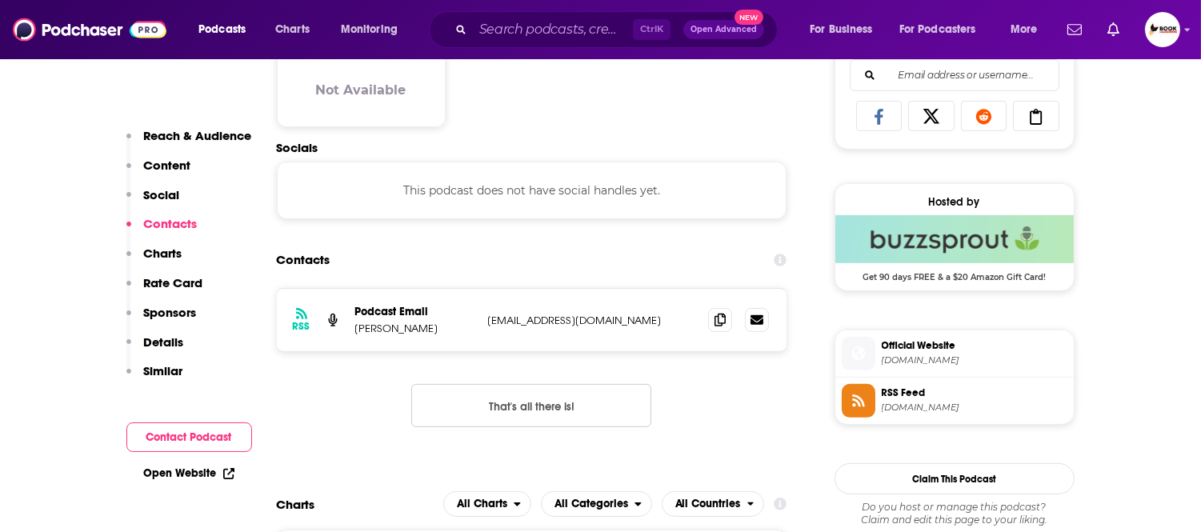
scroll to position [1070, 0]
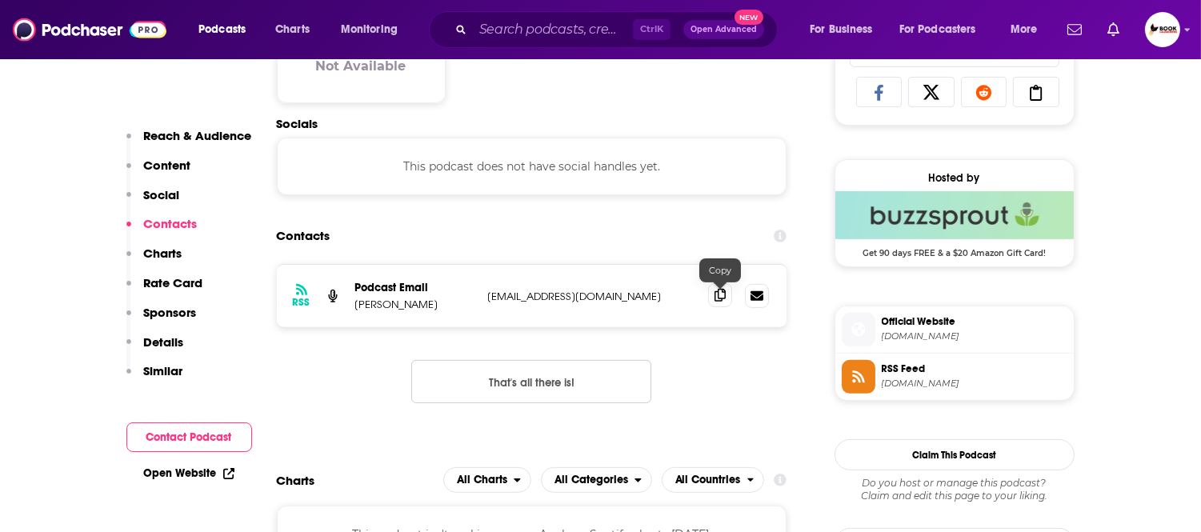
click at [717, 296] on icon at bounding box center [719, 295] width 11 height 13
click at [178, 473] on link "Open Website" at bounding box center [189, 473] width 90 height 14
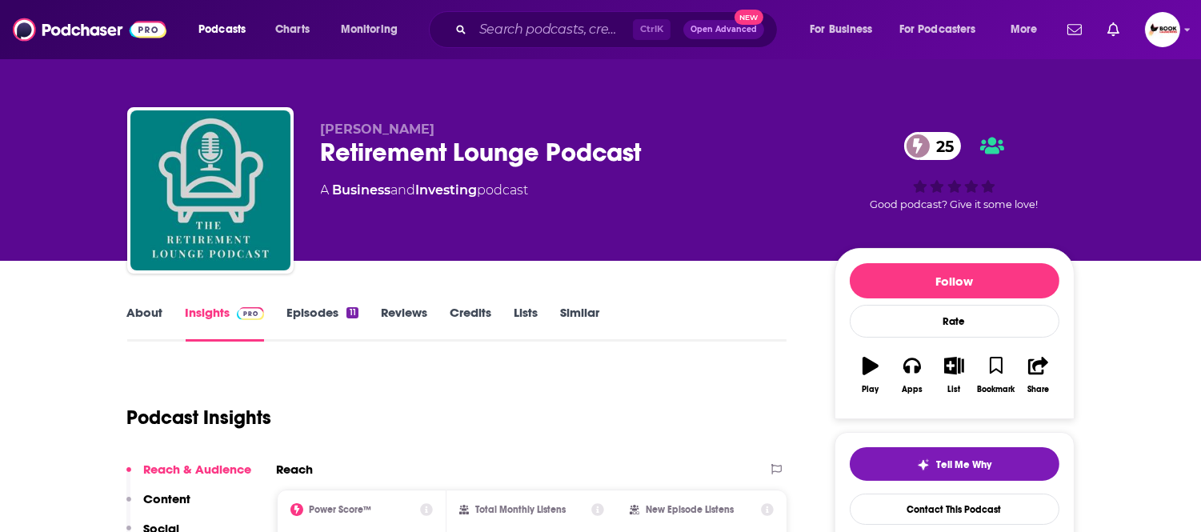
drag, startPoint x: 320, startPoint y: 132, endPoint x: 459, endPoint y: 132, distance: 139.2
click at [459, 132] on div "[PERSON_NAME] Retirement Lounge Podcast 25 A Business and Investing podcast 25 …" at bounding box center [600, 193] width 947 height 173
copy span "[PERSON_NAME]"
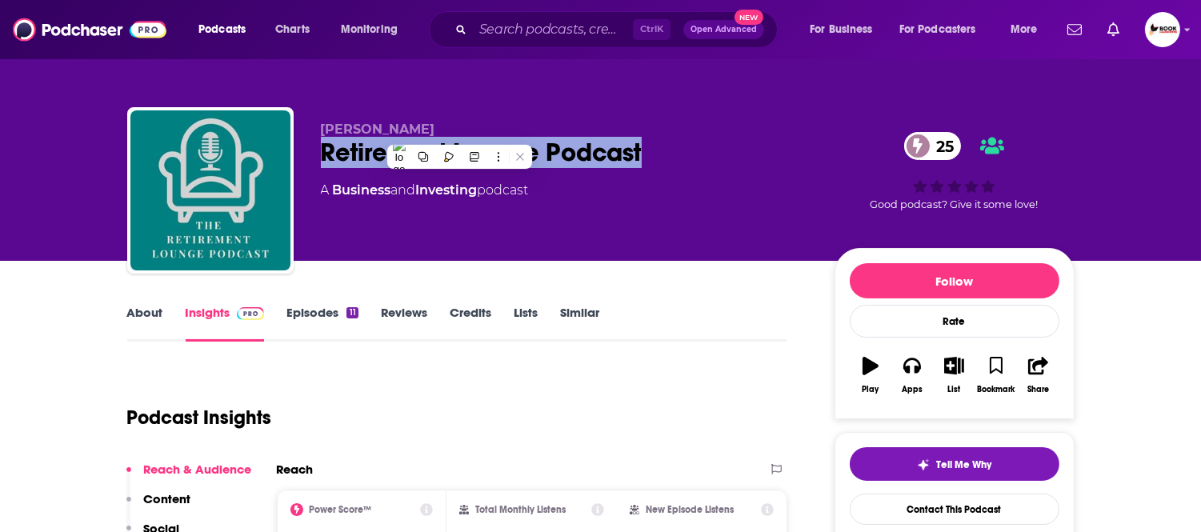
drag, startPoint x: 322, startPoint y: 165, endPoint x: 650, endPoint y: 164, distance: 328.7
click at [649, 165] on div "Retirement Lounge Podcast 25" at bounding box center [565, 152] width 488 height 31
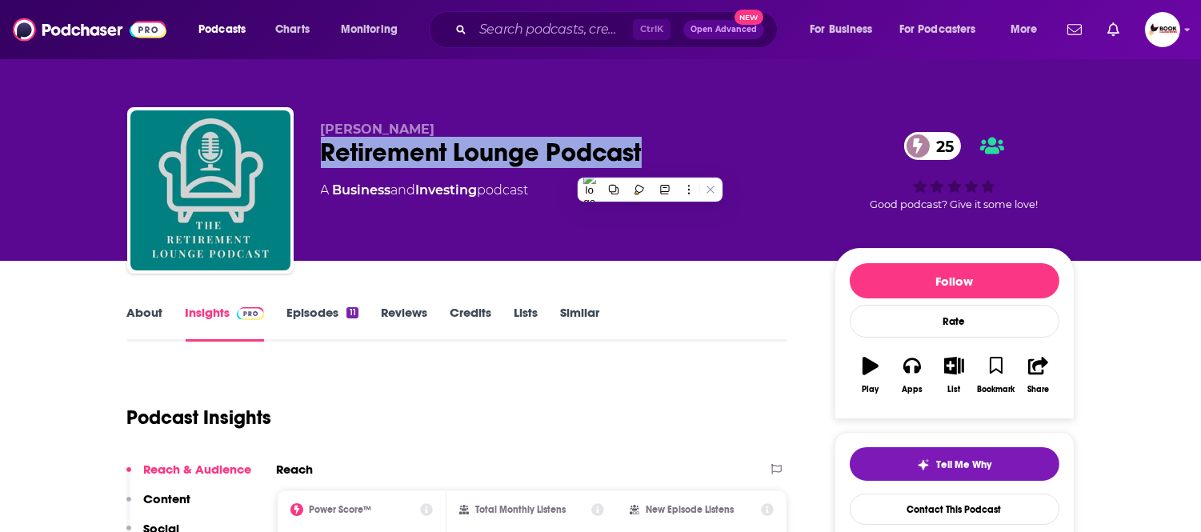
copy h2 "Retirement Lounge Podcast"
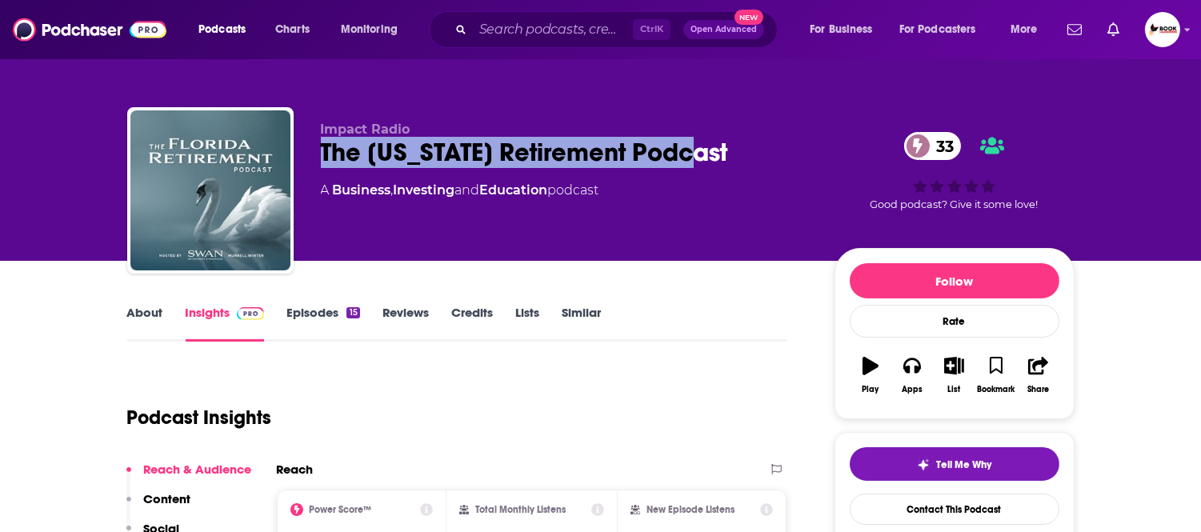
drag, startPoint x: 710, startPoint y: 158, endPoint x: 312, endPoint y: 162, distance: 398.3
click at [312, 162] on div "Impact Radio The [US_STATE] Retirement Podcast 33 A Business , Investing and Ed…" at bounding box center [600, 193] width 947 height 173
copy h2 "The [US_STATE] Retirement Podcast"
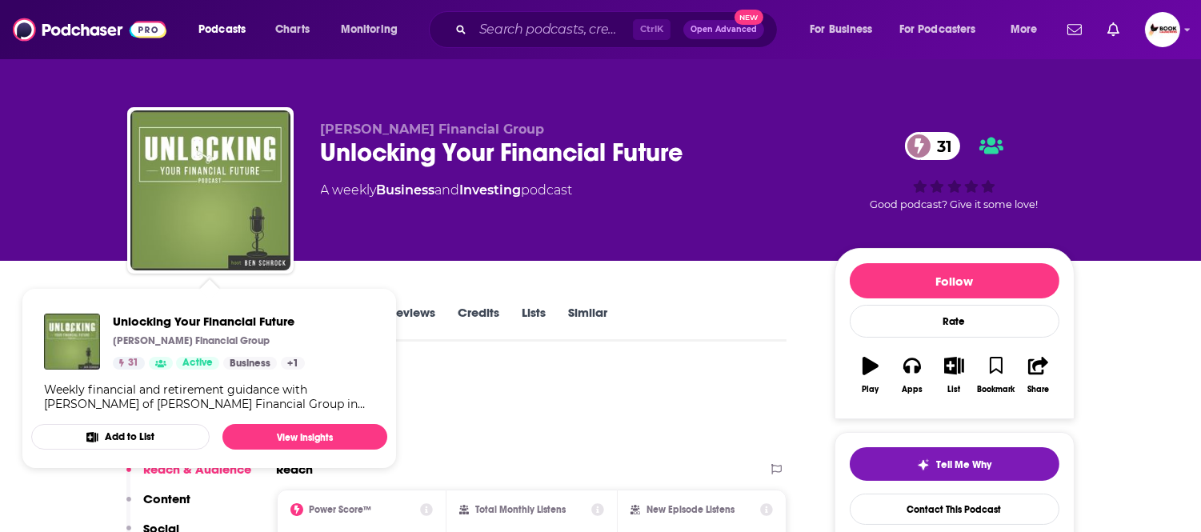
click at [0, 220] on div "[PERSON_NAME] Financial Group Unlocking Your Financial Future 31 A weekly Busin…" at bounding box center [600, 130] width 1201 height 261
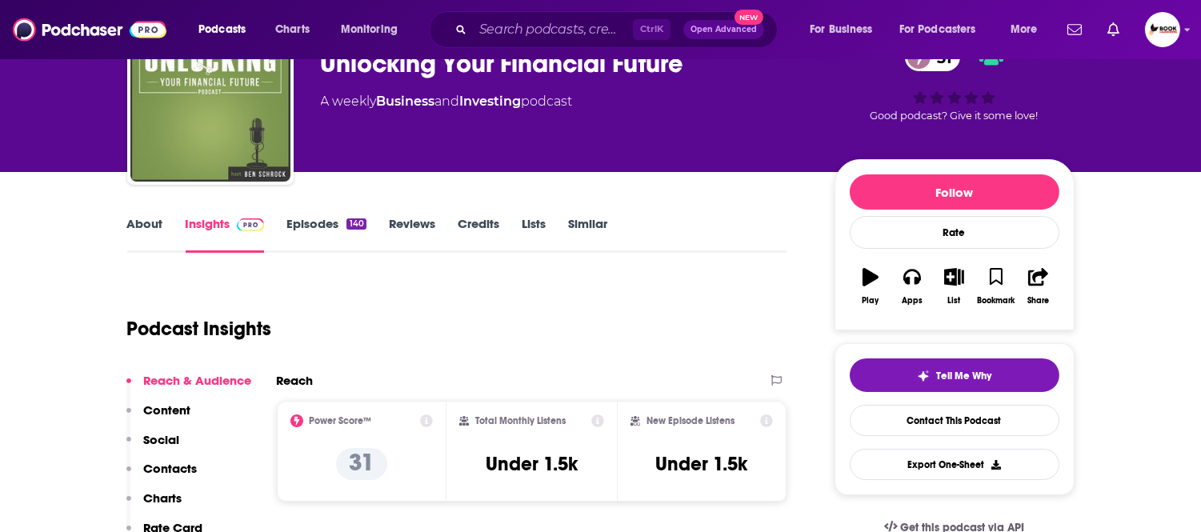
click at [174, 472] on p "Contacts" at bounding box center [171, 468] width 54 height 15
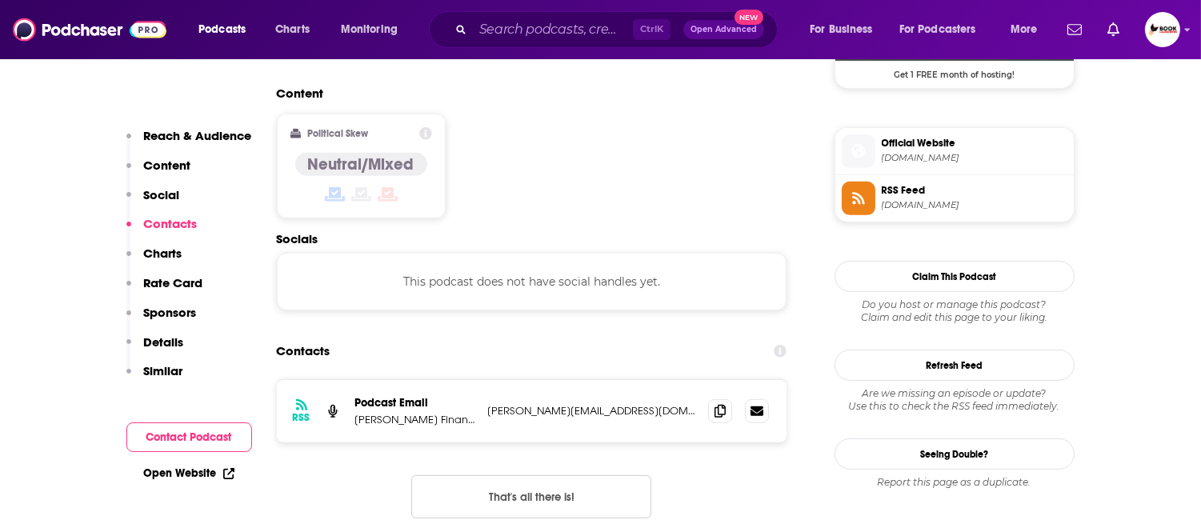
scroll to position [1289, 0]
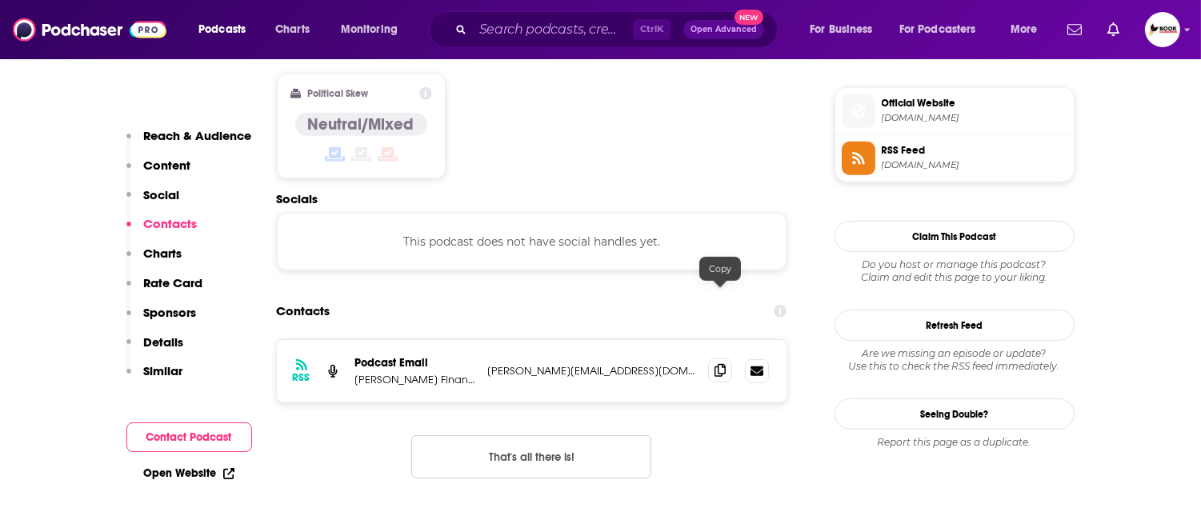
click at [721, 364] on icon at bounding box center [719, 370] width 11 height 13
click at [212, 134] on p "Reach & Audience" at bounding box center [198, 135] width 108 height 15
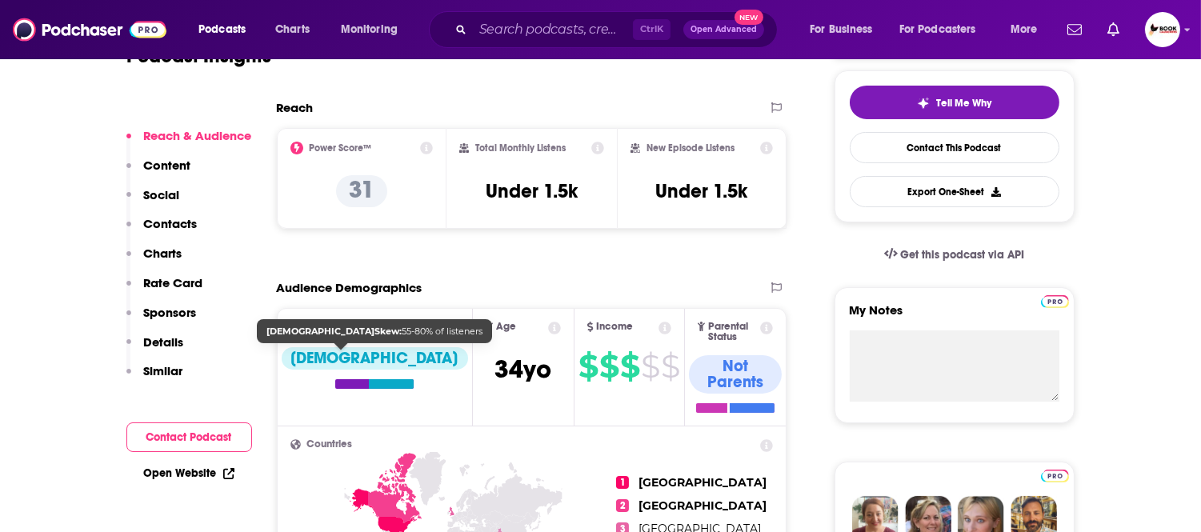
scroll to position [0, 0]
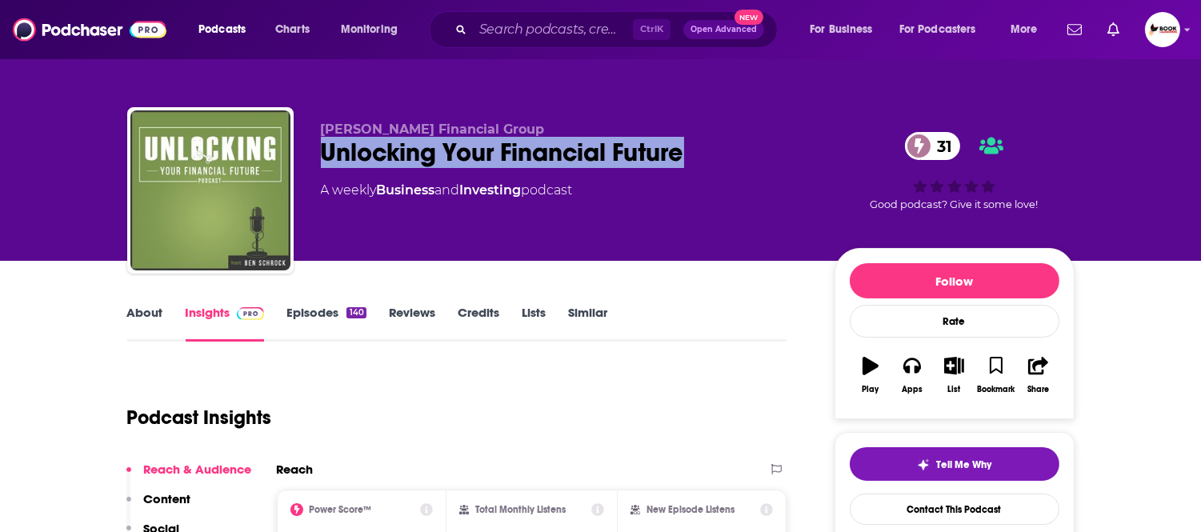
drag, startPoint x: 317, startPoint y: 157, endPoint x: 686, endPoint y: 158, distance: 369.5
click at [686, 158] on div "BA Schrock Financial Group Unlocking Your Financial Future 31 A weekly Business…" at bounding box center [600, 193] width 947 height 173
copy h2 "Unlocking Your Financial Future"
click at [150, 309] on link "About" at bounding box center [145, 323] width 36 height 37
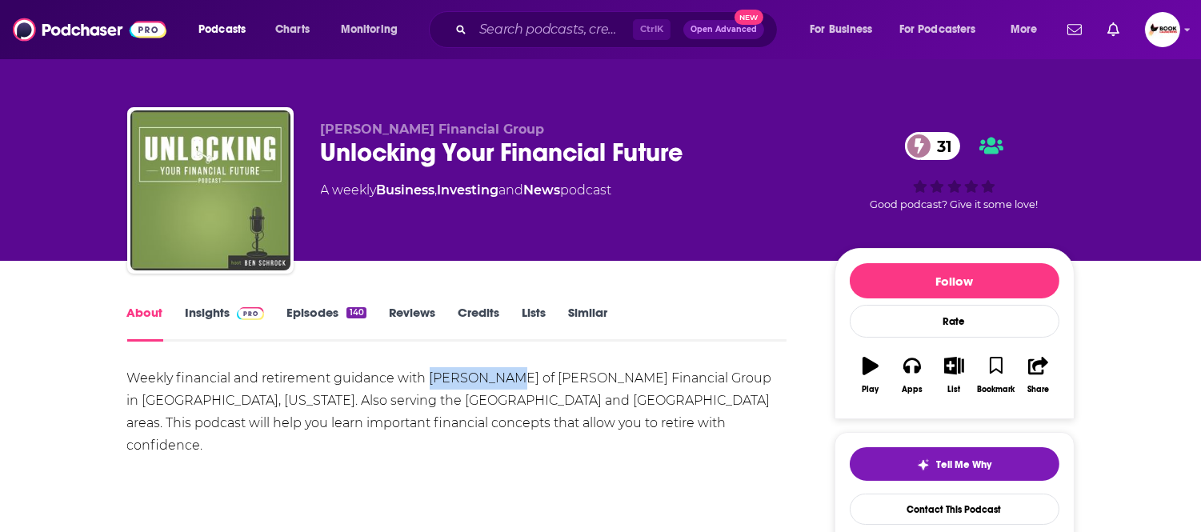
drag, startPoint x: 430, startPoint y: 378, endPoint x: 505, endPoint y: 378, distance: 75.2
click at [505, 378] on div "Weekly financial and retirement guidance with Ben Schrock of BA Schrock Financi…" at bounding box center [457, 412] width 660 height 90
copy div "Ben Schrock"
click at [203, 318] on link "Insights" at bounding box center [225, 323] width 79 height 37
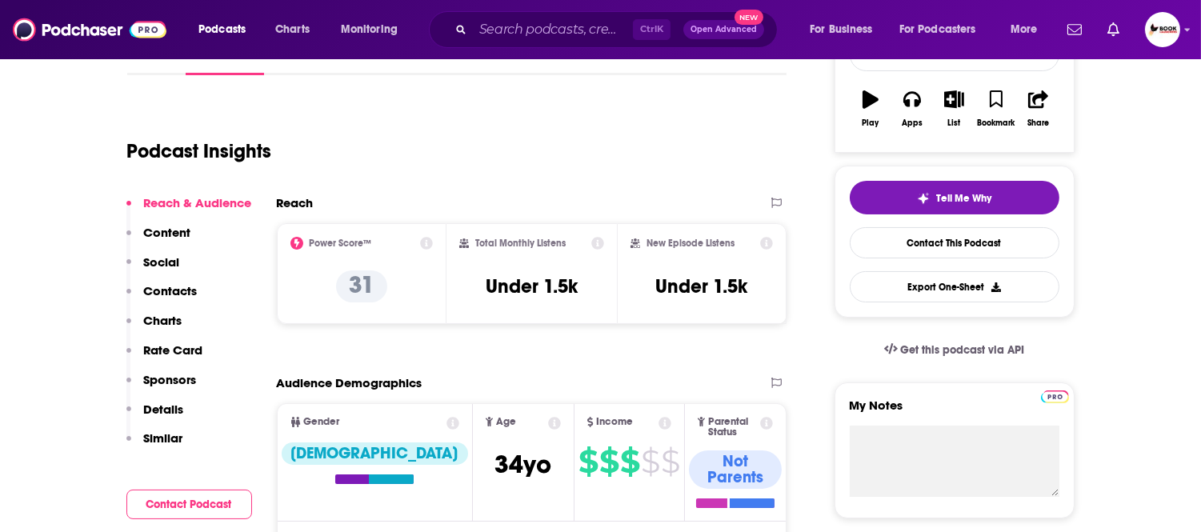
click at [189, 292] on p "Contacts" at bounding box center [171, 290] width 54 height 15
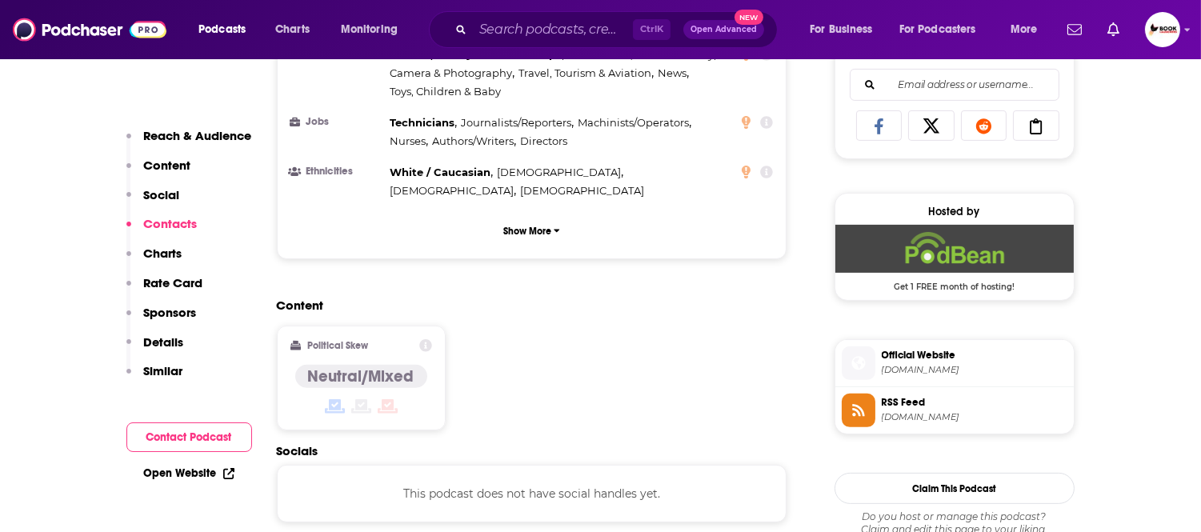
scroll to position [1289, 0]
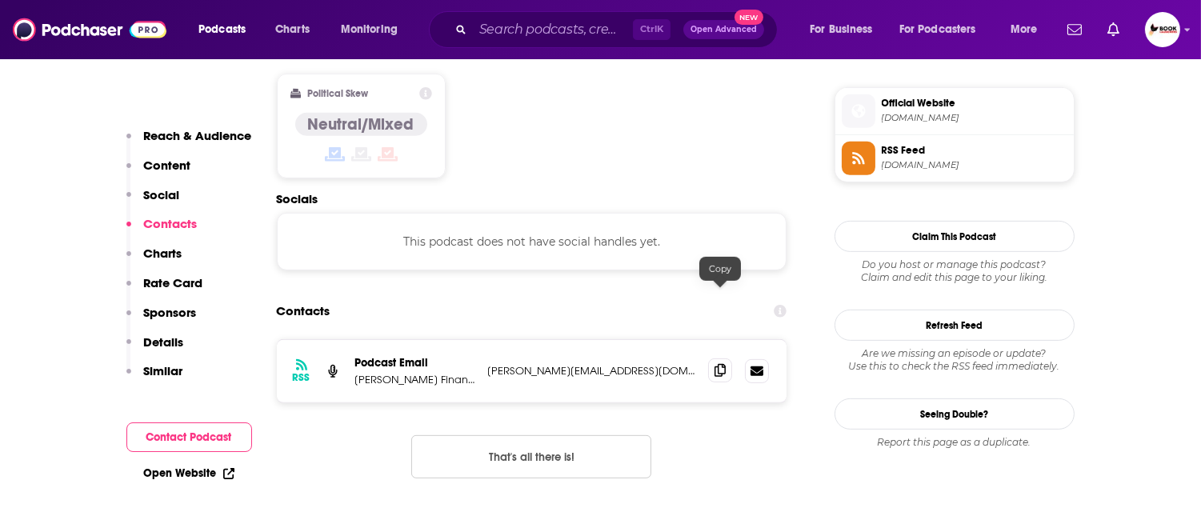
click at [725, 364] on icon at bounding box center [719, 370] width 11 height 13
click at [220, 470] on link "Open Website" at bounding box center [189, 473] width 90 height 14
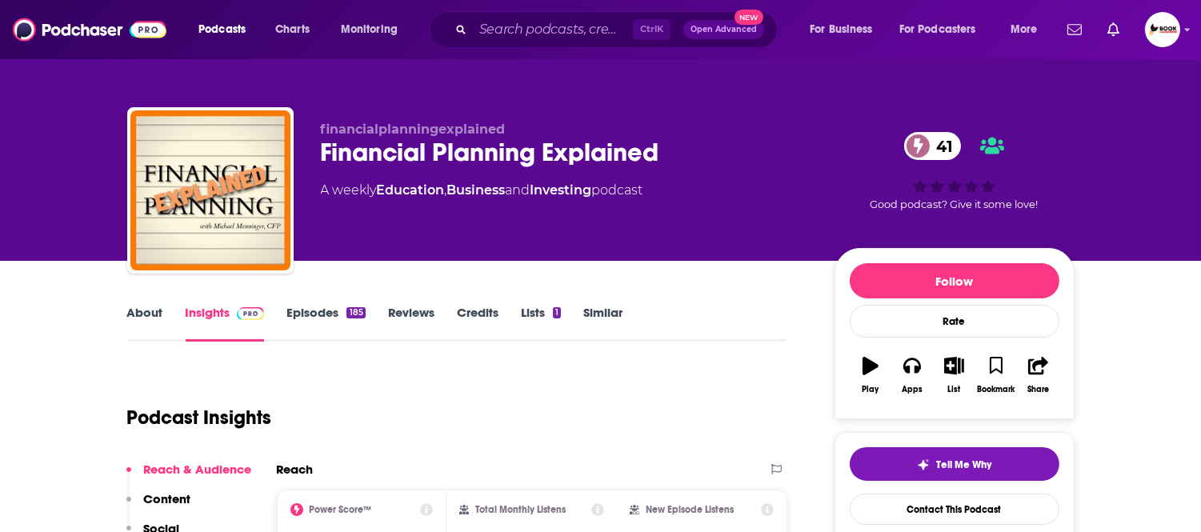
click at [141, 307] on link "About" at bounding box center [145, 323] width 36 height 37
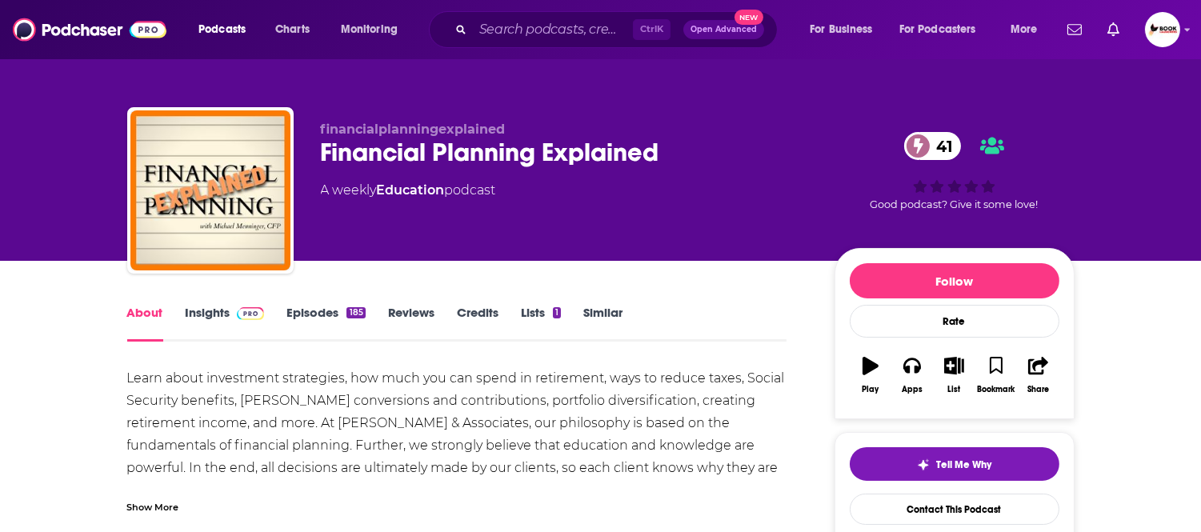
click at [150, 501] on div "Show More" at bounding box center [153, 505] width 52 height 15
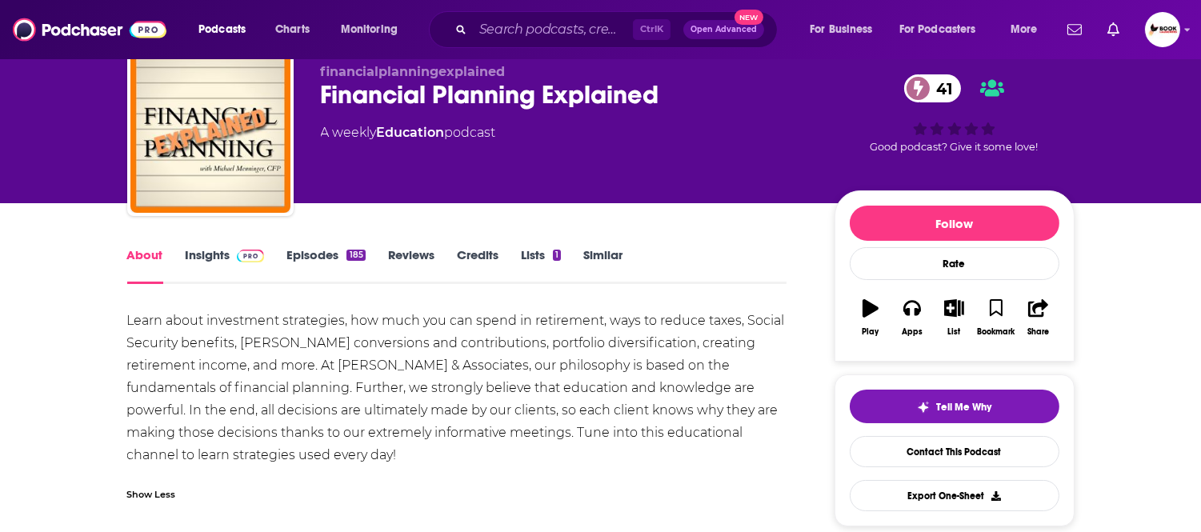
scroll to position [89, 0]
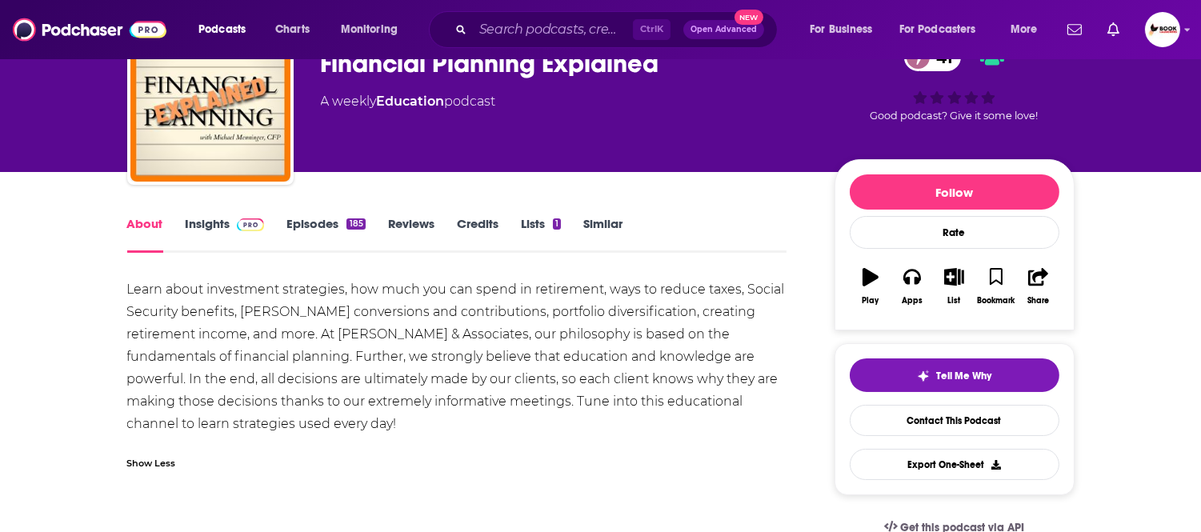
click at [206, 219] on link "Insights" at bounding box center [225, 234] width 79 height 37
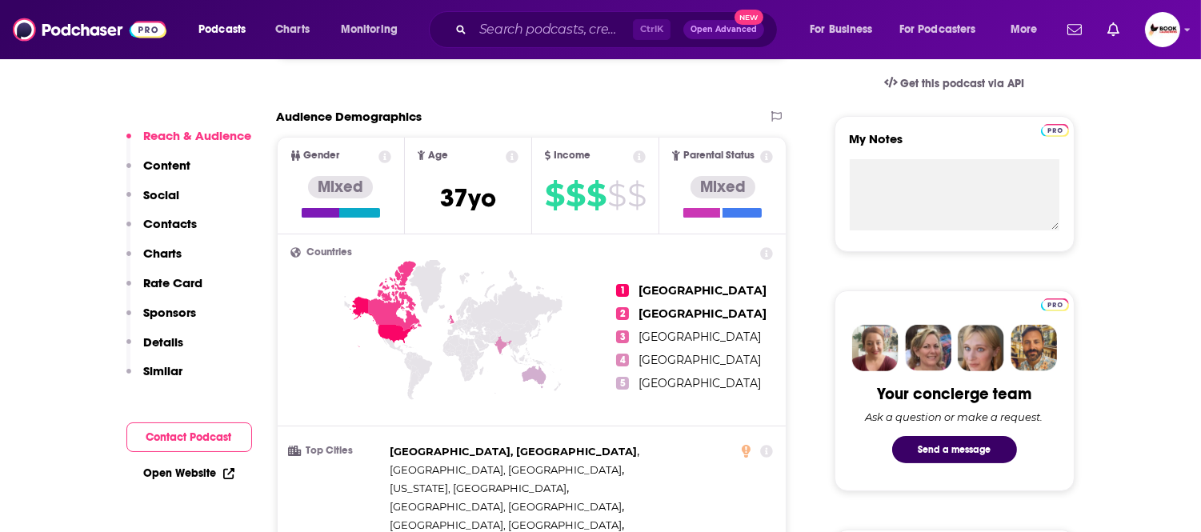
click at [190, 219] on p "Contacts" at bounding box center [171, 223] width 54 height 15
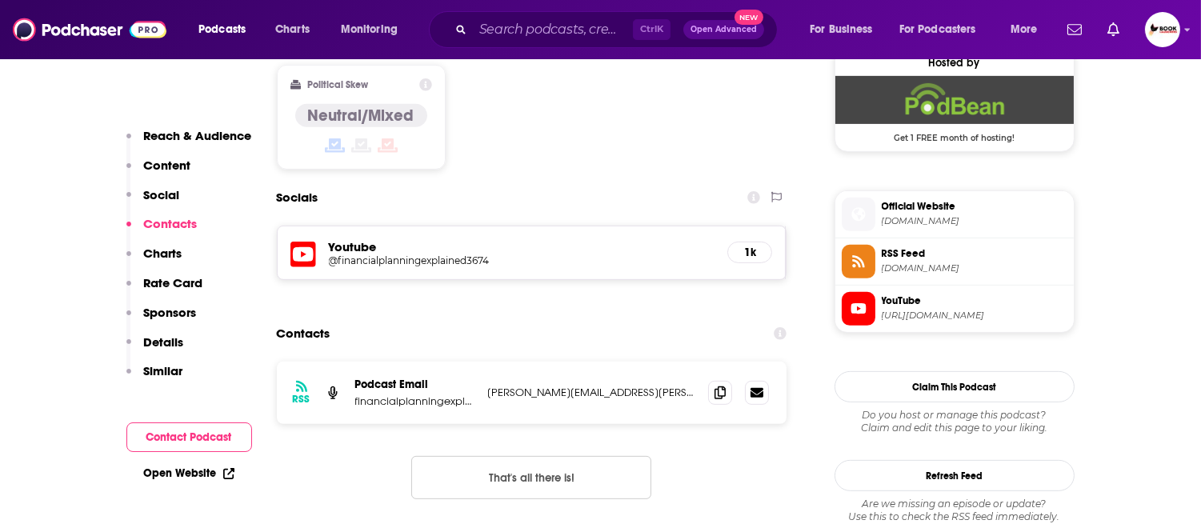
scroll to position [1318, 0]
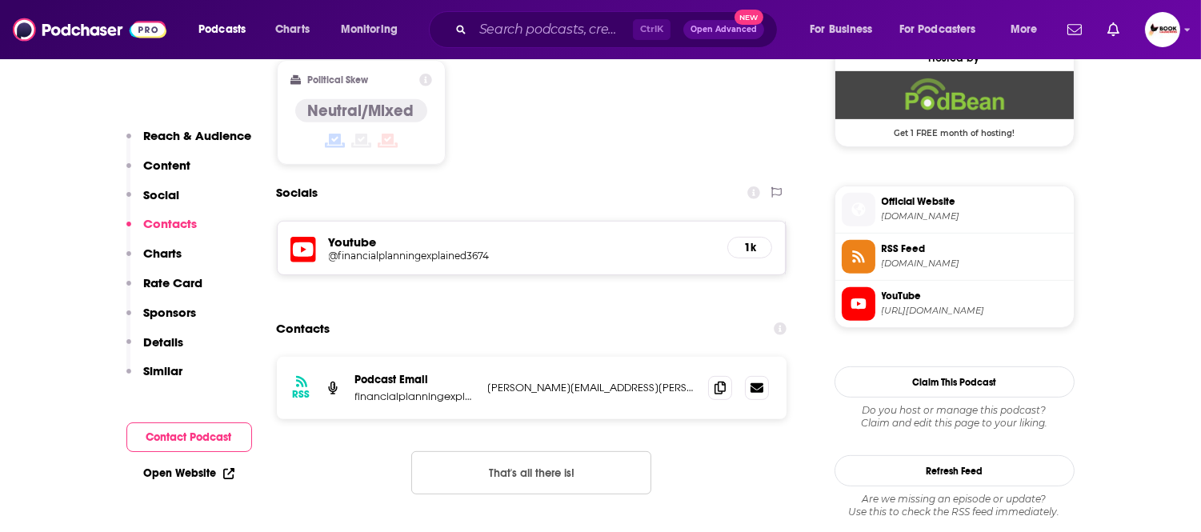
click at [188, 474] on link "Open Website" at bounding box center [189, 473] width 90 height 14
drag, startPoint x: 716, startPoint y: 298, endPoint x: 681, endPoint y: 165, distance: 137.9
click at [716, 382] on icon at bounding box center [719, 388] width 11 height 13
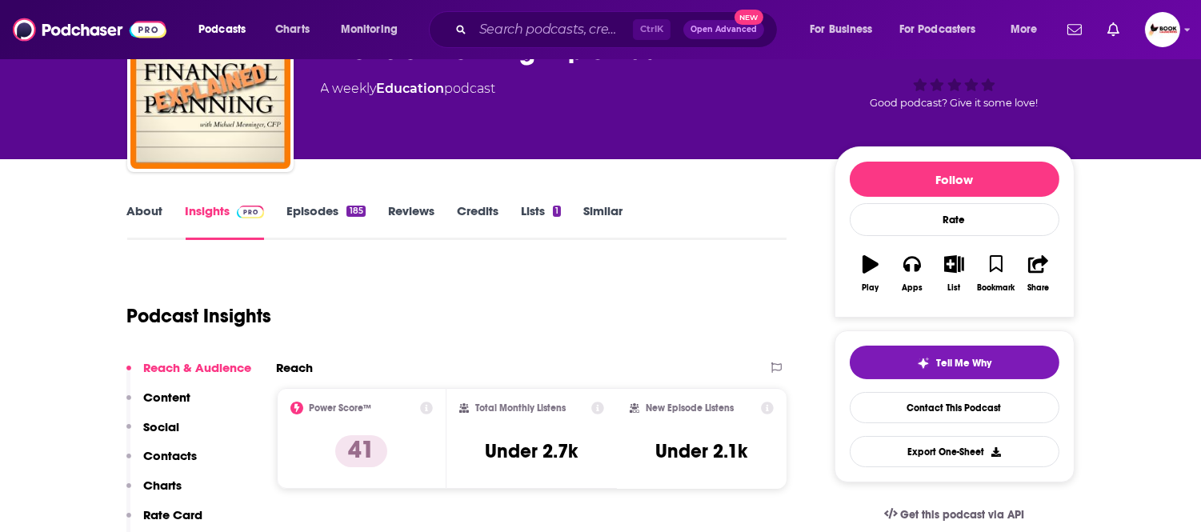
scroll to position [0, 0]
